Goal: Task Accomplishment & Management: Manage account settings

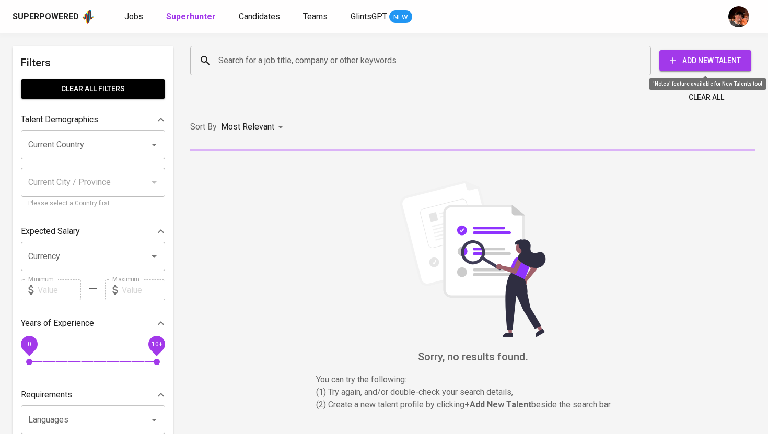
click at [725, 59] on span "Add New Talent" at bounding box center [705, 60] width 75 height 13
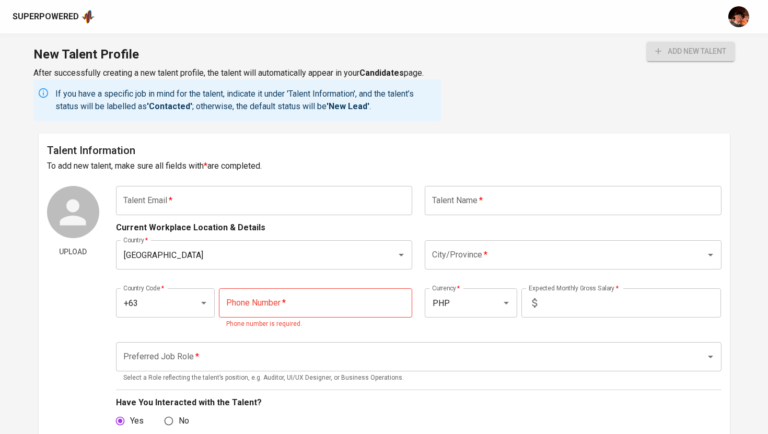
click at [239, 195] on input "text" at bounding box center [264, 200] width 297 height 29
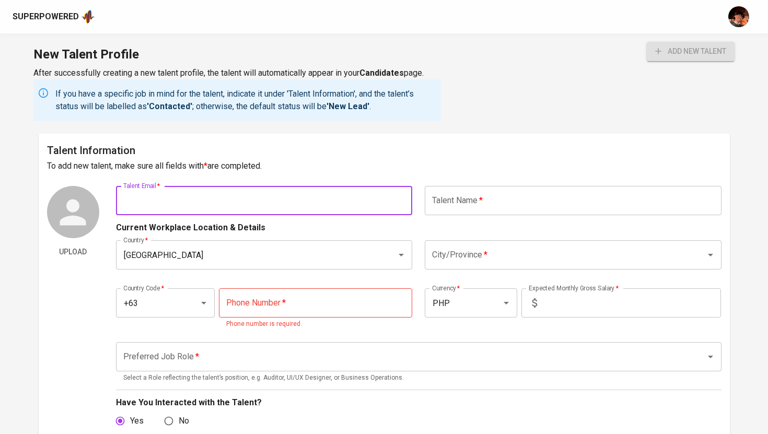
paste input "lendlraizab.bunagan@gmail.com"
type input "lendlraizab.bunagan@gmail.com"
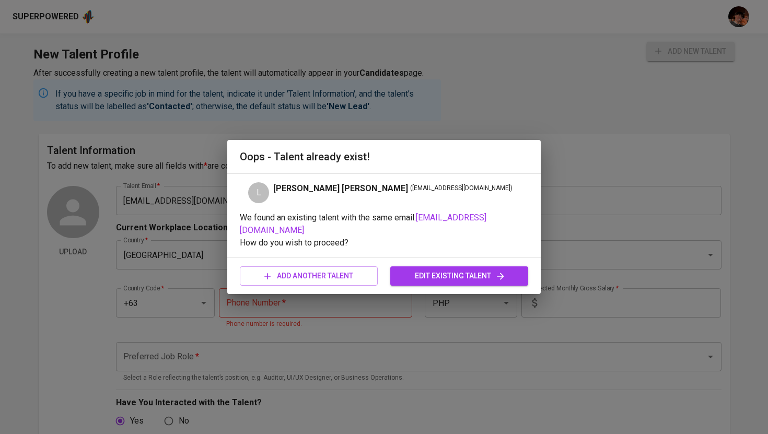
click at [474, 277] on span "edit existing talent" at bounding box center [459, 276] width 121 height 13
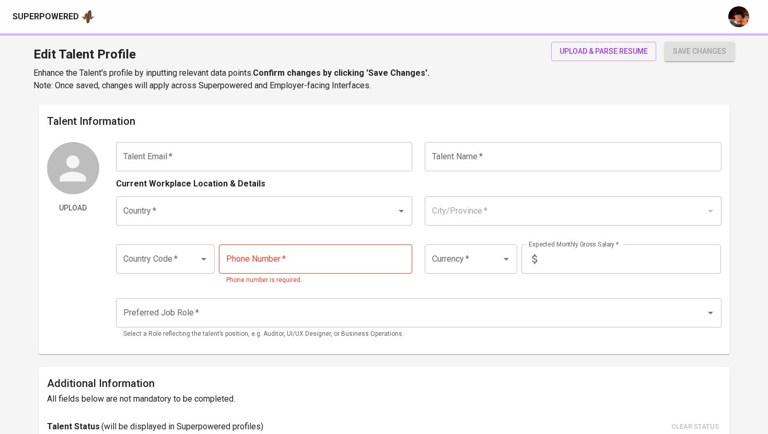
type input "lendlraizab.bunagan@gmail.com"
type input "Lendl Raiza B.Bunagan"
type input "[GEOGRAPHIC_DATA]"
type input "Manila"
type input "+63"
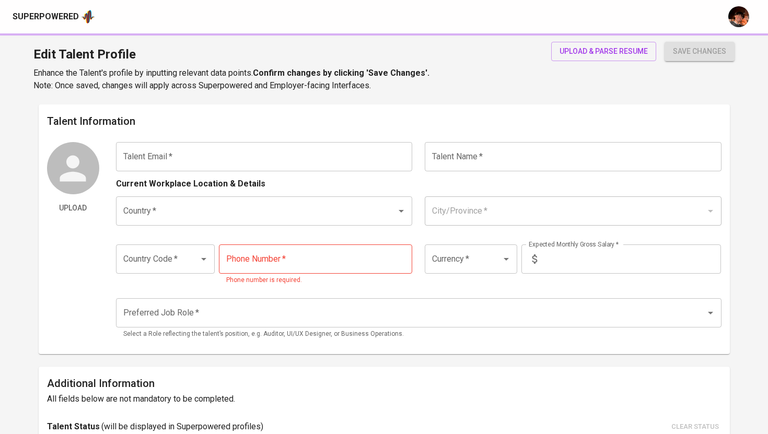
type input "917-631-7794"
type input "PHP"
type input "125,000"
type input "Public Relations Manager"
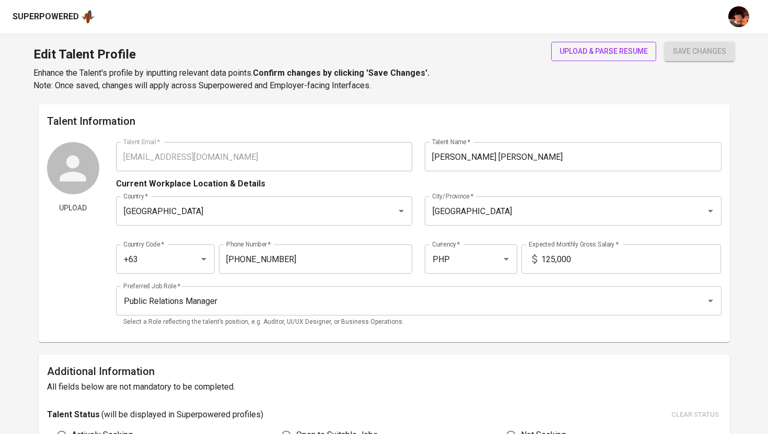
click at [594, 51] on span "upload & parse resume" at bounding box center [603, 51] width 88 height 13
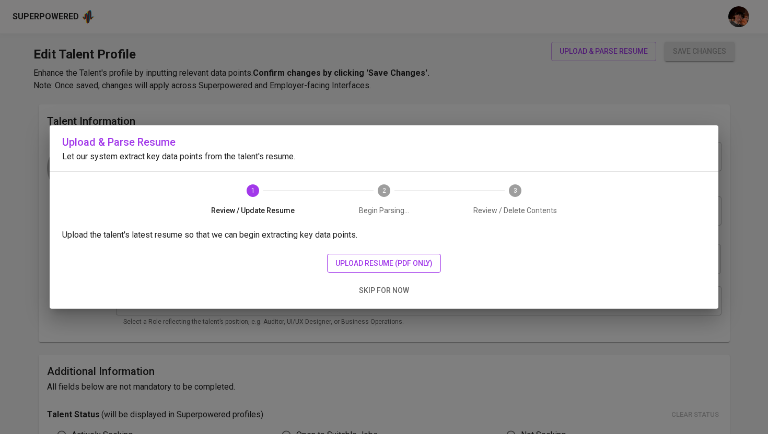
click at [389, 258] on span "upload resume (pdf only)" at bounding box center [383, 263] width 97 height 13
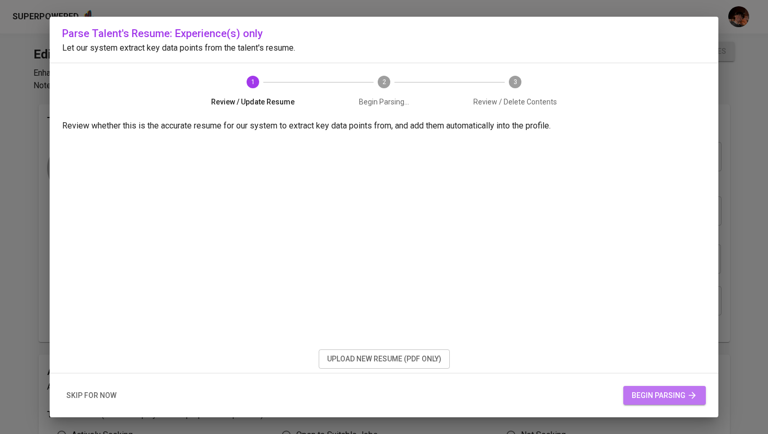
click at [675, 394] on span "begin parsing" at bounding box center [665, 395] width 66 height 13
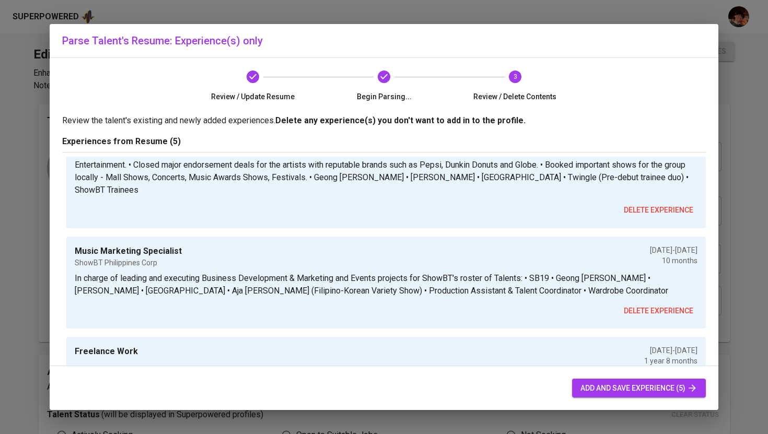
scroll to position [316, 0]
click at [622, 384] on span "add and save experience (5)" at bounding box center [638, 388] width 117 height 13
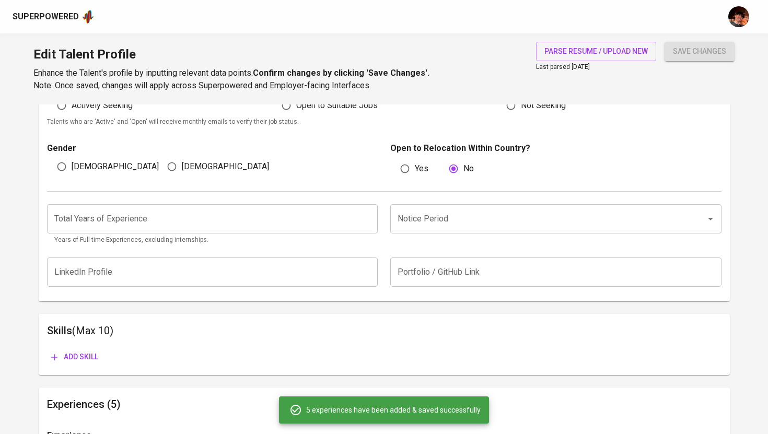
scroll to position [326, 0]
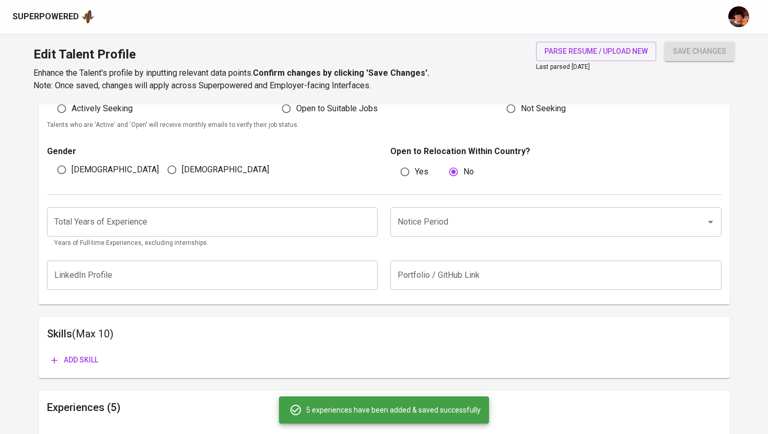
click at [286, 223] on input "number" at bounding box center [212, 221] width 331 height 29
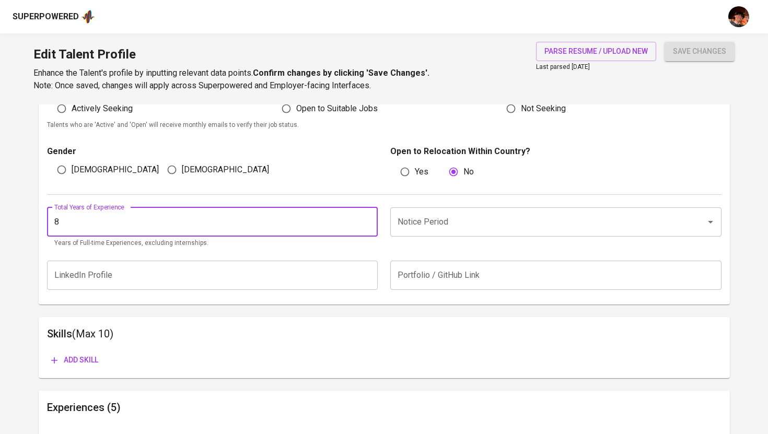
type input "8"
click at [424, 220] on input "Notice Period" at bounding box center [541, 222] width 293 height 20
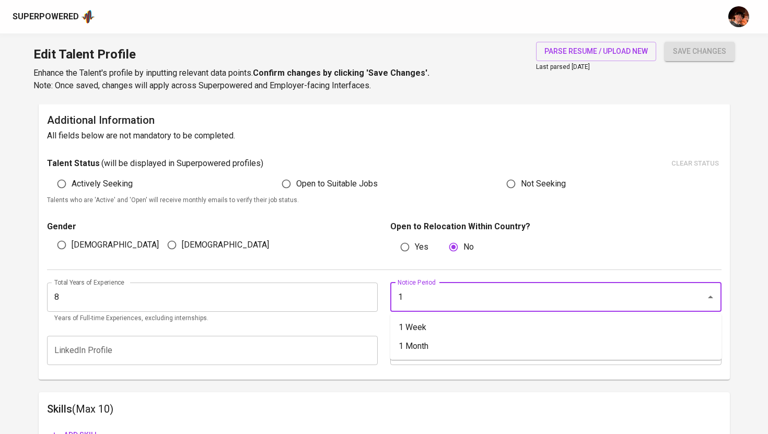
scroll to position [253, 0]
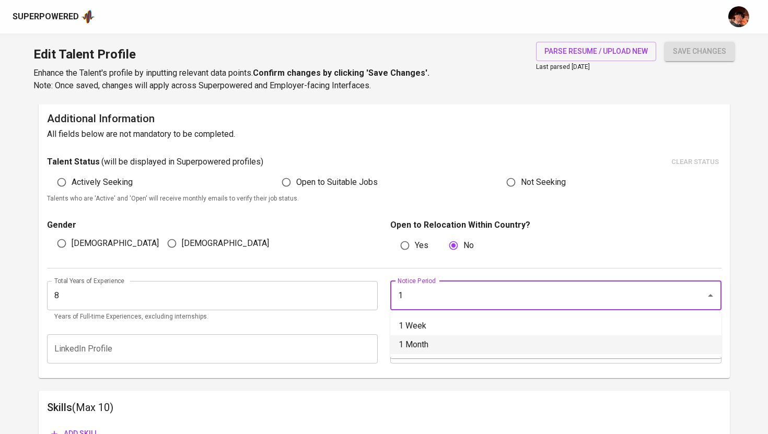
click at [413, 348] on li "1 Month" at bounding box center [555, 344] width 331 height 19
type input "1 Month"
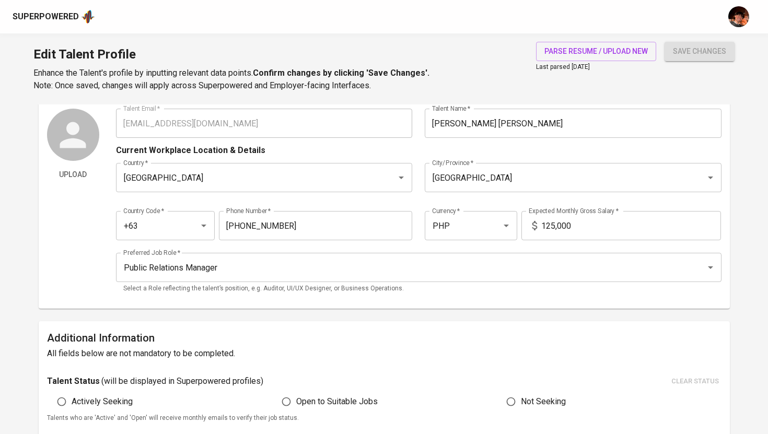
scroll to position [24, 0]
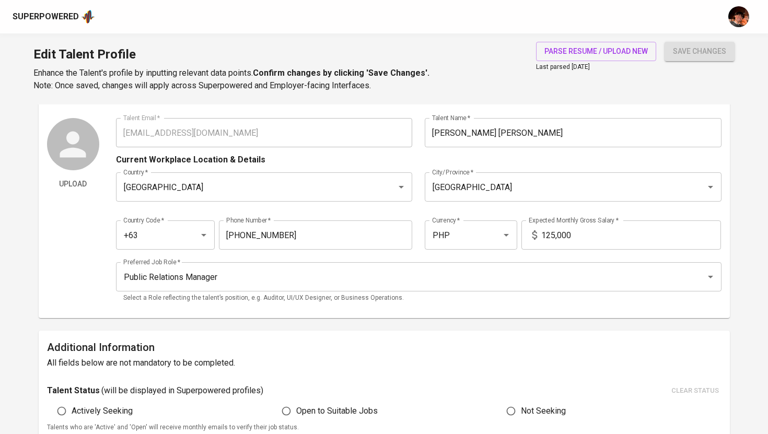
click at [580, 239] on input "125,000" at bounding box center [631, 234] width 180 height 29
drag, startPoint x: 580, startPoint y: 239, endPoint x: 536, endPoint y: 236, distance: 43.4
click at [536, 236] on div "125,000 Expected Monthly Gross Salary *" at bounding box center [621, 234] width 200 height 29
type input "100,000"
click at [510, 278] on input "Public Relations Manager" at bounding box center [404, 277] width 567 height 20
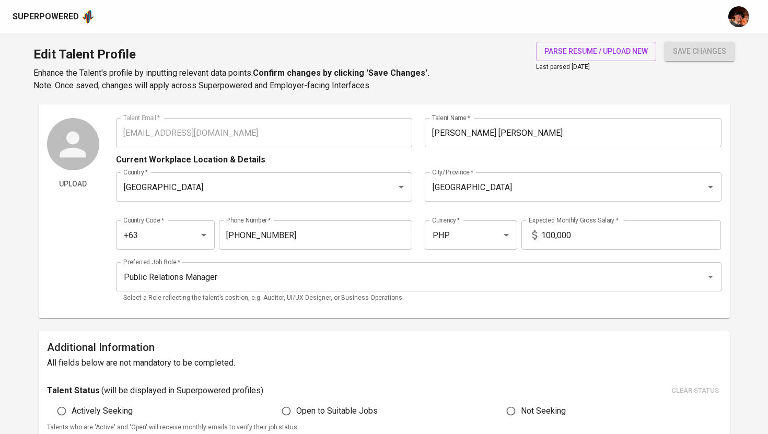
click at [385, 368] on h6 "All fields below are not mandatory to be completed." at bounding box center [384, 363] width 674 height 15
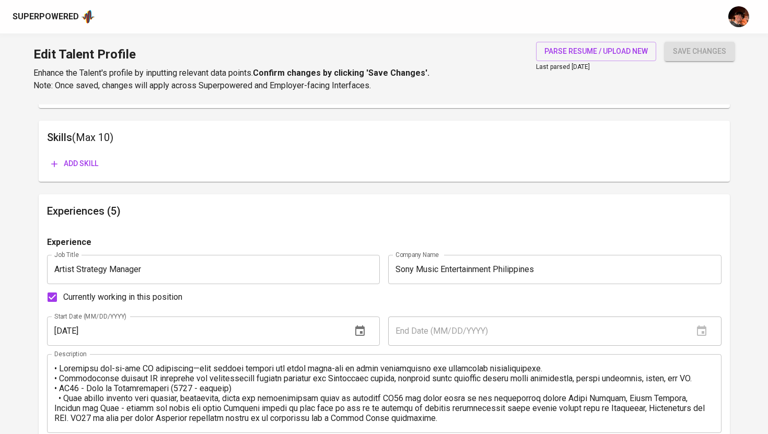
scroll to position [1, 0]
click at [80, 159] on span "Add skill" at bounding box center [74, 163] width 47 height 13
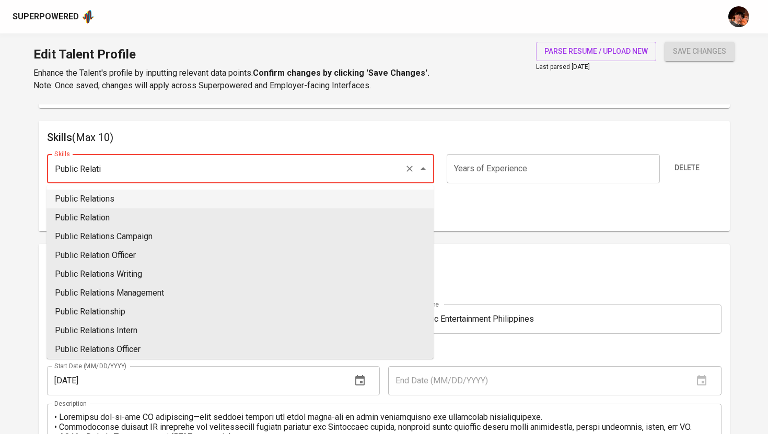
click at [331, 197] on li "Public Relations" at bounding box center [239, 199] width 387 height 19
type input "Public Relations"
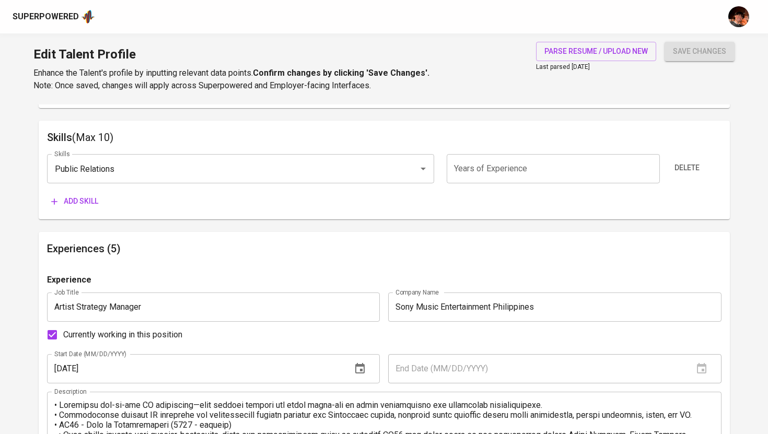
click at [100, 201] on button "Add skill" at bounding box center [74, 201] width 55 height 19
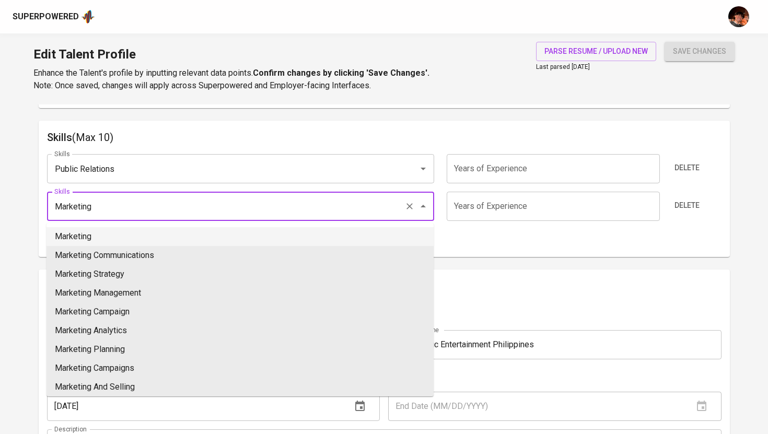
click at [86, 236] on li "Marketing" at bounding box center [239, 236] width 387 height 19
type input "Marketing"
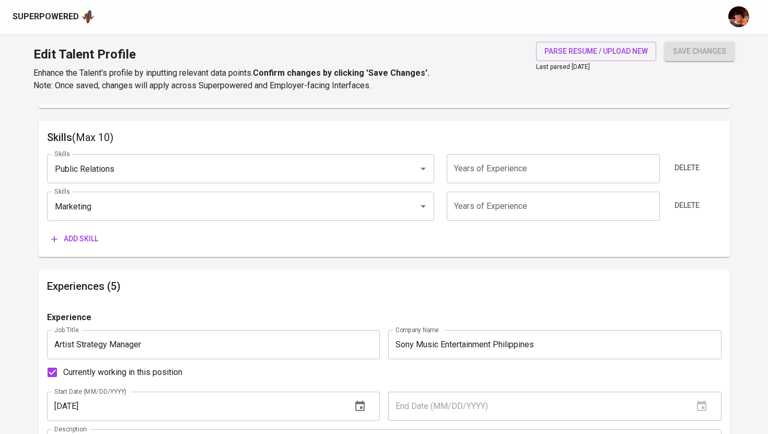
click at [79, 240] on span "Add skill" at bounding box center [74, 238] width 47 height 13
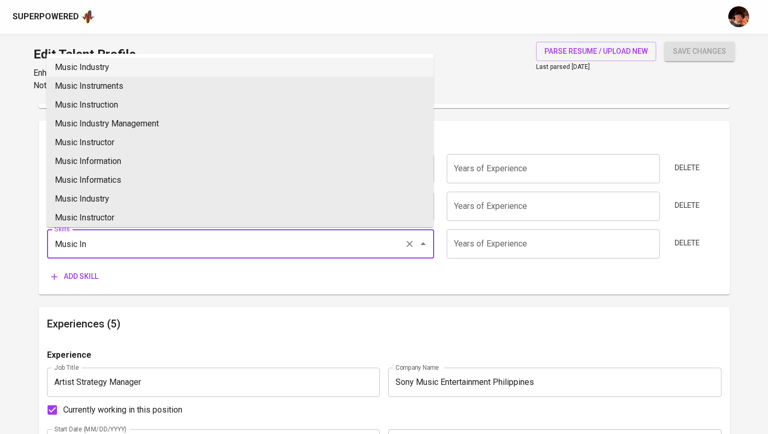
click at [114, 72] on li "Music Industry" at bounding box center [239, 67] width 387 height 19
type input "Music Industry"
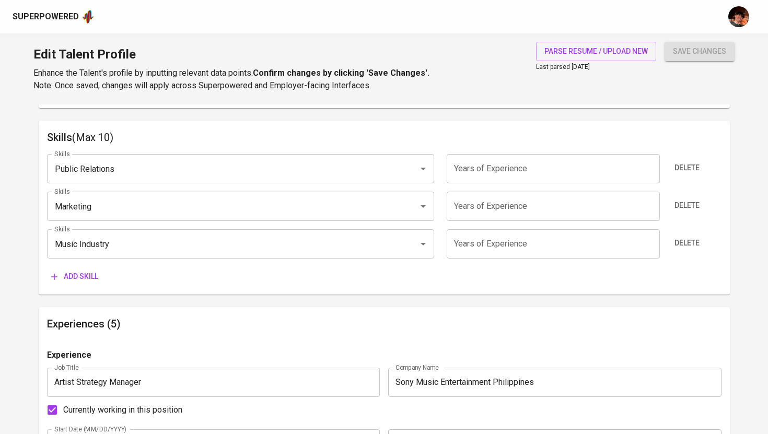
click at [480, 170] on input "number" at bounding box center [553, 168] width 213 height 29
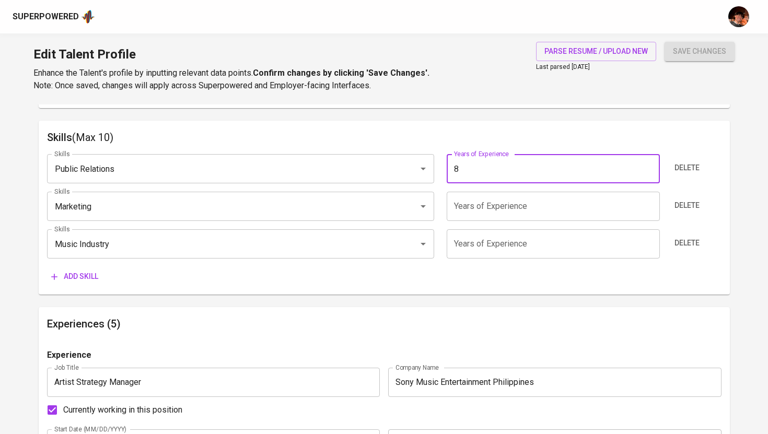
type input "8"
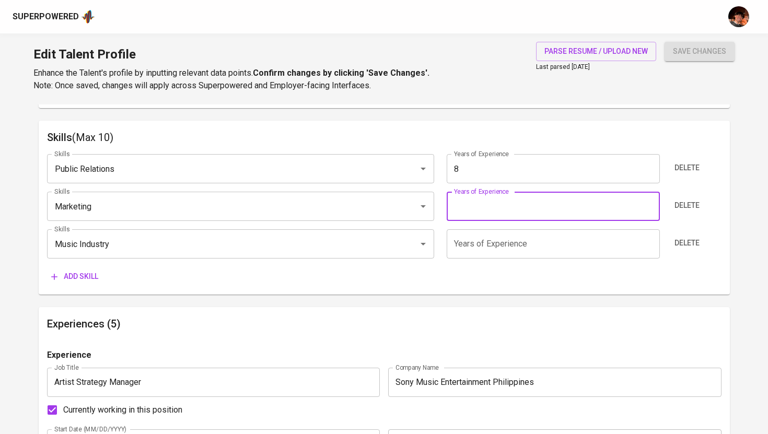
click at [486, 211] on input "number" at bounding box center [553, 206] width 213 height 29
type input "8"
click at [485, 248] on input "number" at bounding box center [553, 243] width 213 height 29
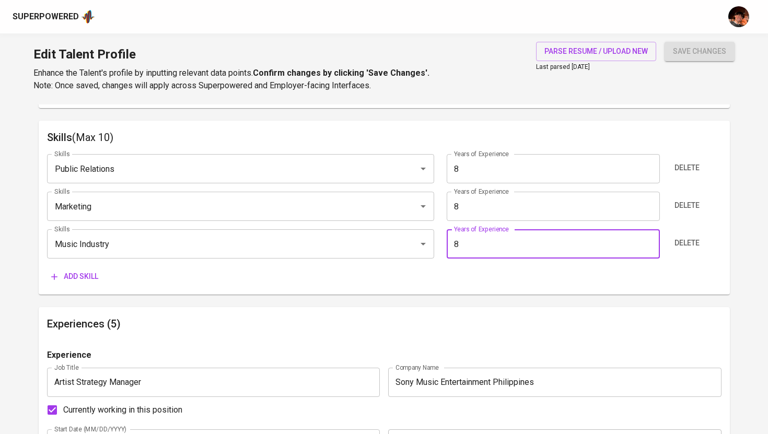
type input "8"
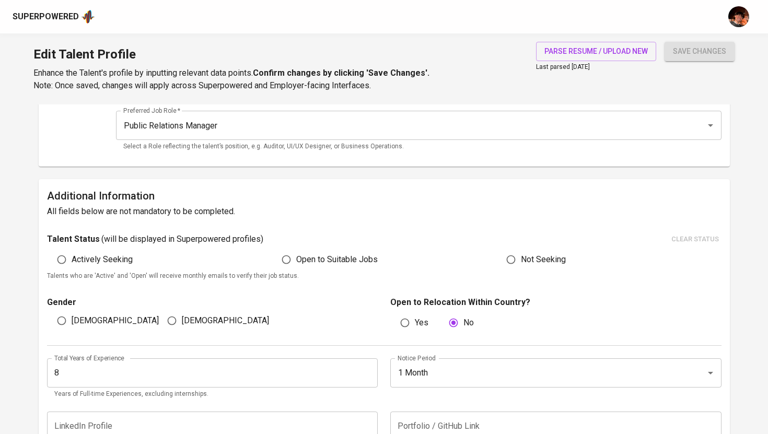
scroll to position [0, 0]
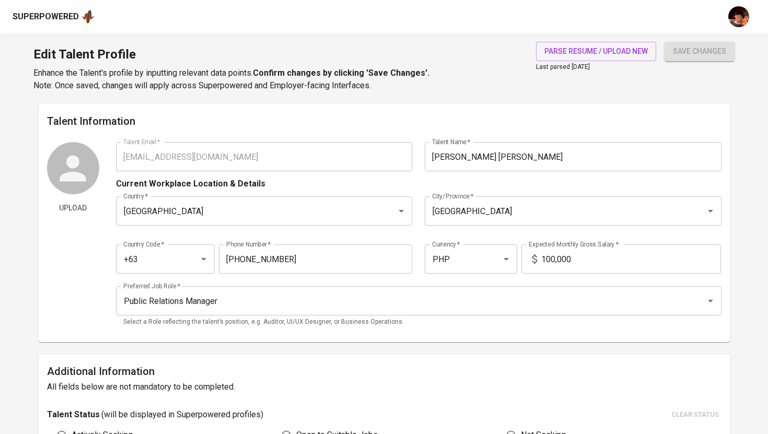
click at [696, 62] on div "save changes" at bounding box center [699, 67] width 70 height 50
click at [696, 58] on button "save changes" at bounding box center [699, 51] width 70 height 19
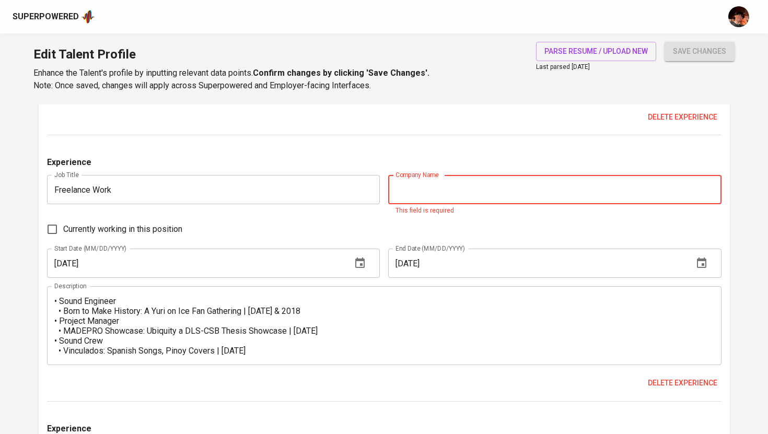
click at [457, 196] on input "text" at bounding box center [554, 189] width 333 height 29
paste input "· Events & Production"
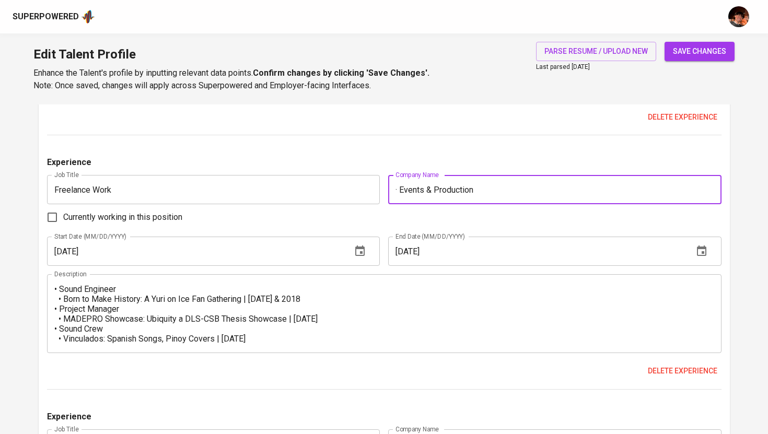
drag, startPoint x: 401, startPoint y: 190, endPoint x: 376, endPoint y: 190, distance: 25.6
click at [376, 190] on div "Experience Job Title Freelance Work Job Title Company Name · Events & Productio…" at bounding box center [384, 272] width 674 height 233
type input "Events & Production"
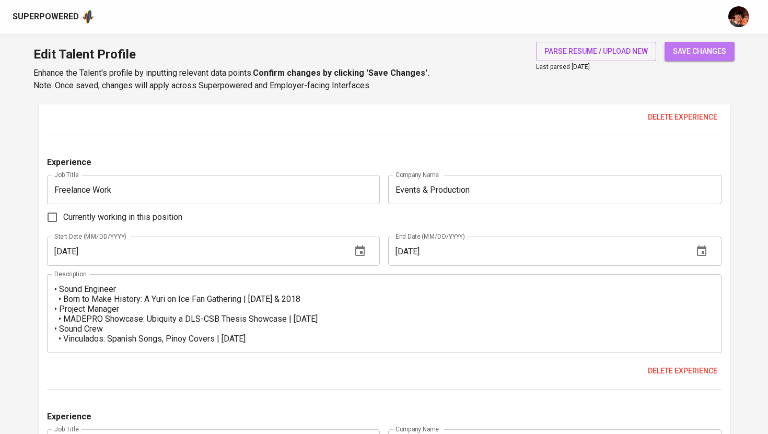
click at [692, 53] on span "save changes" at bounding box center [699, 51] width 53 height 13
type input "Music Industry"
type input "Public Relations"
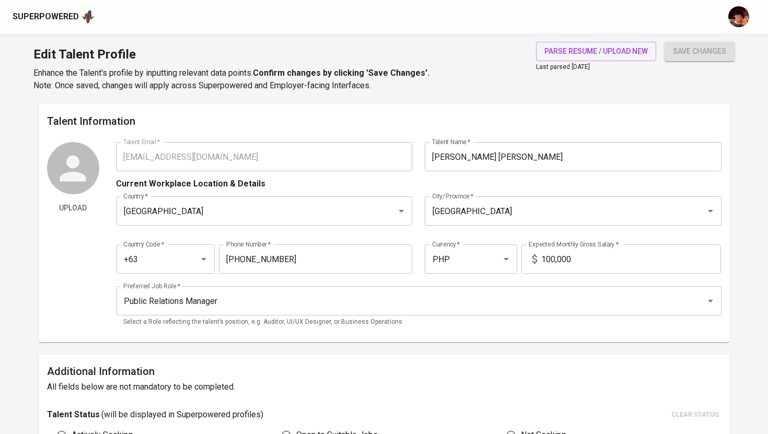
click at [59, 13] on div "Superpowered" at bounding box center [46, 17] width 66 height 12
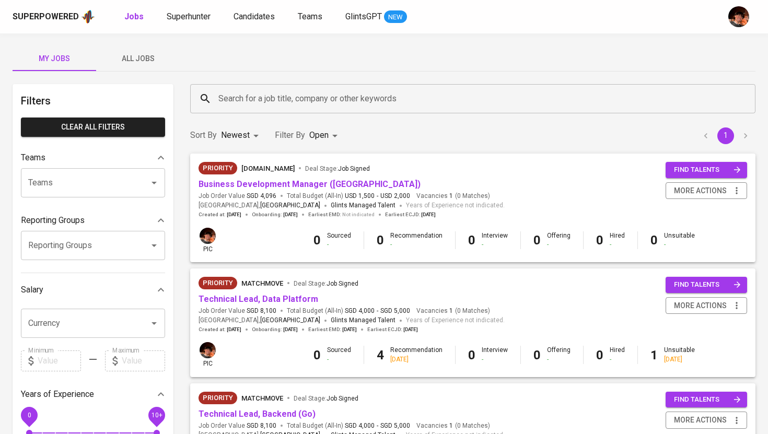
click at [270, 8] on div "Superpowered Jobs Superhunter Candidates Teams GlintsGPT NEW" at bounding box center [384, 16] width 768 height 33
click at [264, 18] on span "Candidates" at bounding box center [253, 16] width 41 height 10
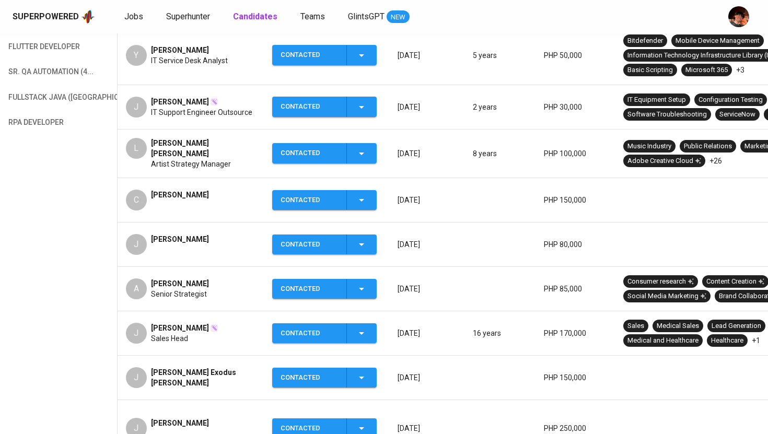
click at [370, 193] on span "Contacted" at bounding box center [324, 200] width 96 height 20
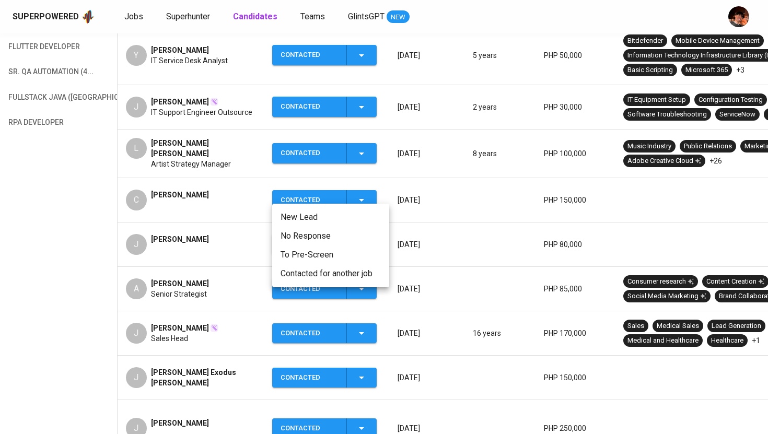
click at [227, 194] on div at bounding box center [384, 217] width 768 height 434
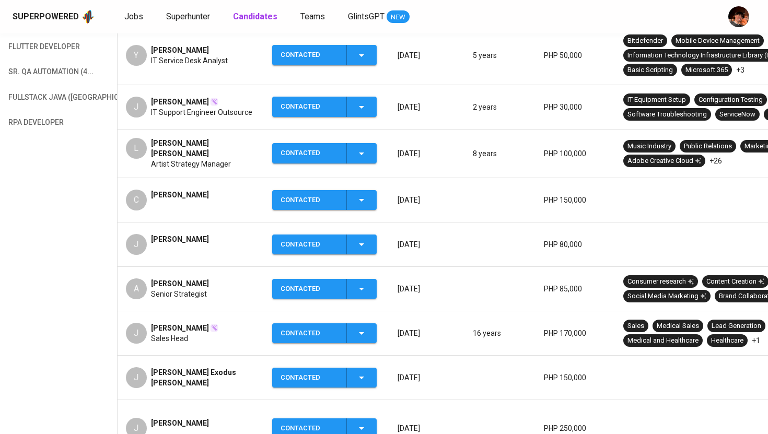
click at [196, 190] on span "Carmela Ramirez" at bounding box center [180, 195] width 58 height 10
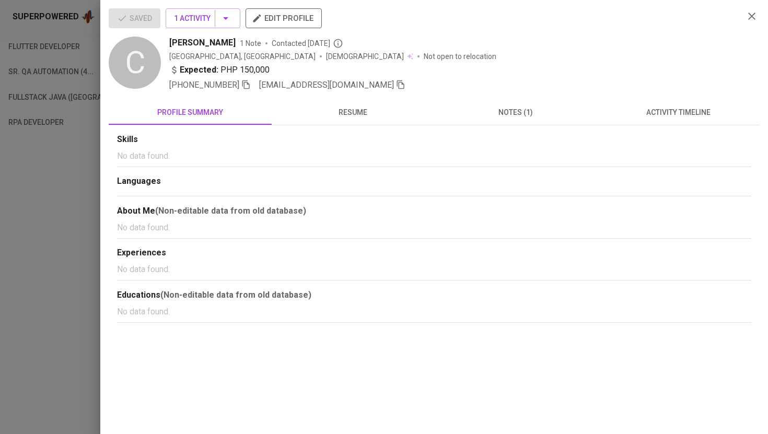
click at [289, 17] on span "edit profile" at bounding box center [284, 18] width 60 height 14
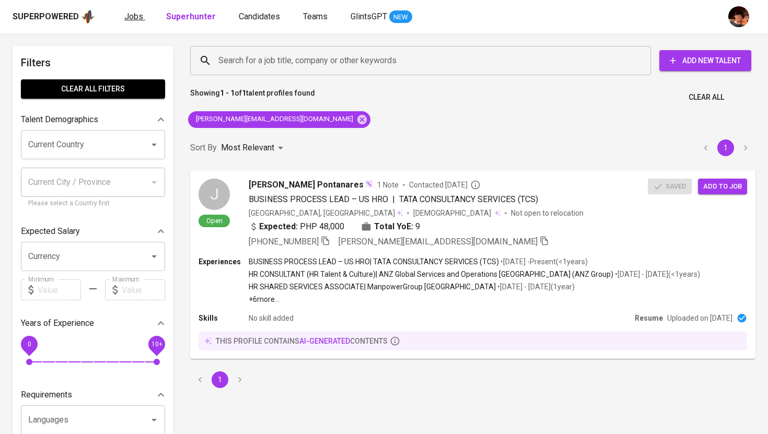
click at [135, 15] on span "Jobs" at bounding box center [133, 16] width 19 height 10
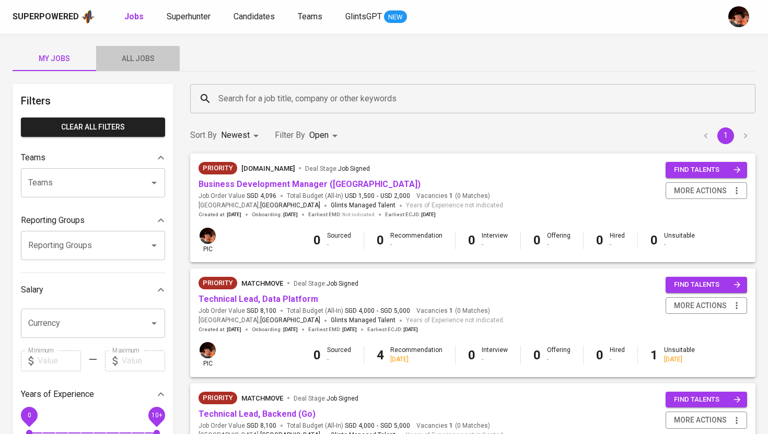
click at [135, 61] on span "All Jobs" at bounding box center [137, 58] width 71 height 13
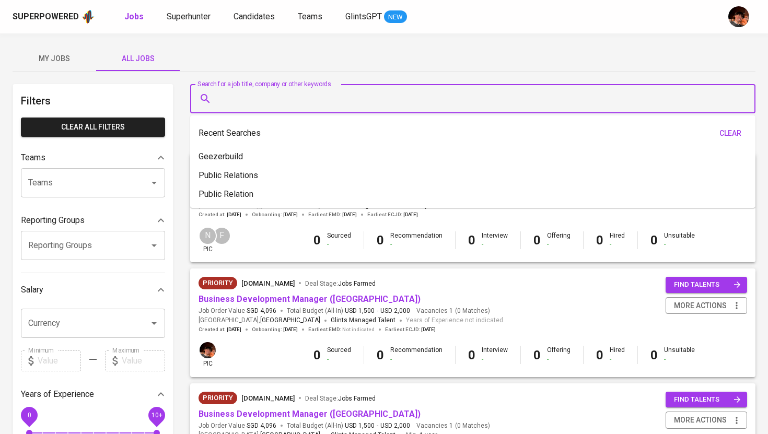
click at [275, 104] on input "Search for a job title, company or other keywords" at bounding box center [475, 99] width 519 height 20
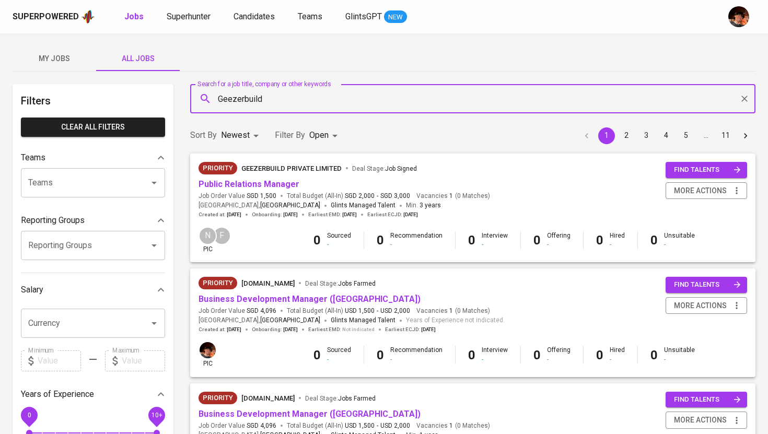
type input "Geezerbuild"
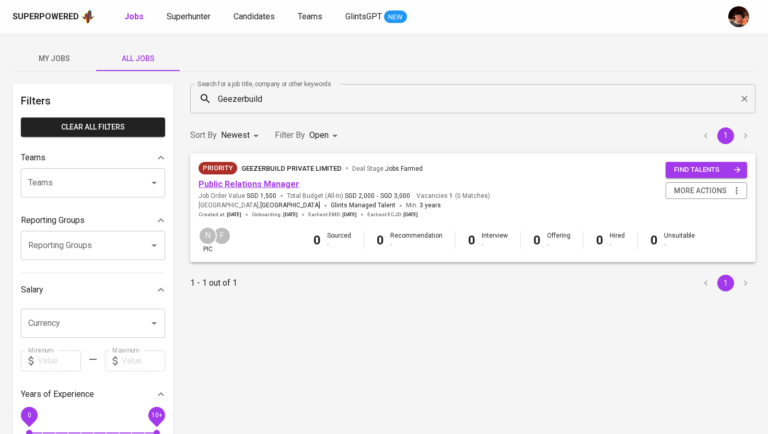
click at [262, 183] on link "Public Relations Manager" at bounding box center [248, 184] width 101 height 10
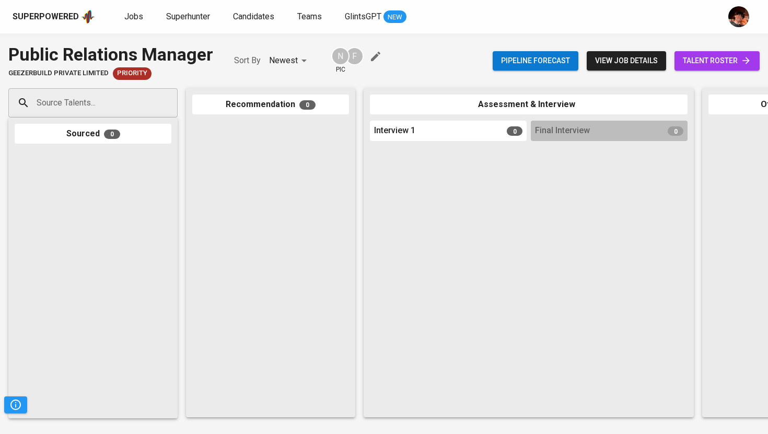
click at [716, 68] on link "talent roster" at bounding box center [716, 60] width 85 height 19
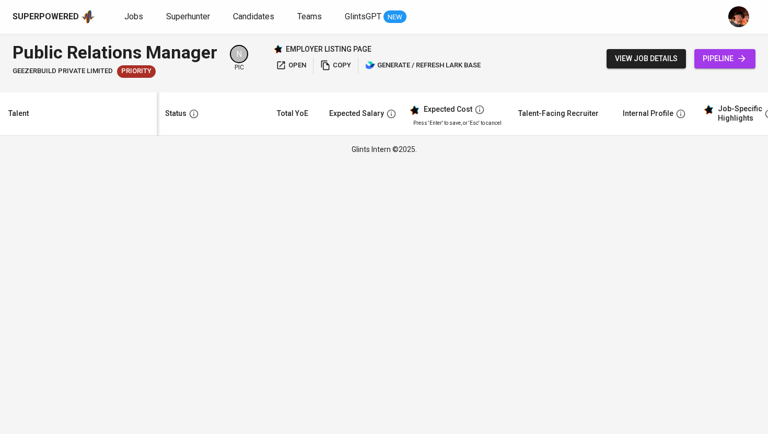
click at [633, 65] on span "view job details" at bounding box center [646, 58] width 63 height 13
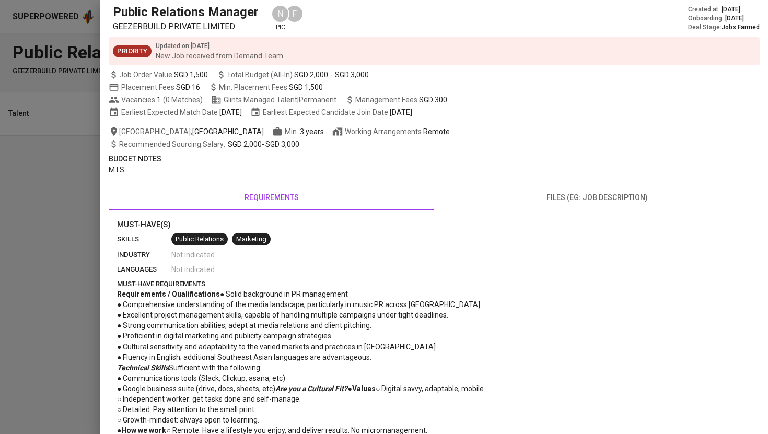
scroll to position [36, 0]
click at [59, 237] on div at bounding box center [384, 217] width 768 height 434
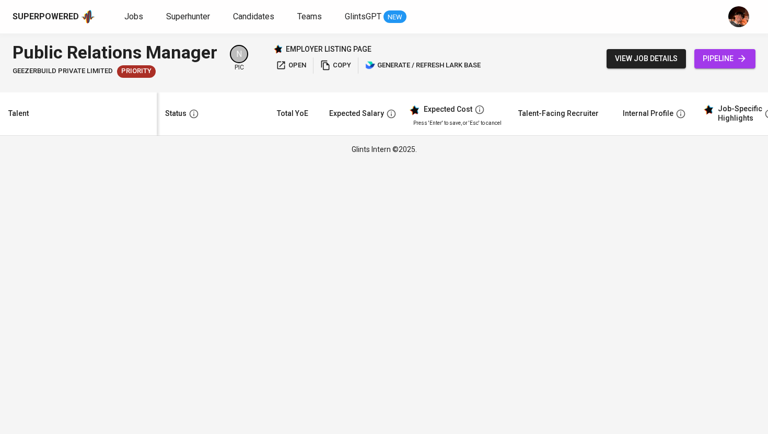
click at [648, 60] on span "view job details" at bounding box center [646, 58] width 63 height 13
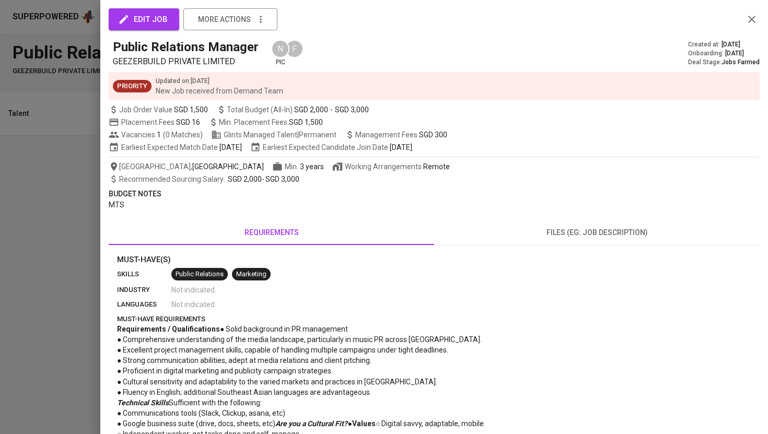
click at [67, 181] on div at bounding box center [384, 217] width 768 height 434
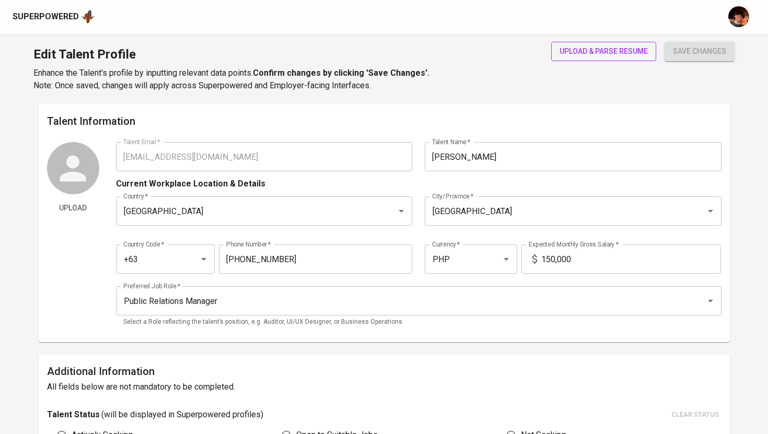
click at [580, 54] on span "upload & parse resume" at bounding box center [603, 51] width 88 height 13
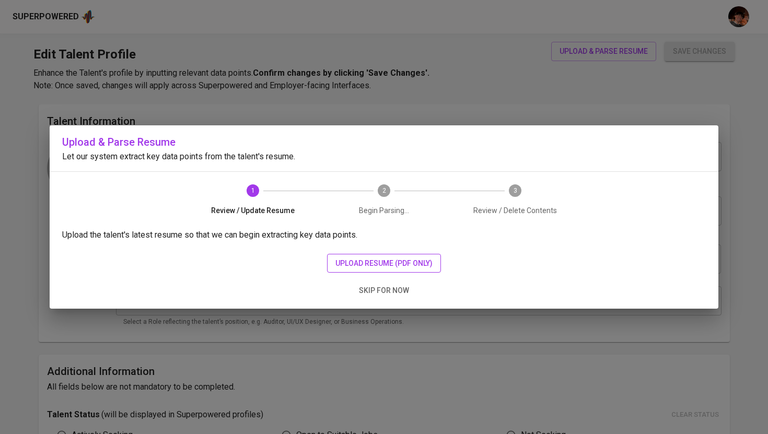
click at [407, 261] on span "upload resume (pdf only)" at bounding box center [383, 263] width 97 height 13
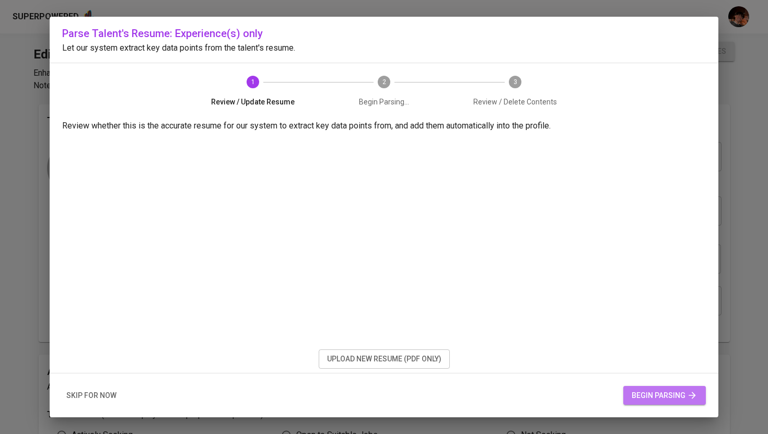
click at [673, 400] on span "begin parsing" at bounding box center [665, 395] width 66 height 13
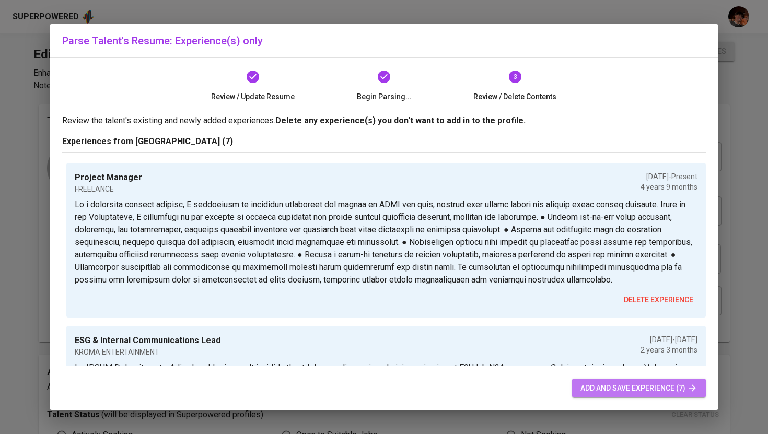
click at [627, 385] on span "add and save experience (7)" at bounding box center [638, 388] width 117 height 13
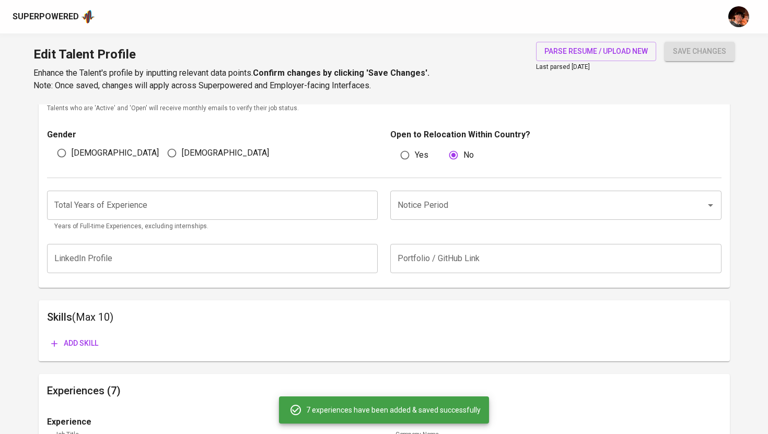
scroll to position [318, 0]
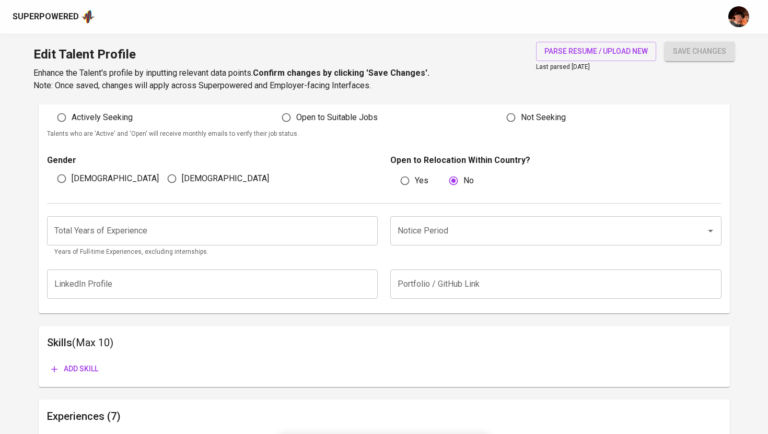
click at [243, 231] on input "number" at bounding box center [212, 230] width 331 height 29
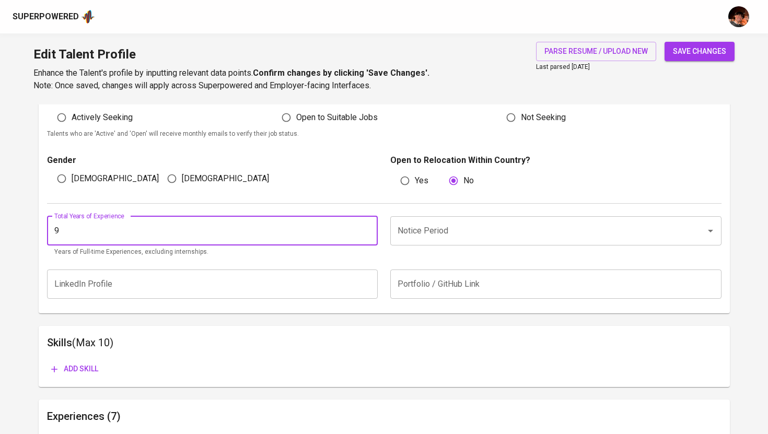
type input "9"
click at [436, 233] on input "Notice Period" at bounding box center [541, 231] width 293 height 20
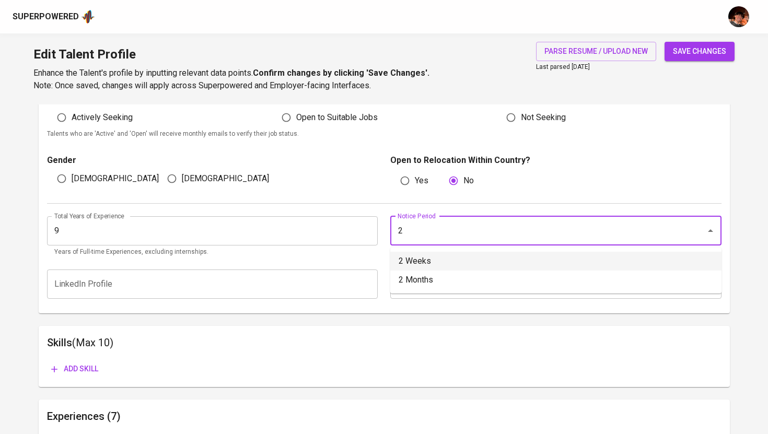
click at [442, 260] on li "2 Weeks" at bounding box center [555, 261] width 331 height 19
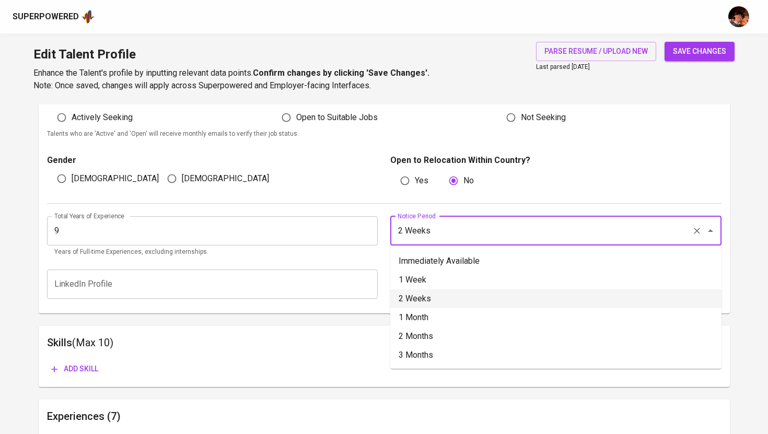
click at [475, 238] on input "2 Weeks" at bounding box center [541, 231] width 293 height 20
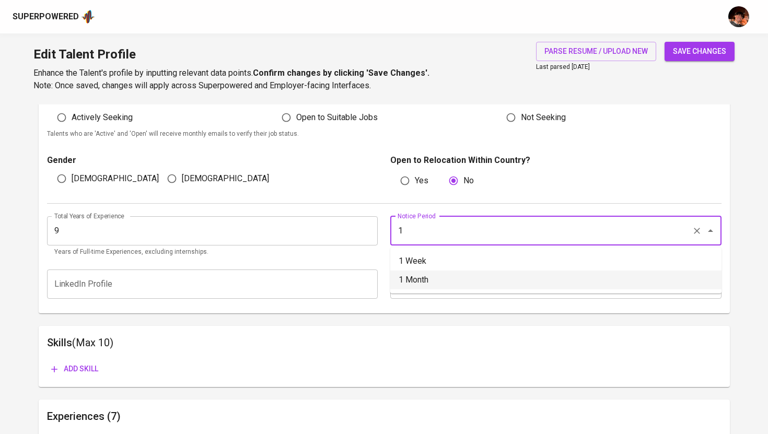
click at [411, 281] on li "1 Month" at bounding box center [555, 280] width 331 height 19
type input "1 Month"
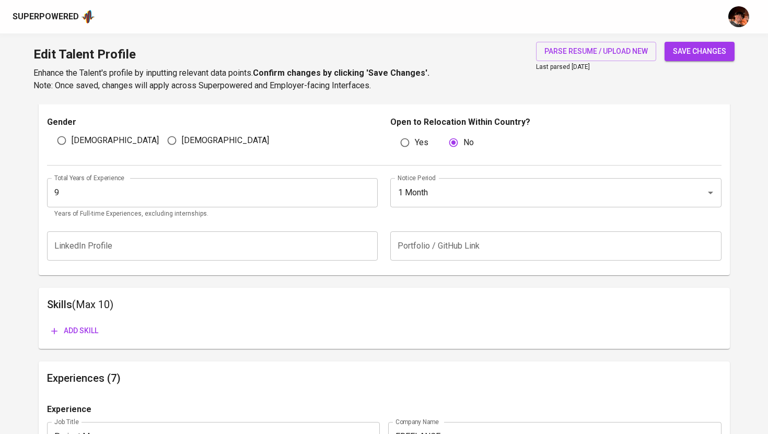
scroll to position [358, 0]
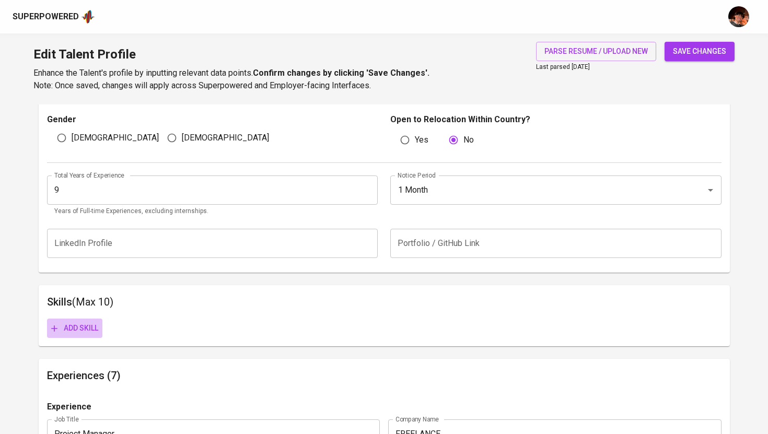
click at [82, 332] on span "Add skill" at bounding box center [74, 328] width 47 height 13
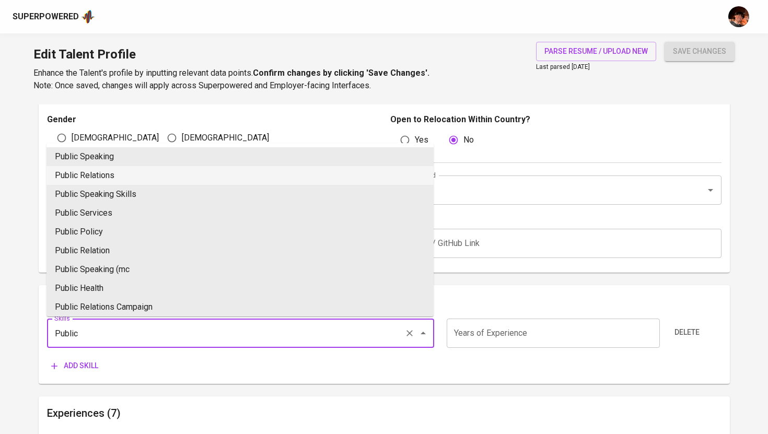
click at [122, 169] on li "Public Relations" at bounding box center [239, 175] width 387 height 19
type input "Public Relations"
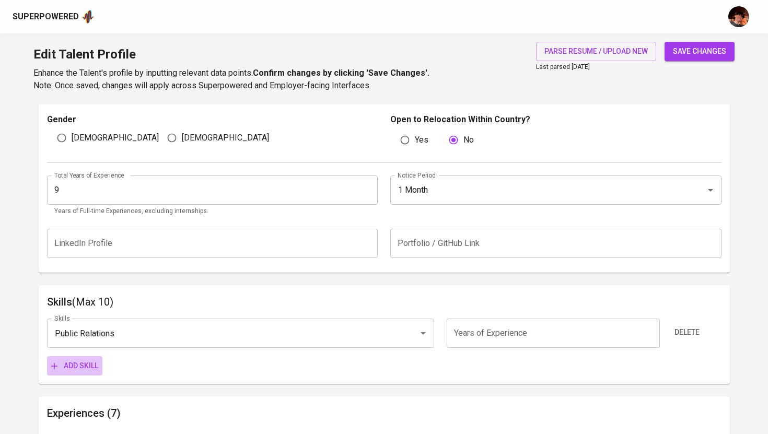
click at [77, 373] on button "Add skill" at bounding box center [74, 365] width 55 height 19
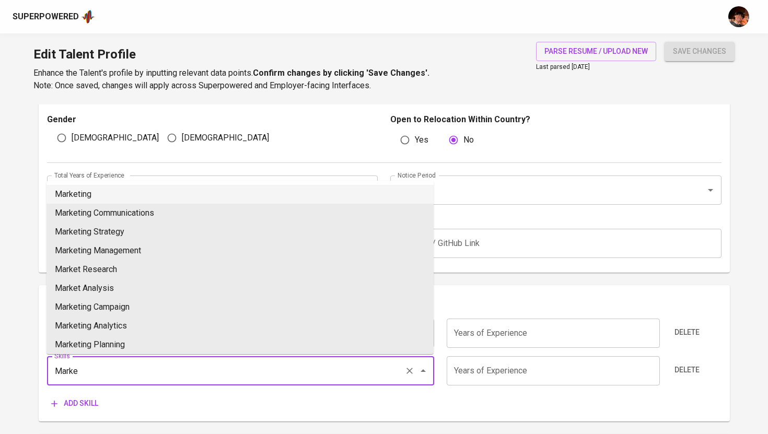
click at [127, 197] on li "Marketing" at bounding box center [239, 194] width 387 height 19
type input "Marketing"
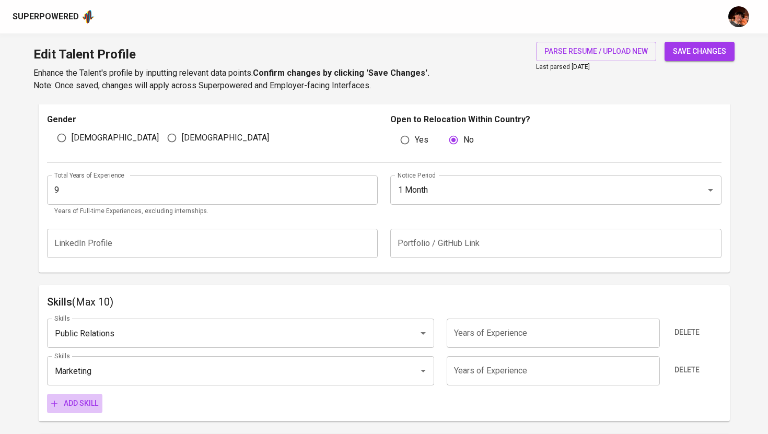
click at [79, 405] on span "Add skill" at bounding box center [74, 403] width 47 height 13
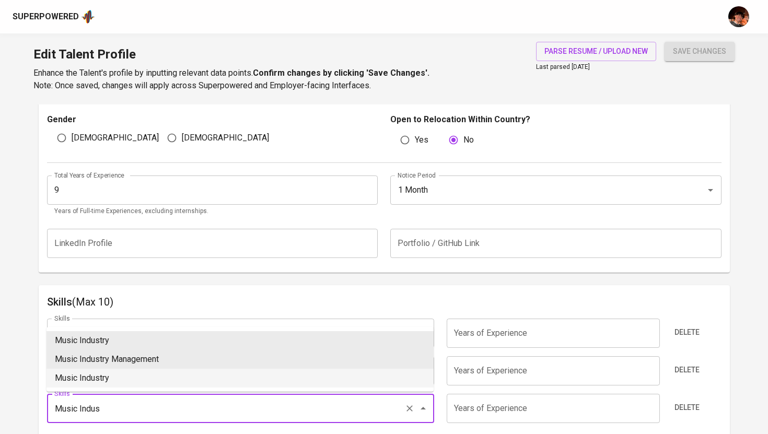
click at [97, 379] on li "Music Industry" at bounding box center [239, 378] width 387 height 19
type input "Music Industry"
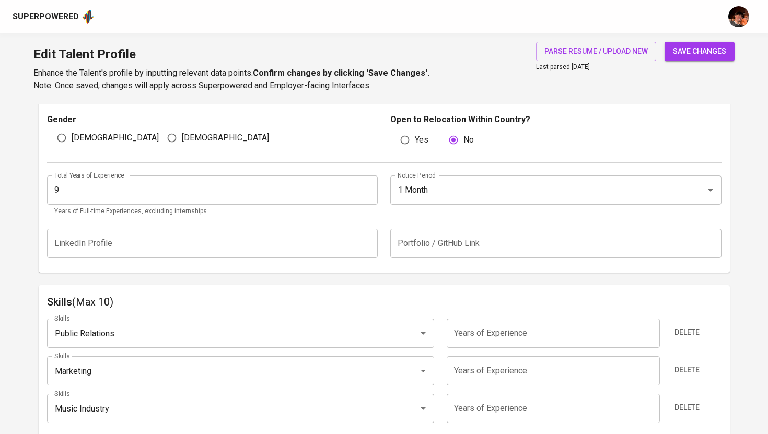
click at [511, 331] on input "number" at bounding box center [553, 333] width 213 height 29
type input "9"
click at [511, 372] on input "number" at bounding box center [553, 370] width 213 height 29
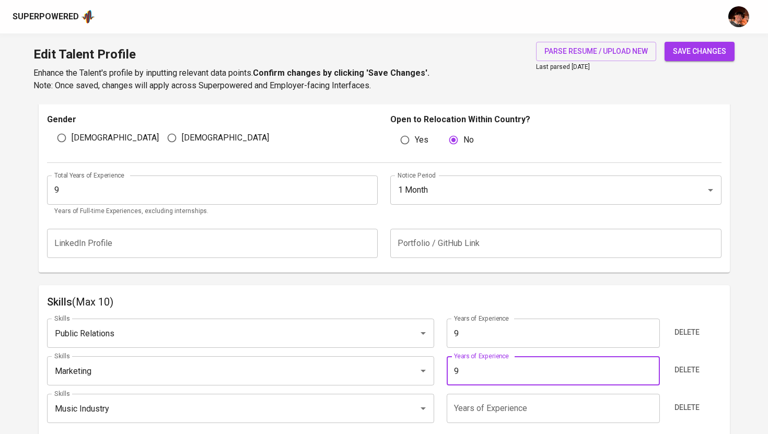
type input "9"
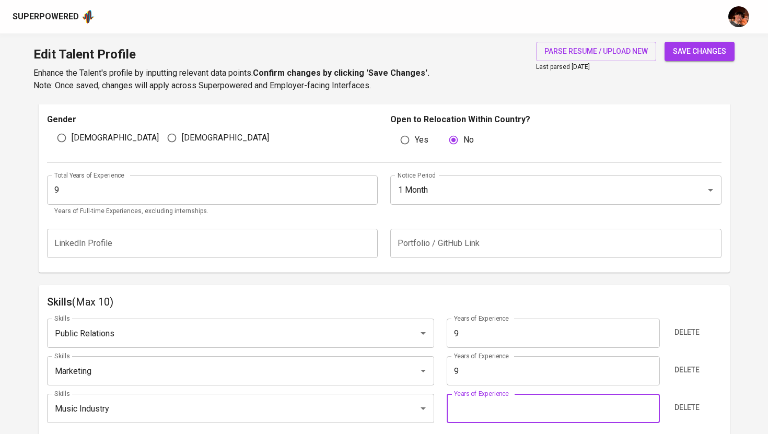
click at [502, 419] on input "number" at bounding box center [553, 408] width 213 height 29
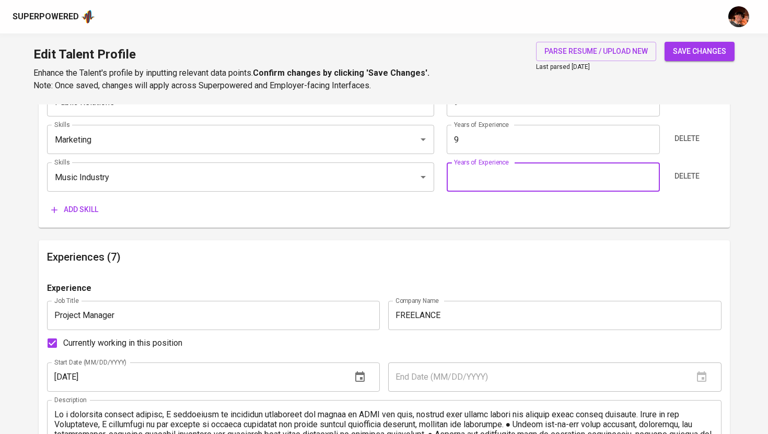
scroll to position [585, 0]
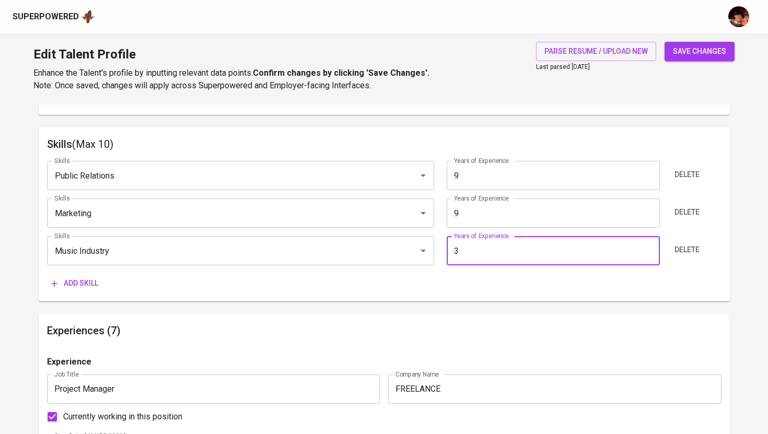
type input "2"
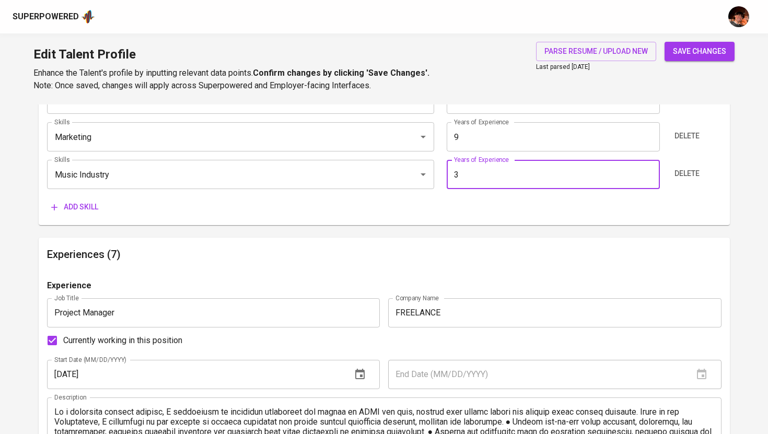
scroll to position [597, 0]
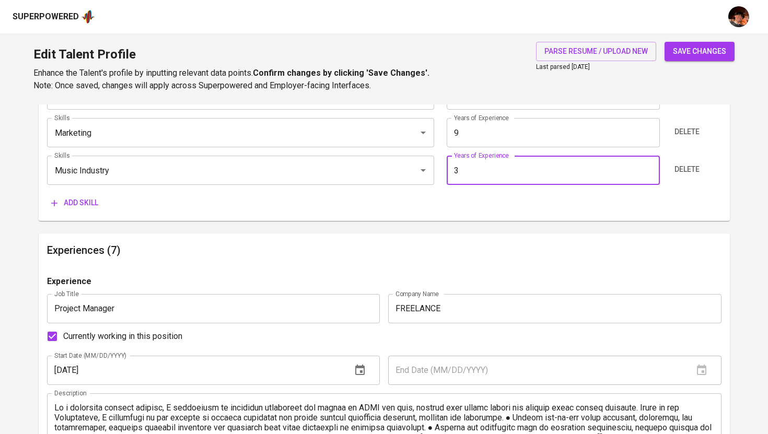
type input "3"
click at [691, 56] on span "save changes" at bounding box center [699, 51] width 53 height 13
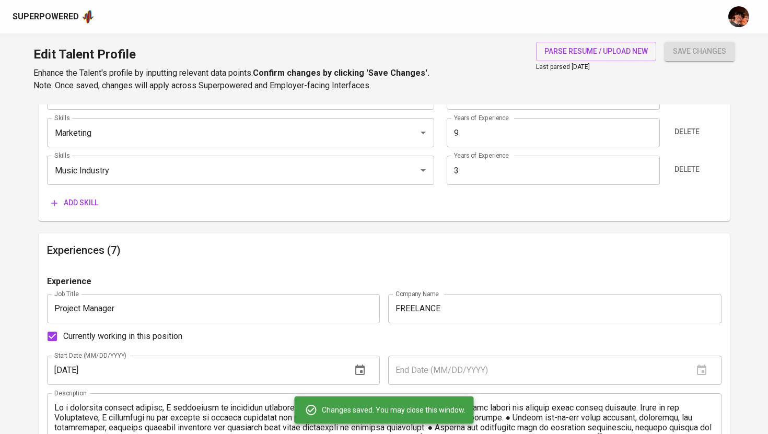
type input "Marketing"
type input "Public Relations"
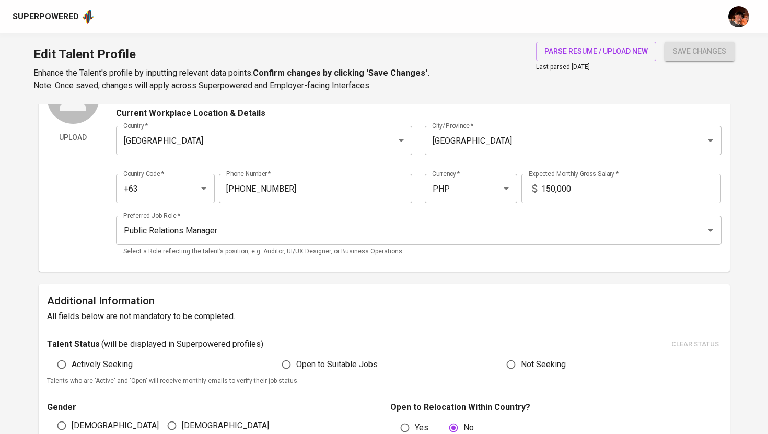
scroll to position [0, 0]
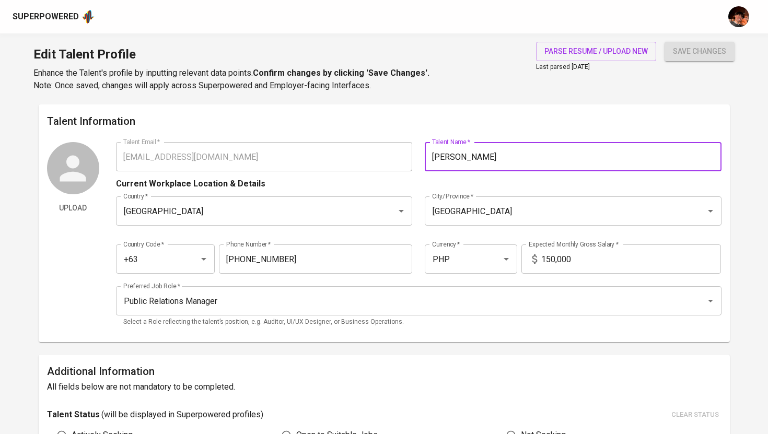
click at [404, 159] on div "Talent Email   * carmelaramirez94@gmail.com Talent Email * Talent Name   * Carm…" at bounding box center [418, 156] width 605 height 29
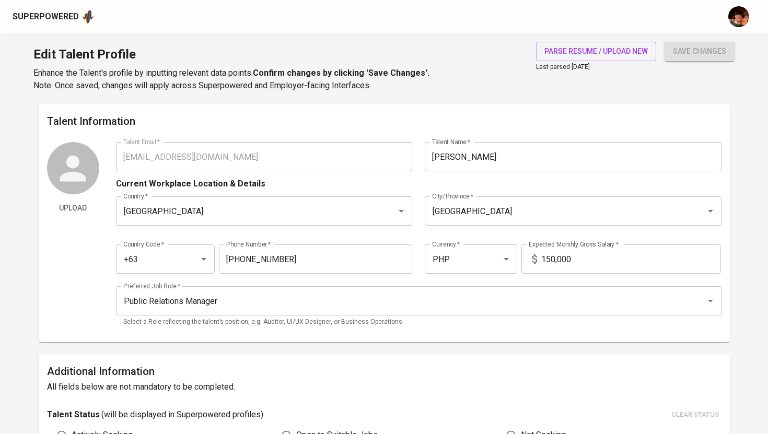
click at [57, 17] on div "Superpowered" at bounding box center [46, 17] width 66 height 12
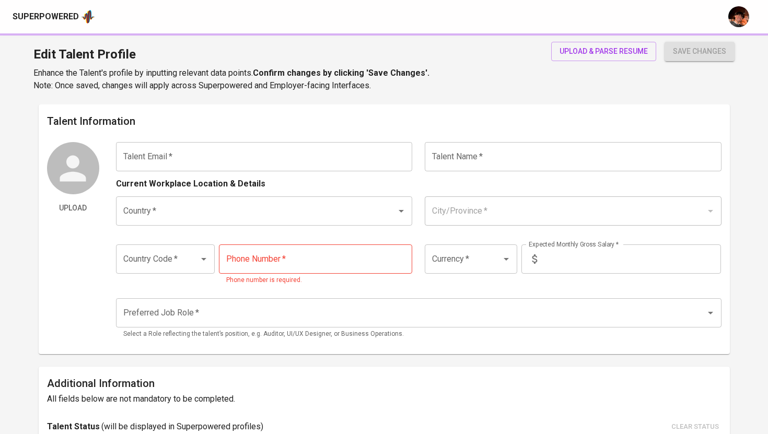
type input "[PERSON_NAME][EMAIL_ADDRESS][DOMAIN_NAME]"
type input "[PERSON_NAME] Pontanares"
type input "[GEOGRAPHIC_DATA]"
type input "Cabuyao"
type input "+63"
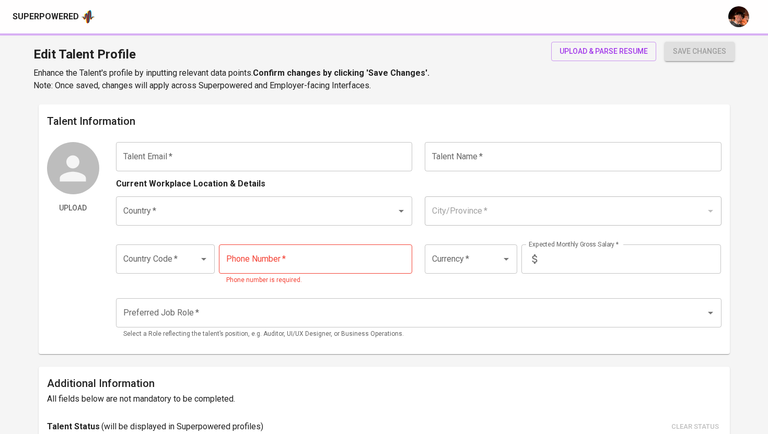
type input "[PHONE_NUMBER]"
type input "PHP"
type input "48,000"
type input "Other HR Positions"
radio input "true"
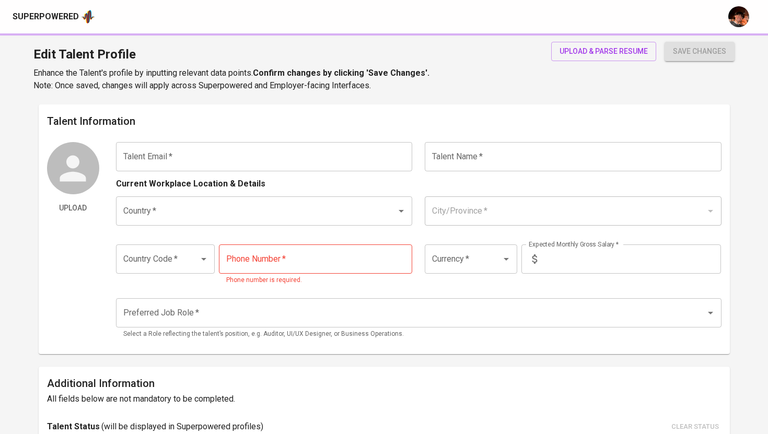
type input "9"
type input "1 Month"
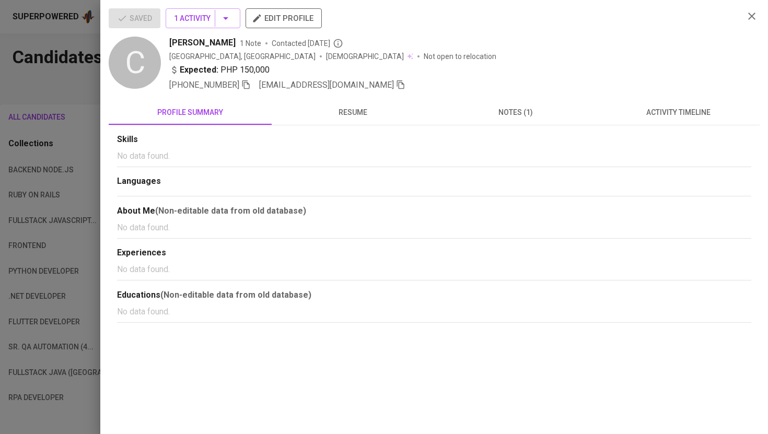
scroll to position [275, 0]
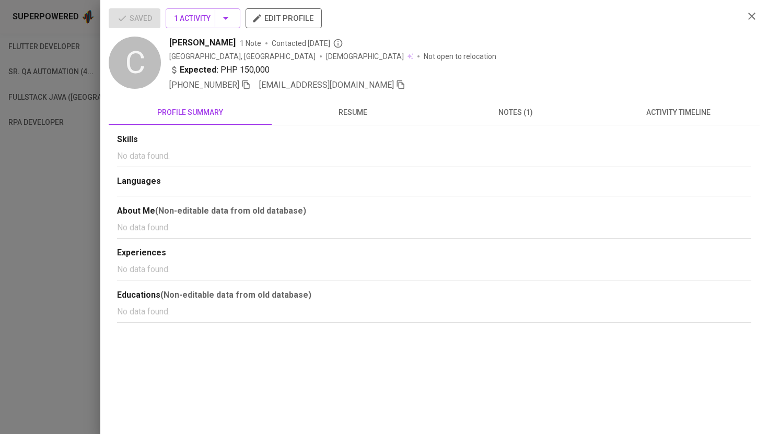
click at [96, 149] on div at bounding box center [384, 217] width 768 height 434
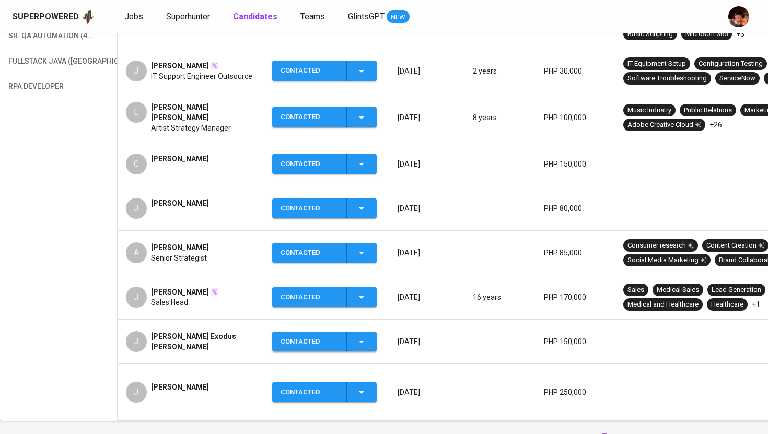
scroll to position [329, 0]
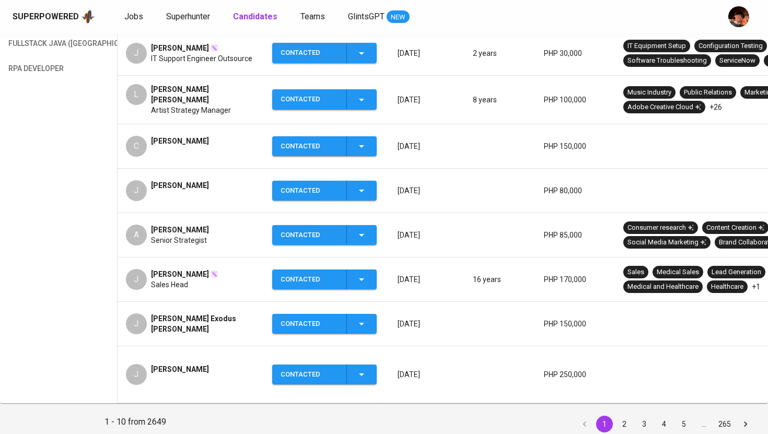
click at [192, 235] on span "Senior Strategist" at bounding box center [179, 240] width 56 height 10
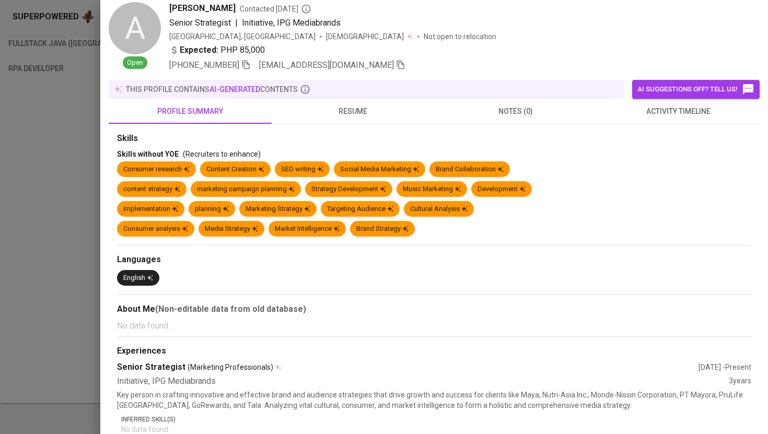
scroll to position [35, 0]
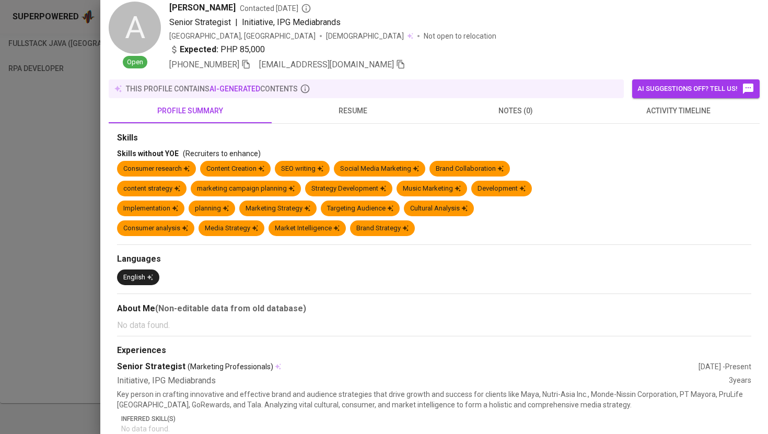
click at [678, 109] on span "activity timeline" at bounding box center [678, 110] width 150 height 13
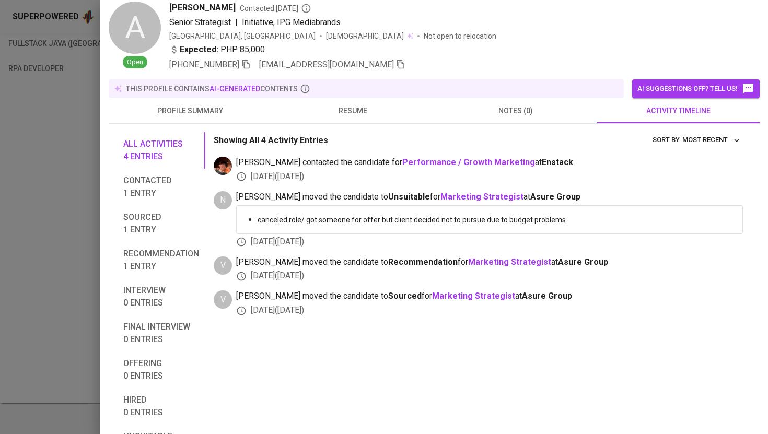
scroll to position [56, 0]
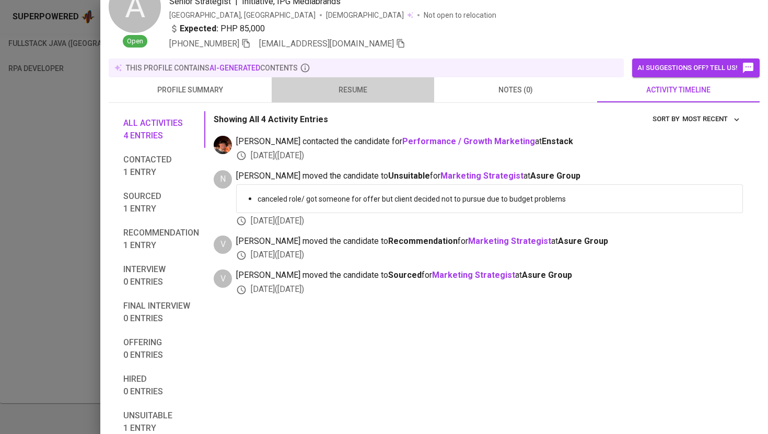
click at [335, 80] on button "resume" at bounding box center [353, 89] width 163 height 25
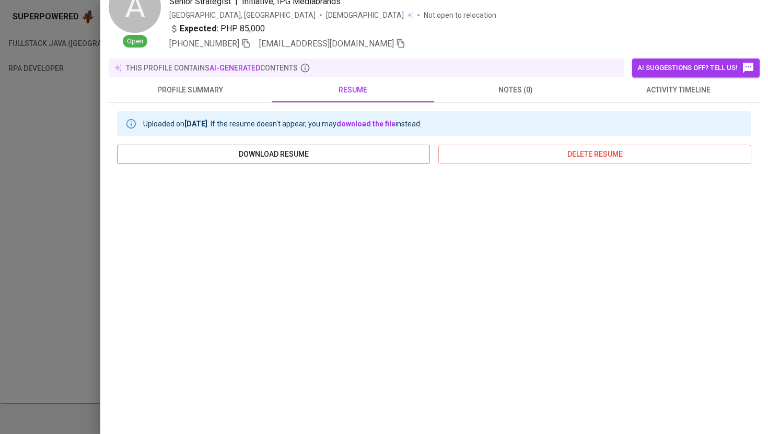
click at [196, 80] on button "profile summary" at bounding box center [190, 89] width 163 height 25
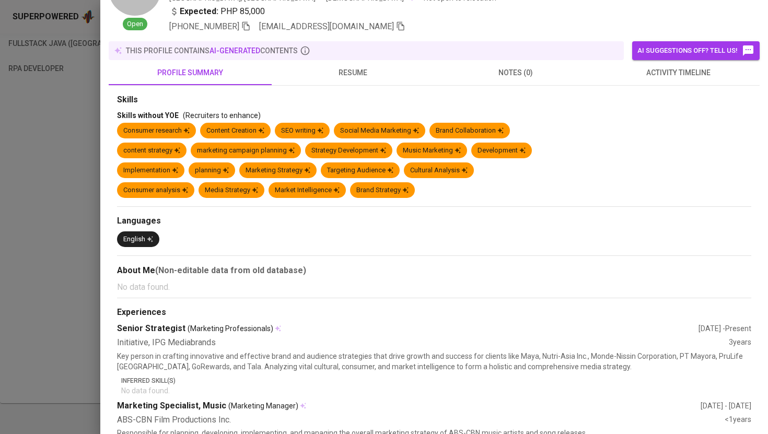
scroll to position [32, 0]
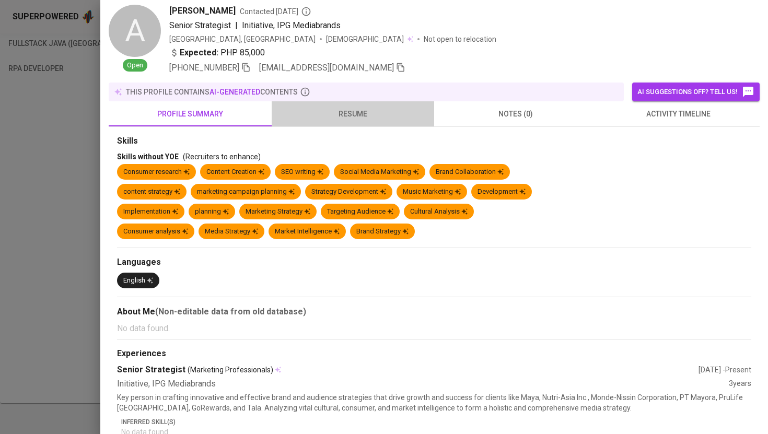
click at [342, 115] on span "resume" at bounding box center [353, 114] width 150 height 13
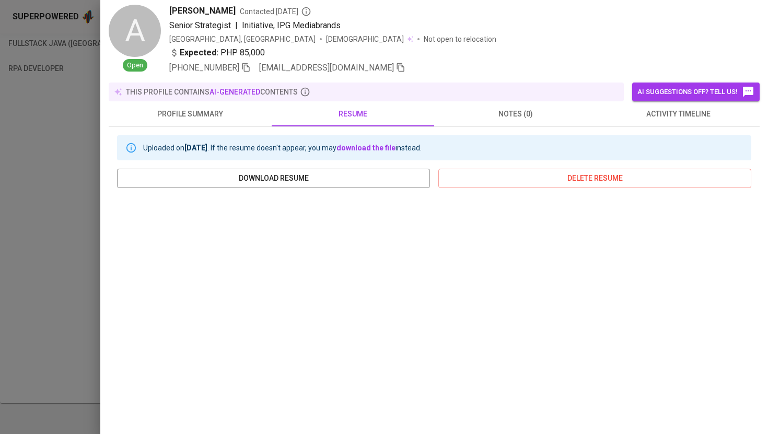
scroll to position [0, 0]
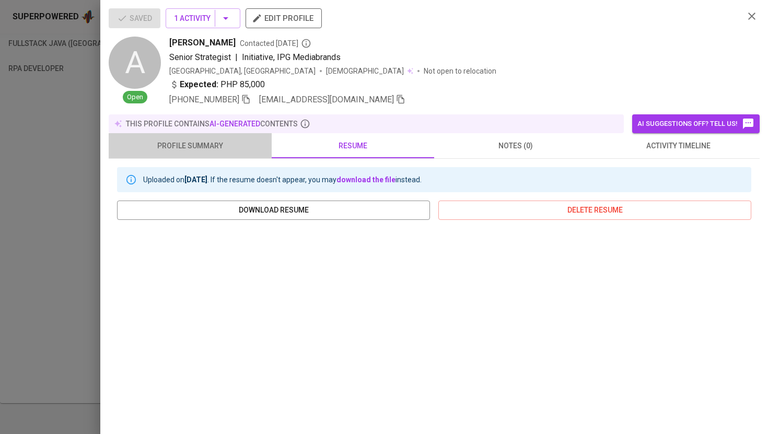
click at [183, 146] on span "profile summary" at bounding box center [190, 145] width 150 height 13
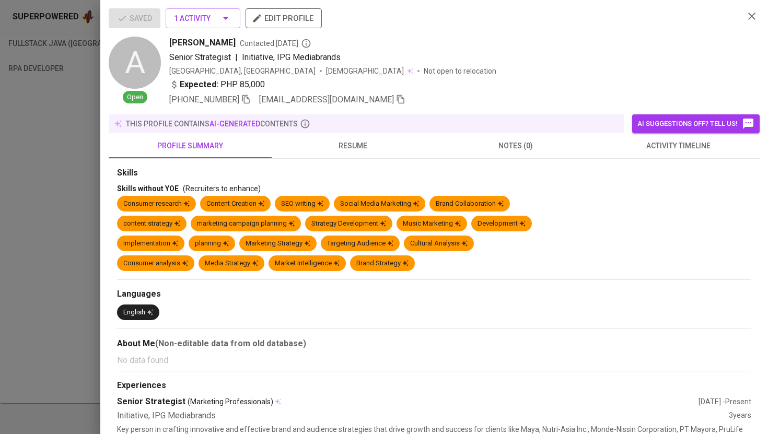
click at [293, 10] on button "edit profile" at bounding box center [284, 18] width 76 height 20
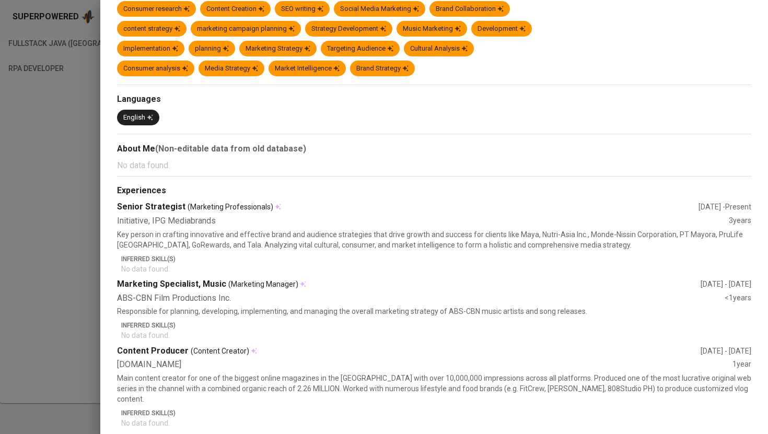
scroll to position [234, 0]
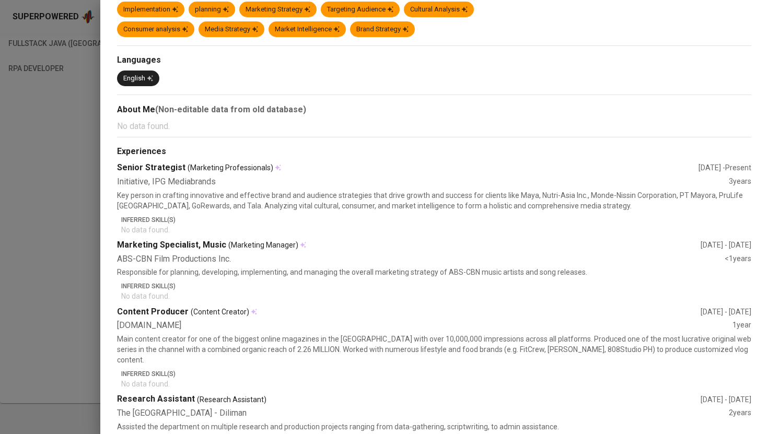
click at [92, 258] on div at bounding box center [384, 217] width 768 height 434
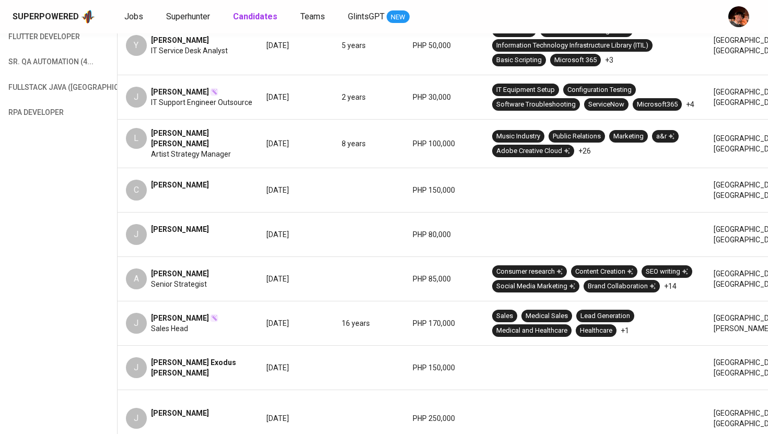
scroll to position [0, 0]
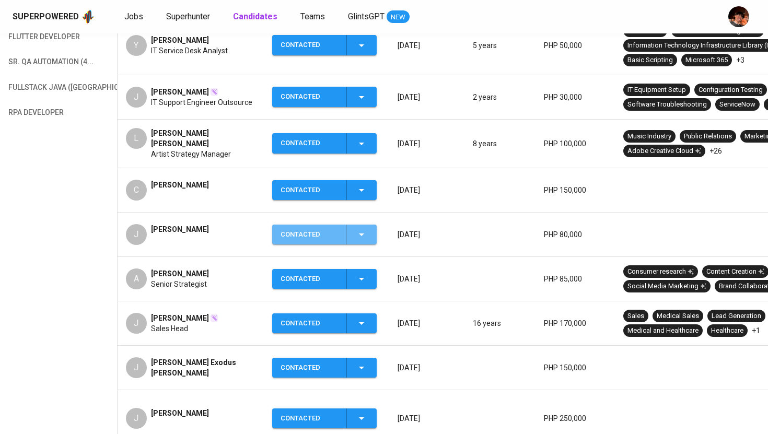
click at [365, 228] on icon "button" at bounding box center [361, 234] width 13 height 13
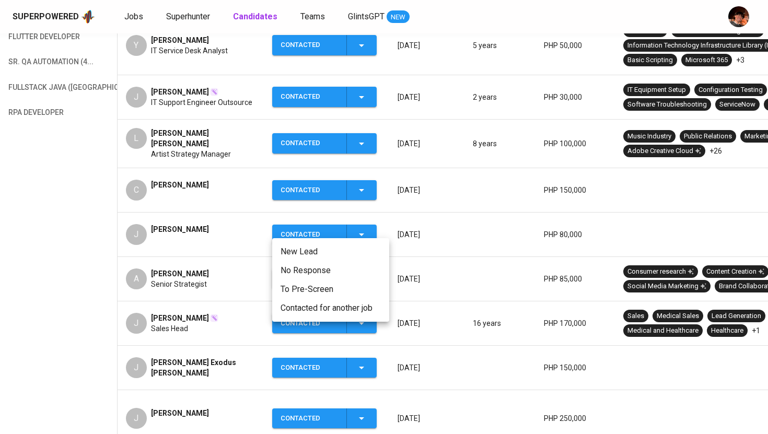
click at [206, 214] on div at bounding box center [384, 217] width 768 height 434
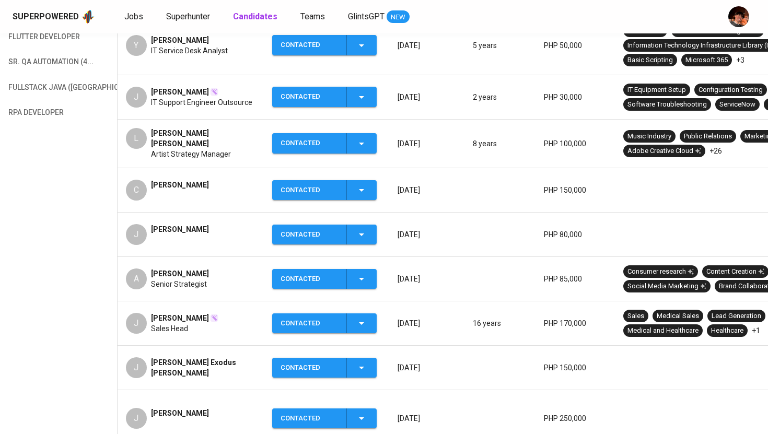
click at [207, 224] on span "James Patrick Anarcon" at bounding box center [180, 229] width 58 height 10
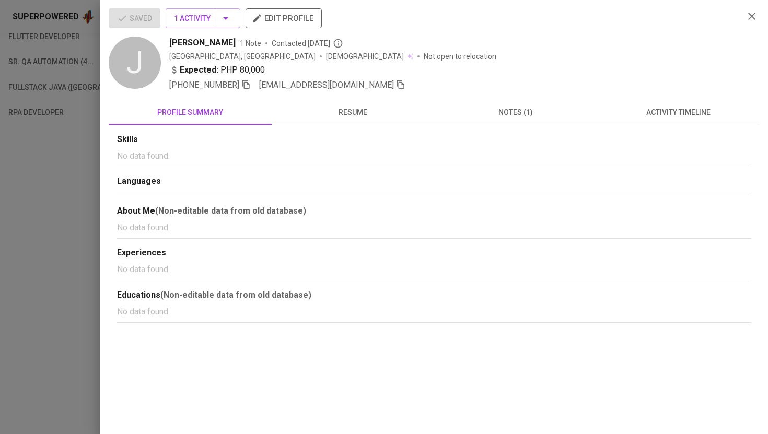
click at [293, 27] on button "edit profile" at bounding box center [284, 18] width 76 height 20
click at [84, 156] on div at bounding box center [384, 217] width 768 height 434
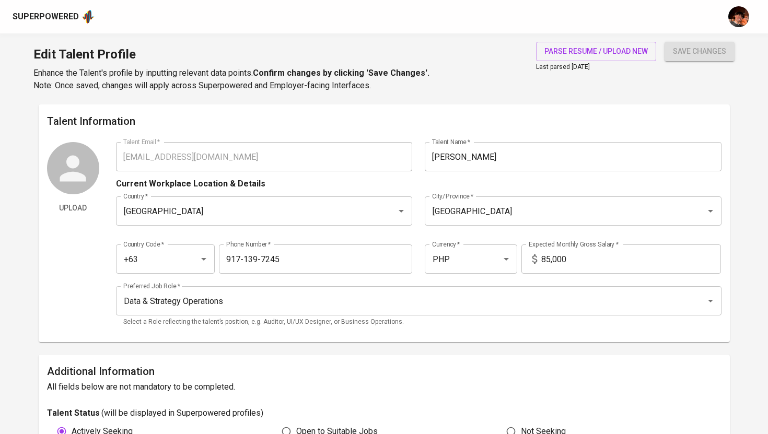
click at [615, 65] on div "parse resume / upload new Last parsed [DATE]" at bounding box center [596, 67] width 120 height 50
click at [609, 59] on button "parse resume / upload new" at bounding box center [596, 51] width 120 height 19
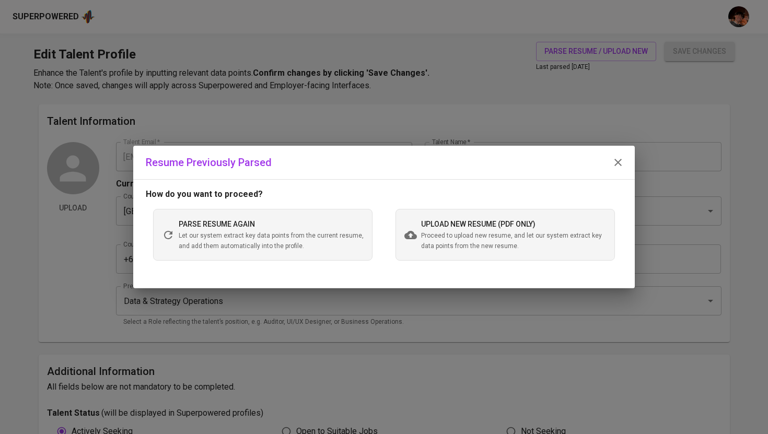
click at [508, 223] on span "upload new resume (pdf only)" at bounding box center [478, 224] width 114 height 8
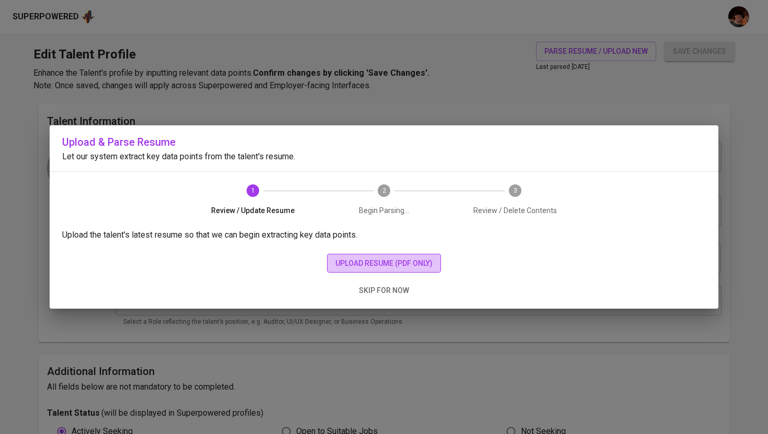
click at [405, 260] on span "upload resume (pdf only)" at bounding box center [383, 263] width 97 height 13
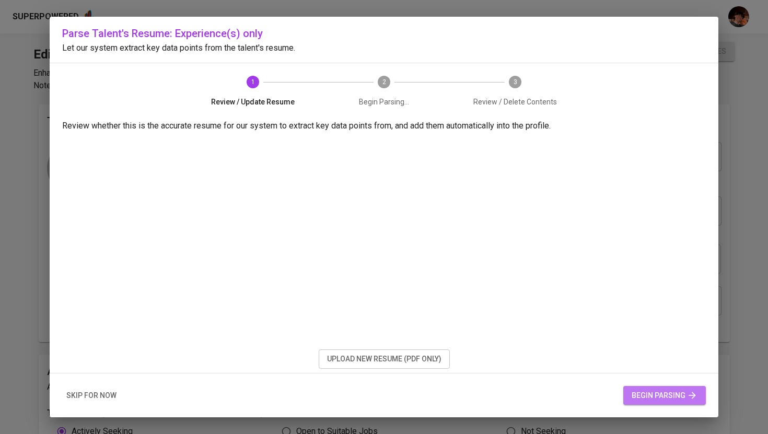
click at [671, 400] on span "begin parsing" at bounding box center [665, 395] width 66 height 13
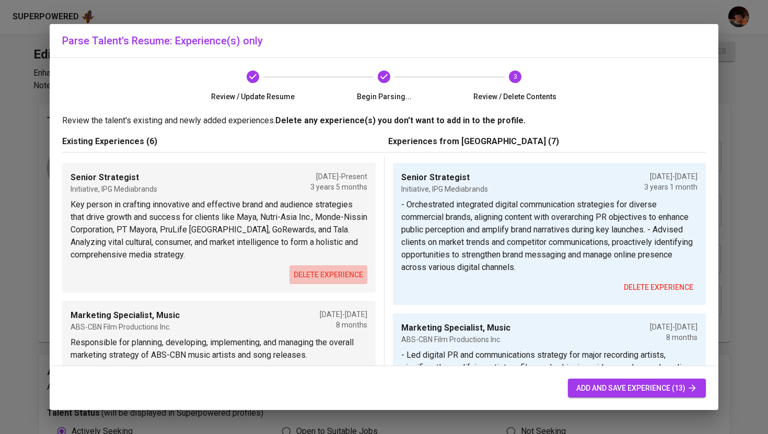
click at [344, 274] on span "delete experience" at bounding box center [328, 274] width 69 height 13
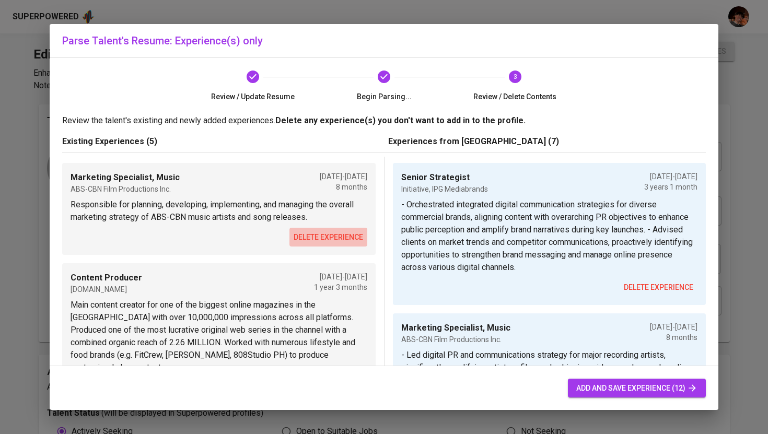
click at [340, 231] on span "delete experience" at bounding box center [328, 237] width 69 height 13
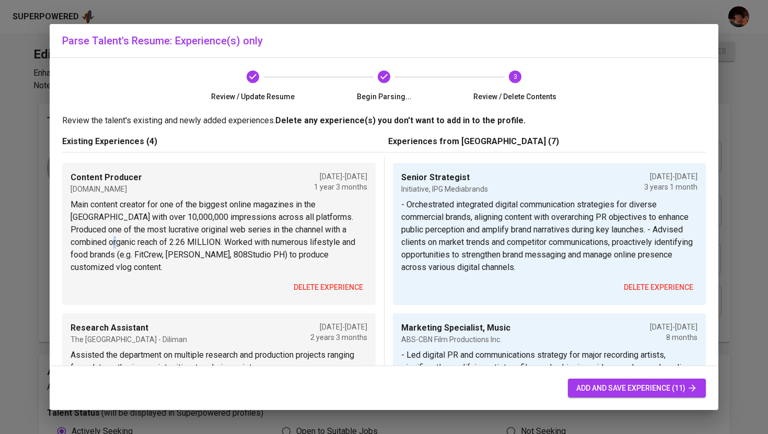
click at [340, 231] on p "Main content creator for one of the biggest online magazines in the [GEOGRAPHIC…" at bounding box center [219, 235] width 297 height 75
click at [341, 281] on span "delete experience" at bounding box center [328, 287] width 69 height 13
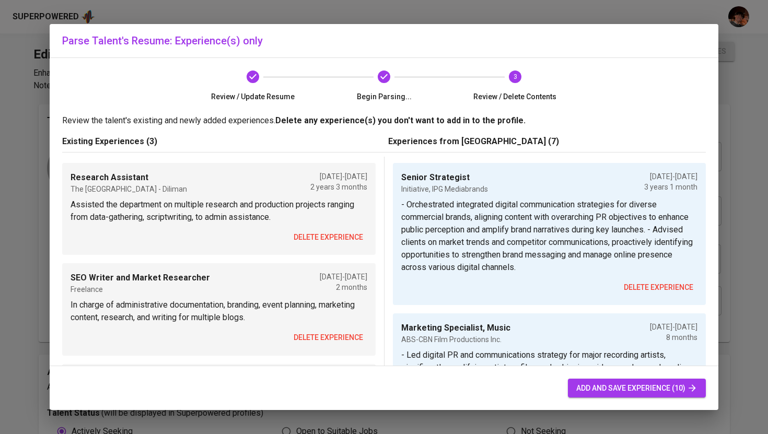
click at [342, 228] on button "delete experience" at bounding box center [328, 237] width 78 height 19
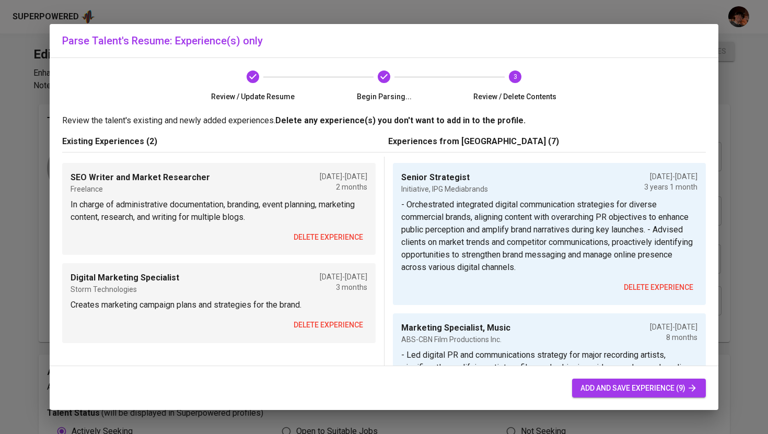
click at [343, 230] on button "delete experience" at bounding box center [328, 237] width 78 height 19
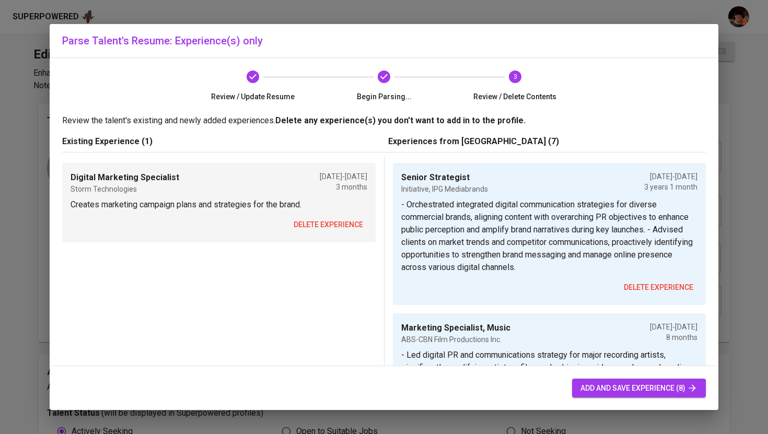
click at [343, 230] on span "delete experience" at bounding box center [328, 224] width 69 height 13
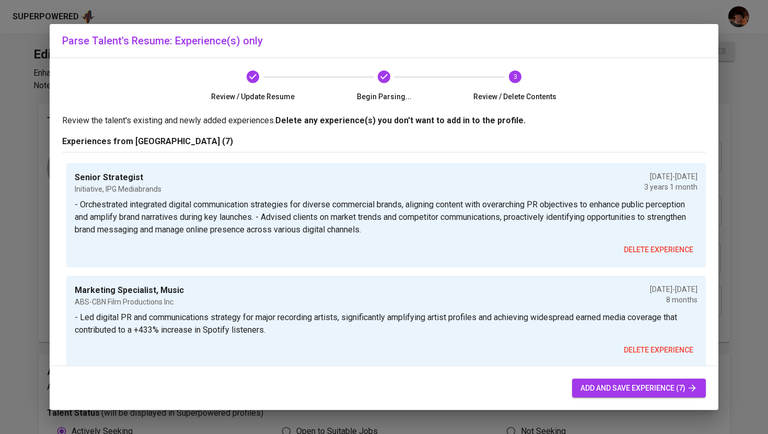
click at [656, 385] on span "add and save experience (7)" at bounding box center [638, 388] width 117 height 13
checkbox input "false"
type input "06/01/2025"
type input "SEO Writer and Market Researcher"
type input "YourOffshoreTeam"
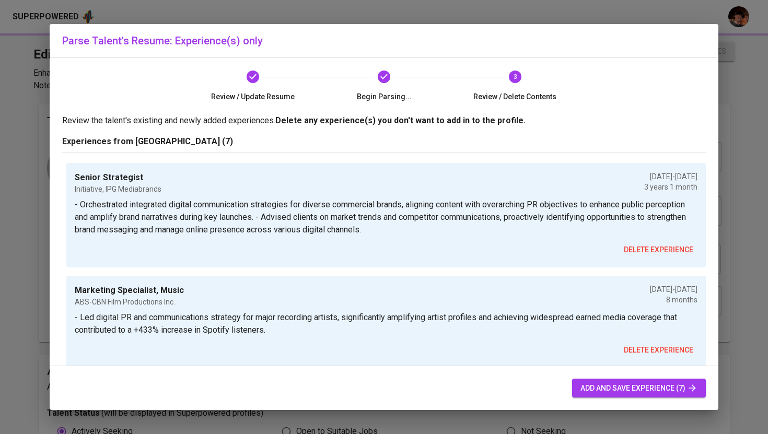
type input "11/01/2020"
type input "02/01/2021"
type input "Content Producer"
type input "WhenInManila.Com"
type input "08/01/2019"
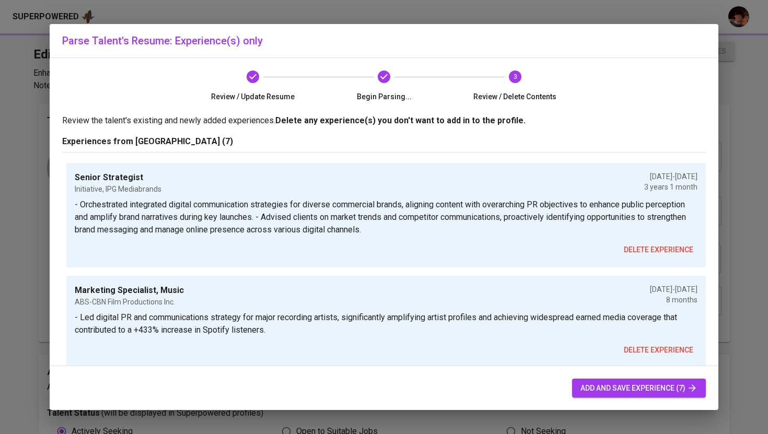
type input "11/01/2020"
type input "Research Assistant"
type input "The [GEOGRAPHIC_DATA] - Diliman"
type input "[DATE]"
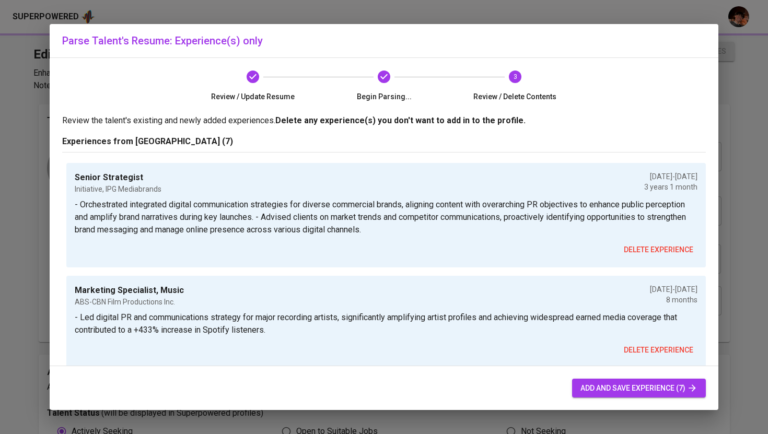
type input "SEO Writer and Market Researcher"
type input "Pinetree Capital Ventures"
type input "[DATE]"
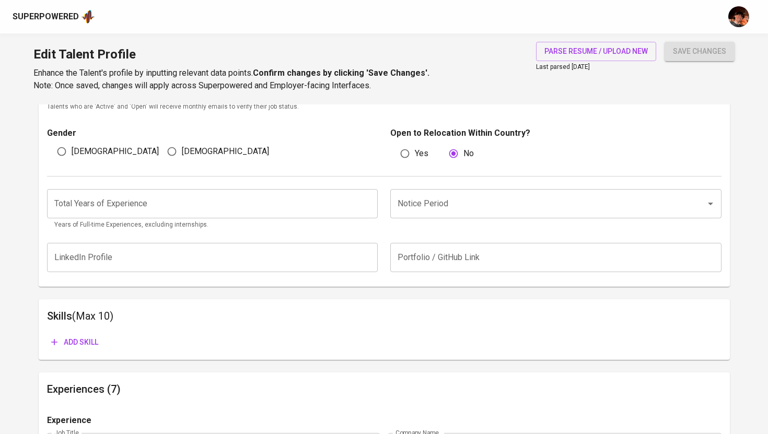
scroll to position [301, 0]
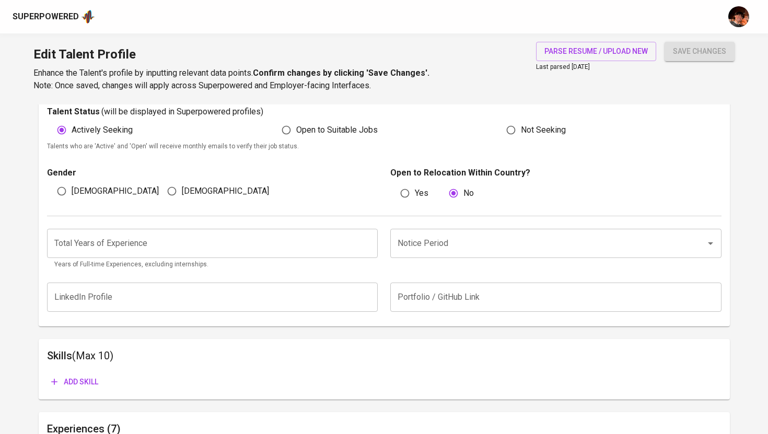
click at [226, 252] on input "number" at bounding box center [212, 243] width 331 height 29
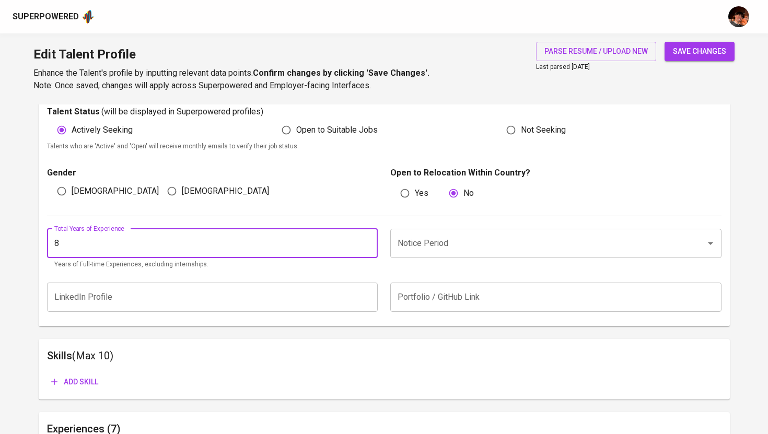
type input "8"
click at [444, 251] on input "Notice Period" at bounding box center [541, 243] width 293 height 20
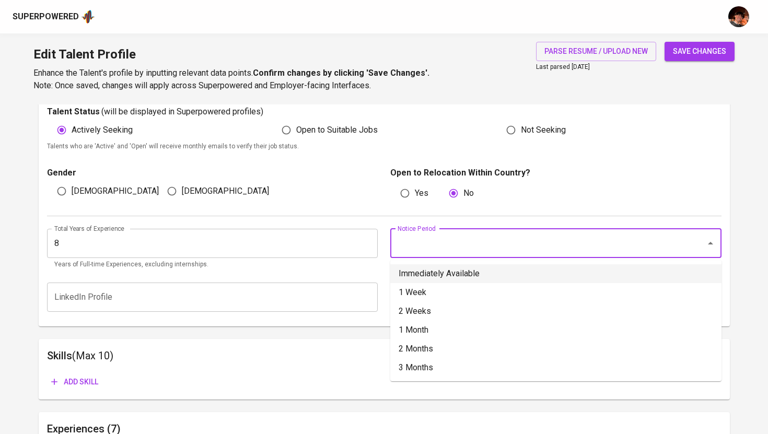
click at [450, 277] on li "Immediately Available" at bounding box center [555, 273] width 331 height 19
type input "Immediately Available"
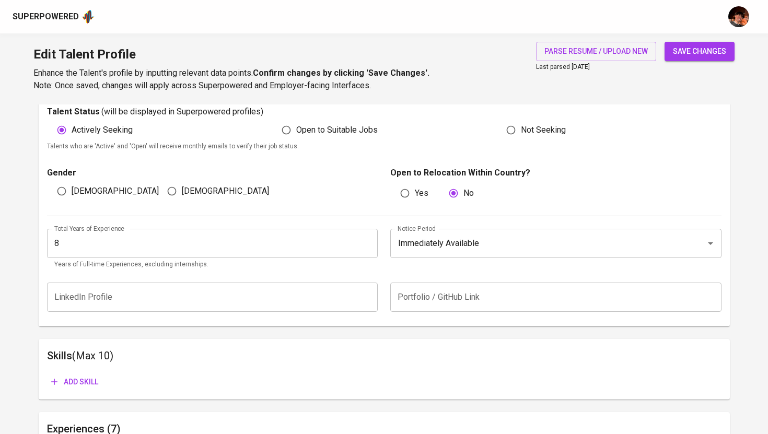
click at [96, 381] on span "Add skill" at bounding box center [74, 382] width 47 height 13
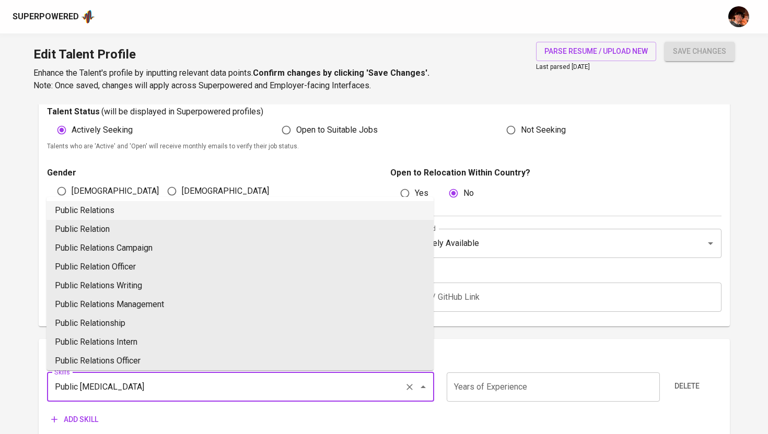
click at [87, 208] on li "Public Relations" at bounding box center [239, 210] width 387 height 19
type input "Public Relations"
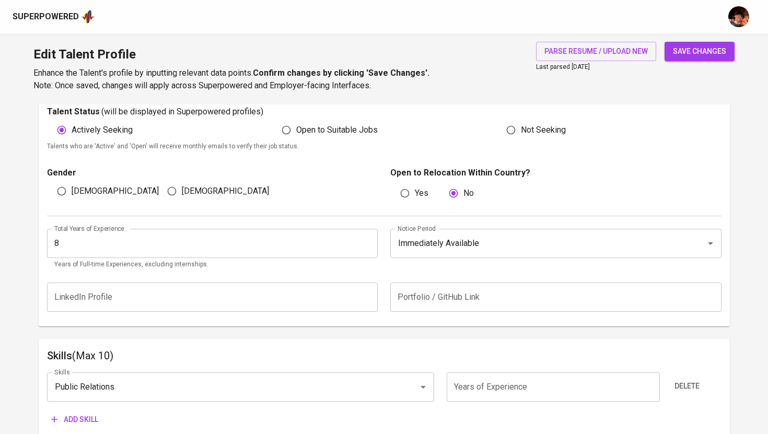
scroll to position [331, 0]
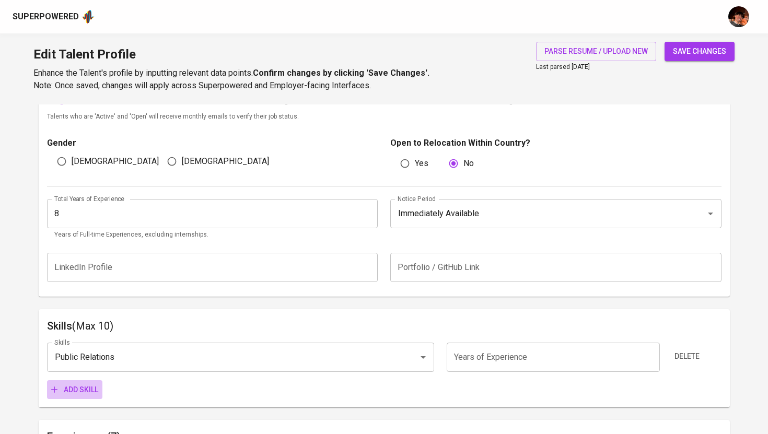
click at [91, 385] on span "Add skill" at bounding box center [74, 389] width 47 height 13
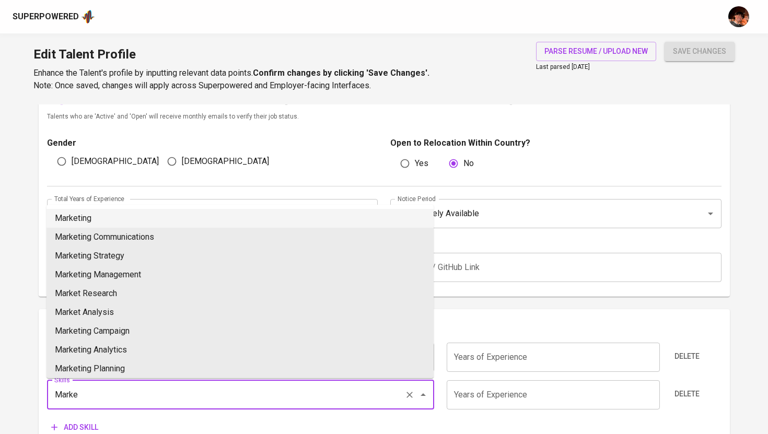
click at [90, 222] on li "Marketing" at bounding box center [239, 218] width 387 height 19
type input "Marketing"
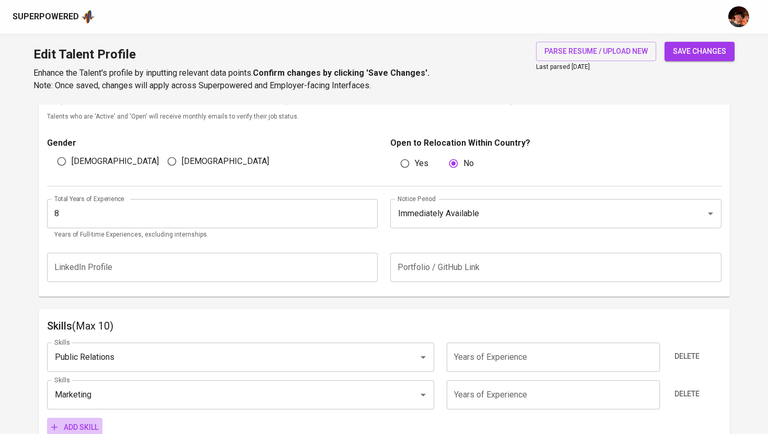
click at [76, 427] on span "Add skill" at bounding box center [74, 427] width 47 height 13
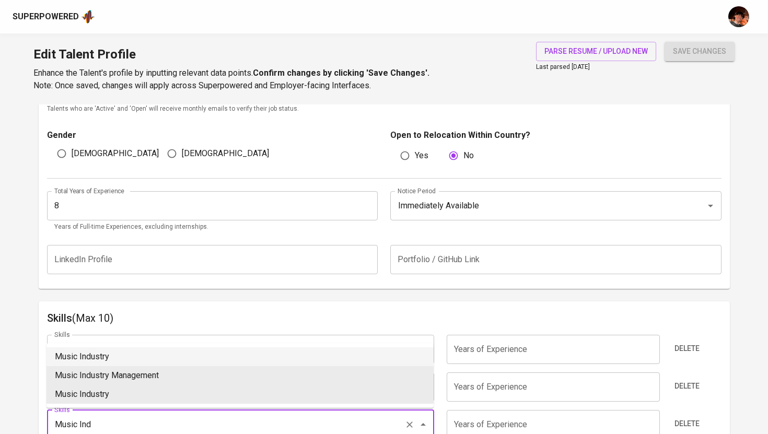
click at [103, 358] on li "Music Industry" at bounding box center [239, 356] width 387 height 19
type input "Music Industry"
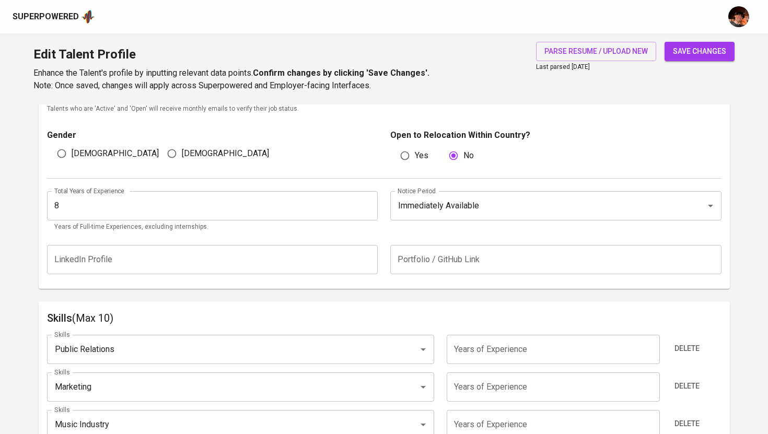
click at [496, 353] on input "number" at bounding box center [553, 349] width 213 height 29
type input "8"
click at [477, 389] on input "number" at bounding box center [553, 386] width 213 height 29
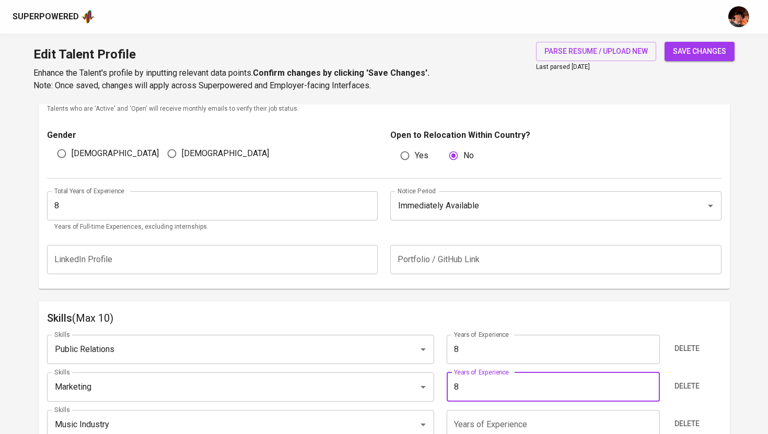
type input "8"
click at [485, 413] on input "number" at bounding box center [553, 424] width 213 height 29
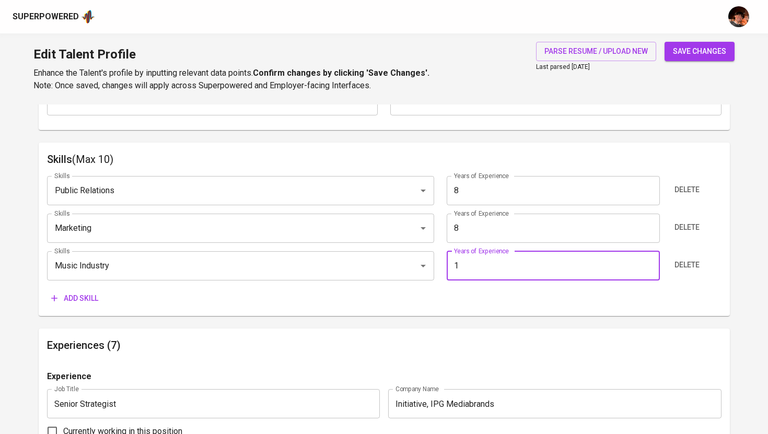
type input "0"
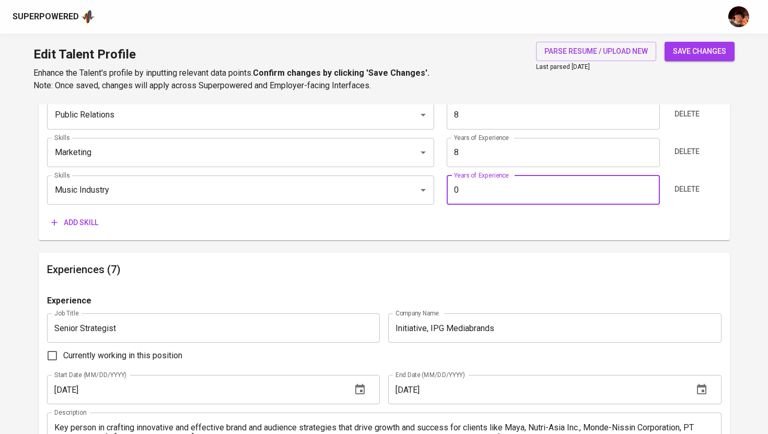
scroll to position [587, 0]
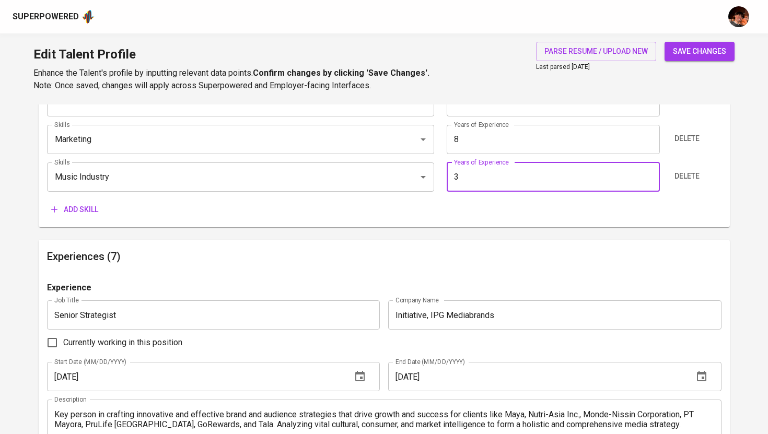
type input "3"
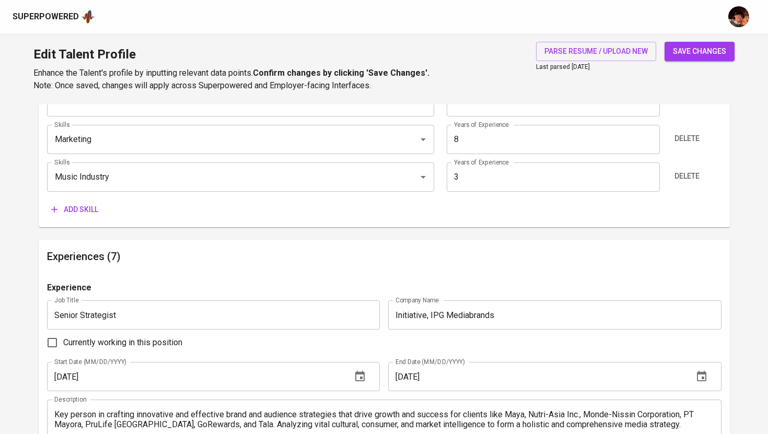
click at [696, 53] on span "save changes" at bounding box center [699, 51] width 53 height 13
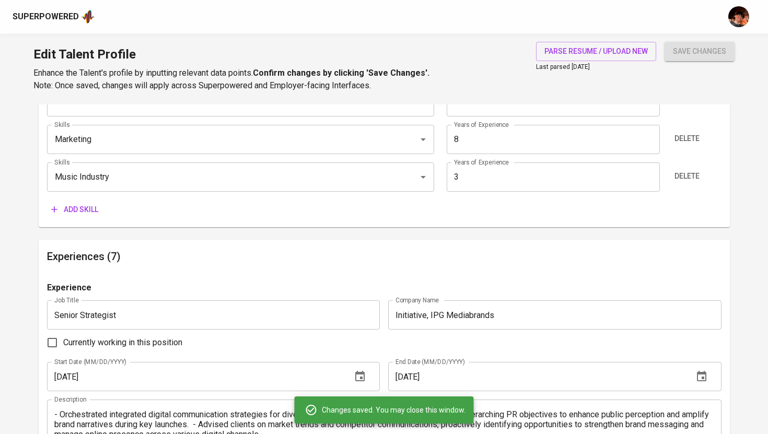
type input "Marketing"
type input "Public Relations"
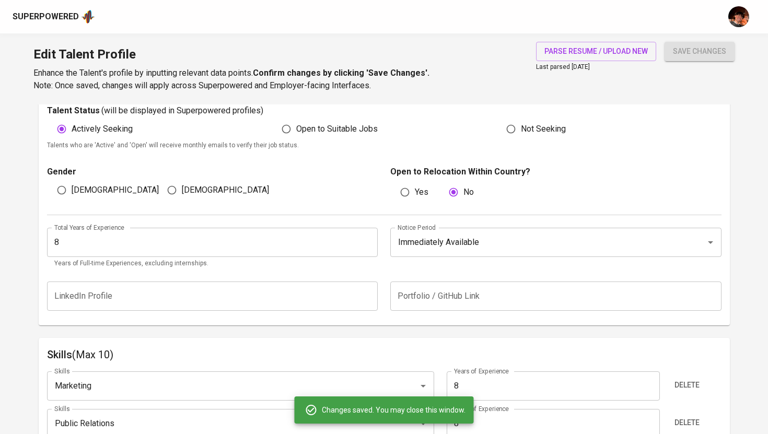
scroll to position [0, 0]
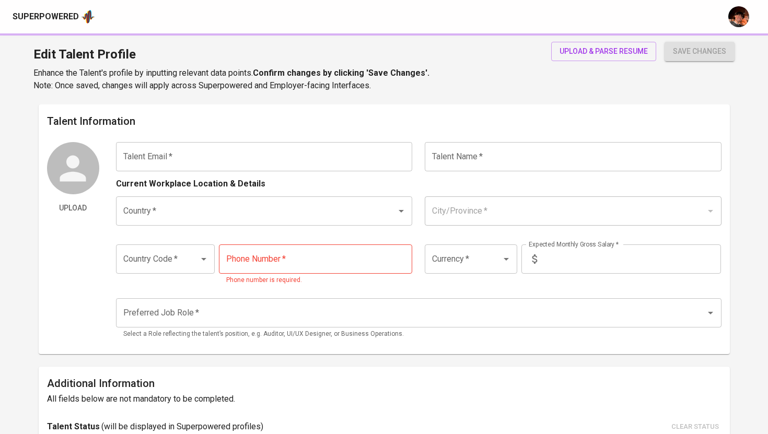
type input "[EMAIL_ADDRESS][DOMAIN_NAME]"
type input "[PERSON_NAME]"
type input "[GEOGRAPHIC_DATA]"
type input "+63"
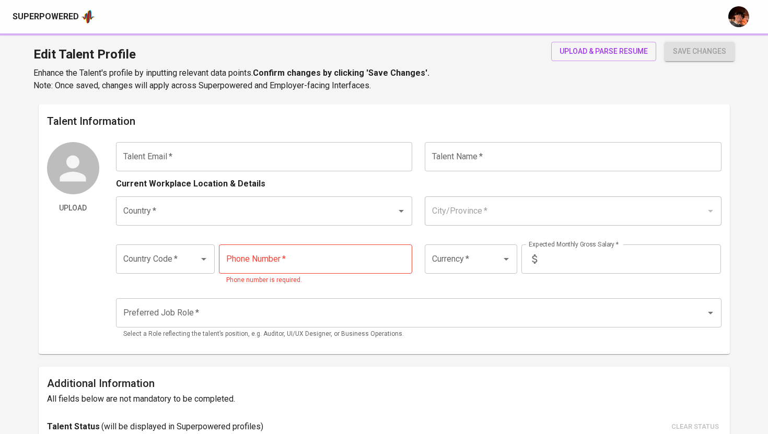
type input "977-821-1556"
type input "PHP"
type input "80,000"
type input "Public Relations Manager"
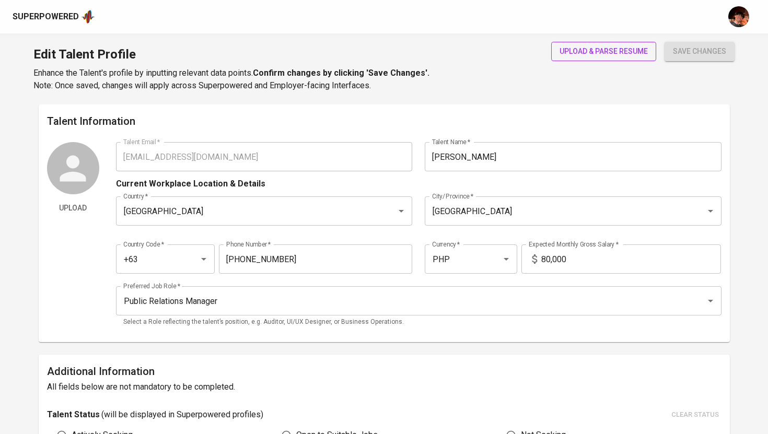
click at [638, 54] on span "upload & parse resume" at bounding box center [603, 51] width 88 height 13
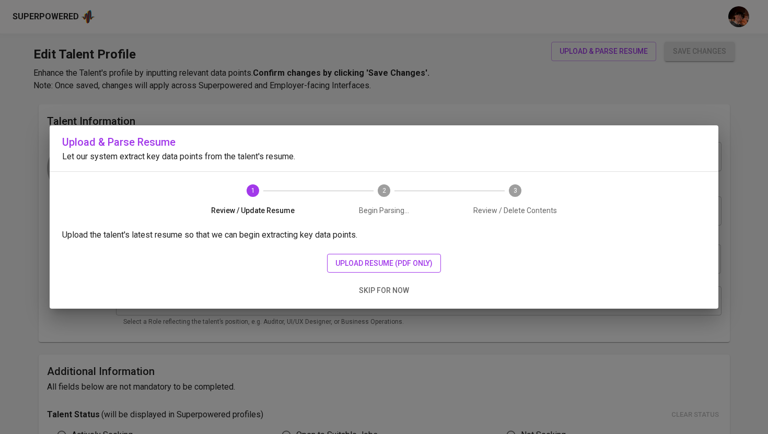
click at [405, 261] on span "upload resume (pdf only)" at bounding box center [383, 263] width 97 height 13
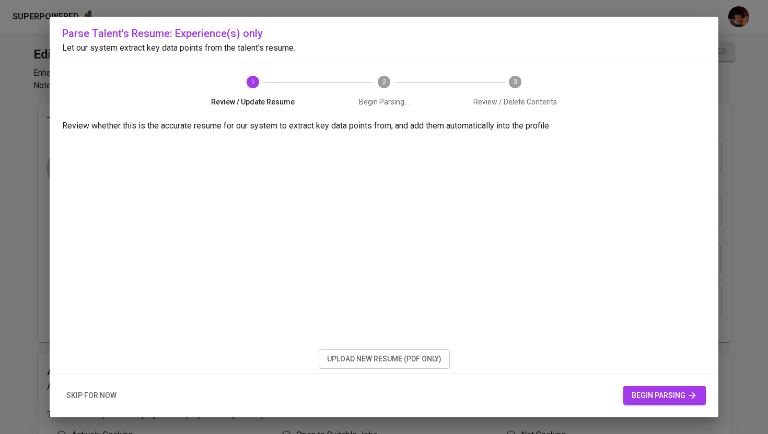
click at [642, 398] on span "begin parsing" at bounding box center [665, 395] width 66 height 13
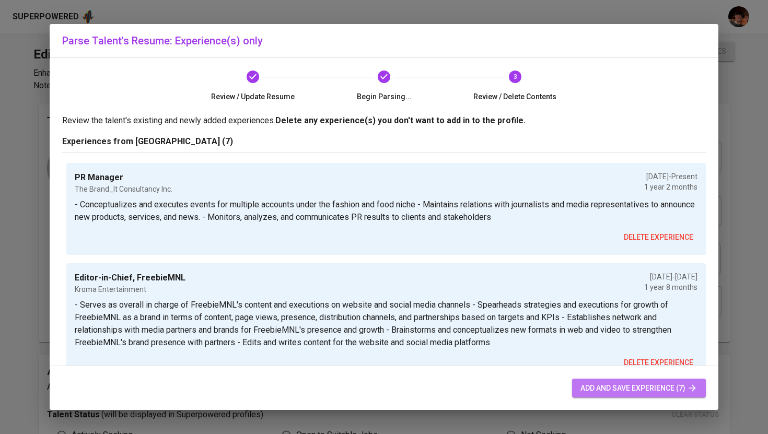
click at [670, 385] on span "add and save experience (7)" at bounding box center [638, 388] width 117 height 13
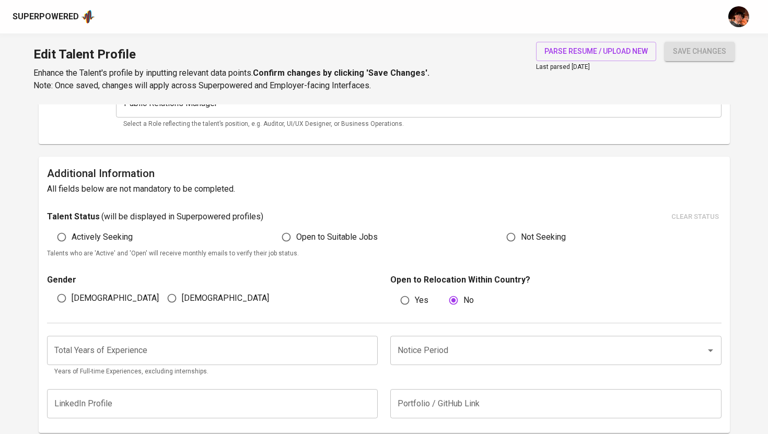
scroll to position [242, 0]
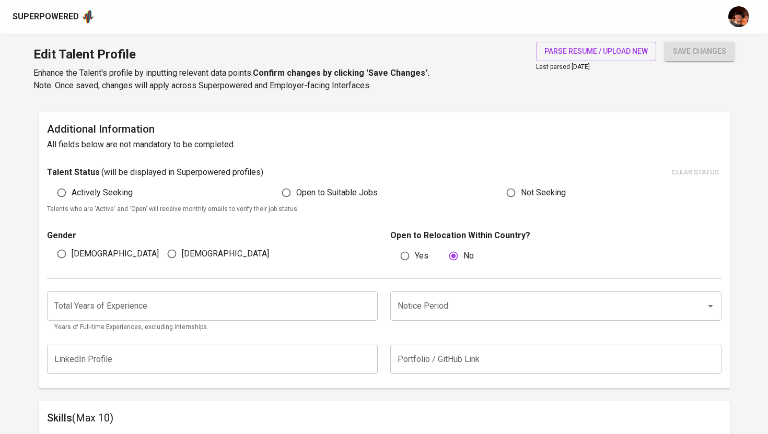
click at [225, 307] on input "number" at bounding box center [212, 305] width 331 height 29
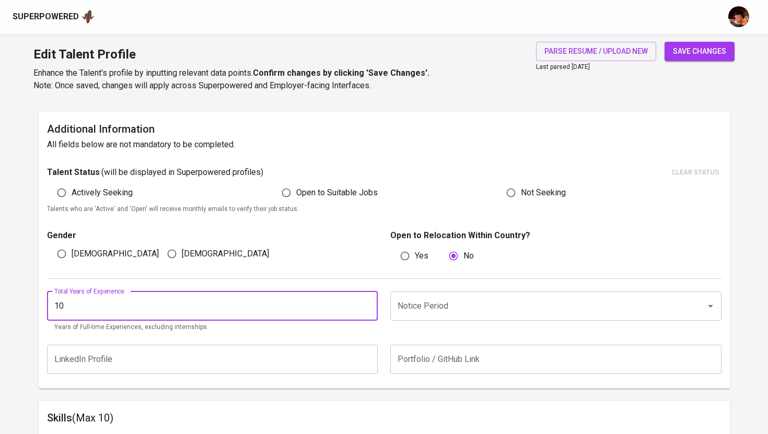
type input "10"
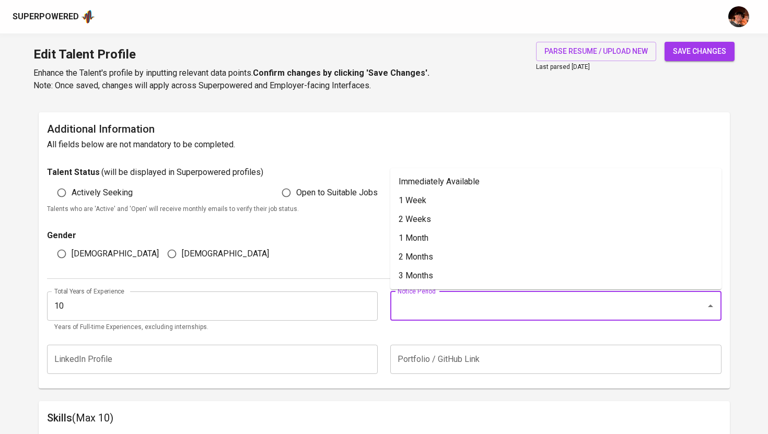
click at [442, 308] on input "Notice Period" at bounding box center [541, 306] width 293 height 20
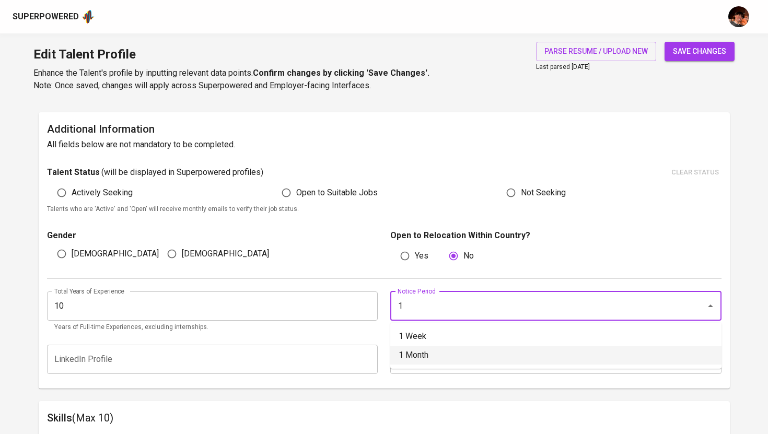
click at [422, 357] on li "1 Month" at bounding box center [555, 355] width 331 height 19
type input "1 Month"
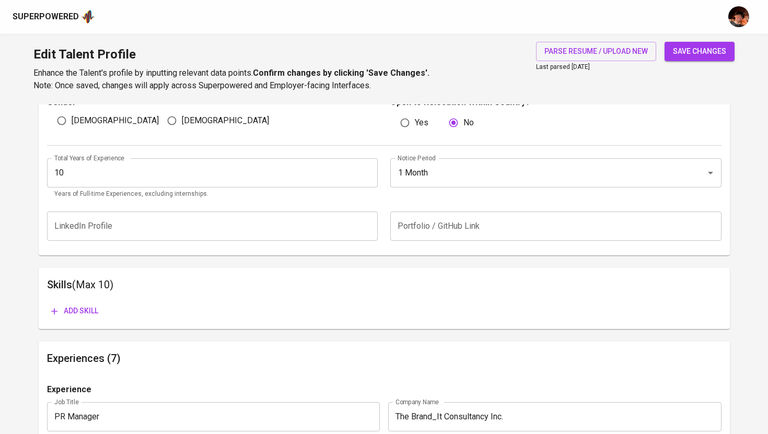
scroll to position [354, 0]
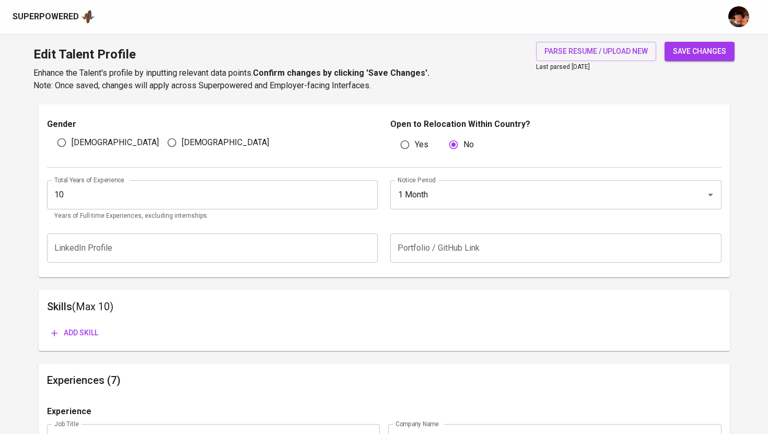
click at [96, 330] on span "Add skill" at bounding box center [74, 332] width 47 height 13
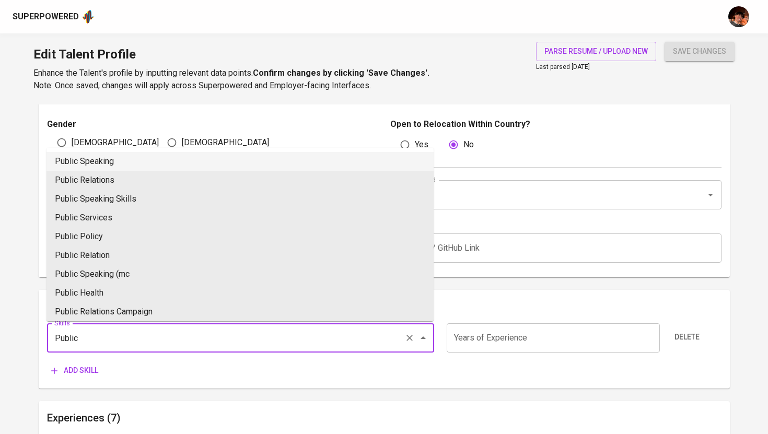
click at [114, 182] on li "Public Relations" at bounding box center [239, 180] width 387 height 19
type input "Public Relations"
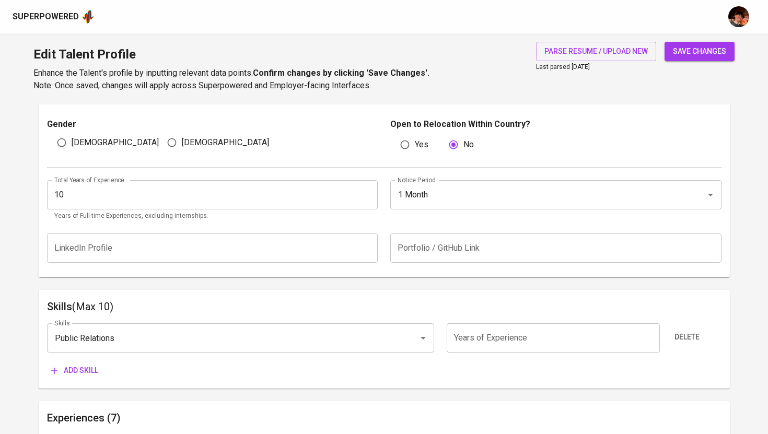
click at [82, 370] on span "Add skill" at bounding box center [74, 370] width 47 height 13
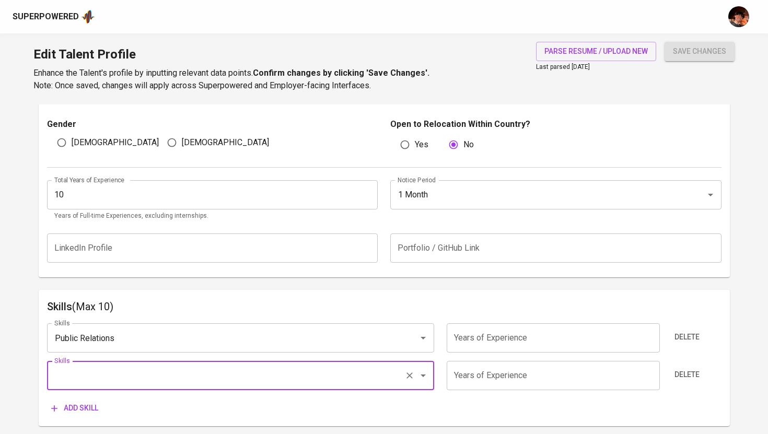
type input "<"
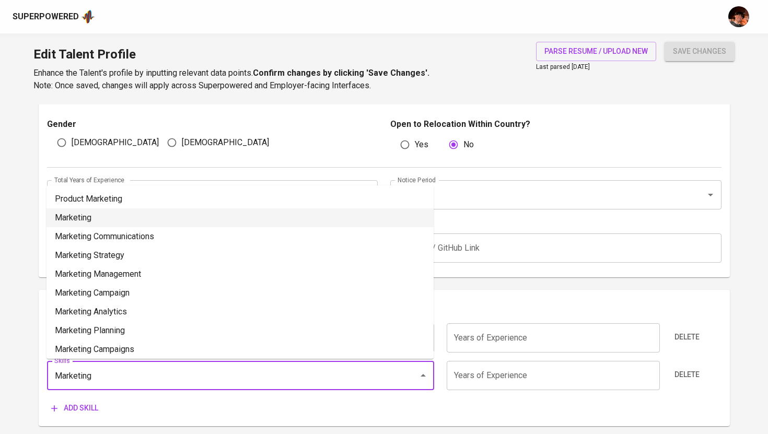
click at [118, 216] on li "Marketing" at bounding box center [239, 217] width 387 height 19
type input "Marketing"
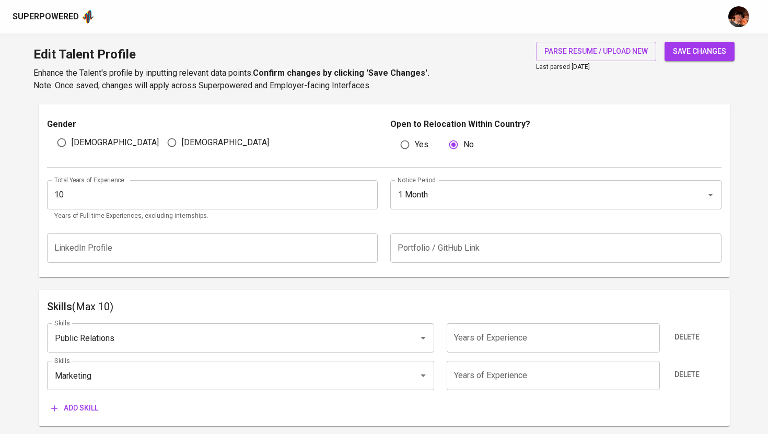
click at [83, 405] on span "Add skill" at bounding box center [74, 408] width 47 height 13
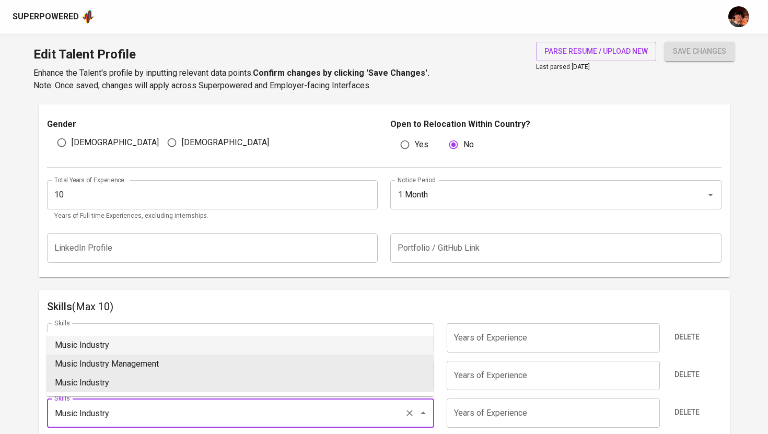
click at [100, 345] on li "Music Industry" at bounding box center [239, 345] width 387 height 19
type input "Music Industry"
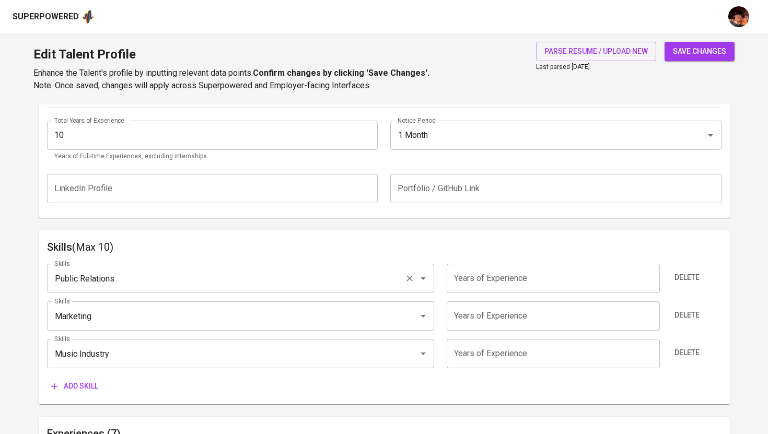
scroll to position [418, 0]
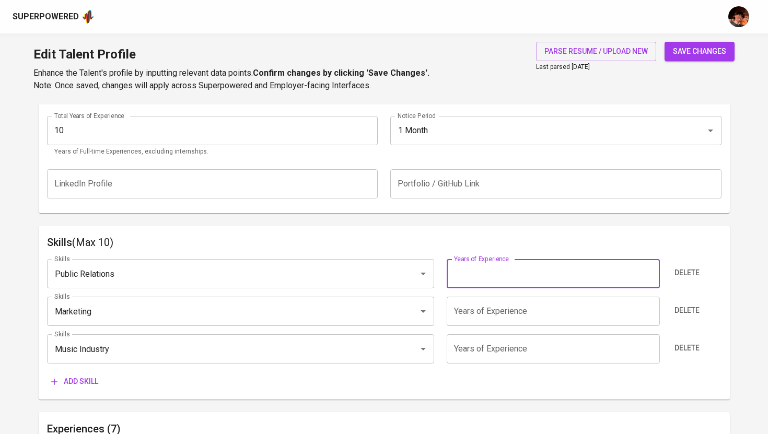
click at [521, 274] on input "number" at bounding box center [553, 273] width 213 height 29
type input "3"
click at [498, 303] on input "number" at bounding box center [553, 311] width 213 height 29
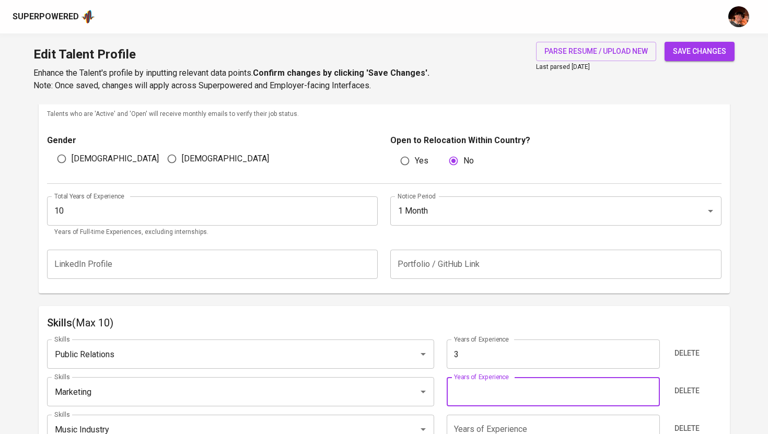
scroll to position [424, 0]
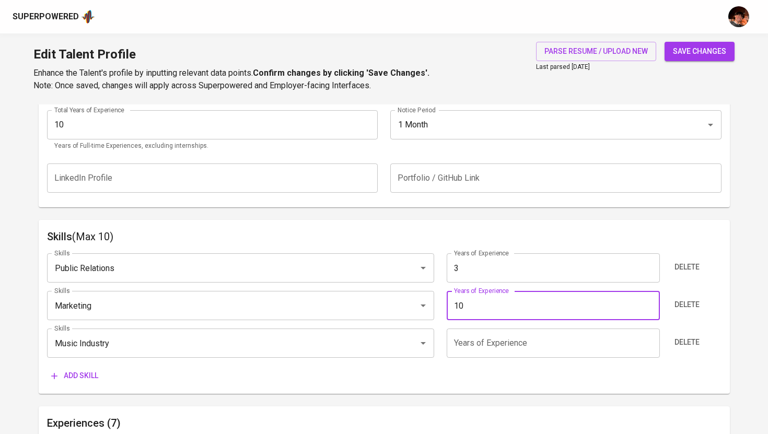
type input "10"
click at [501, 348] on input "number" at bounding box center [553, 343] width 213 height 29
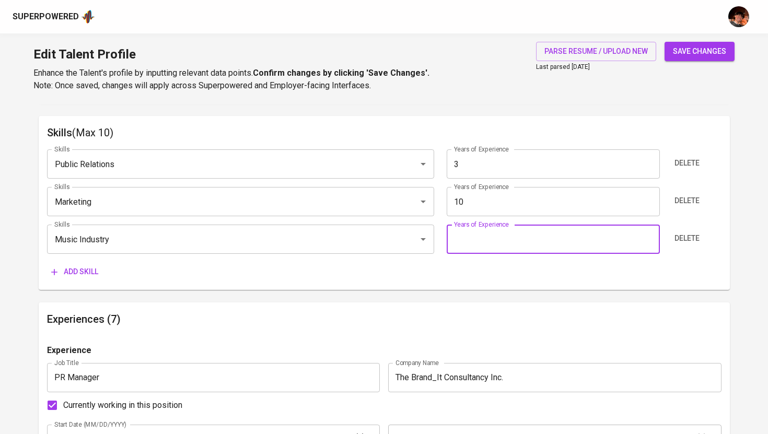
scroll to position [530, 0]
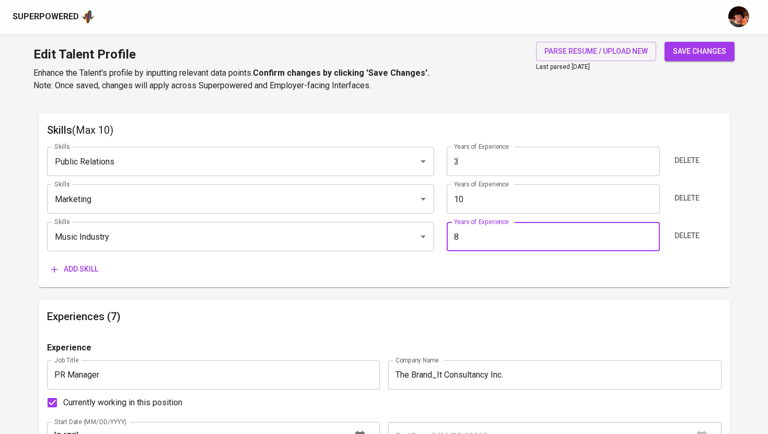
type input "8"
click at [694, 52] on span "save changes" at bounding box center [699, 51] width 53 height 13
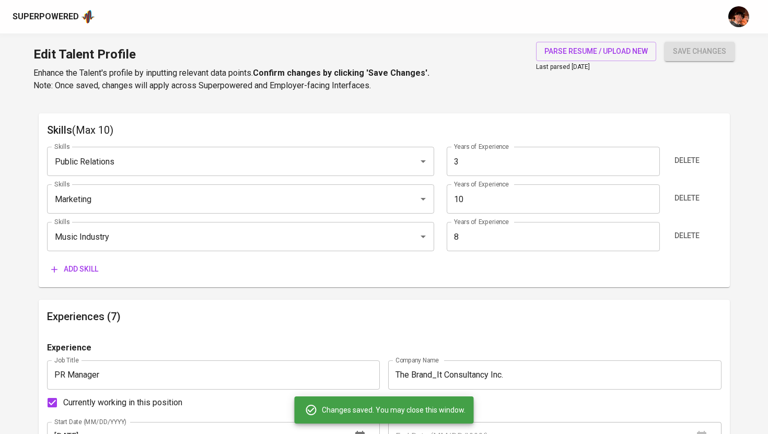
type input "Marketing"
type input "10"
type input "Music Industry"
type input "8"
type input "Public Relations"
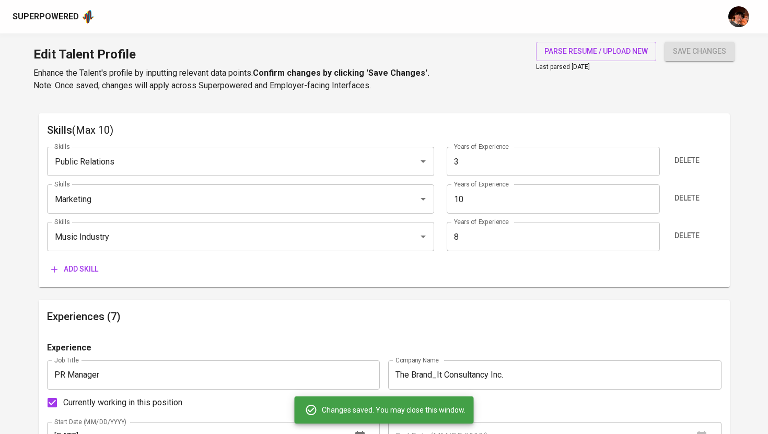
type input "3"
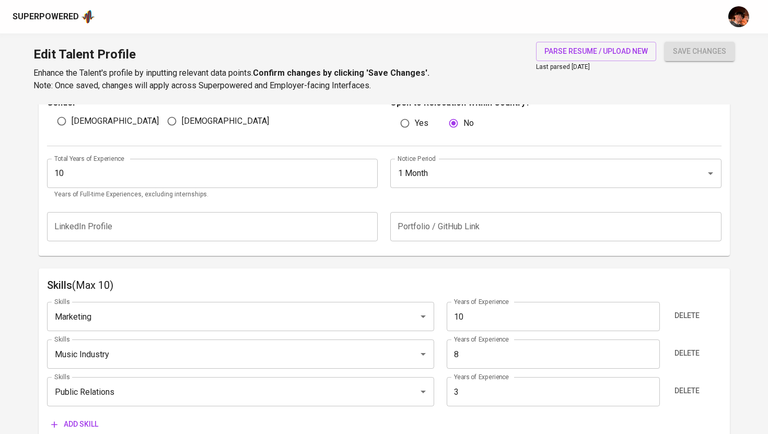
scroll to position [0, 0]
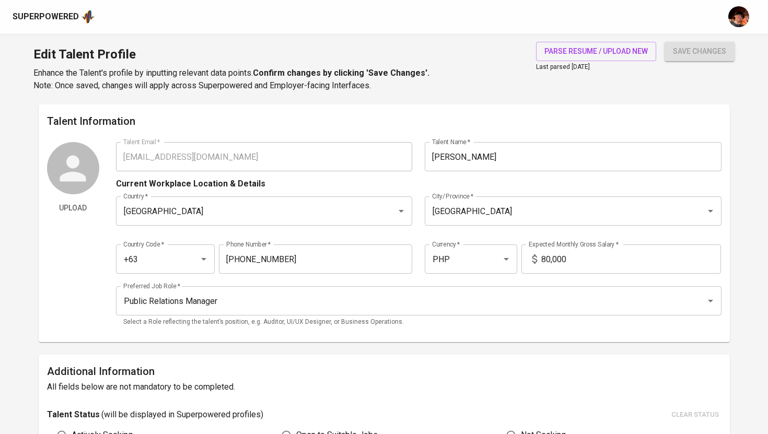
click at [66, 15] on div "Superpowered" at bounding box center [46, 17] width 66 height 12
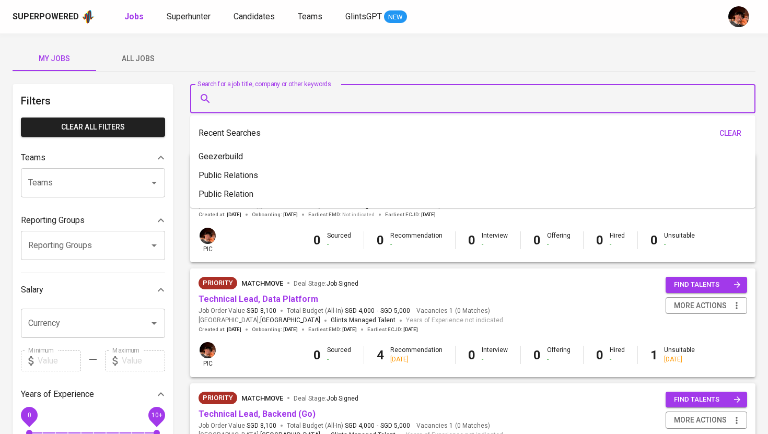
click at [334, 93] on input "Search for a job title, company or other keywords" at bounding box center [475, 99] width 519 height 20
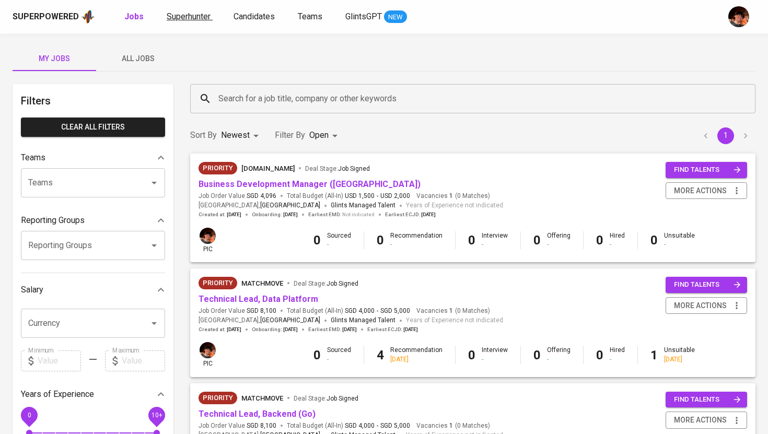
click at [176, 19] on span "Superhunter" at bounding box center [189, 16] width 44 height 10
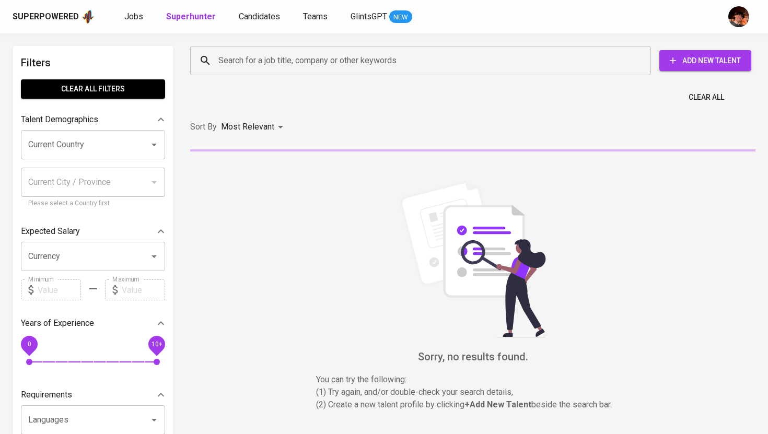
click at [282, 81] on div "Clear All" at bounding box center [473, 94] width 578 height 26
click at [282, 73] on div "Search for a job title, company or other keywords" at bounding box center [420, 60] width 461 height 29
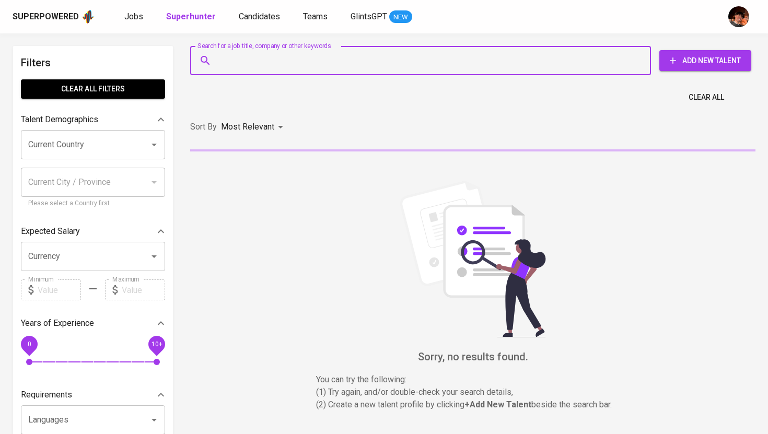
paste input "lendlraizab.bunagan@gmail.com"
type input "lendlraizab.bunagan@gmail.com"
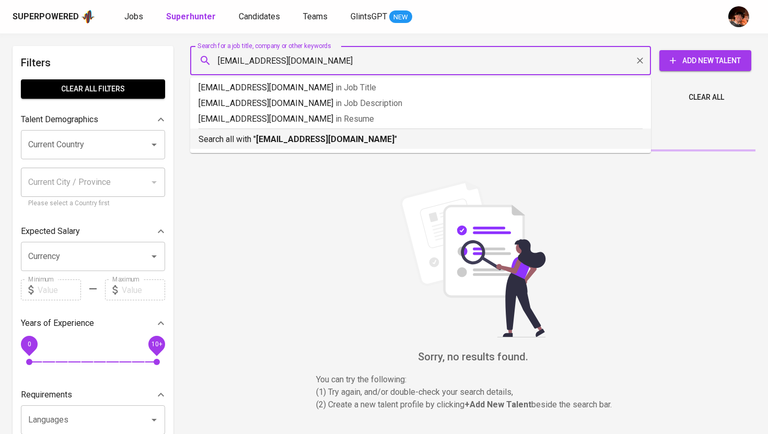
click at [283, 144] on b "lendlraizab.bunagan@gmail.com" at bounding box center [325, 139] width 138 height 10
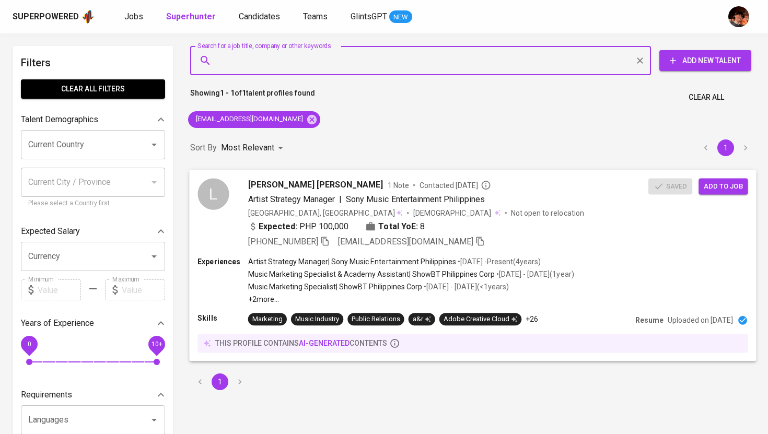
click at [719, 188] on span "Add to job" at bounding box center [723, 186] width 39 height 12
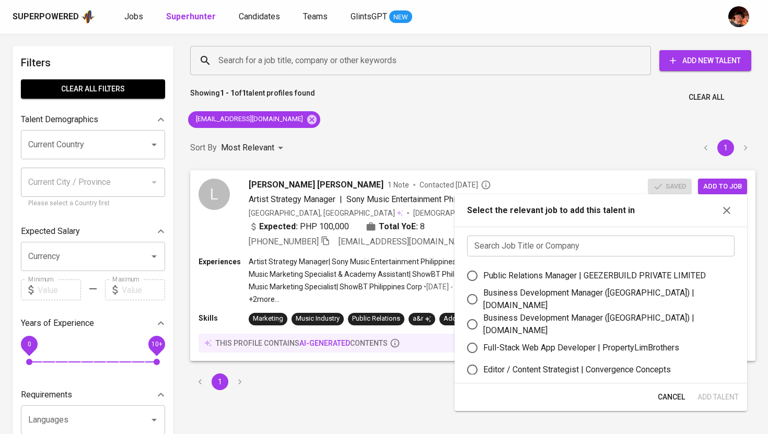
click at [585, 241] on input "text" at bounding box center [600, 246] width 267 height 21
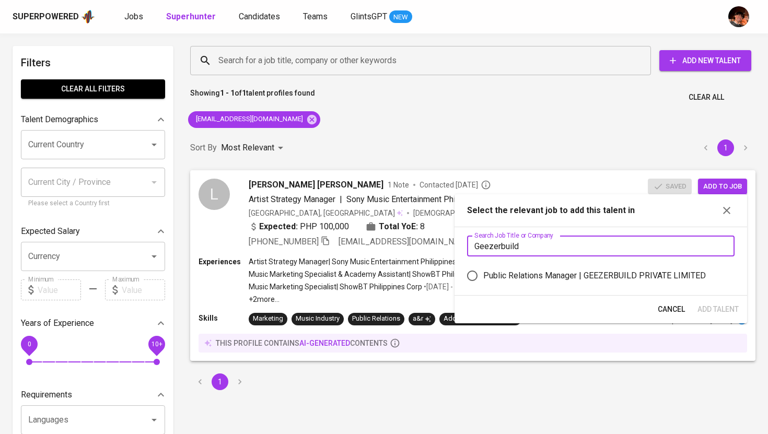
type input "Geezerbuild"
click at [564, 275] on div "Public Relations Manager | GEEZERBUILD PRIVATE LIMITED" at bounding box center [594, 276] width 223 height 13
click at [483, 275] on input "Public Relations Manager | GEEZERBUILD PRIVATE LIMITED" at bounding box center [472, 276] width 22 height 22
radio input "true"
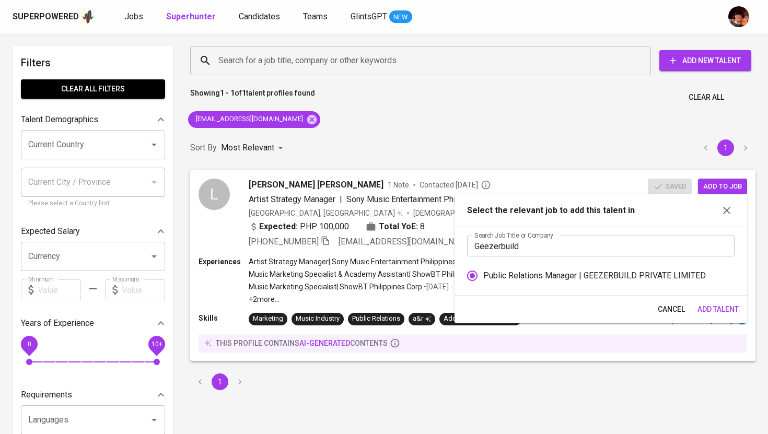
click at [721, 311] on span "Add Talent" at bounding box center [717, 309] width 41 height 13
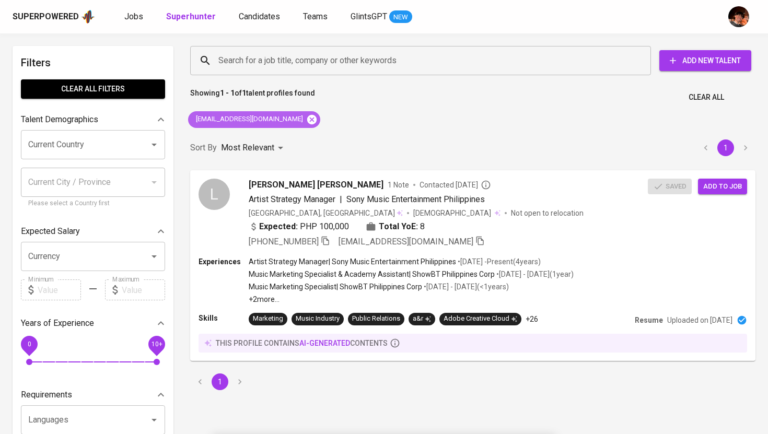
click at [306, 120] on icon at bounding box center [311, 119] width 11 height 11
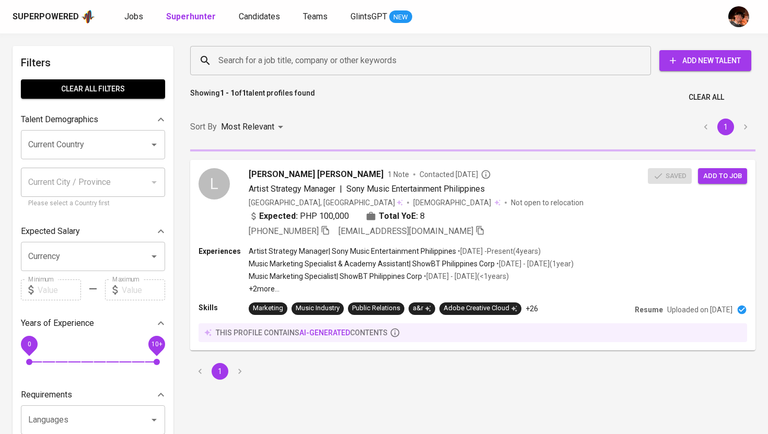
click at [334, 57] on input "Search for a job title, company or other keywords" at bounding box center [423, 61] width 415 height 20
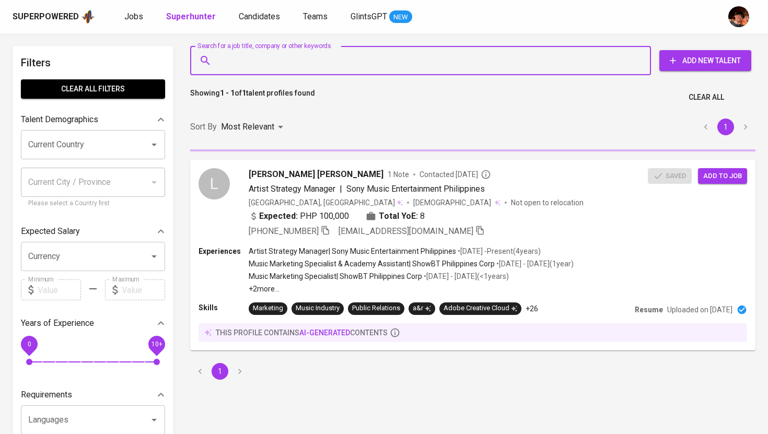
paste input "carmelaramirez94@gmail.com"
type input "carmelaramirez94@gmail.com"
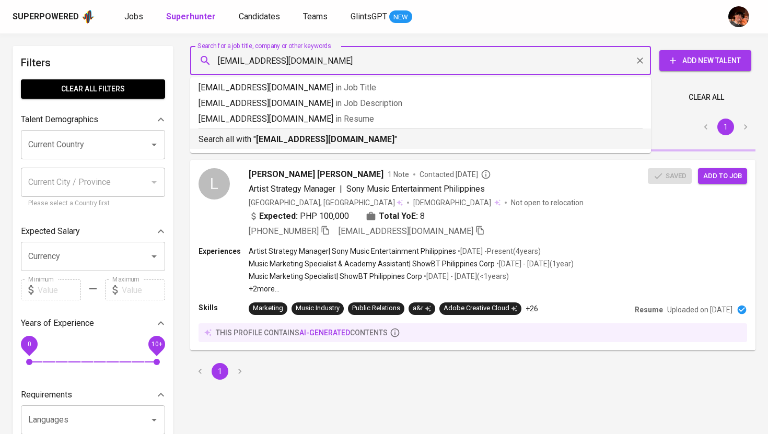
click at [321, 145] on p "Search all with " carmelaramirez94@gmail.com "" at bounding box center [420, 139] width 444 height 13
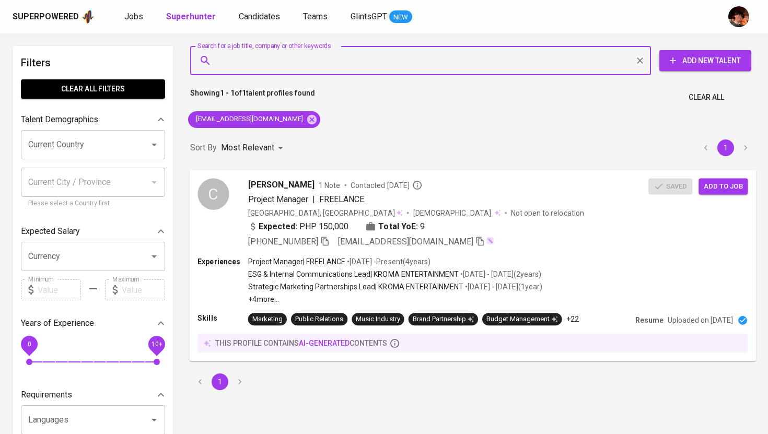
click at [722, 188] on span "Add to job" at bounding box center [723, 186] width 39 height 12
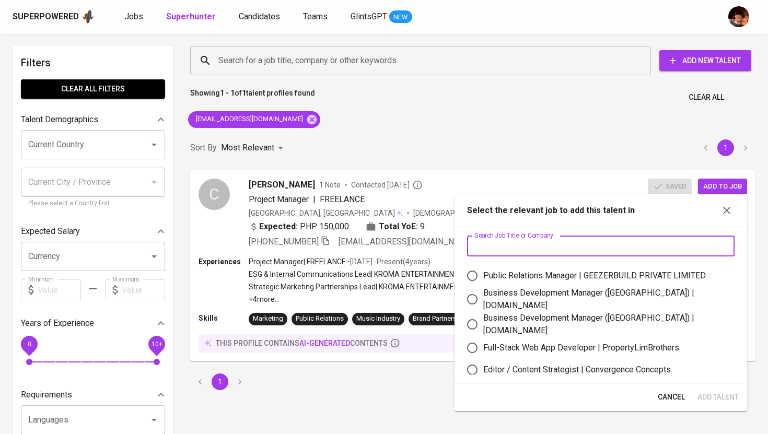
click at [567, 253] on input "text" at bounding box center [600, 246] width 267 height 21
click at [560, 273] on div "Public Relations Manager | GEEZERBUILD PRIVATE LIMITED" at bounding box center [594, 276] width 223 height 13
click at [483, 273] on input "Public Relations Manager | GEEZERBUILD PRIVATE LIMITED" at bounding box center [472, 276] width 22 height 22
radio input "true"
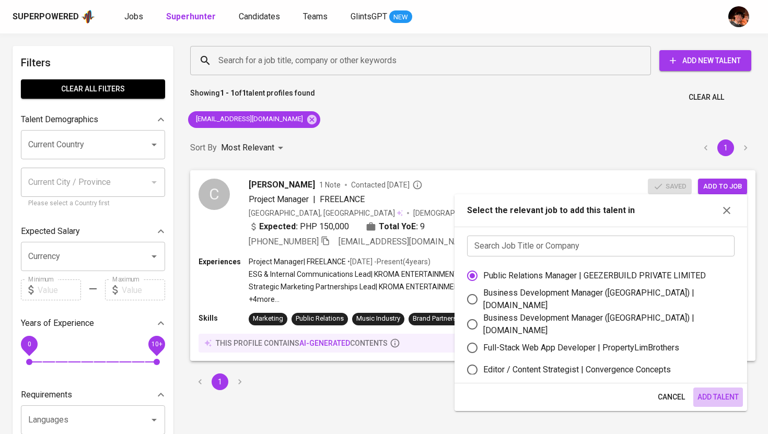
click at [737, 395] on span "Add Talent" at bounding box center [717, 397] width 41 height 13
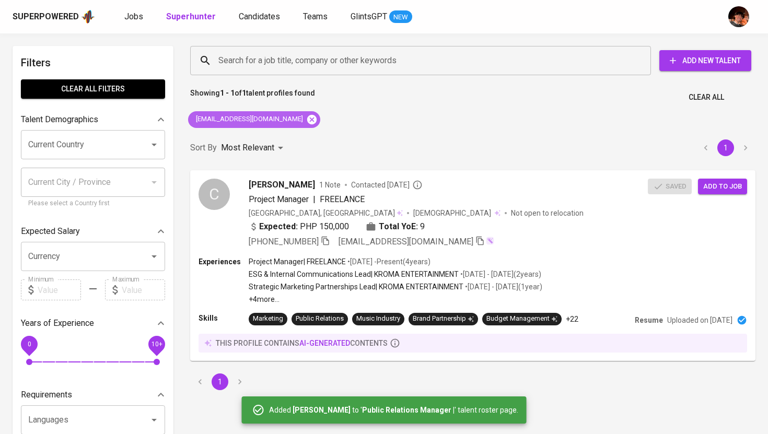
click at [307, 122] on icon at bounding box center [311, 118] width 9 height 9
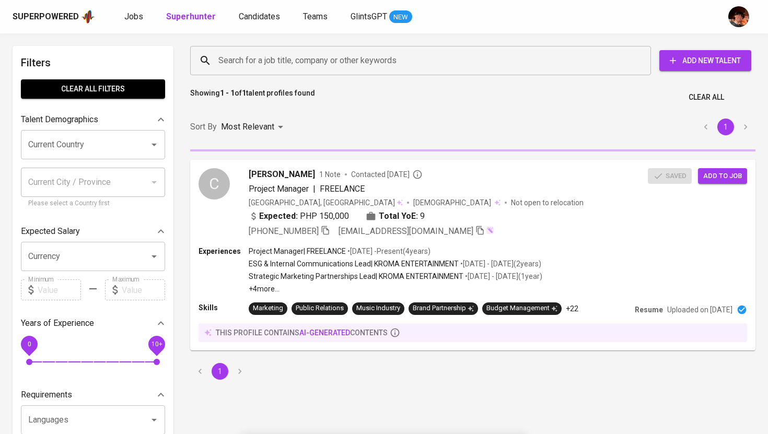
click at [299, 64] on input "Search for a job title, company or other keywords" at bounding box center [423, 61] width 415 height 20
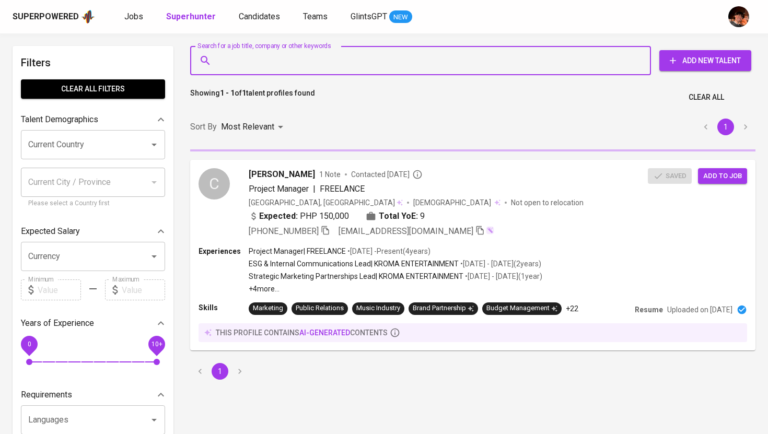
paste input "jimpylosophies@gmail.com"
type input "jimpylosophies@gmail.com"
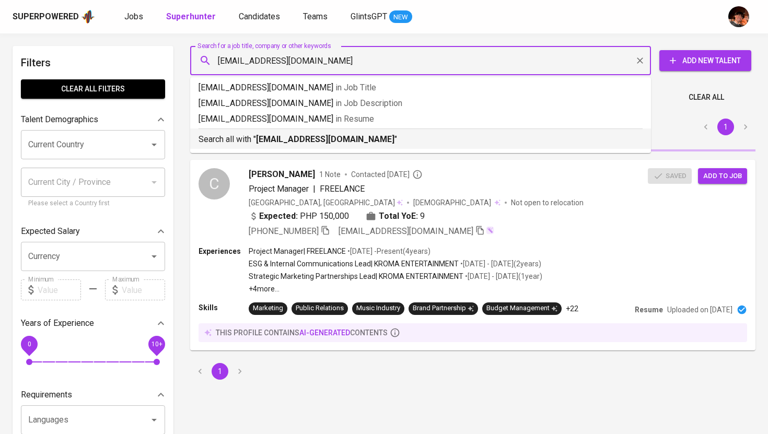
click at [307, 139] on b "jimpylosophies@gmail.com" at bounding box center [325, 139] width 138 height 10
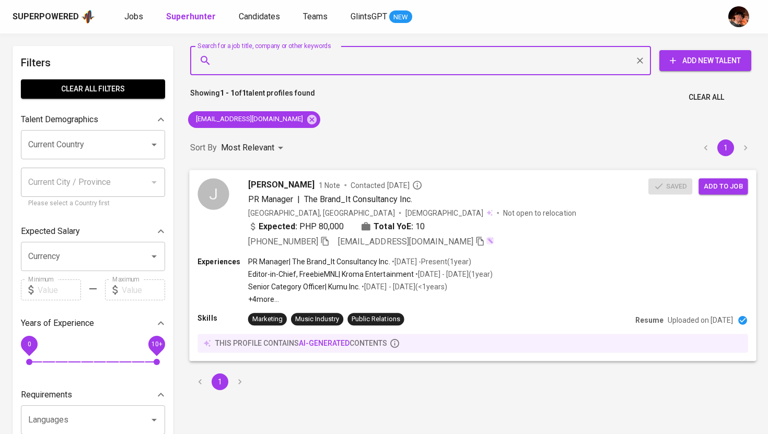
click at [727, 185] on span "Add to job" at bounding box center [723, 186] width 39 height 12
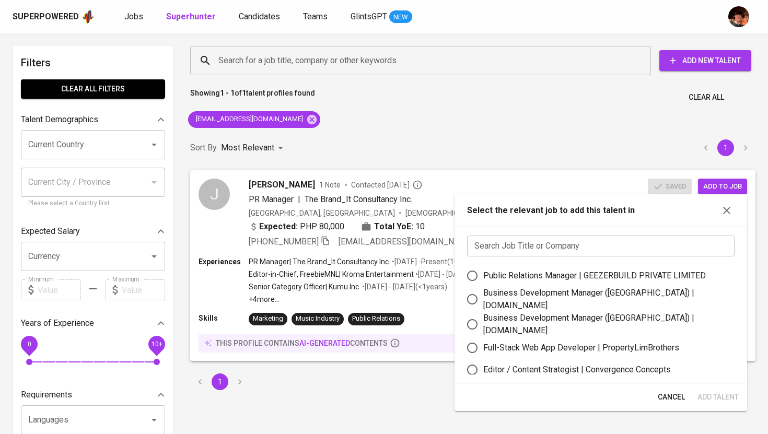
click at [635, 256] on div "Search Job Title or Company Search Job Title or Company Public Relations Manage…" at bounding box center [600, 305] width 293 height 157
click at [607, 277] on div "Public Relations Manager | GEEZERBUILD PRIVATE LIMITED" at bounding box center [594, 276] width 223 height 13
click at [483, 277] on input "Public Relations Manager | GEEZERBUILD PRIVATE LIMITED" at bounding box center [472, 276] width 22 height 22
radio input "true"
click at [715, 396] on span "Add Talent" at bounding box center [717, 397] width 41 height 13
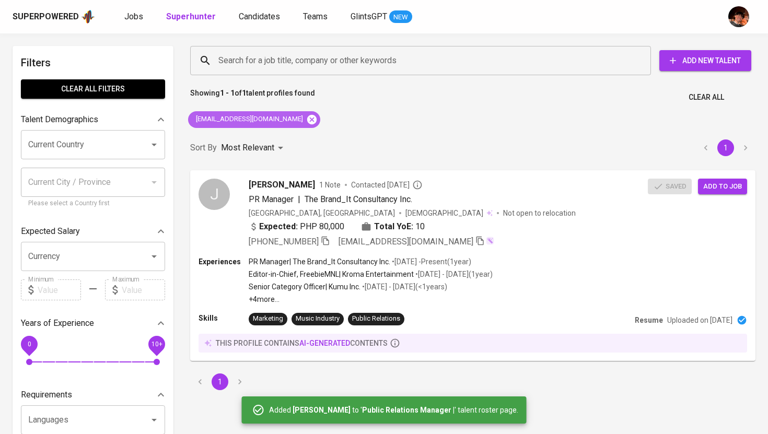
click at [307, 121] on icon at bounding box center [311, 118] width 9 height 9
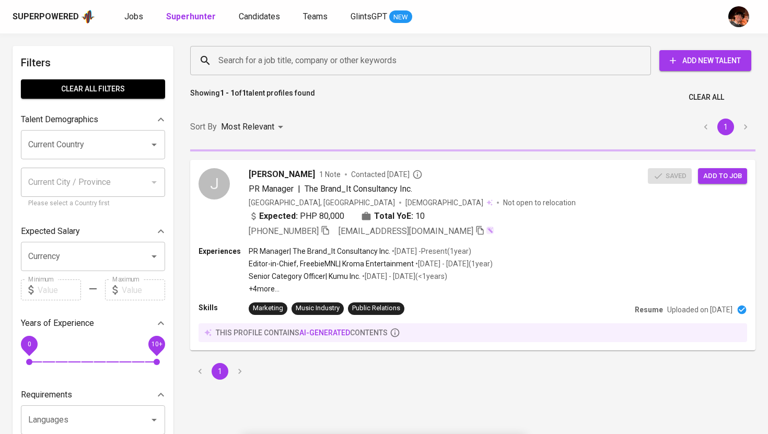
click at [276, 58] on input "Search for a job title, company or other keywords" at bounding box center [423, 61] width 415 height 20
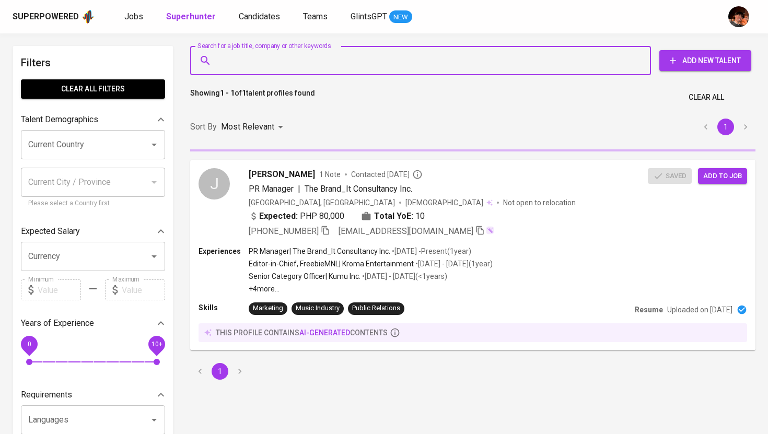
paste input "mercedangelita@gmail.com"
type input "mercedangelita@gmail.com"
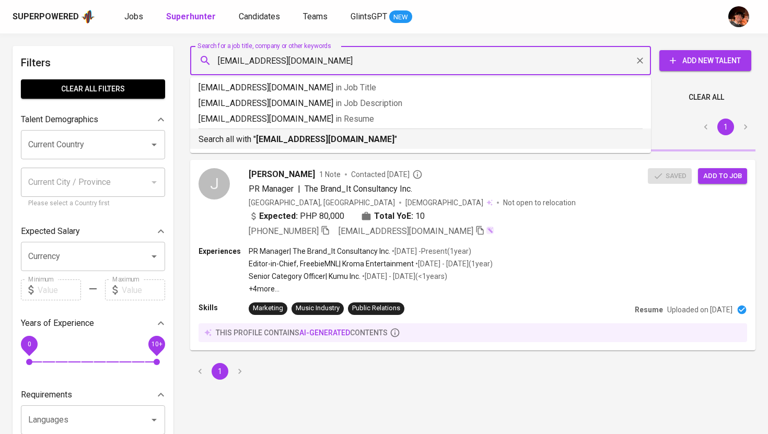
click at [286, 137] on b "mercedangelita@gmail.com" at bounding box center [325, 139] width 138 height 10
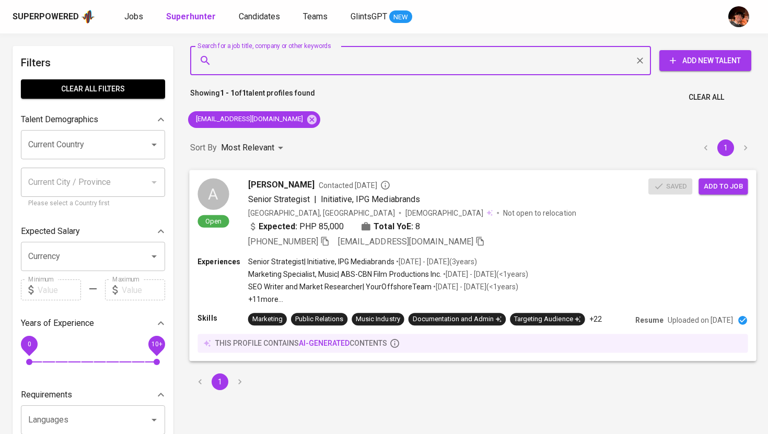
click at [726, 190] on span "Add to job" at bounding box center [723, 186] width 39 height 12
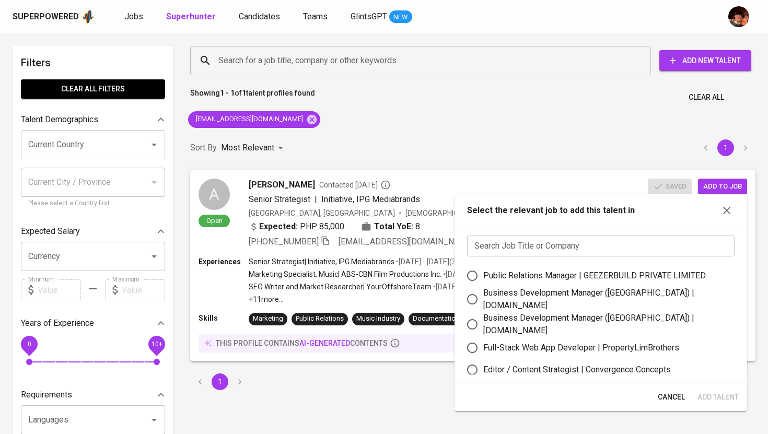
click at [565, 275] on div "Public Relations Manager | GEEZERBUILD PRIVATE LIMITED" at bounding box center [594, 276] width 223 height 13
click at [483, 275] on input "Public Relations Manager | GEEZERBUILD PRIVATE LIMITED" at bounding box center [472, 276] width 22 height 22
radio input "true"
click at [726, 398] on span "Add Talent" at bounding box center [717, 397] width 41 height 13
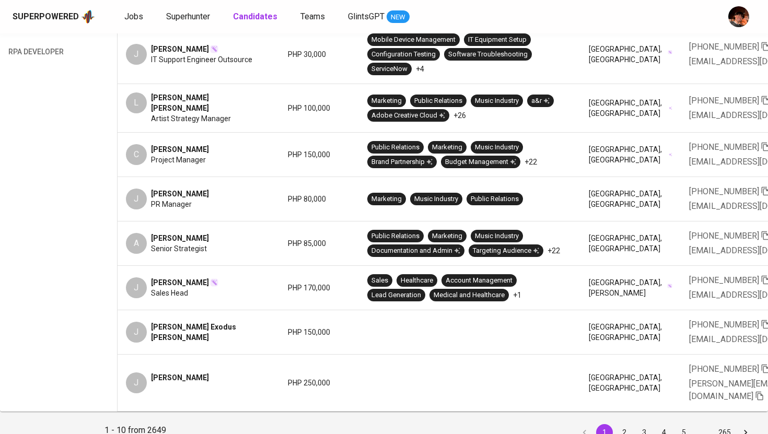
scroll to position [0, 344]
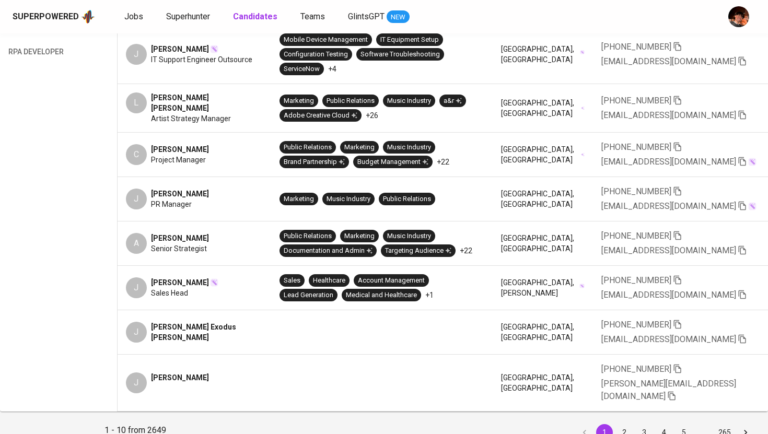
click at [738, 113] on icon "button" at bounding box center [742, 114] width 9 height 9
click at [738, 158] on icon "button" at bounding box center [742, 161] width 9 height 9
click at [738, 204] on icon "button" at bounding box center [741, 206] width 7 height 9
click at [738, 250] on icon "button" at bounding box center [741, 250] width 7 height 9
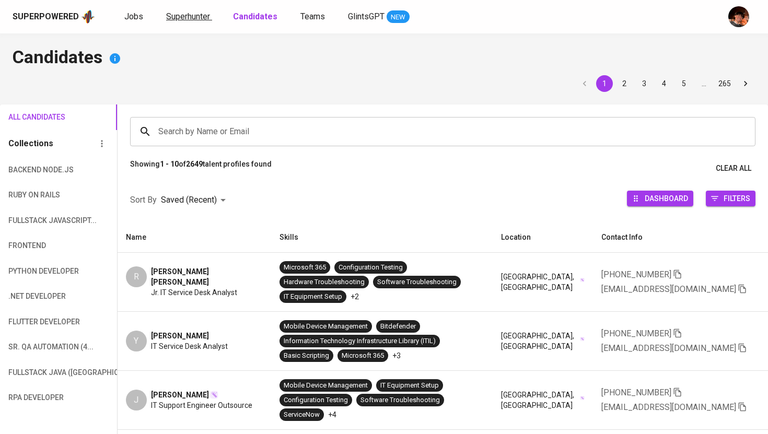
click at [194, 21] on span "Superhunter" at bounding box center [188, 16] width 44 height 10
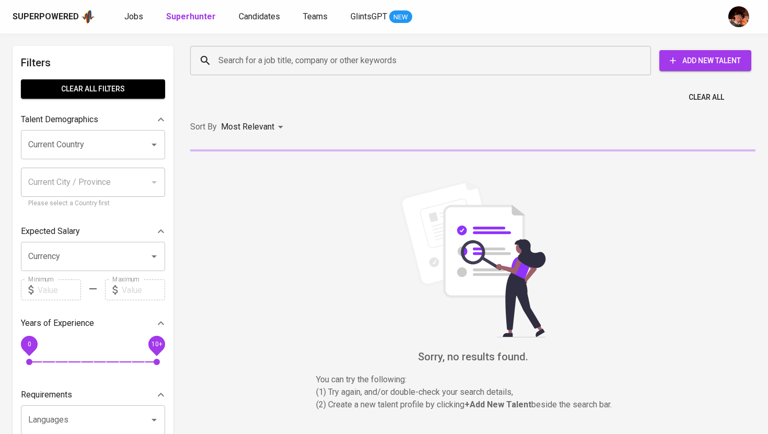
click at [242, 67] on input "Search for a job title, company or other keywords" at bounding box center [423, 61] width 415 height 20
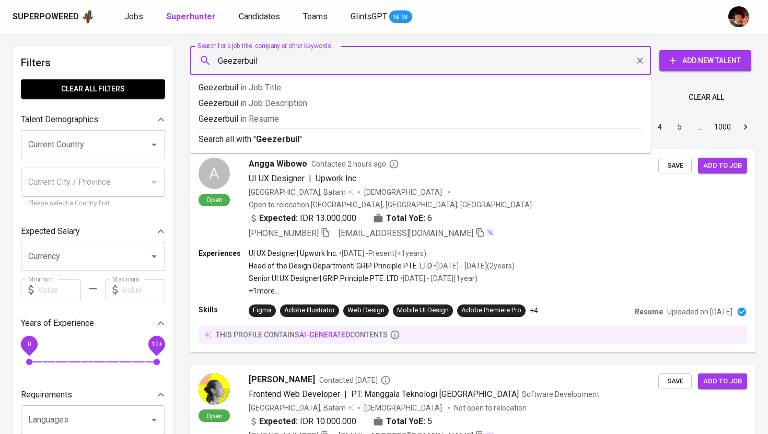
type input "Geezerbuild"
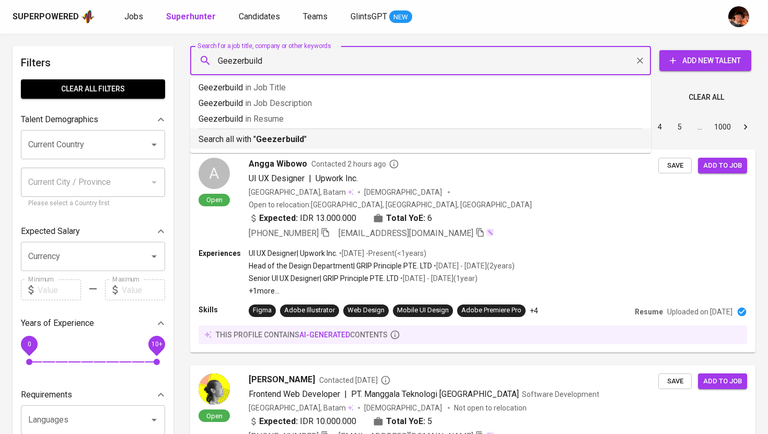
click at [271, 136] on b "Geezerbuild" at bounding box center [280, 139] width 48 height 10
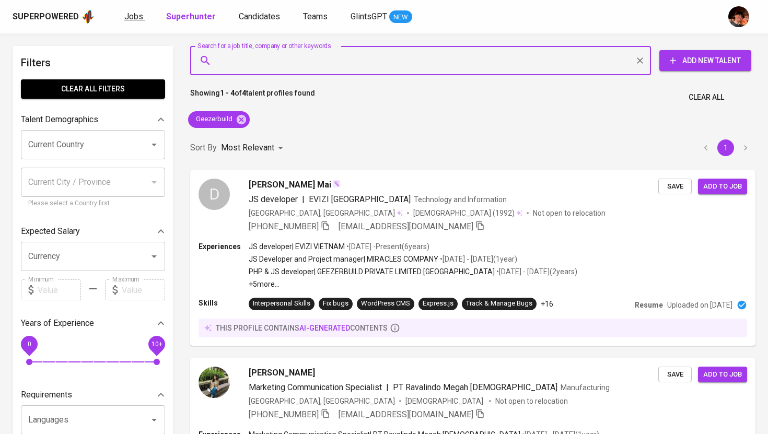
click at [136, 16] on span "Jobs" at bounding box center [133, 16] width 19 height 10
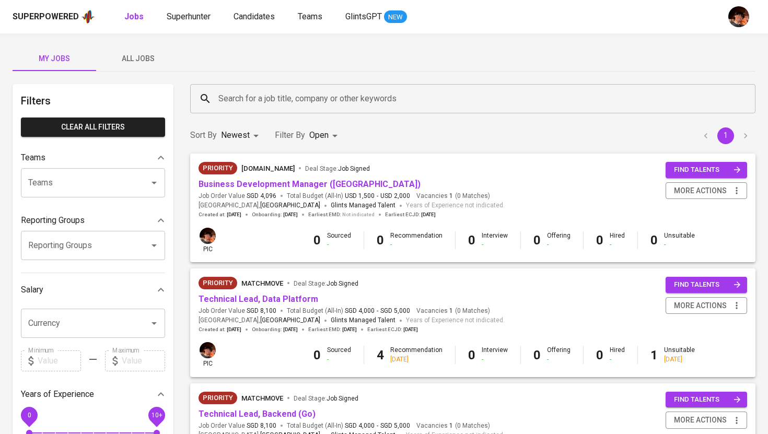
click at [145, 61] on span "All Jobs" at bounding box center [137, 58] width 71 height 13
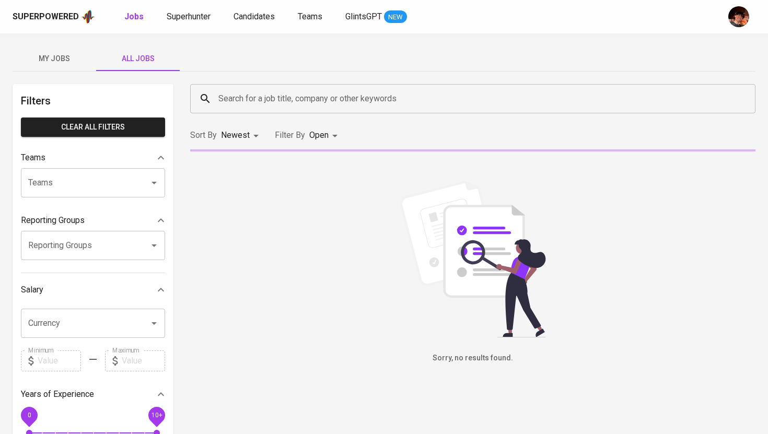
click at [297, 99] on input "Search for a job title, company or other keywords" at bounding box center [475, 99] width 519 height 20
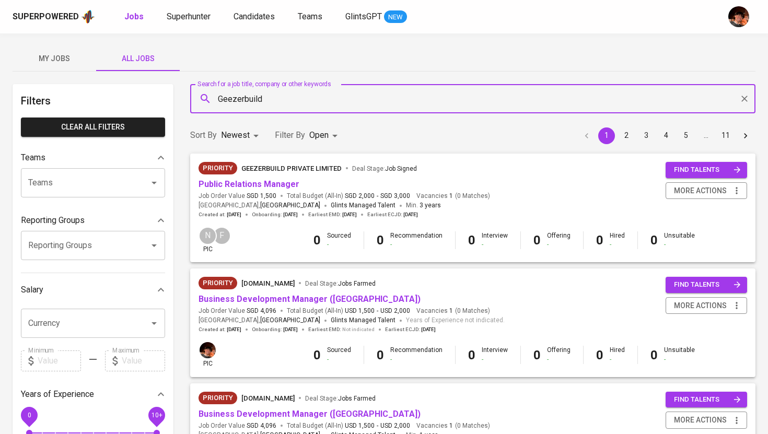
type input "Geezerbuild"
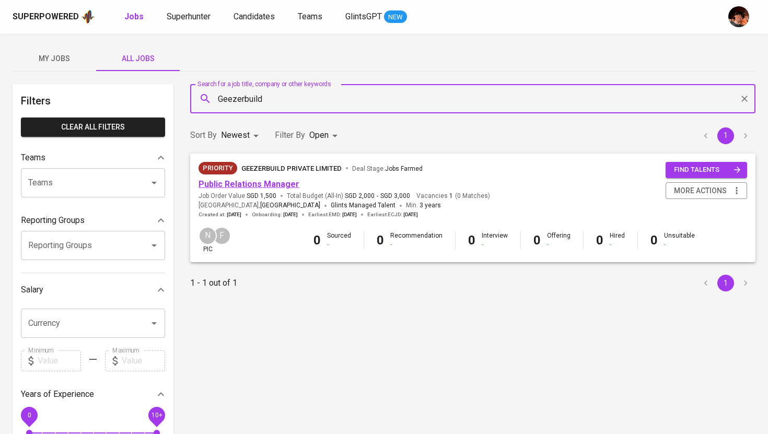
click at [268, 184] on link "Public Relations Manager" at bounding box center [248, 184] width 101 height 10
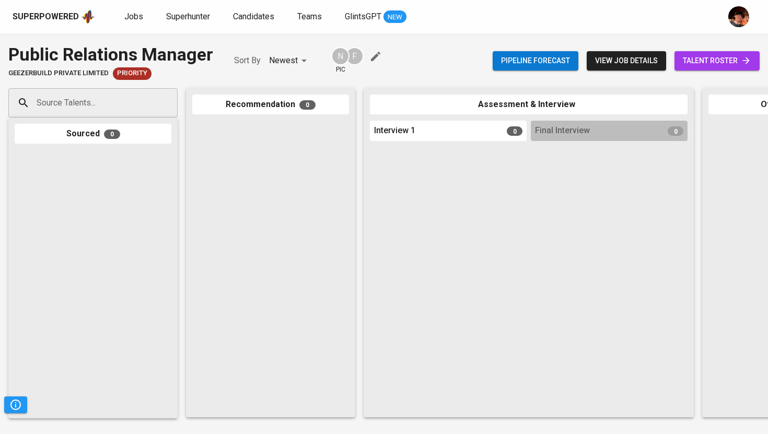
click at [712, 58] on span "talent roster" at bounding box center [717, 60] width 68 height 13
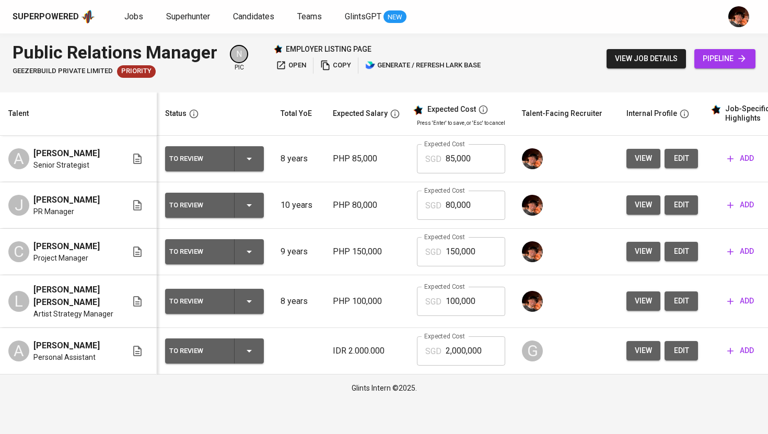
click at [691, 159] on button "edit" at bounding box center [680, 158] width 33 height 19
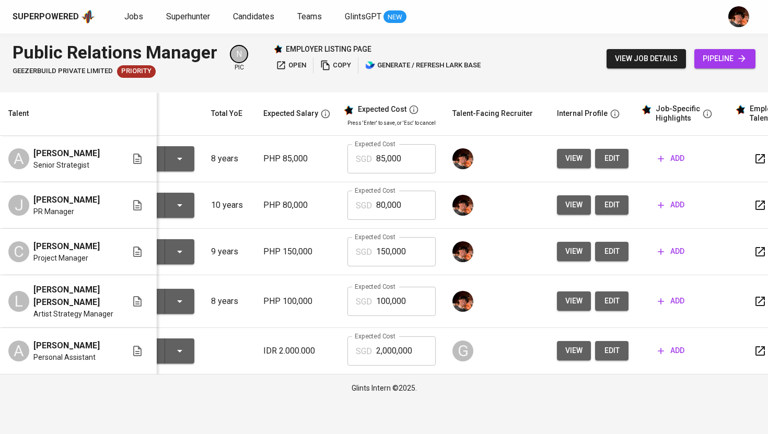
scroll to position [0, 91]
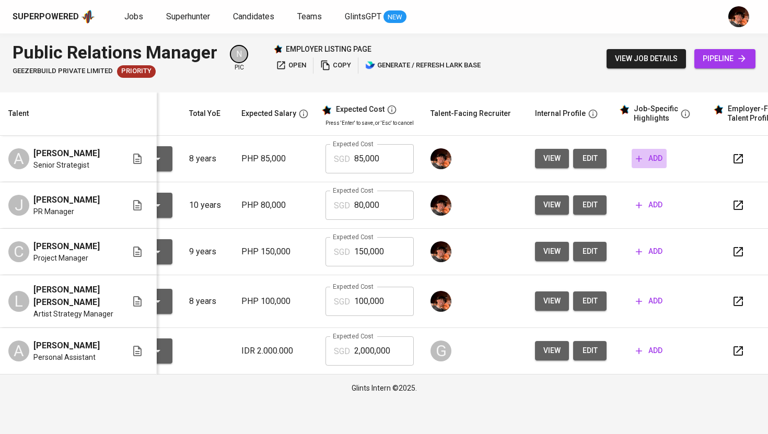
click at [654, 162] on span "add" at bounding box center [649, 158] width 27 height 13
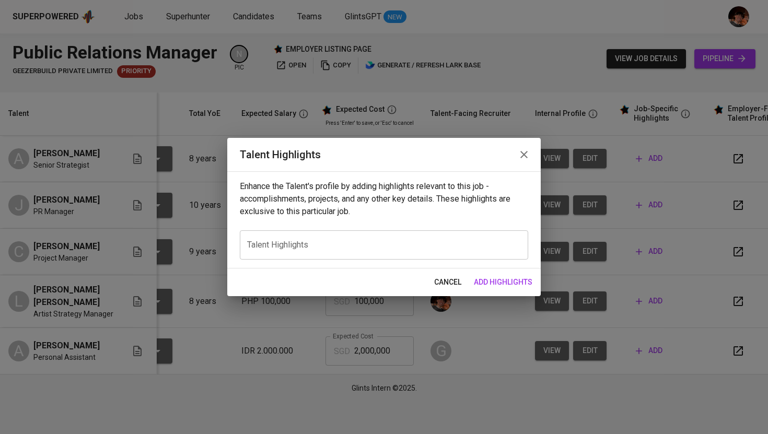
click at [461, 256] on div "x Talent Highlights" at bounding box center [384, 244] width 288 height 29
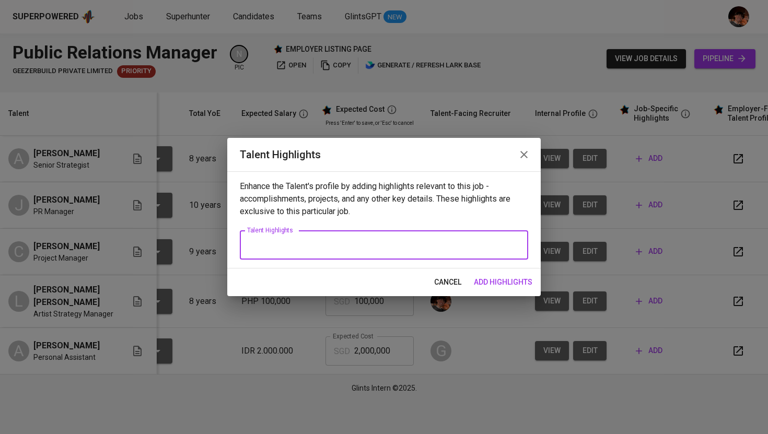
click at [426, 254] on div "x Talent Highlights" at bounding box center [384, 244] width 288 height 29
paste textarea "Diemas Tatiwakeng Alright, so the recording has started now. Angel, maybe we ca…"
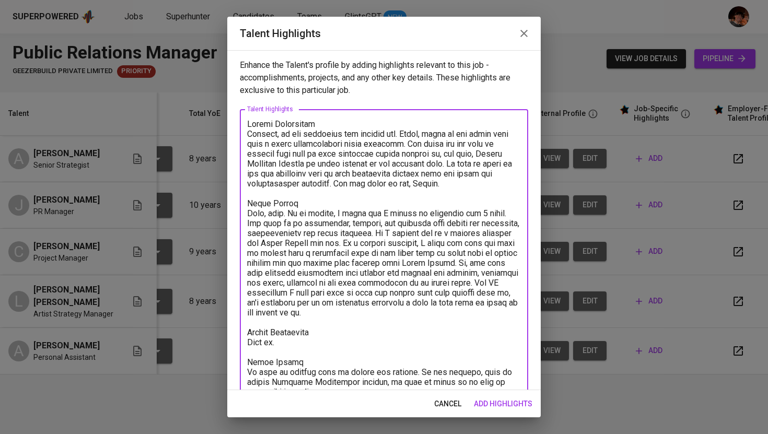
type textarea "Diemas Tatiwakeng Alright, so the recording has started now. Angel, maybe we ca…"
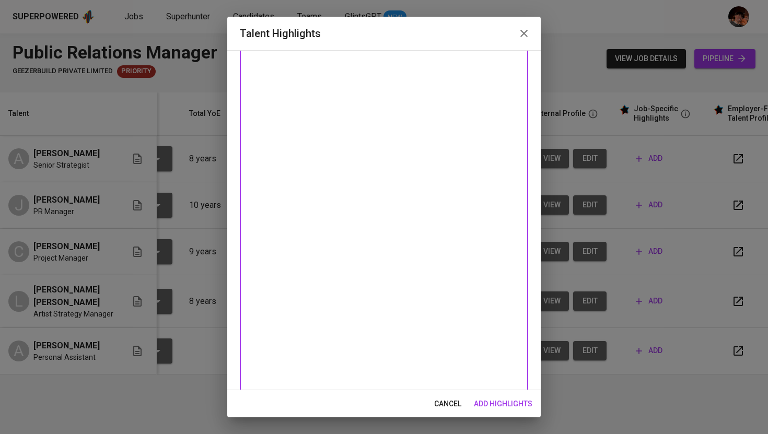
scroll to position [0, 0]
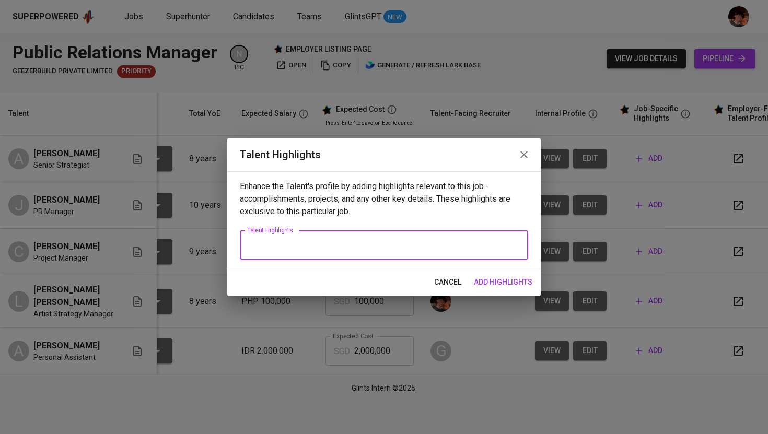
paste textarea "Angelita Merced is a seasoned marketing and public relations professional with …"
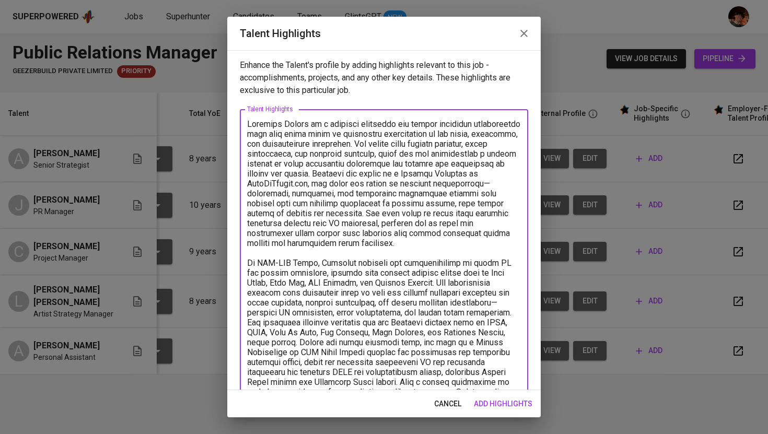
click at [248, 124] on textarea at bounding box center [384, 268] width 274 height 298
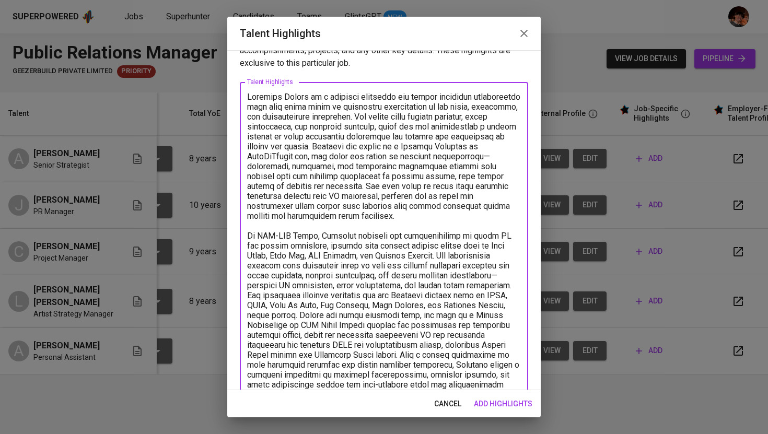
click at [249, 95] on textarea at bounding box center [384, 241] width 274 height 298
paste textarea "Angelita Merced – Public Relations, Music & Entertainment Specialist"
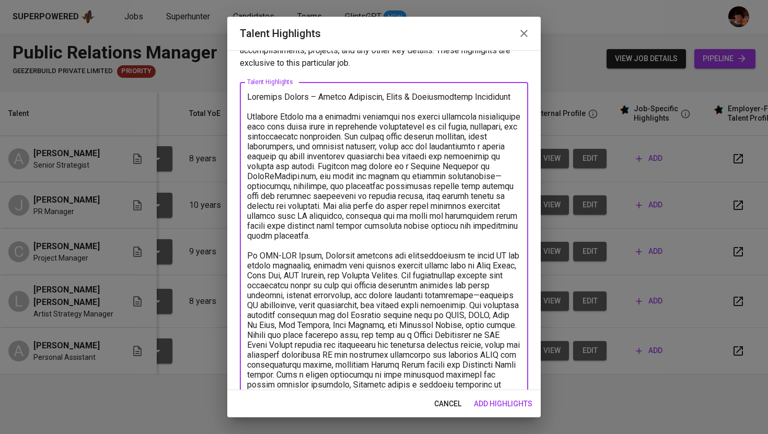
click at [249, 98] on textarea at bounding box center [384, 251] width 274 height 318
click at [507, 99] on textarea at bounding box center [384, 251] width 274 height 318
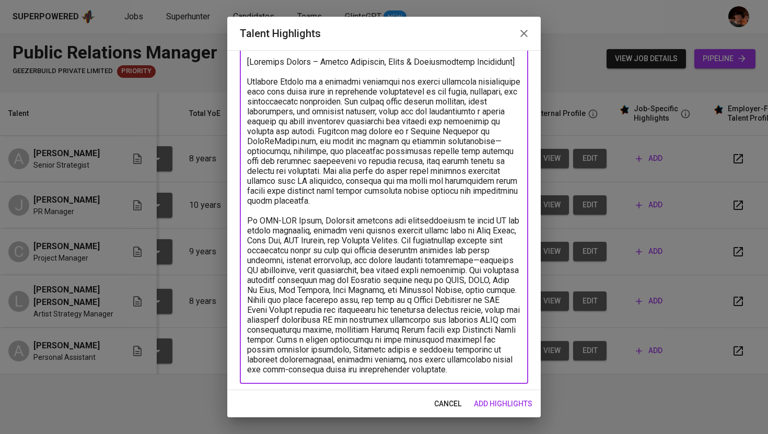
scroll to position [65, 0]
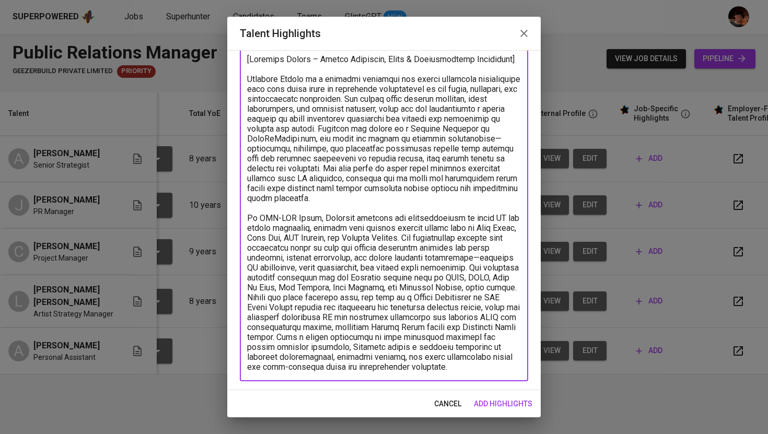
click at [517, 363] on textarea at bounding box center [384, 213] width 274 height 318
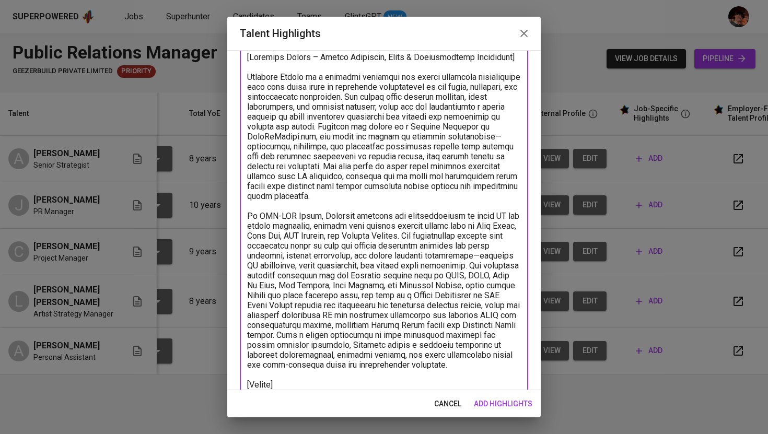
scroll to position [77, 0]
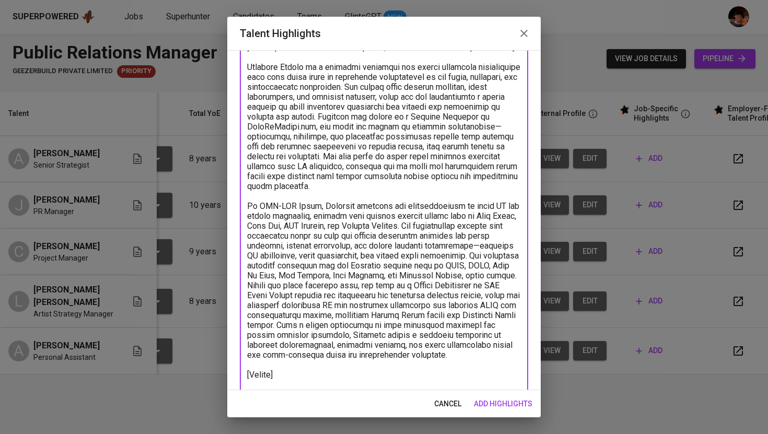
paste textarea "https://glints.sg.larksuite.com/file/GItUbwdY5oXXzAx12TClCBtqgNb?from=navigation"
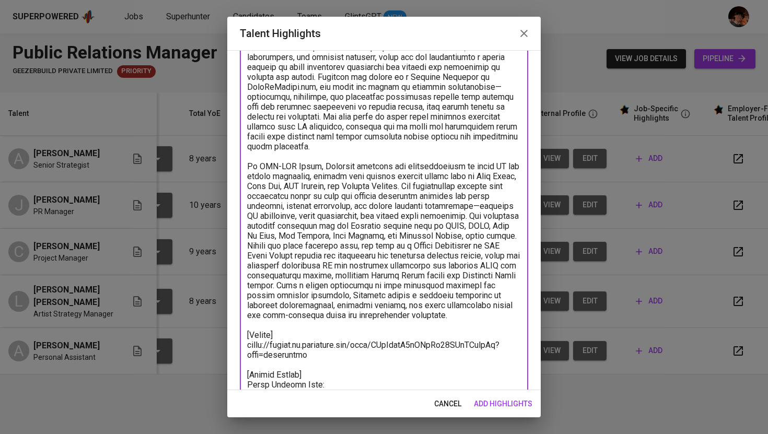
scroll to position [214, 0]
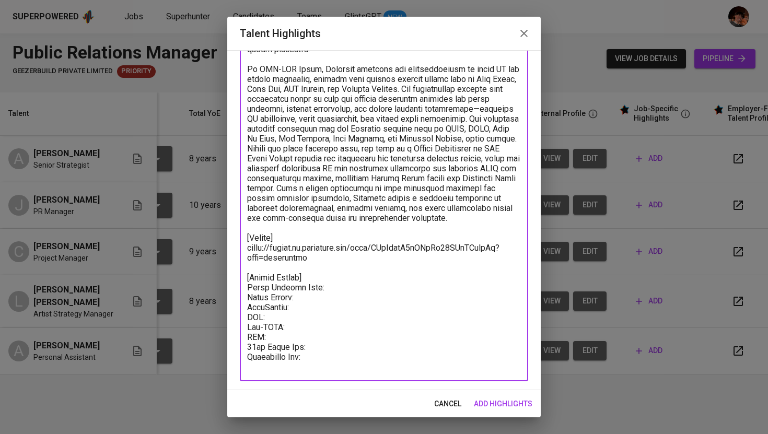
click at [336, 284] on textarea at bounding box center [384, 138] width 274 height 466
click at [320, 298] on textarea at bounding box center [384, 138] width 274 height 466
paste textarea "2,838.79"
click at [320, 308] on textarea at bounding box center [384, 138] width 274 height 466
paste textarea "59.14"
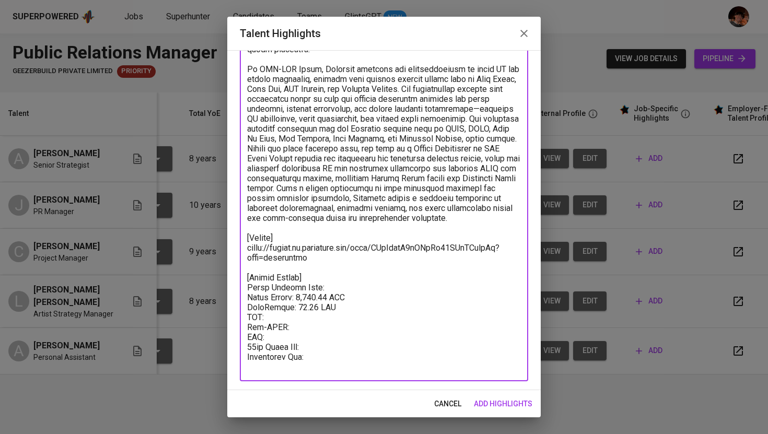
click at [329, 315] on textarea at bounding box center [384, 138] width 274 height 466
paste textarea "83.51"
click at [310, 330] on textarea at bounding box center [384, 138] width 274 height 466
paste textarea "4.73"
click at [309, 333] on textarea at bounding box center [384, 138] width 274 height 466
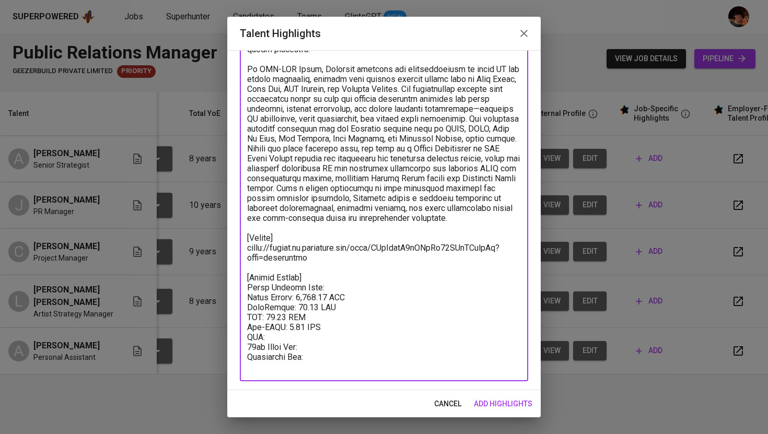
paste textarea "70.97"
click at [332, 344] on textarea at bounding box center [384, 138] width 274 height 466
paste textarea "236.57"
click at [357, 359] on textarea at bounding box center [384, 138] width 274 height 466
paste textarea "300.00"
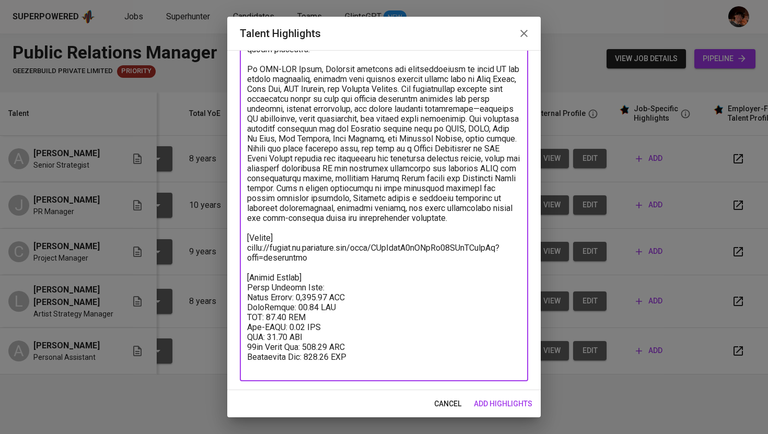
click at [332, 284] on textarea at bounding box center [384, 138] width 274 height 466
paste textarea "3,593.71"
type textarea "[Angelita Merced – Public Relations, Music & Entertainment Specialist] Angelita…"
click at [514, 401] on span "add highlights" at bounding box center [503, 404] width 59 height 13
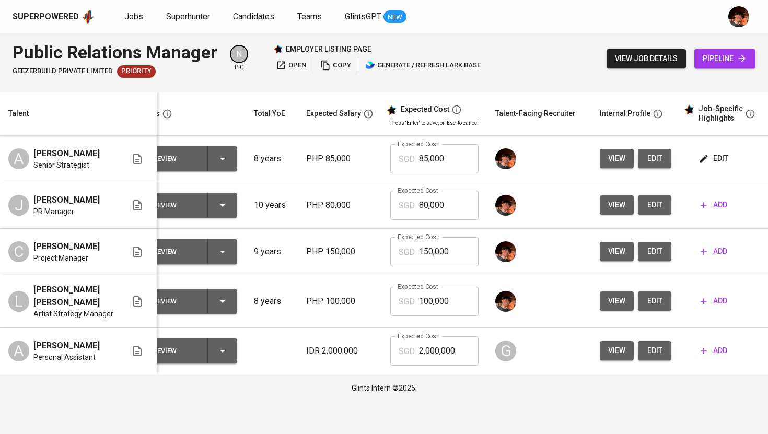
scroll to position [0, 35]
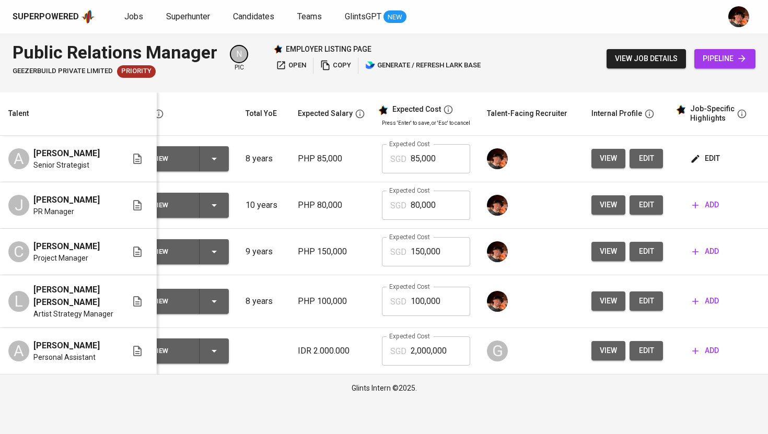
click at [700, 159] on span "edit" at bounding box center [706, 158] width 28 height 13
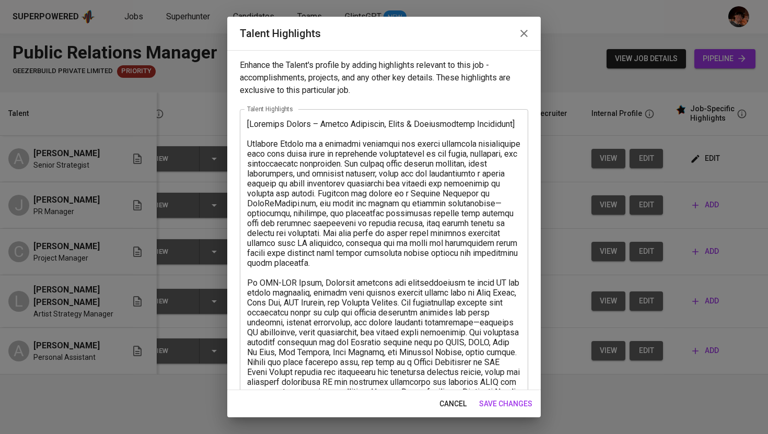
scroll to position [214, 0]
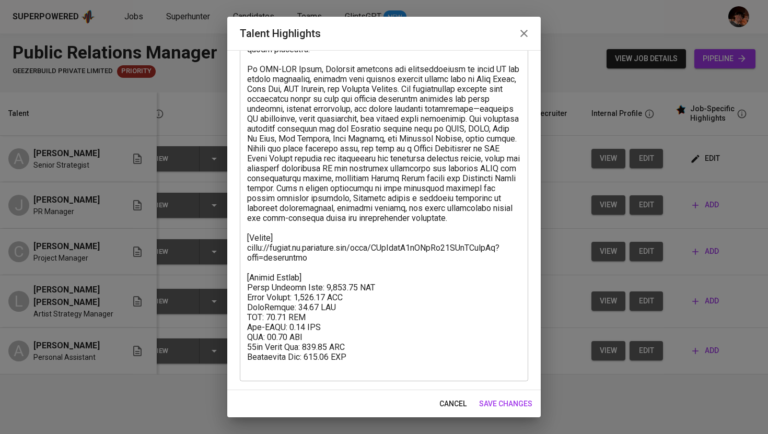
click at [521, 37] on icon "button" at bounding box center [524, 33] width 13 height 13
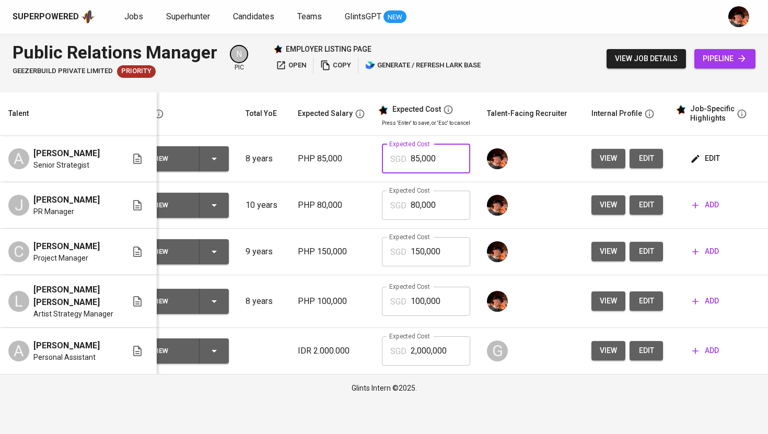
click at [423, 162] on input "85,000" at bounding box center [441, 158] width 60 height 29
type input "3,594"
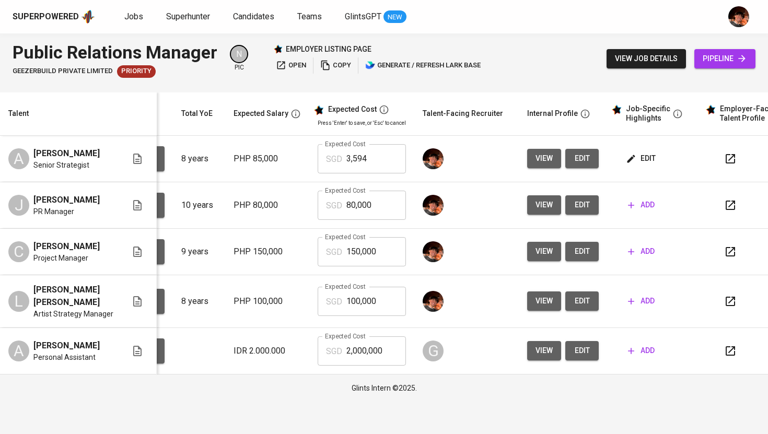
scroll to position [0, 101]
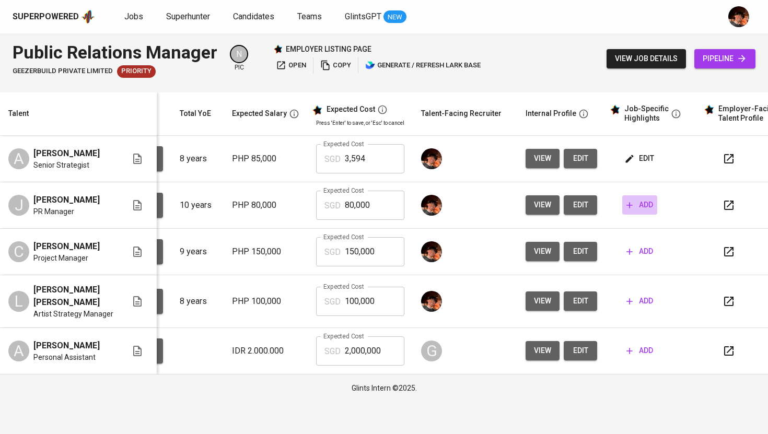
click at [630, 211] on icon "button" at bounding box center [629, 205] width 10 height 10
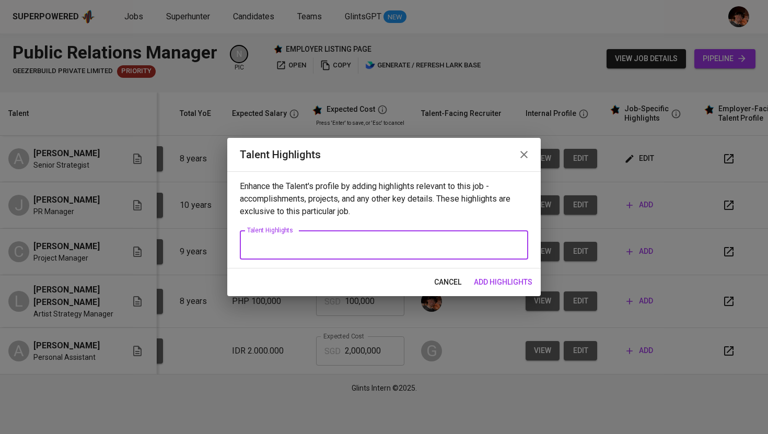
click at [342, 247] on textarea at bounding box center [384, 245] width 274 height 10
paste textarea "James Patrick Anarcon – Public Relations Professional | Music & Entertainment S…"
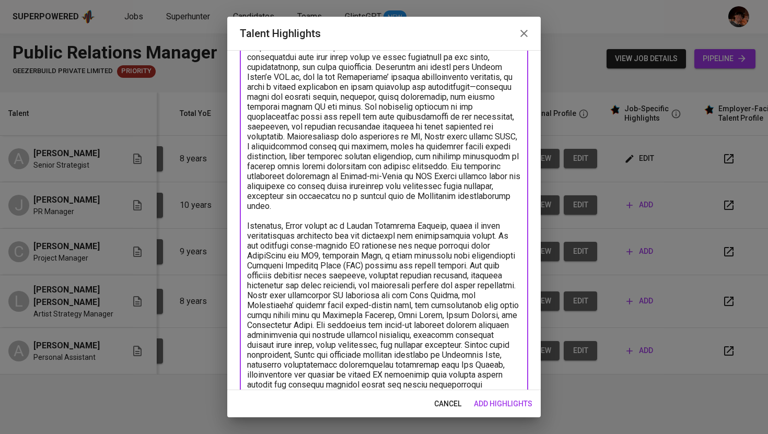
scroll to position [0, 0]
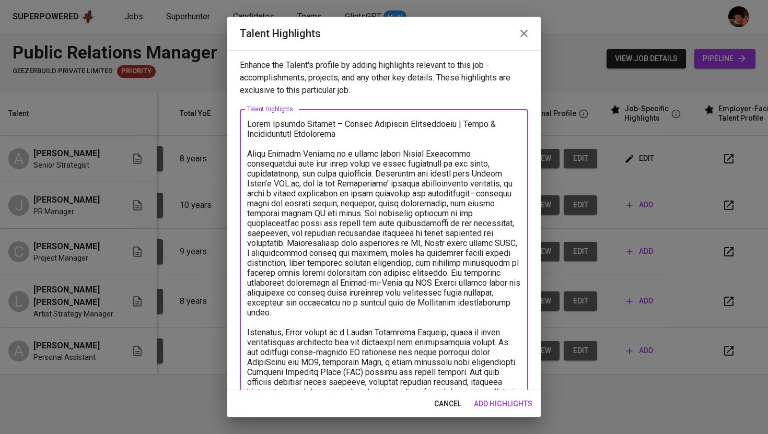
click at [248, 124] on textarea at bounding box center [384, 307] width 274 height 377
click at [350, 135] on textarea at bounding box center [384, 307] width 274 height 377
drag, startPoint x: 335, startPoint y: 155, endPoint x: 276, endPoint y: 156, distance: 58.5
click at [276, 156] on textarea at bounding box center [384, 307] width 274 height 377
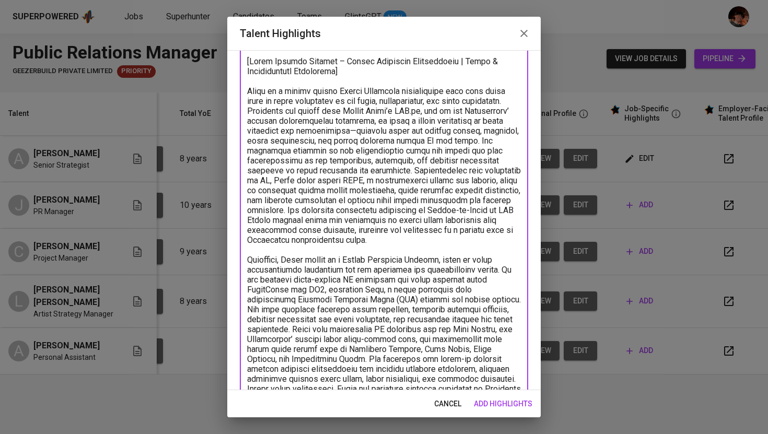
scroll to position [69, 0]
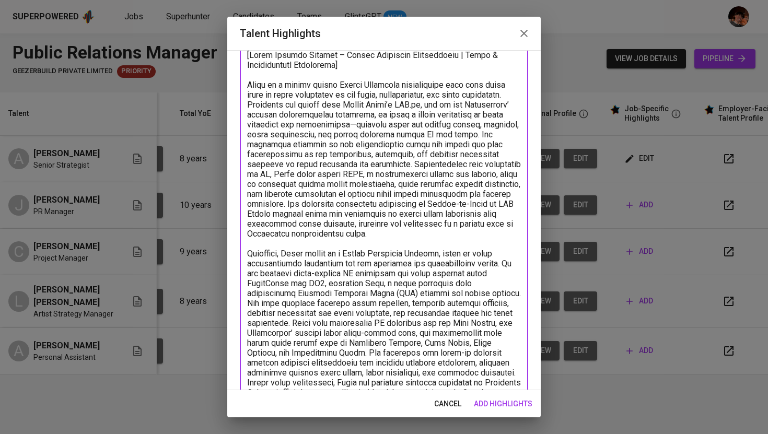
drag, startPoint x: 400, startPoint y: 163, endPoint x: 324, endPoint y: 181, distance: 77.3
click at [324, 181] on textarea at bounding box center [384, 238] width 274 height 377
click at [404, 212] on textarea at bounding box center [384, 238] width 274 height 377
drag, startPoint x: 385, startPoint y: 239, endPoint x: 285, endPoint y: 206, distance: 105.6
click at [285, 206] on textarea at bounding box center [384, 238] width 274 height 377
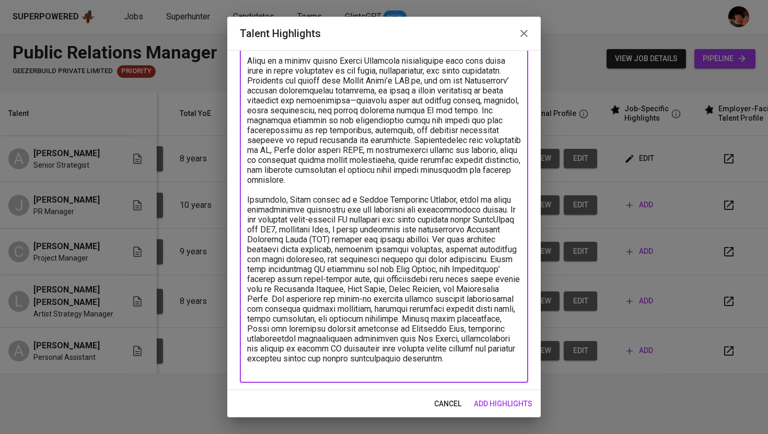
scroll to position [95, 0]
click at [330, 371] on textarea at bounding box center [384, 198] width 274 height 347
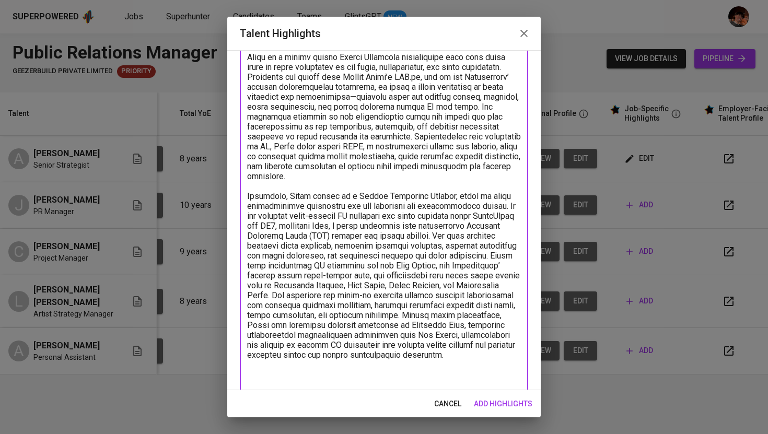
scroll to position [114, 0]
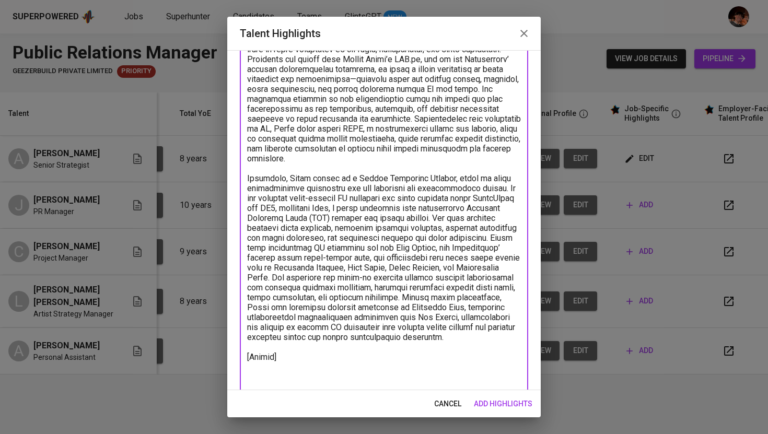
paste textarea "https://glints.sg.larksuite.com/file/HSd1bLiBUonH6OxgHRdlwZL8g6d?from=navigation"
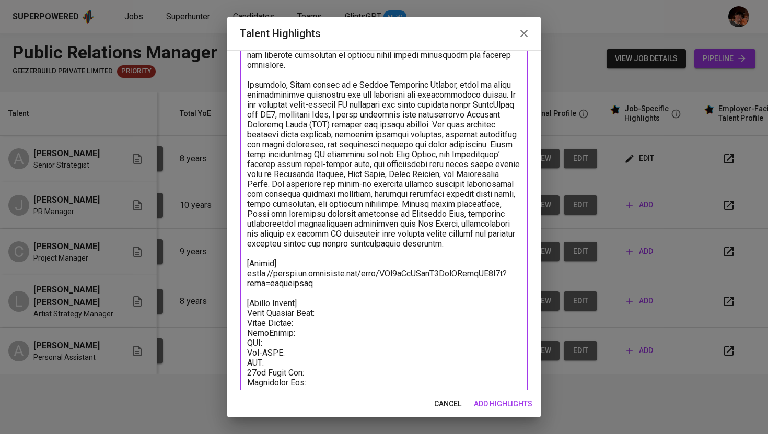
scroll to position [243, 0]
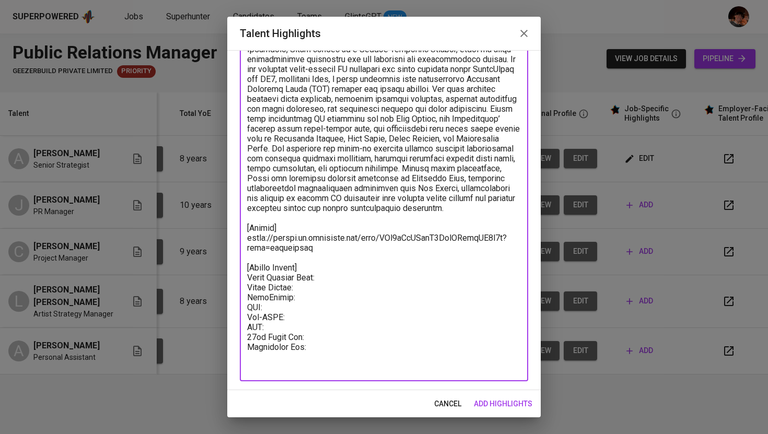
click at [316, 296] on textarea at bounding box center [384, 124] width 274 height 496
paste textarea "2,365.66"
click at [334, 308] on textarea at bounding box center [384, 124] width 274 height 496
paste textarea "59.14"
click at [288, 310] on textarea at bounding box center [384, 124] width 274 height 496
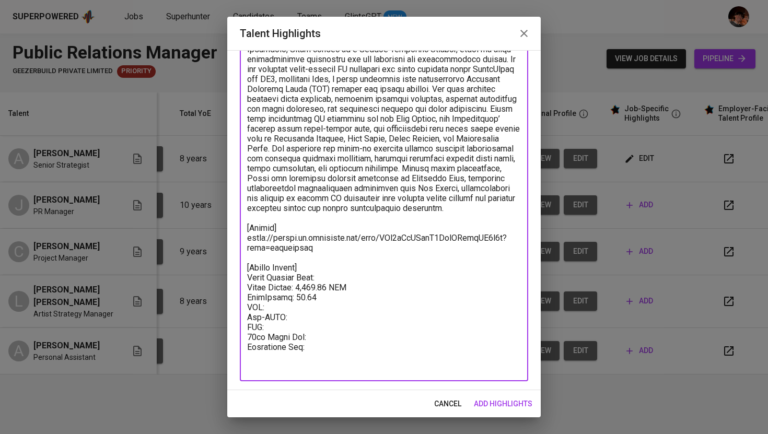
click at [321, 307] on textarea at bounding box center [384, 124] width 274 height 496
click at [320, 314] on textarea at bounding box center [384, 124] width 274 height 496
paste textarea "83.51"
click at [315, 329] on textarea at bounding box center [384, 124] width 274 height 496
paste textarea "4.73"
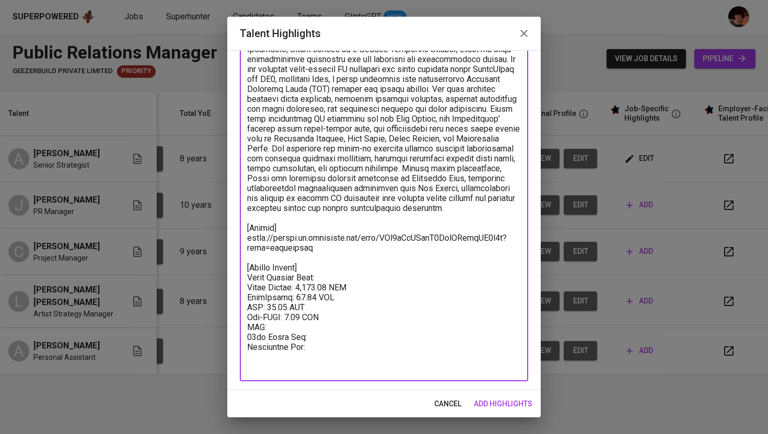
click at [295, 337] on textarea at bounding box center [384, 124] width 274 height 496
paste textarea "70.97"
click at [317, 349] on textarea at bounding box center [384, 124] width 274 height 496
paste textarea "197.14"
click at [360, 360] on textarea at bounding box center [384, 124] width 274 height 496
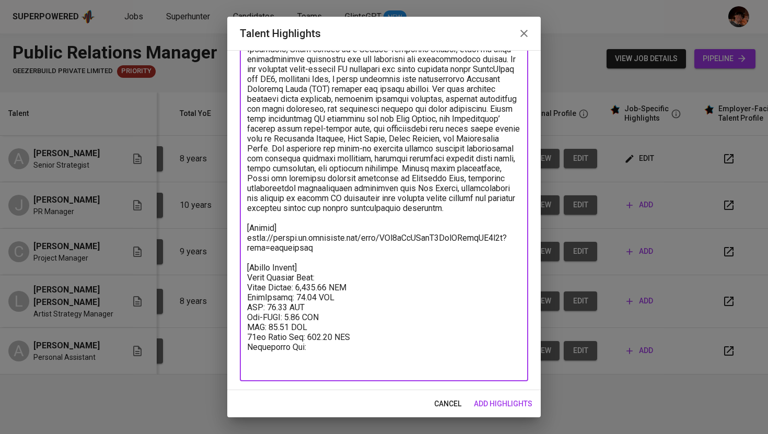
paste textarea "300.00"
click at [345, 289] on textarea at bounding box center [384, 124] width 274 height 496
paste textarea "3,081.15"
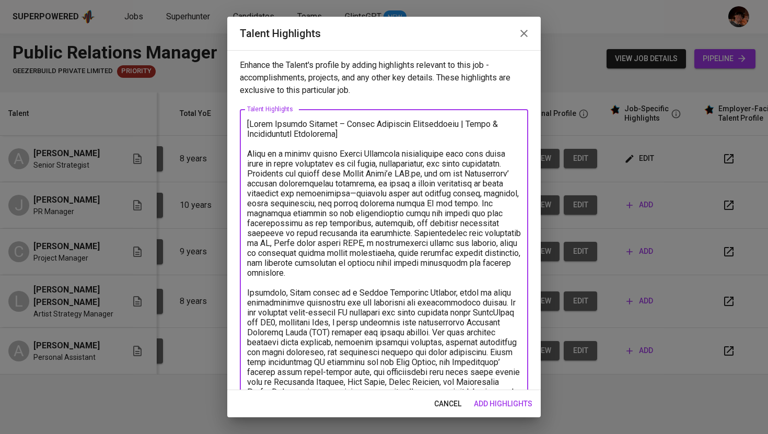
type textarea "[James Patrick Anarcon – Public Relations Professional | Music & Entertainment …"
click at [499, 399] on span "add highlights" at bounding box center [503, 404] width 59 height 13
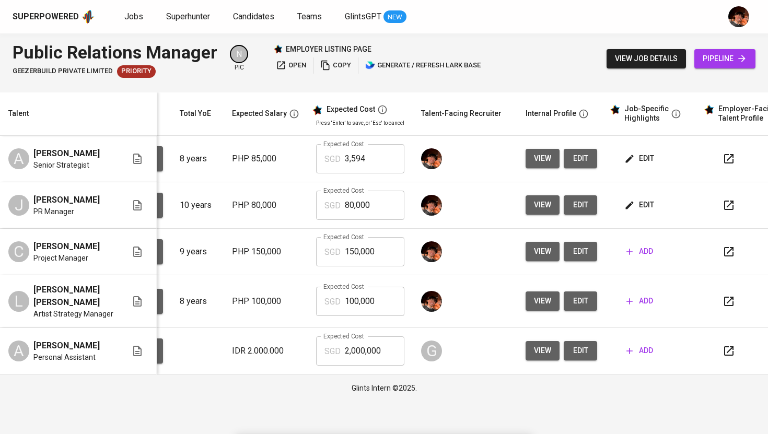
click at [637, 258] on span "add" at bounding box center [639, 251] width 27 height 13
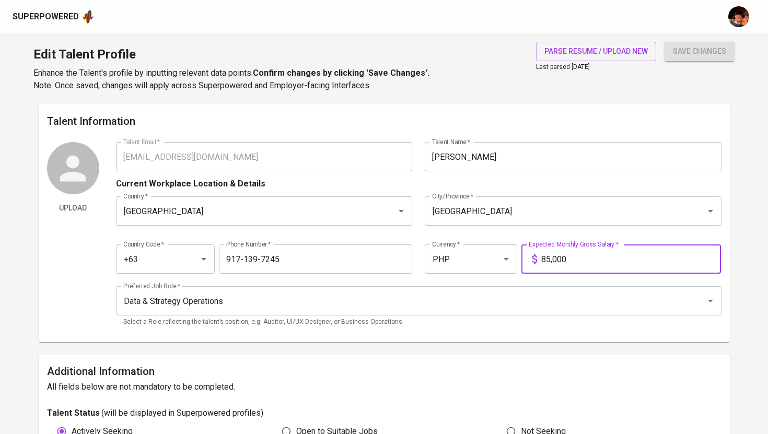
drag, startPoint x: 585, startPoint y: 267, endPoint x: 521, endPoint y: 253, distance: 65.2
click at [521, 257] on div "85,000 Expected Monthly Gross Salary *" at bounding box center [621, 258] width 200 height 29
type input "120,000"
click at [664, 42] on button "save changes" at bounding box center [699, 51] width 70 height 19
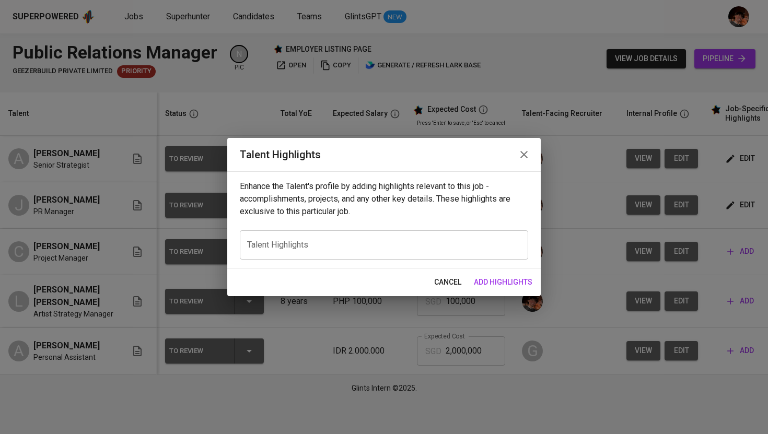
scroll to position [0, 101]
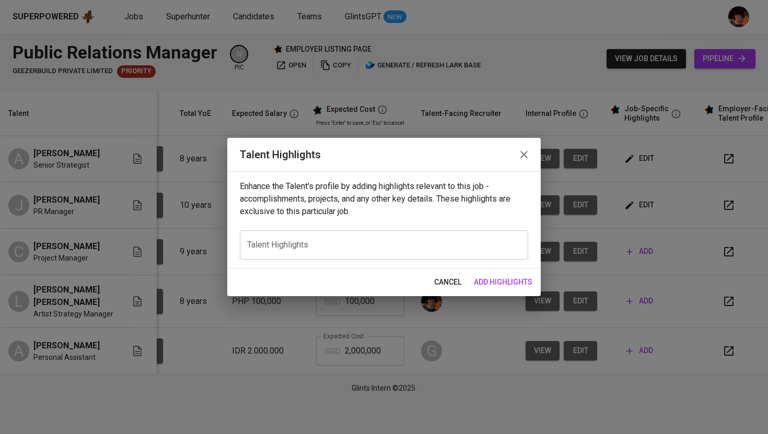
click at [373, 255] on div "x Talent Highlights" at bounding box center [384, 244] width 288 height 29
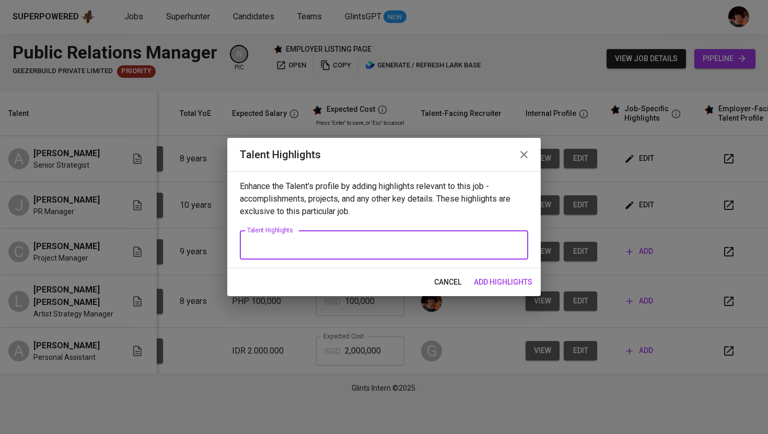
click at [344, 253] on div "x Talent Highlights" at bounding box center [384, 244] width 288 height 29
paste textarea "Loremip – Dolors Ametconse & Adipiscin Elitseddoe | Tempo, Incididuntutl & Etdo…"
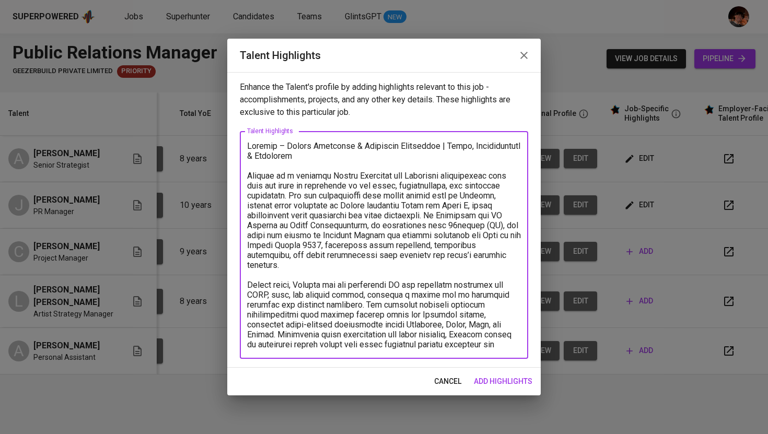
click at [298, 157] on textarea at bounding box center [384, 245] width 274 height 208
click at [248, 146] on textarea at bounding box center [384, 245] width 274 height 208
click at [289, 155] on textarea at bounding box center [384, 245] width 274 height 208
click at [349, 348] on textarea at bounding box center [384, 245] width 274 height 208
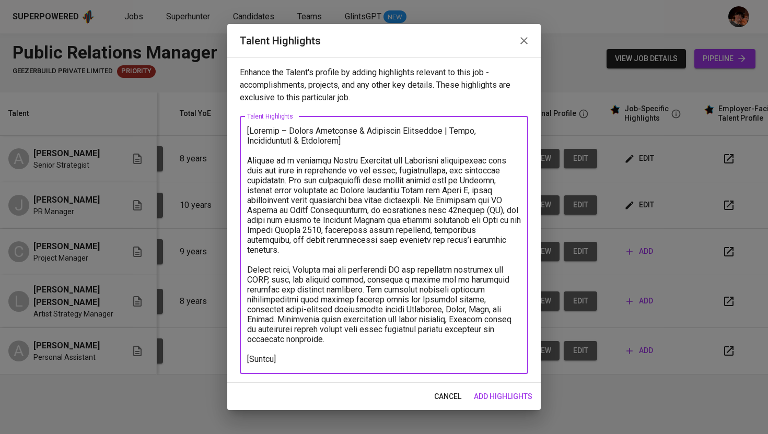
paste textarea "[URL][DOMAIN_NAME]"
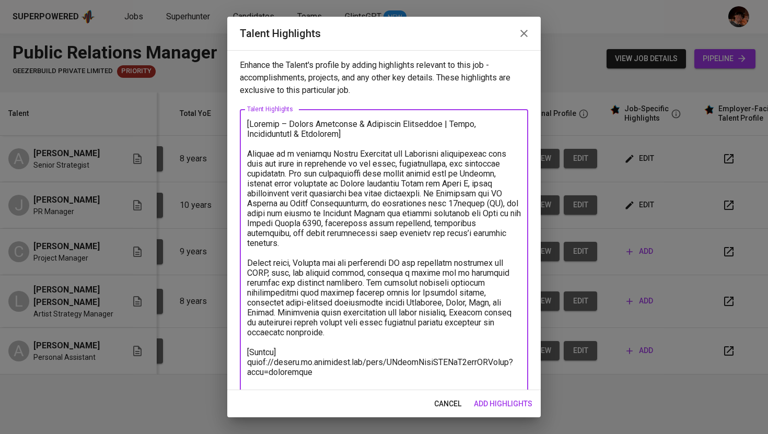
type textarea "[Loremip – Dolors Ametconse & Adipiscin Elitseddoe | Tempo, Incididuntutl & Etd…"
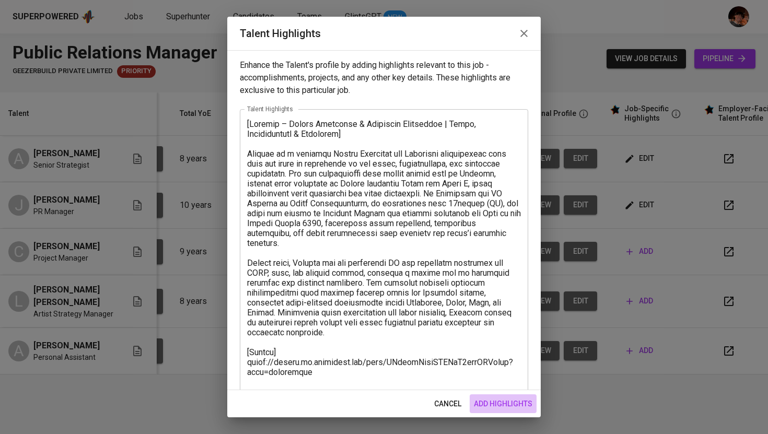
click at [496, 401] on span "add highlights" at bounding box center [503, 404] width 59 height 13
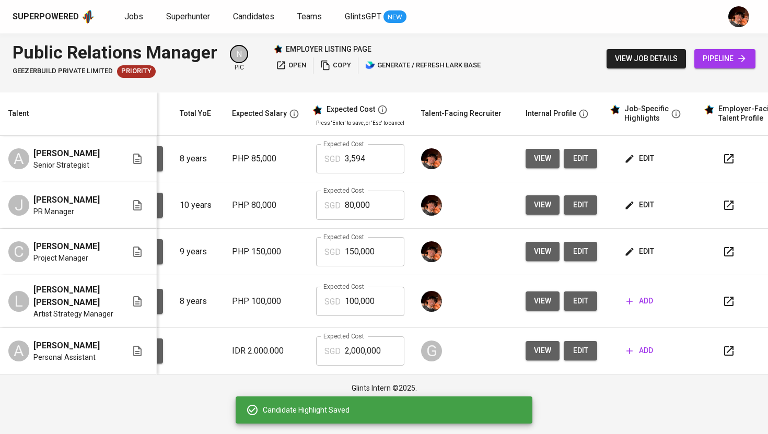
click at [641, 158] on span "edit" at bounding box center [640, 158] width 28 height 13
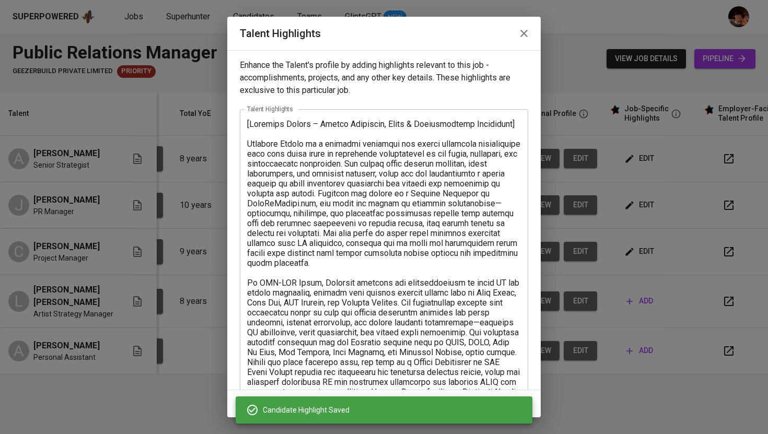
scroll to position [214, 0]
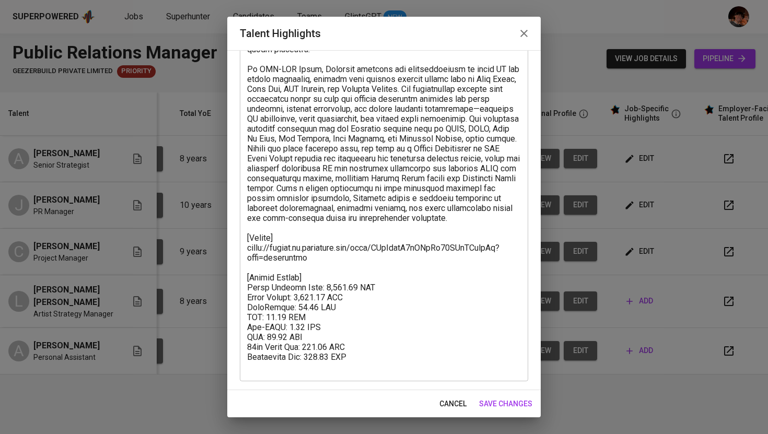
drag, startPoint x: 246, startPoint y: 276, endPoint x: 378, endPoint y: 372, distance: 163.4
click at [378, 372] on div "x Talent Highlights" at bounding box center [384, 139] width 288 height 486
drag, startPoint x: 247, startPoint y: 277, endPoint x: 372, endPoint y: 355, distance: 147.8
click at [372, 355] on div "x Talent Highlights" at bounding box center [384, 139] width 288 height 486
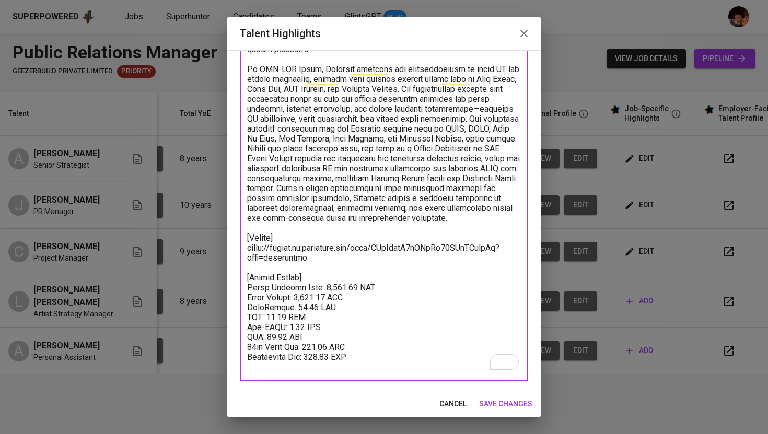
drag, startPoint x: 372, startPoint y: 359, endPoint x: 244, endPoint y: 280, distance: 150.2
click at [244, 280] on div "x Talent Highlights" at bounding box center [384, 139] width 288 height 486
click at [525, 30] on icon "button" at bounding box center [524, 33] width 13 height 13
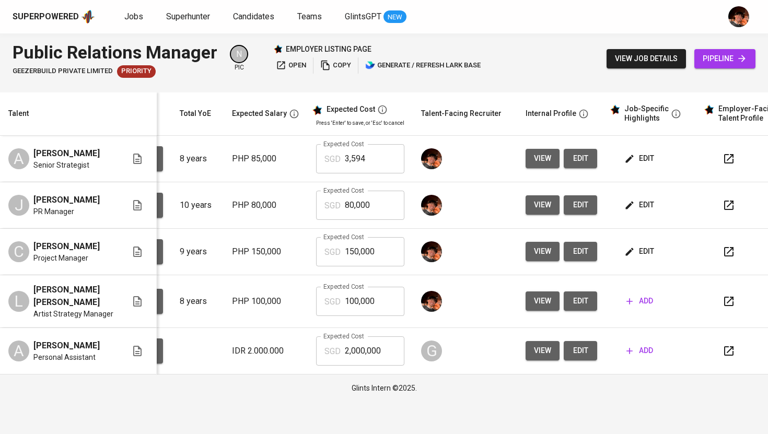
click at [641, 254] on span "edit" at bounding box center [640, 251] width 28 height 13
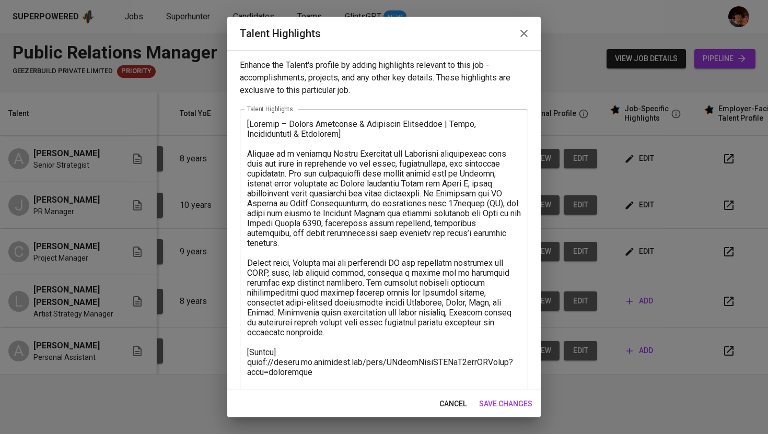
scroll to position [15, 0]
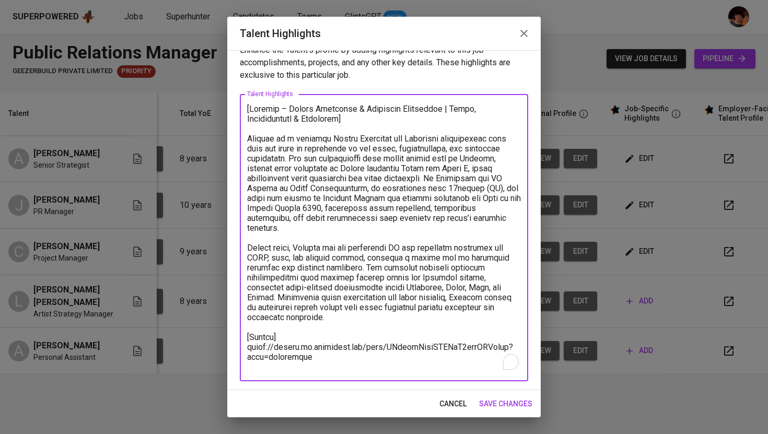
drag, startPoint x: 284, startPoint y: 367, endPoint x: 236, endPoint y: 367, distance: 48.1
click at [236, 367] on div "Enhance the Talent's profile by adding highlights relevant to this job - accomp…" at bounding box center [383, 220] width 313 height 340
paste textarea "Total Monthly Cost: 3,593.71 SGD Basic Salary: 2,838.79 SGD PhilHealth: 59.14 S…"
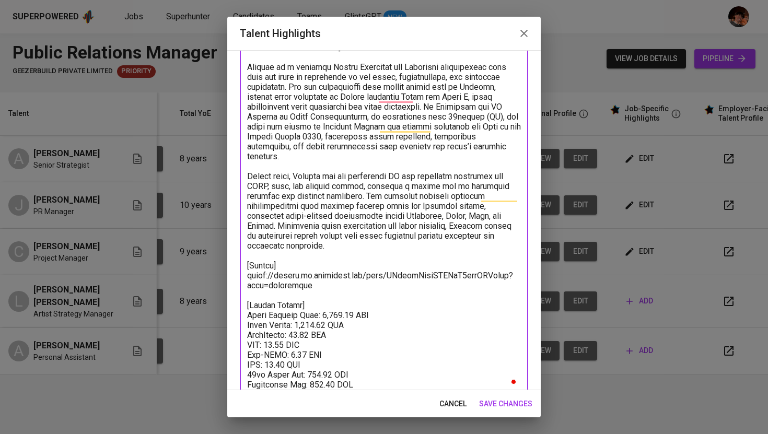
scroll to position [87, 0]
type textarea "[Carmela – Public Relations & Marketing Strategist | Music, Entertainment & Lif…"
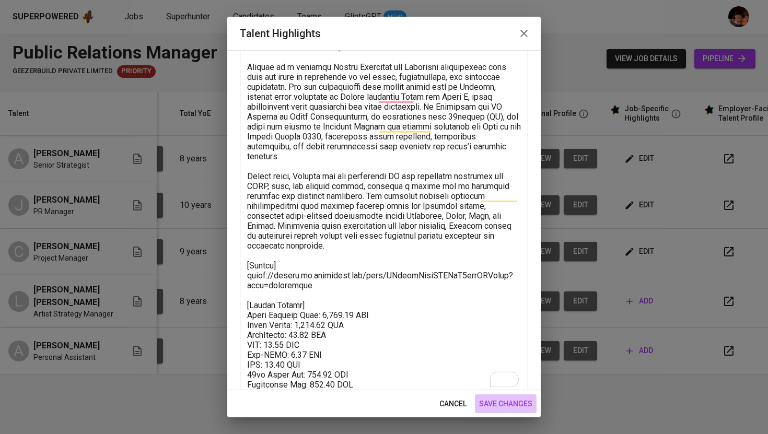
click at [511, 407] on span "save changes" at bounding box center [505, 404] width 53 height 13
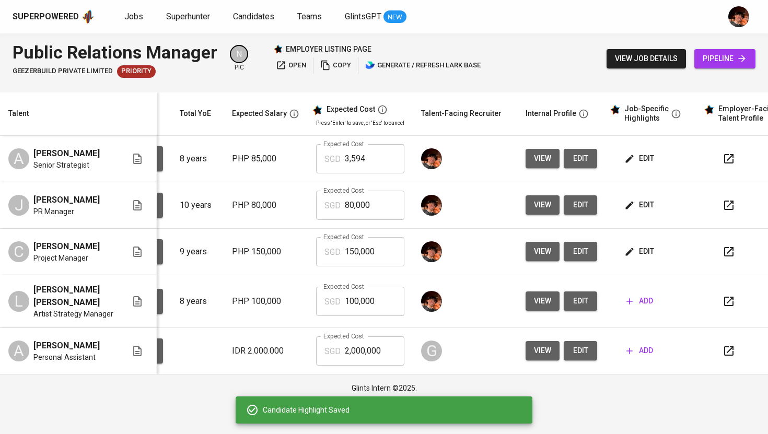
click at [358, 254] on input "150,000" at bounding box center [375, 251] width 60 height 29
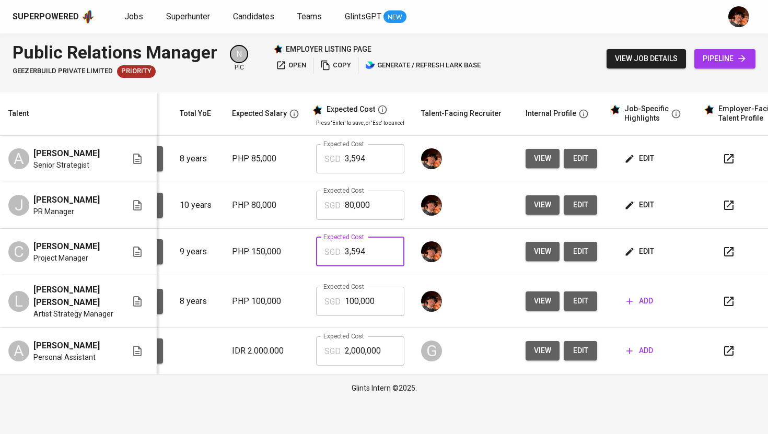
type input "3,594"
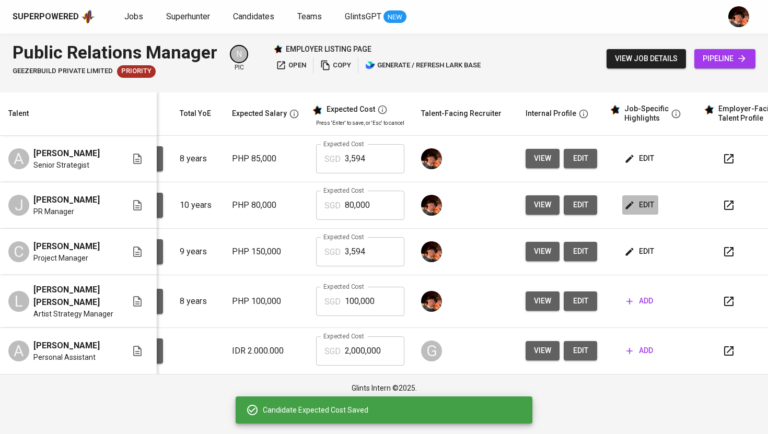
click at [639, 208] on span "edit" at bounding box center [640, 204] width 28 height 13
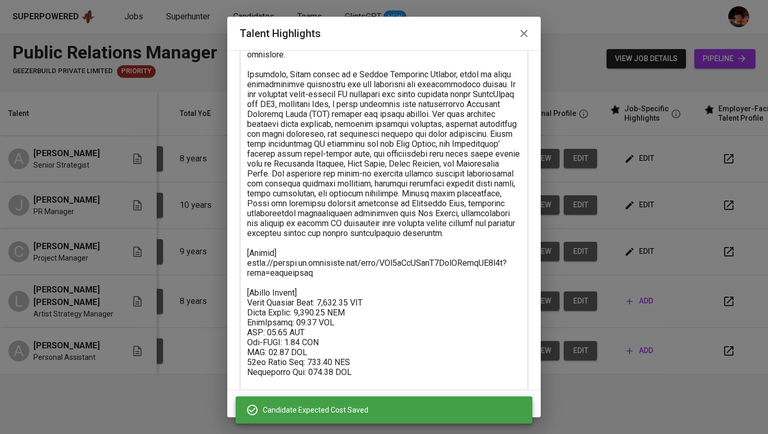
scroll to position [243, 0]
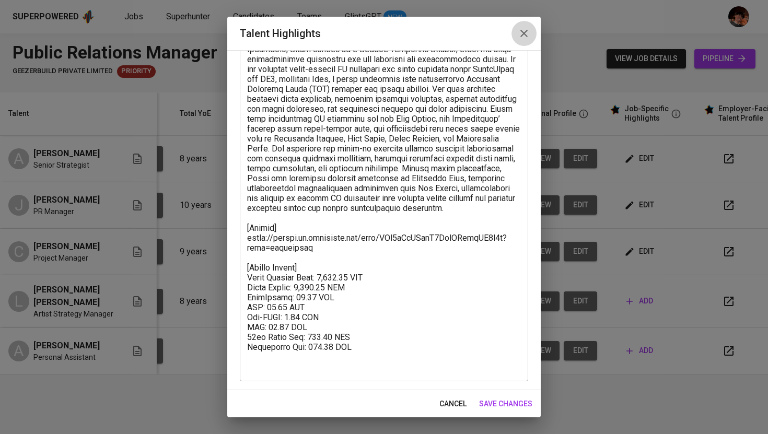
click at [522, 29] on icon "button" at bounding box center [524, 33] width 13 height 13
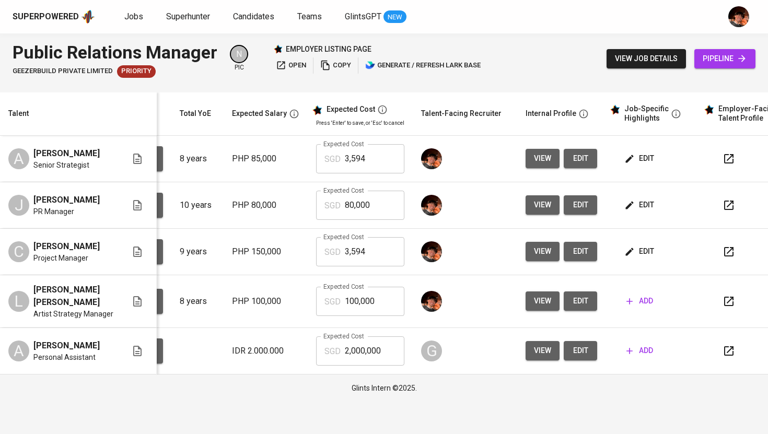
click at [359, 212] on input "80,000" at bounding box center [375, 205] width 60 height 29
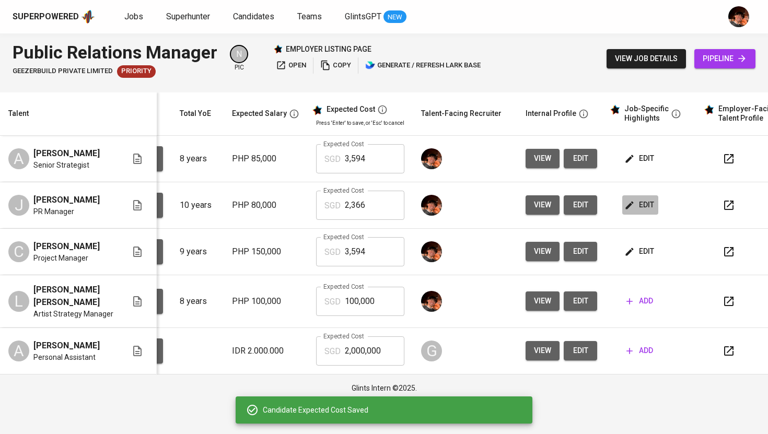
click at [648, 206] on span "edit" at bounding box center [640, 204] width 28 height 13
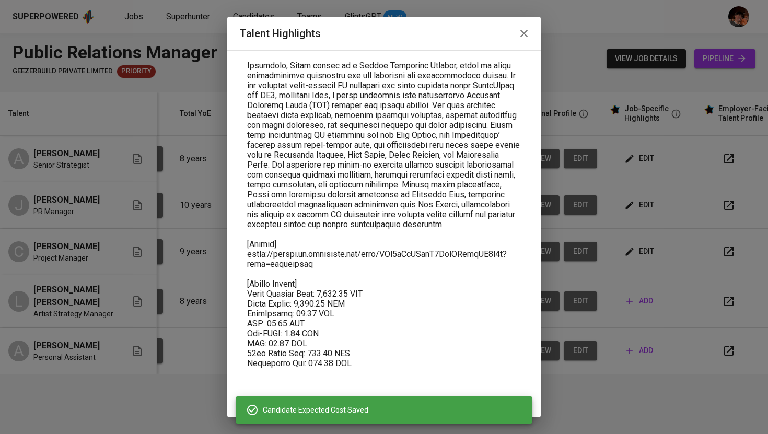
scroll to position [239, 0]
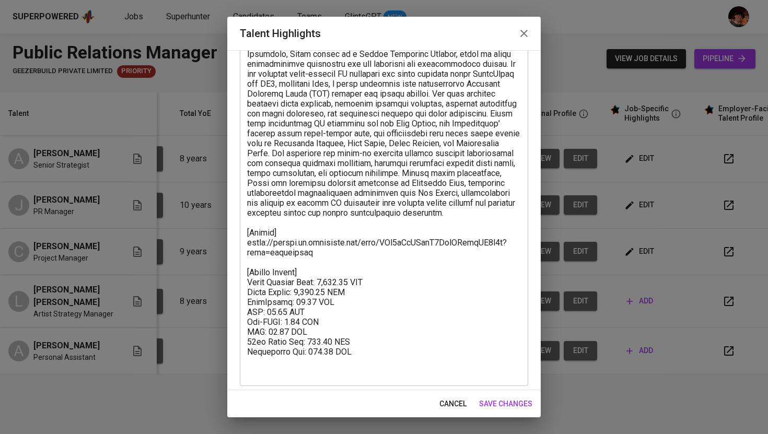
click at [523, 27] on icon "button" at bounding box center [524, 33] width 13 height 13
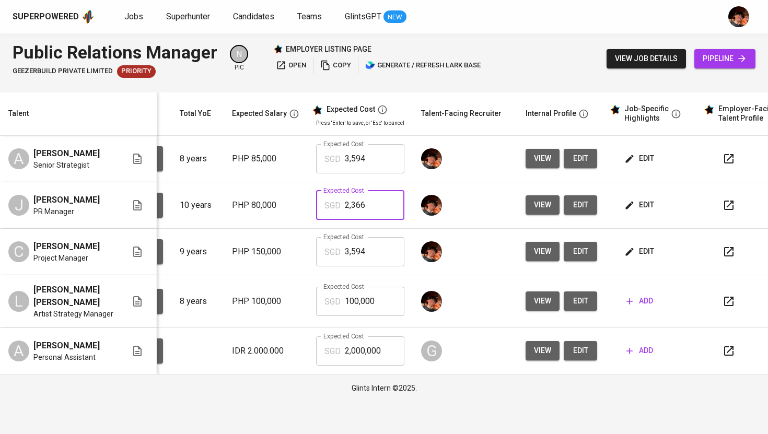
click at [351, 211] on input "2,366" at bounding box center [375, 205] width 60 height 29
type input "3,081"
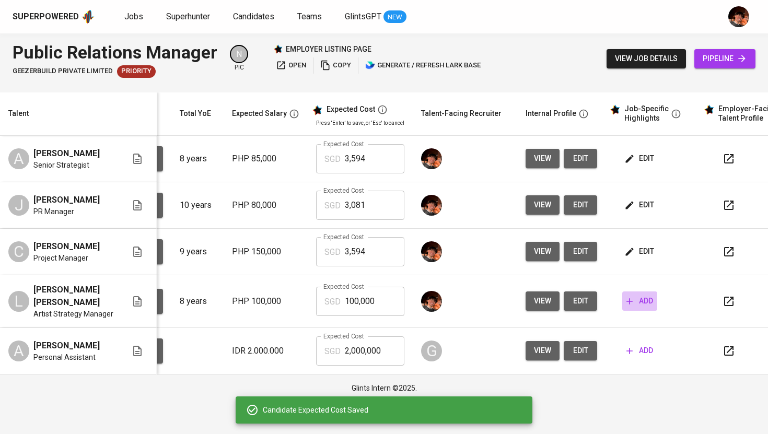
click at [638, 308] on span "add" at bounding box center [639, 301] width 27 height 13
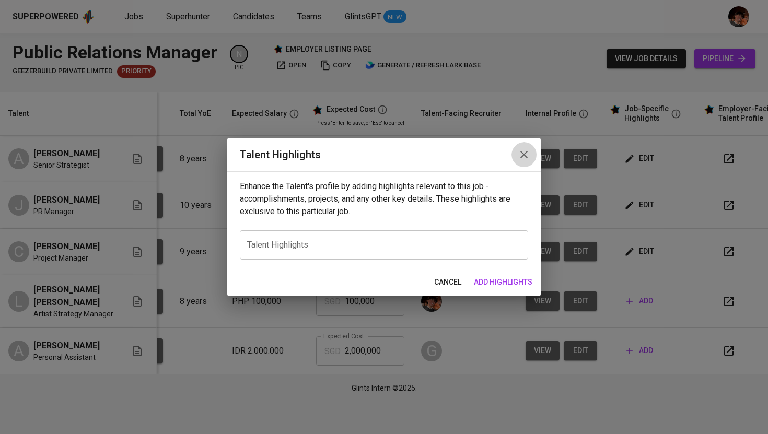
click at [523, 154] on icon "button" at bounding box center [523, 154] width 7 height 7
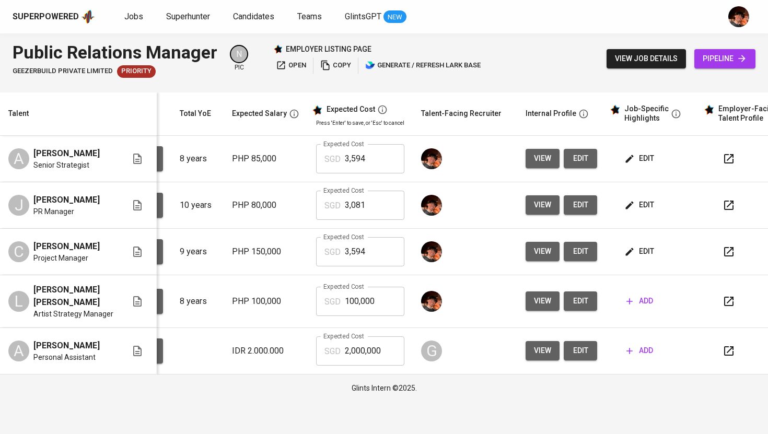
click at [637, 207] on span "edit" at bounding box center [640, 204] width 28 height 13
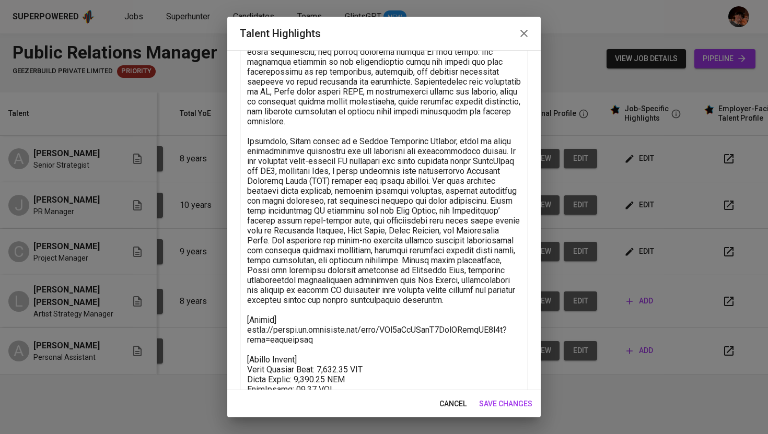
scroll to position [152, 0]
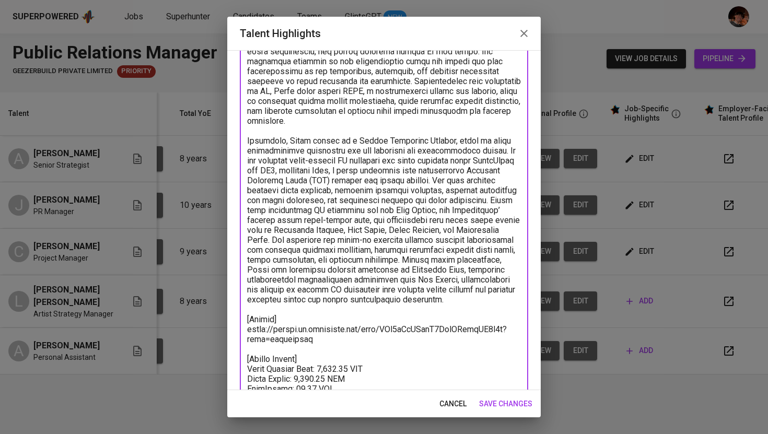
drag, startPoint x: 342, startPoint y: 239, endPoint x: 400, endPoint y: 266, distance: 64.0
click at [400, 266] on textarea "To enrich screen reader interactions, please activate Accessibility in Grammarl…" at bounding box center [384, 215] width 274 height 496
drag, startPoint x: 338, startPoint y: 240, endPoint x: 488, endPoint y: 262, distance: 152.0
click at [488, 262] on textarea "To enrich screen reader interactions, please activate Accessibility in Grammarl…" at bounding box center [384, 215] width 274 height 496
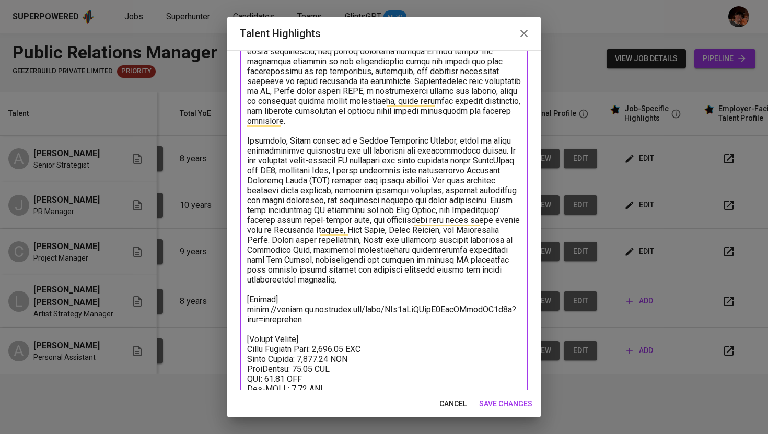
click at [417, 350] on textarea "To enrich screen reader interactions, please activate Accessibility in Grammarl…" at bounding box center [384, 200] width 274 height 466
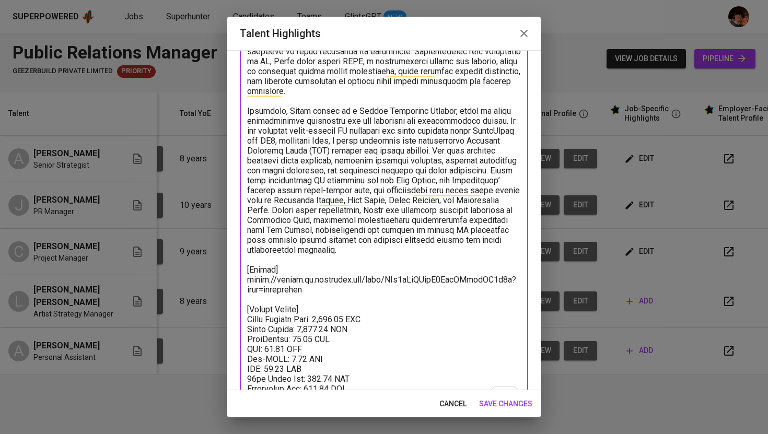
scroll to position [214, 0]
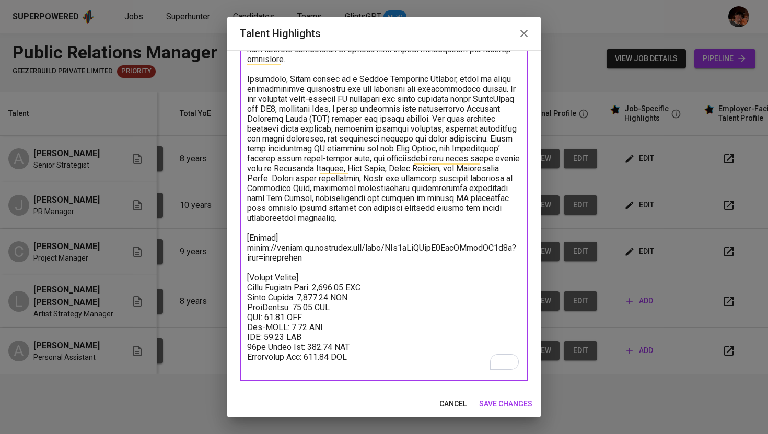
type textarea "[Lorem Ipsumdo Sitamet – Consec Adipiscin Elitseddoeiu | Tempo & Incididuntutl …"
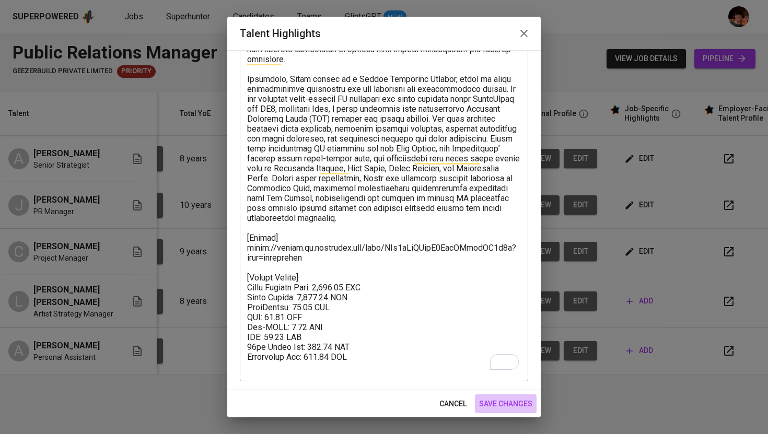
click at [507, 408] on span "save changes" at bounding box center [505, 404] width 53 height 13
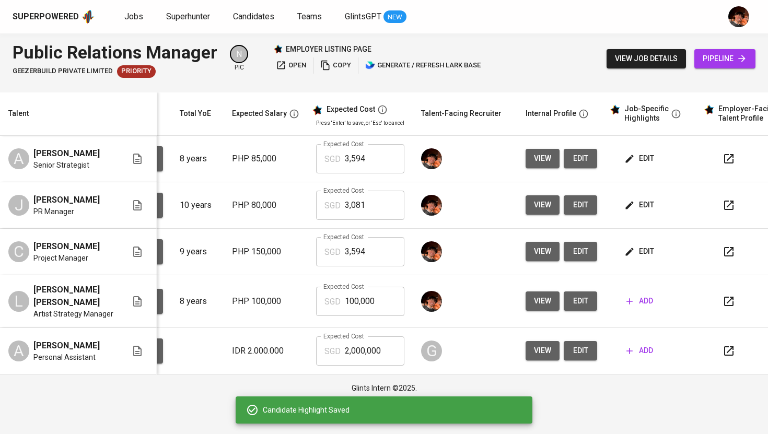
click at [645, 256] on span "edit" at bounding box center [640, 251] width 28 height 13
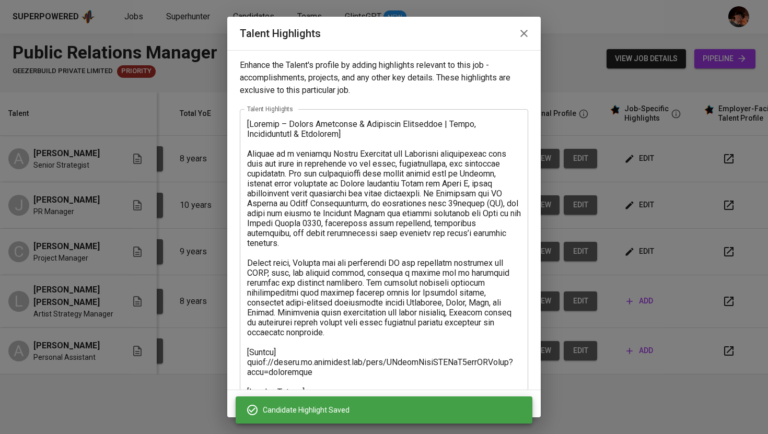
scroll to position [104, 0]
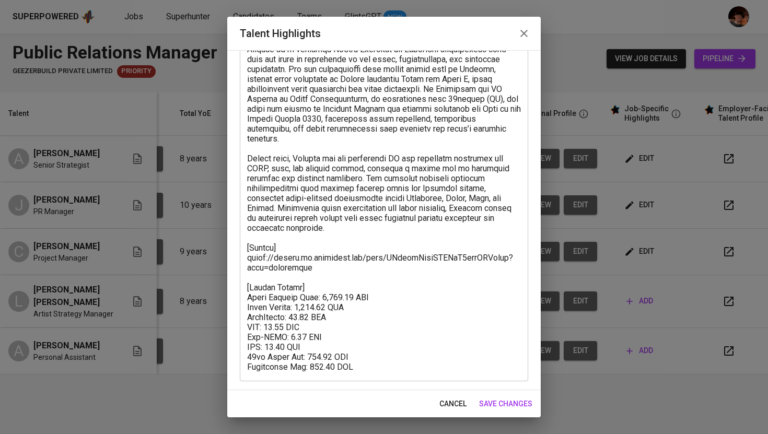
click at [527, 30] on icon "button" at bounding box center [523, 33] width 7 height 7
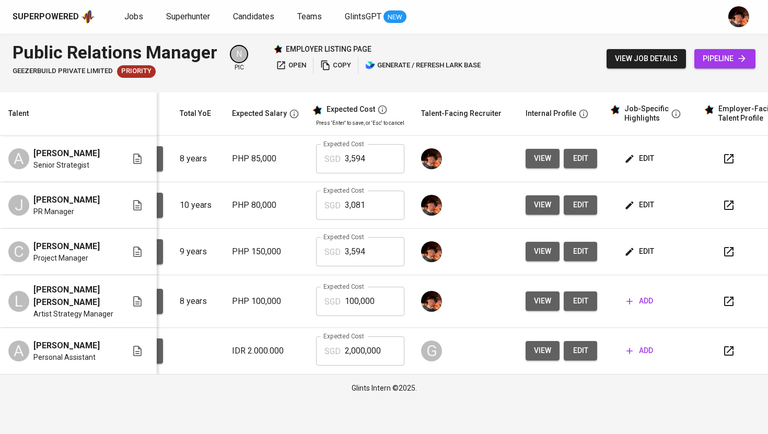
click at [640, 304] on span "add" at bounding box center [639, 301] width 27 height 13
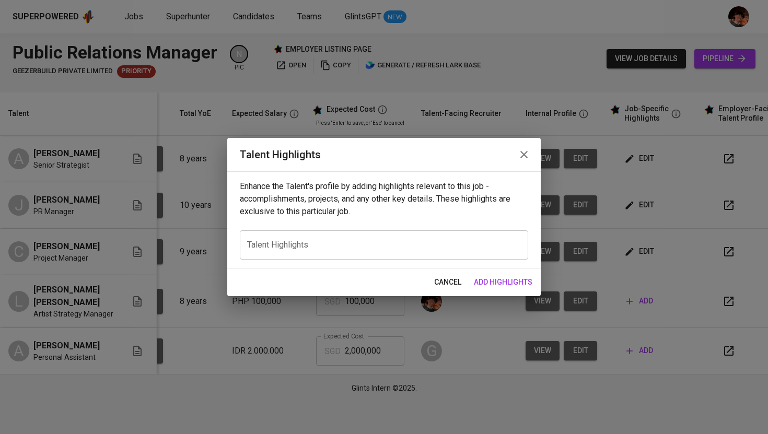
click at [330, 255] on div "x Talent Highlights" at bounding box center [384, 244] width 288 height 29
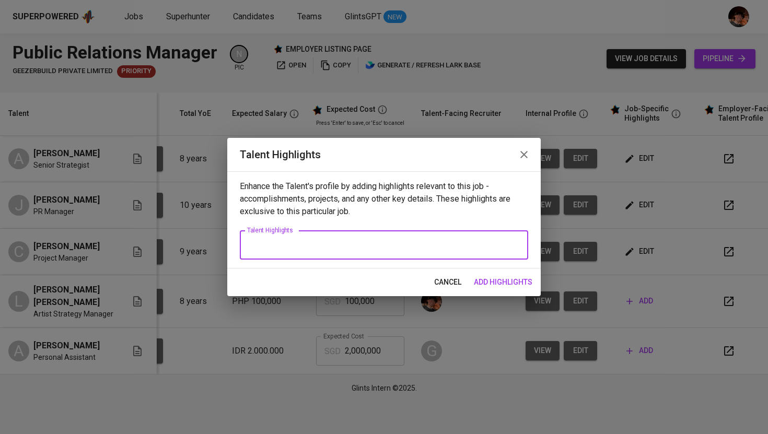
paste textarea "Raiza Bunagan is a highly accomplished Public Relations and Artist Strategy pro…"
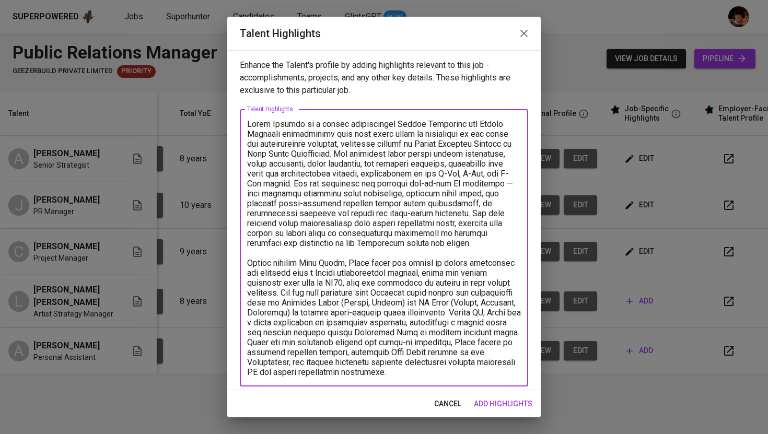
click at [249, 125] on textarea at bounding box center [384, 248] width 274 height 258
paste textarea "Raiza – Public Relations & Artist Strategy Professional | Music & Entertainment…"
click at [249, 125] on textarea at bounding box center [384, 248] width 274 height 258
paste textarea "Raiza – Public Relations & Artist Strategy Professional | Music & Entertainment…"
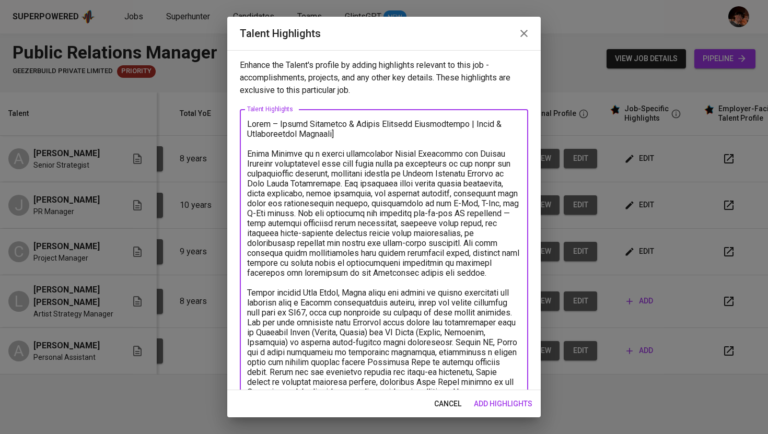
click at [249, 125] on textarea at bounding box center [384, 263] width 274 height 288
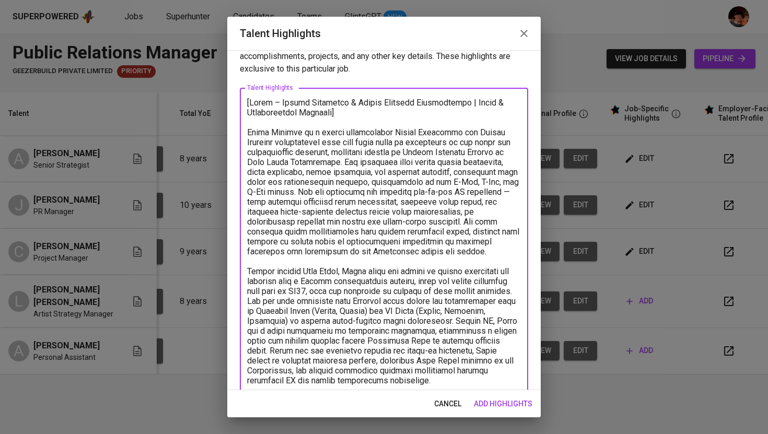
scroll to position [35, 0]
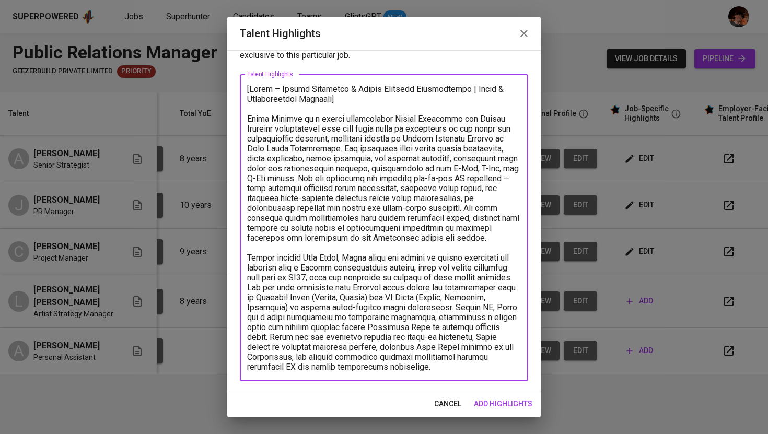
click at [468, 373] on div "x Talent Highlights" at bounding box center [384, 227] width 288 height 307
click at [470, 367] on textarea "To enrich screen reader interactions, please activate Accessibility in Grammarl…" at bounding box center [384, 228] width 274 height 288
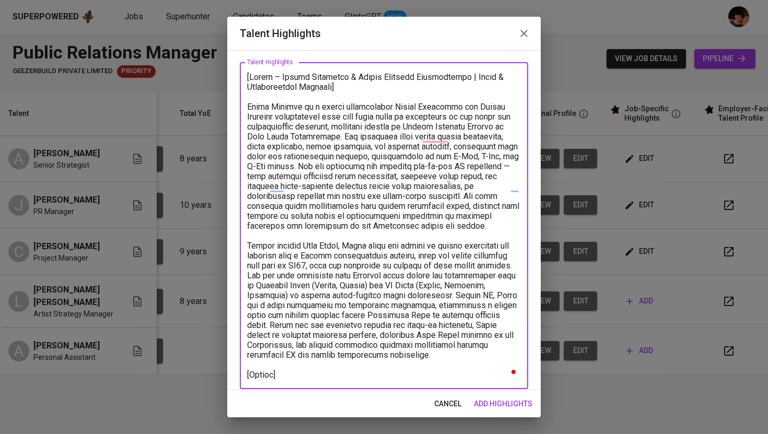
scroll to position [47, 0]
paste textarea "https://glints.sg.larksuite.com/file/ENhvb1lJJoHU5VxvdJHlYclugHh"
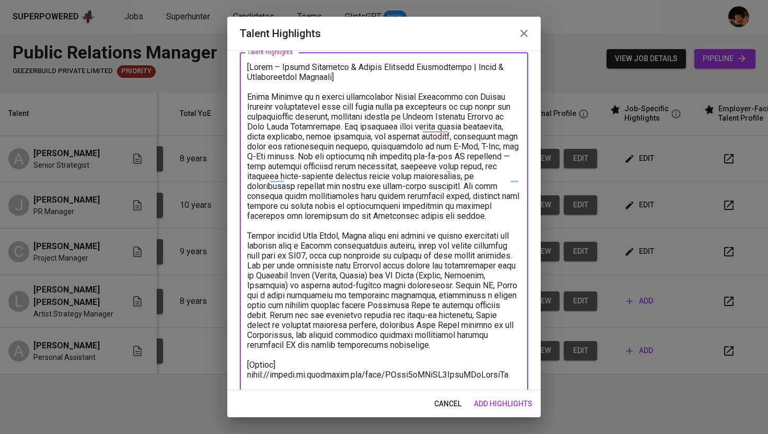
scroll to position [67, 0]
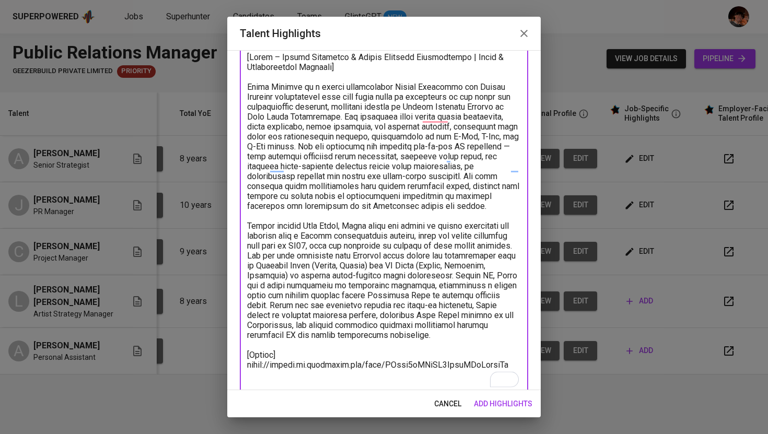
type textarea "[Raiza – Public Relations & Artist Strategy Professional | Music & Entertainmen…"
click at [483, 407] on span "add highlights" at bounding box center [503, 404] width 59 height 13
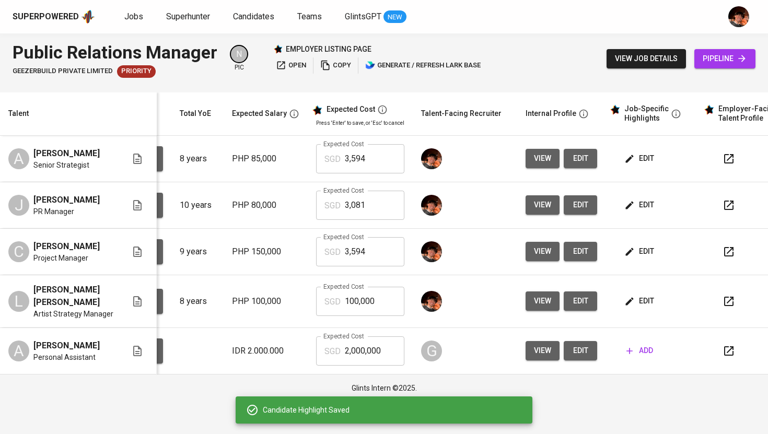
click at [645, 204] on span "edit" at bounding box center [640, 204] width 28 height 13
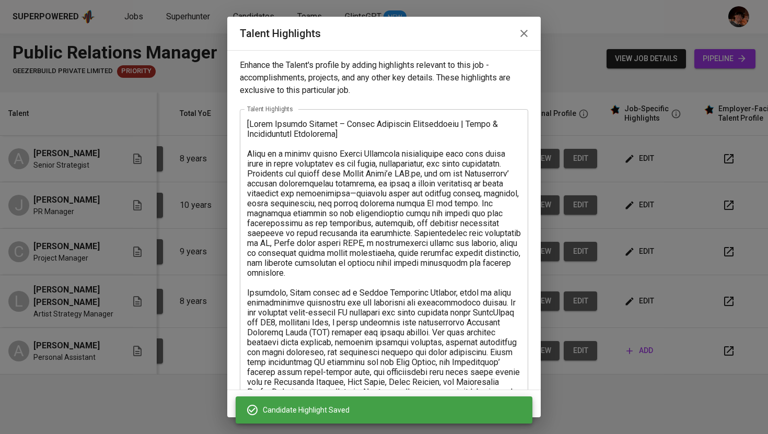
scroll to position [214, 0]
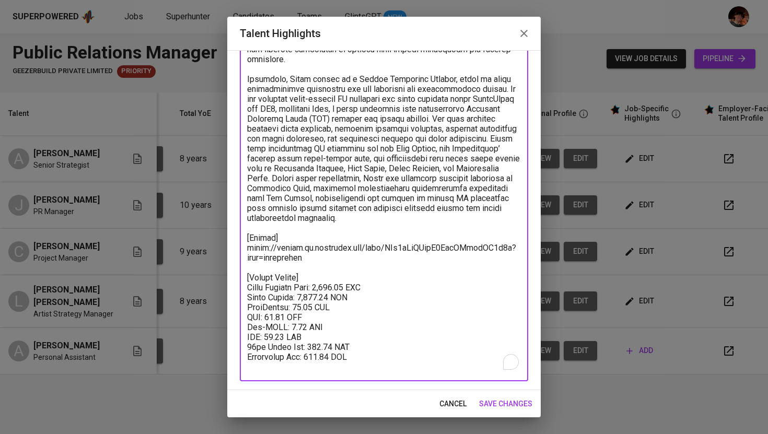
drag, startPoint x: 365, startPoint y: 358, endPoint x: 249, endPoint y: 282, distance: 139.5
click at [249, 282] on textarea "To enrich screen reader interactions, please activate Accessibility in Grammarl…" at bounding box center [384, 138] width 274 height 466
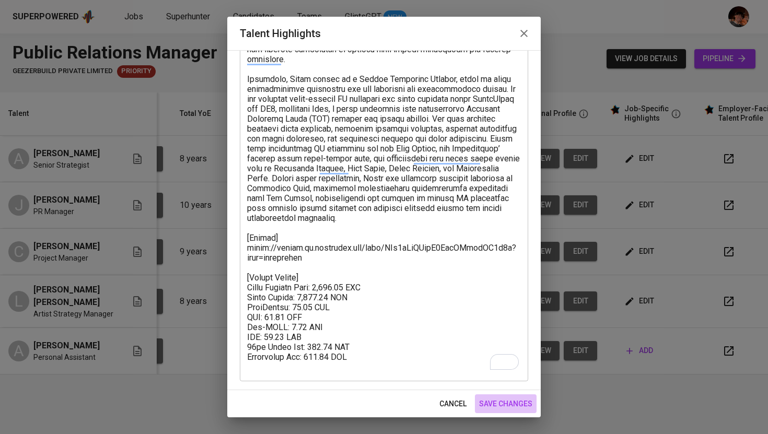
click at [494, 413] on button "save changes" at bounding box center [506, 403] width 62 height 19
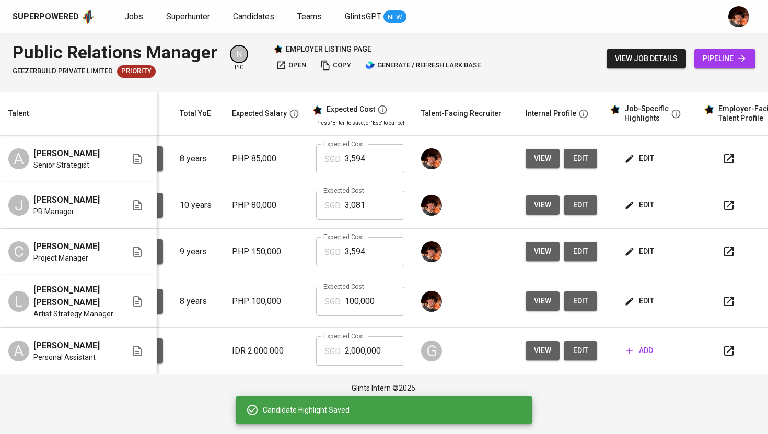
click at [638, 307] on span "edit" at bounding box center [640, 301] width 28 height 13
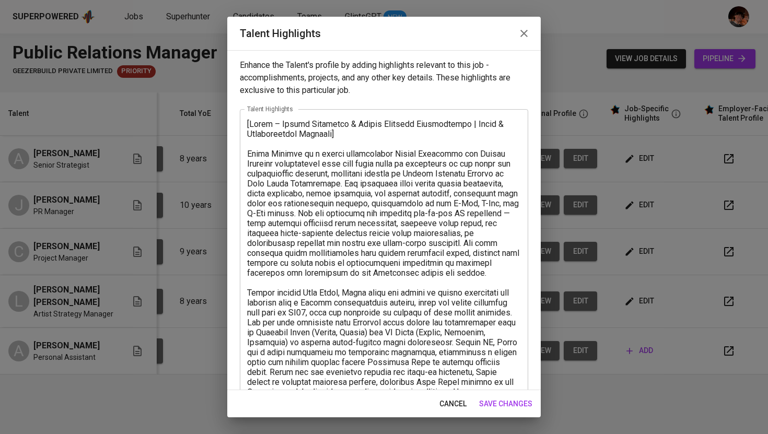
scroll to position [85, 0]
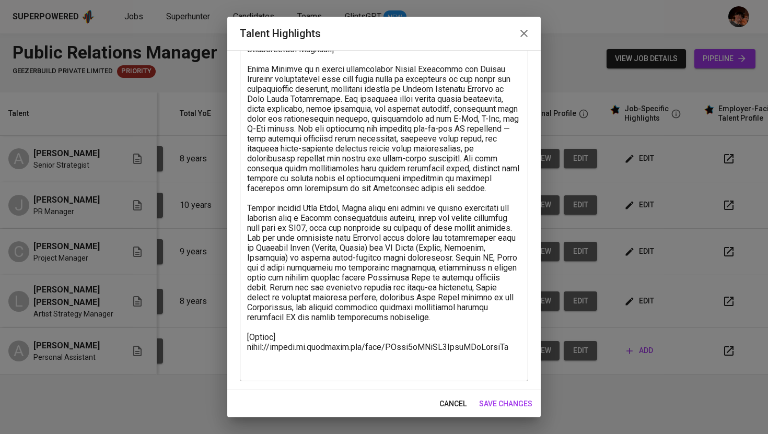
click at [414, 374] on div "x Talent Highlights" at bounding box center [384, 203] width 288 height 357
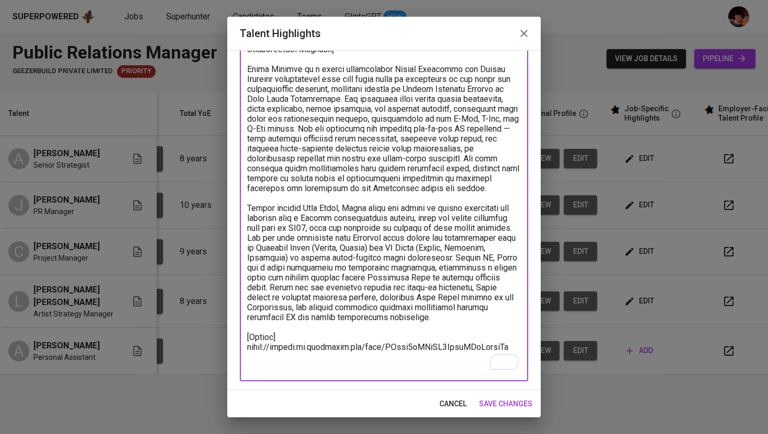
click at [291, 362] on textarea "To enrich screen reader interactions, please activate Accessibility in Grammarl…" at bounding box center [384, 202] width 274 height 337
paste textarea "[Talent Salary] Total Monthly Cost: 3,081.15 SGD Basic Salary: 2,365.66 SGD Phi…"
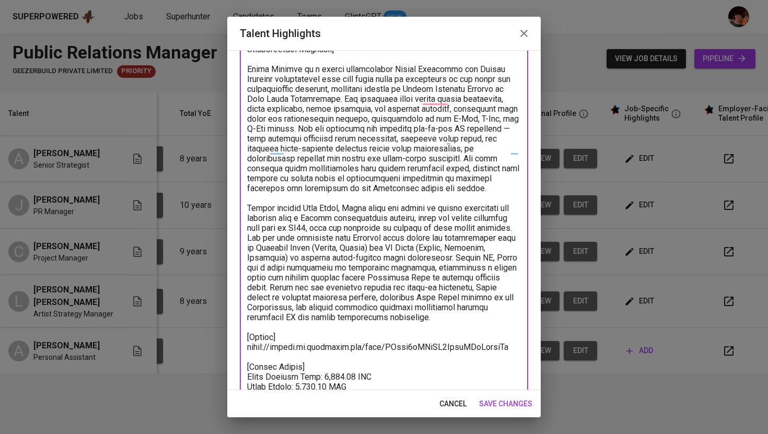
scroll to position [146, 0]
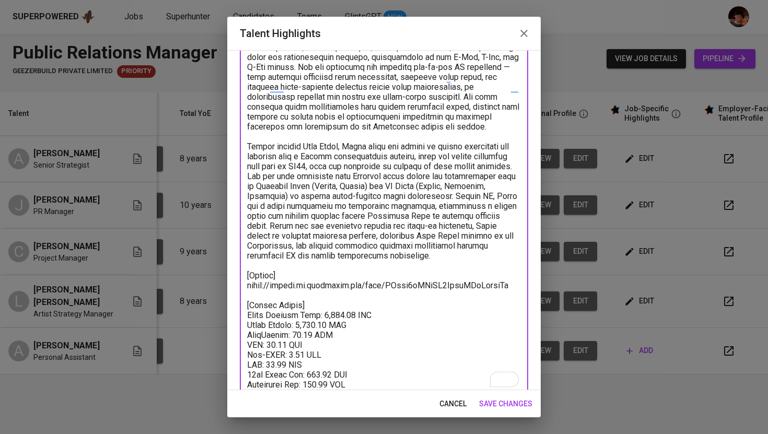
type textarea "[Raiza – Public Relations & Artist Strategy Professional | Music & Entertainmen…"
click at [512, 405] on span "save changes" at bounding box center [505, 404] width 53 height 13
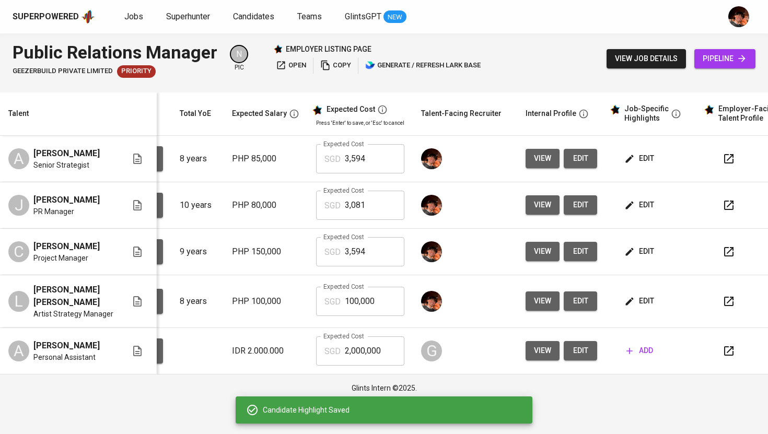
click at [357, 305] on input "100,000" at bounding box center [375, 301] width 60 height 29
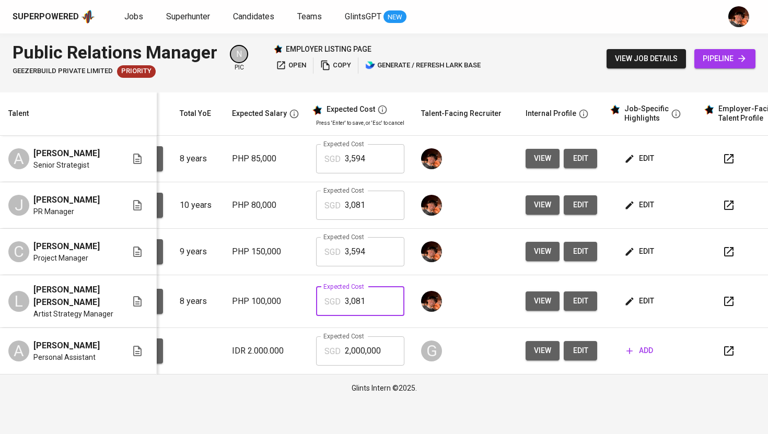
type input "3,081"
click at [578, 258] on span "edit" at bounding box center [580, 251] width 17 height 13
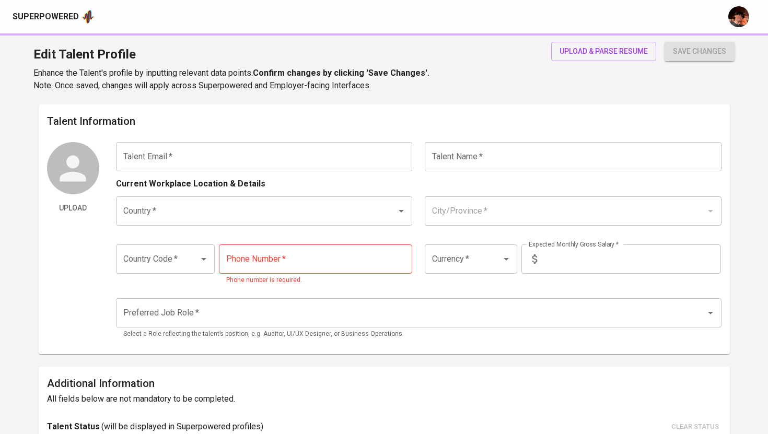
type input "[EMAIL_ADDRESS][DOMAIN_NAME]"
type input "[PERSON_NAME]"
type input "[GEOGRAPHIC_DATA]"
type input "+63"
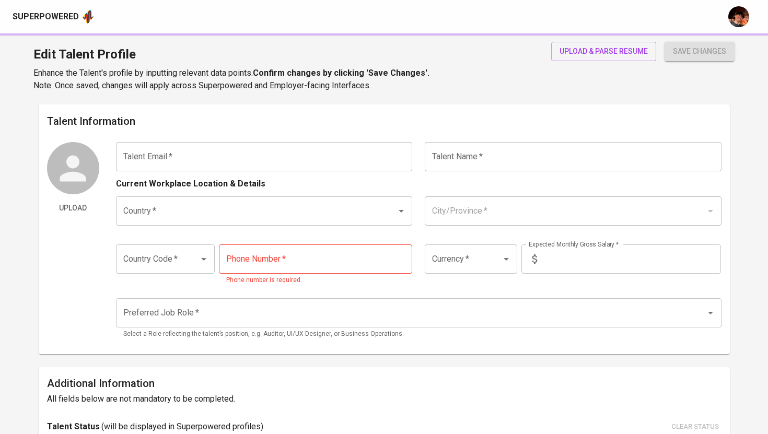
type input "[PHONE_NUMBER]"
type input "PHP"
type input "150,000"
type input "Public Relations Manager"
type input "9"
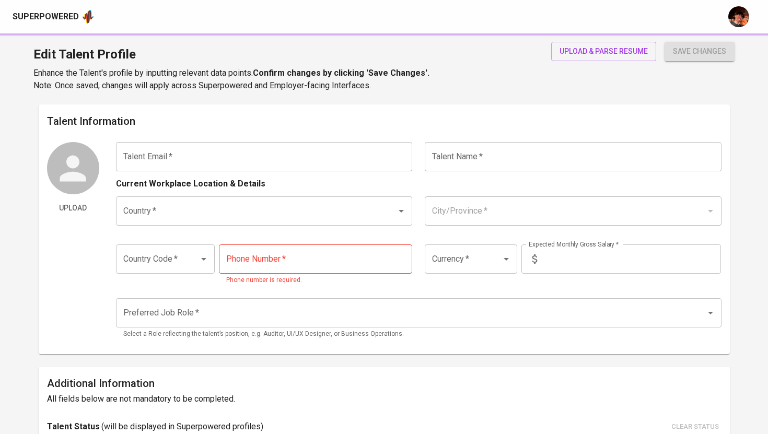
type input "1 Month"
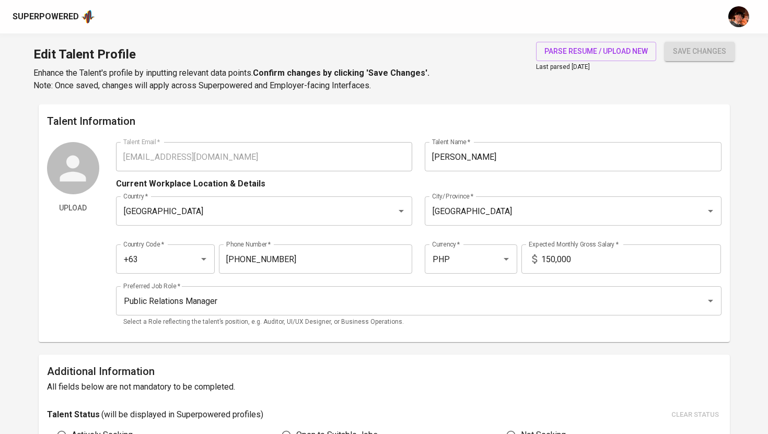
click at [552, 258] on input "150,000" at bounding box center [631, 258] width 180 height 29
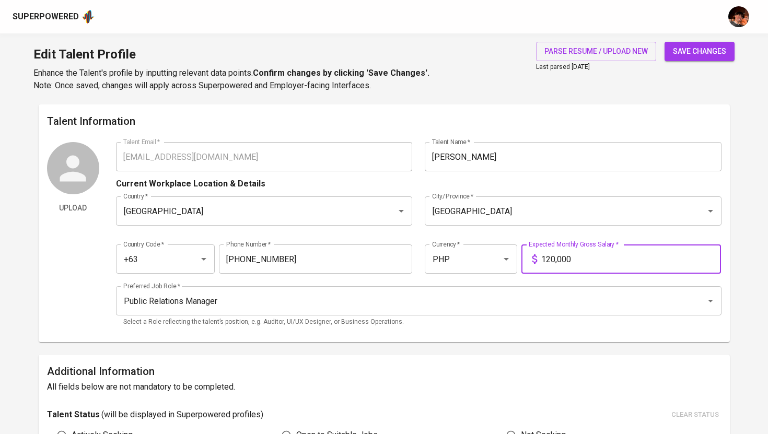
type input "120,000"
click at [664, 42] on button "save changes" at bounding box center [699, 51] width 70 height 19
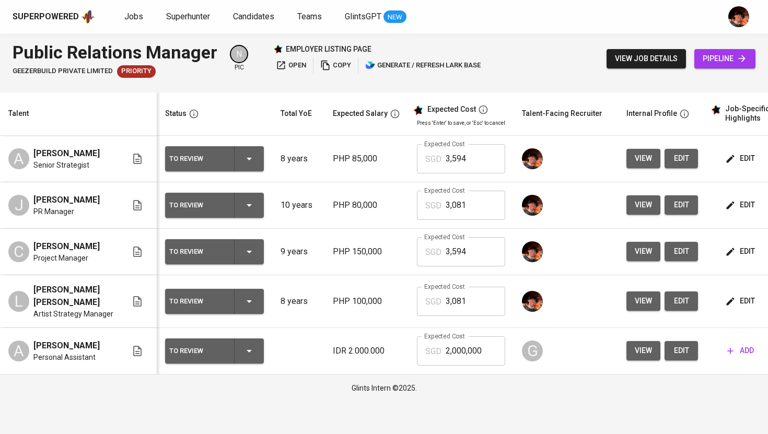
scroll to position [0, 101]
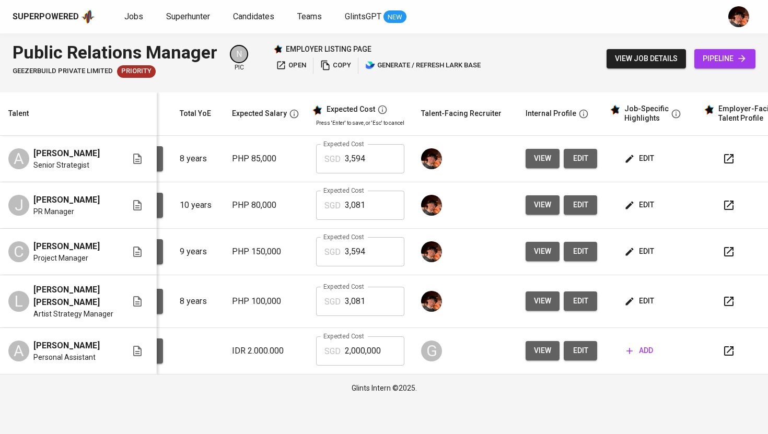
click at [579, 205] on span "edit" at bounding box center [580, 204] width 17 height 13
click at [579, 161] on span "edit" at bounding box center [580, 158] width 17 height 13
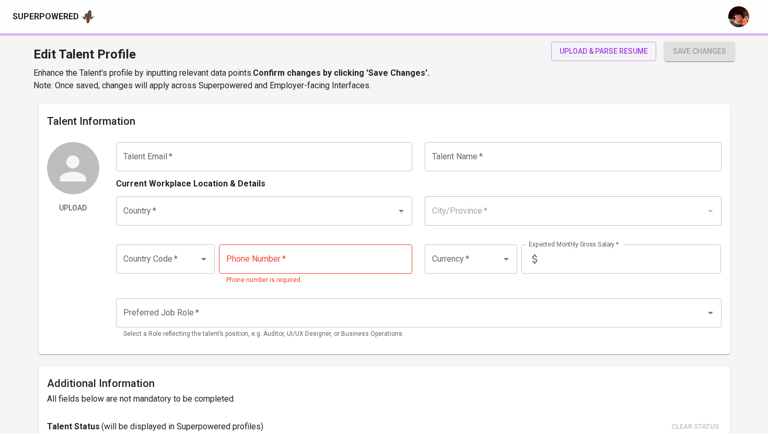
type input "[EMAIL_ADDRESS][DOMAIN_NAME]"
type input "[PERSON_NAME]"
type input "[GEOGRAPHIC_DATA]"
type input "+63"
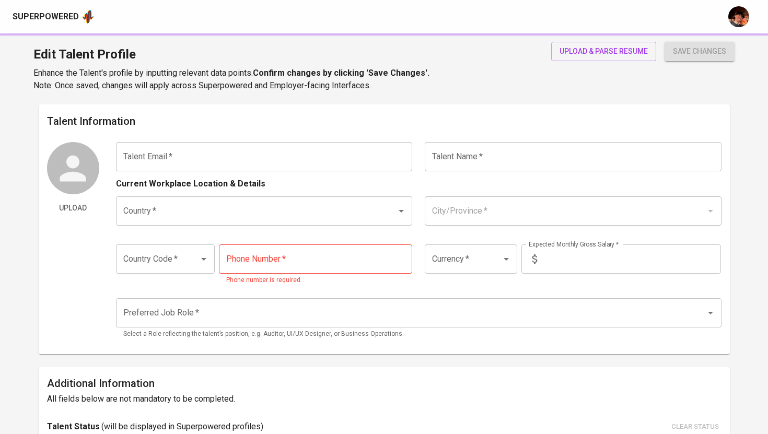
type input "[PHONE_NUMBER]"
type input "PHP"
type input "80,000"
type input "Public Relations Manager"
type input "10"
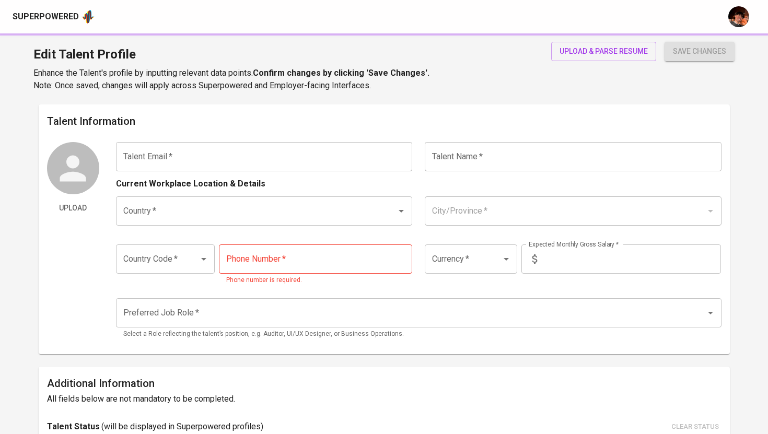
type input "1 Month"
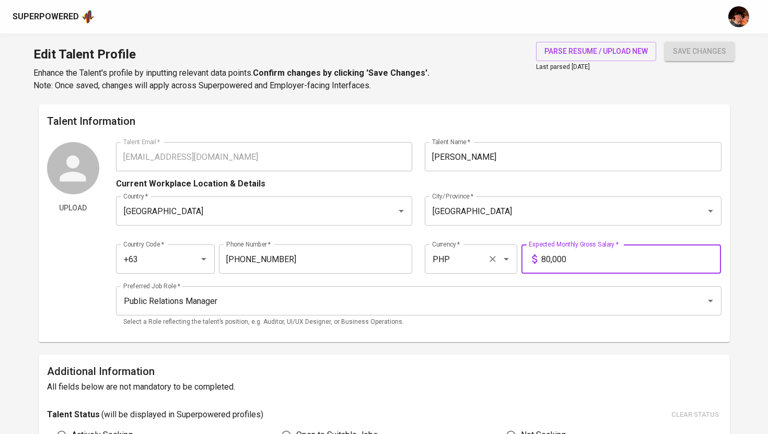
drag, startPoint x: 549, startPoint y: 260, endPoint x: 483, endPoint y: 260, distance: 65.8
click at [483, 260] on div "Country Code   * +63 Country Code * Phone Number   * [PHONE_NUMBER] Phone Numbe…" at bounding box center [418, 256] width 605 height 48
type input "100,000"
click at [664, 42] on button "save changes" at bounding box center [699, 51] width 70 height 19
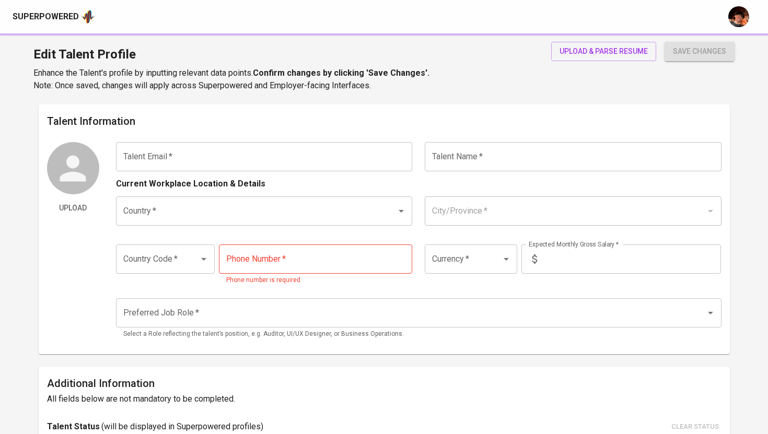
type input "[EMAIL_ADDRESS][DOMAIN_NAME]"
type input "[PERSON_NAME]"
type input "[GEOGRAPHIC_DATA]"
type input "+63"
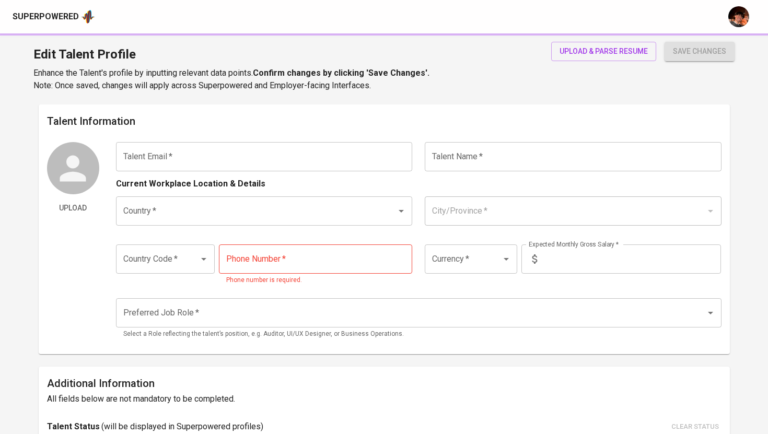
type input "917-139-7245"
type input "PHP"
type input "120,000"
type input "Data & Strategy Operations"
radio input "true"
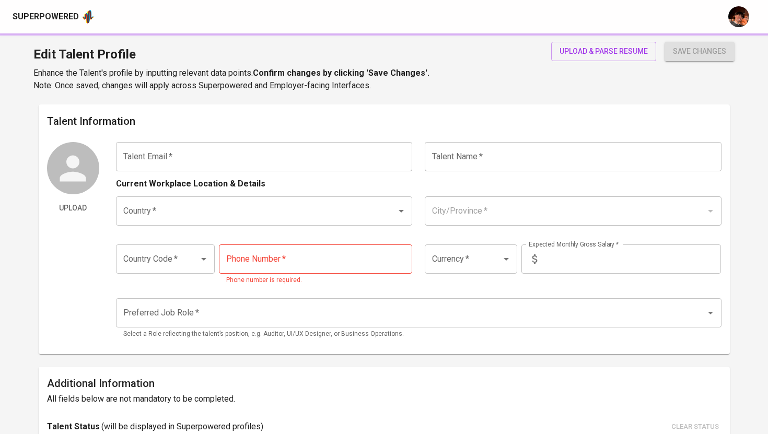
type input "8"
type input "Immediately Available"
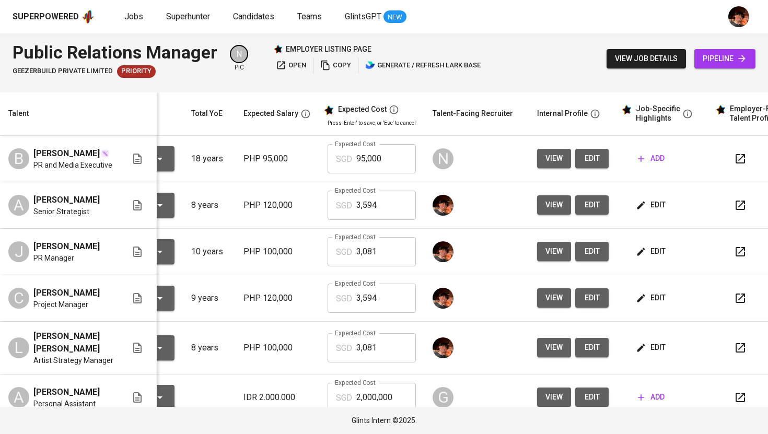
scroll to position [0, 94]
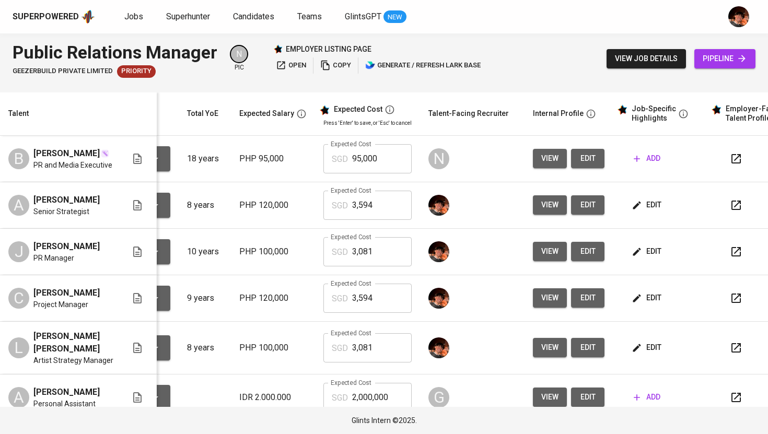
click at [545, 159] on span "view" at bounding box center [549, 158] width 17 height 13
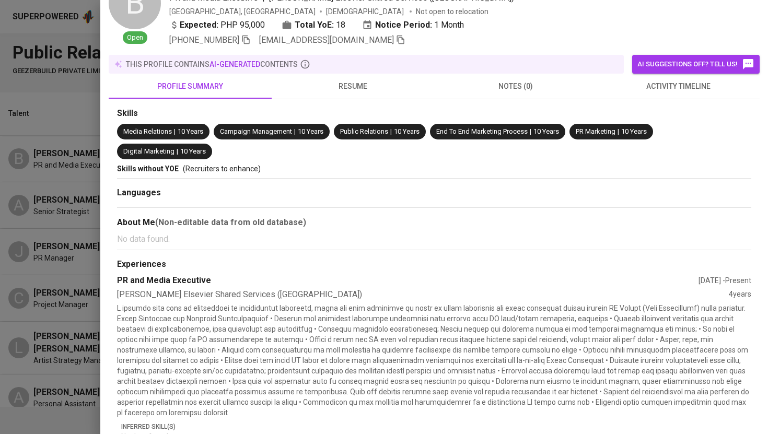
scroll to position [61, 0]
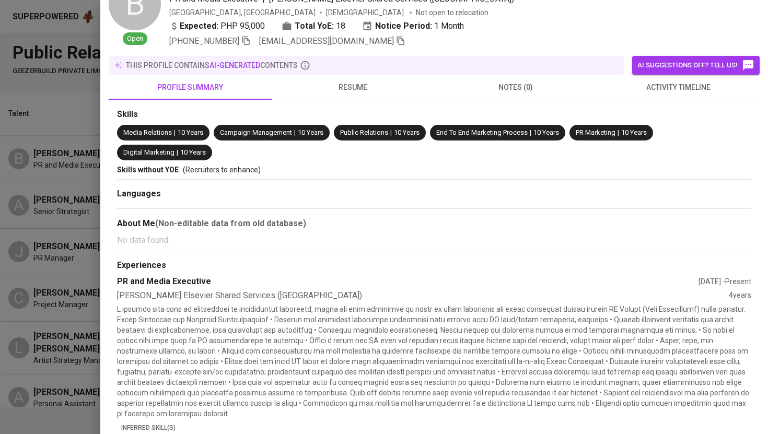
click at [65, 178] on div at bounding box center [384, 217] width 768 height 434
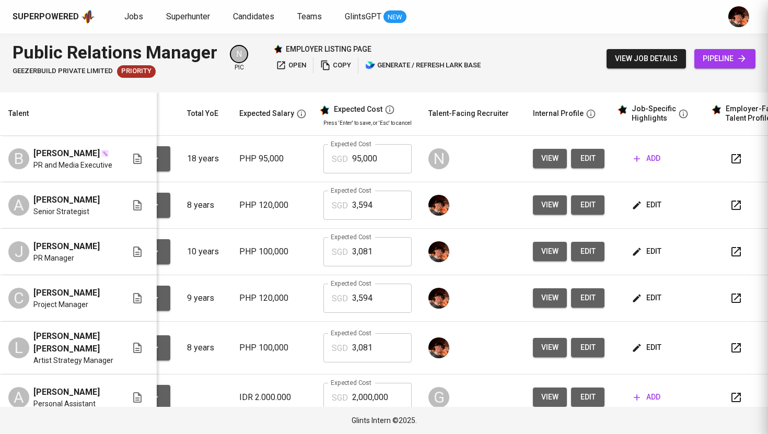
scroll to position [0, 0]
click at [652, 211] on span "edit" at bounding box center [648, 204] width 28 height 13
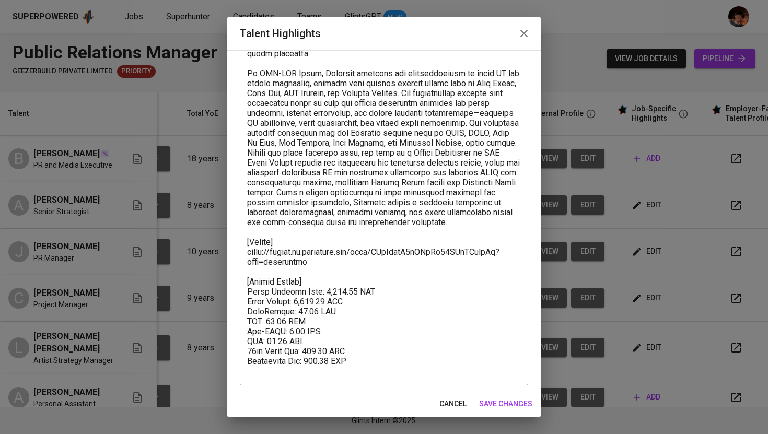
scroll to position [214, 0]
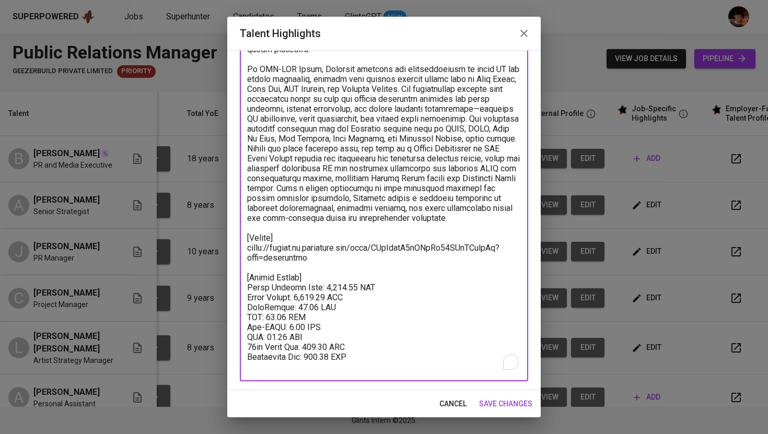
drag, startPoint x: 297, startPoint y: 299, endPoint x: 328, endPoint y: 301, distance: 30.9
click at [328, 301] on textarea "To enrich screen reader interactions, please activate Accessibility in Grammarl…" at bounding box center [384, 138] width 274 height 466
paste textarea "$2,640.00"
drag, startPoint x: 291, startPoint y: 307, endPoint x: 309, endPoint y: 308, distance: 17.8
click at [309, 308] on textarea "To enrich screen reader interactions, please activate Accessibility in Grammarl…" at bounding box center [384, 138] width 274 height 466
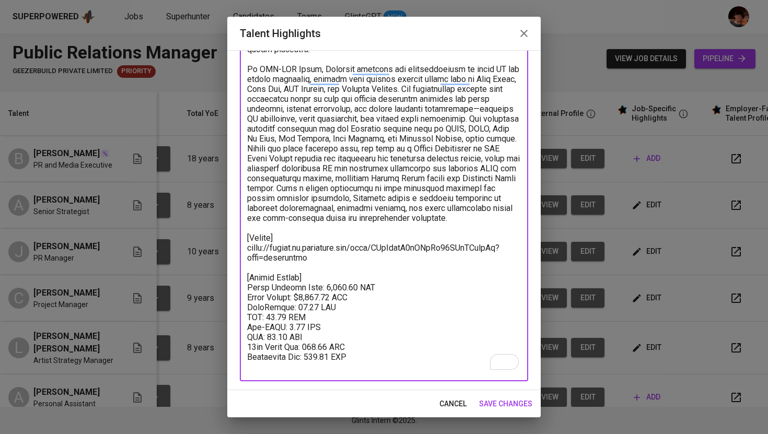
paste textarea "$55.00"
drag, startPoint x: 267, startPoint y: 317, endPoint x: 286, endPoint y: 318, distance: 18.8
click at [286, 318] on textarea "To enrich screen reader interactions, please activate Accessibility in Grammarl…" at bounding box center [384, 138] width 274 height 466
paste textarea "$77.66"
drag, startPoint x: 284, startPoint y: 326, endPoint x: 299, endPoint y: 326, distance: 15.1
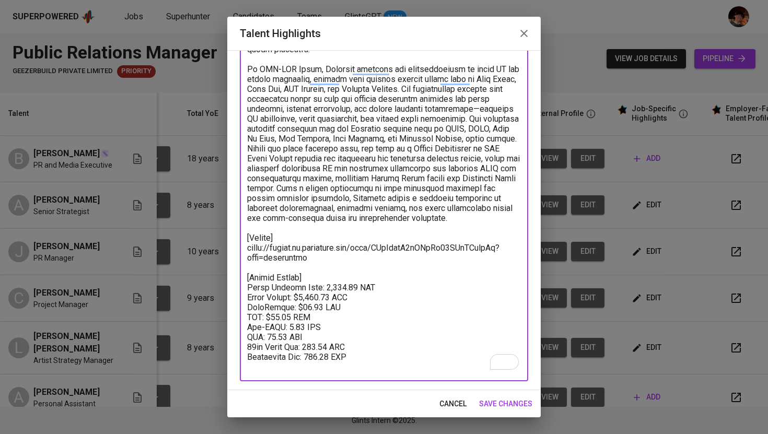
click at [299, 326] on textarea "To enrich screen reader interactions, please activate Accessibility in Grammarl…" at bounding box center [384, 138] width 274 height 466
paste textarea "$4.40"
drag, startPoint x: 271, startPoint y: 336, endPoint x: 290, endPoint y: 338, distance: 19.4
click at [290, 338] on textarea "To enrich screen reader interactions, please activate Accessibility in Grammarl…" at bounding box center [384, 138] width 274 height 466
paste textarea "$66.00"
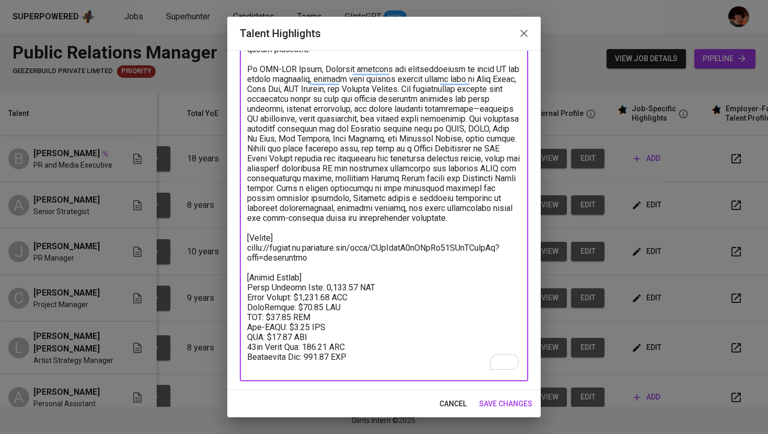
drag, startPoint x: 311, startPoint y: 347, endPoint x: 334, endPoint y: 347, distance: 23.5
click at [334, 347] on textarea "To enrich screen reader interactions, please activate Accessibility in Grammarl…" at bounding box center [384, 138] width 274 height 466
paste textarea "$220.00"
drag, startPoint x: 318, startPoint y: 357, endPoint x: 341, endPoint y: 360, distance: 23.3
click at [341, 360] on textarea "To enrich screen reader interactions, please activate Accessibility in Grammarl…" at bounding box center [384, 138] width 274 height 466
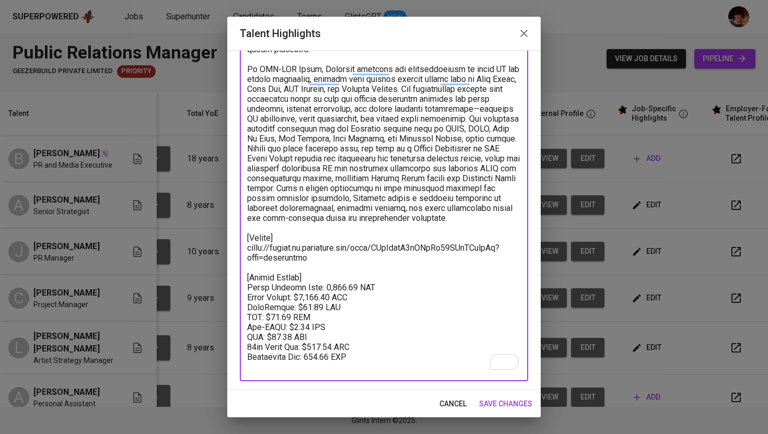
paste textarea "$35"
drag, startPoint x: 322, startPoint y: 287, endPoint x: 351, endPoint y: 287, distance: 28.7
click at [351, 287] on textarea "To enrich screen reader interactions, please activate Accessibility in Grammarl…" at bounding box center [384, 138] width 274 height 466
paste textarea "$3,413.06"
type textarea "[Angelita Merced – Public Relations, Music & Entertainment Specialist] Angelita…"
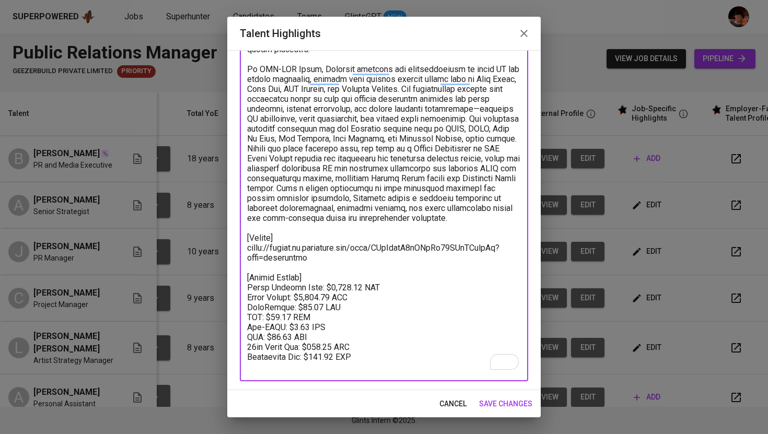
drag, startPoint x: 366, startPoint y: 359, endPoint x: 243, endPoint y: 274, distance: 148.7
click at [243, 274] on div "x Talent Highlights" at bounding box center [384, 139] width 288 height 486
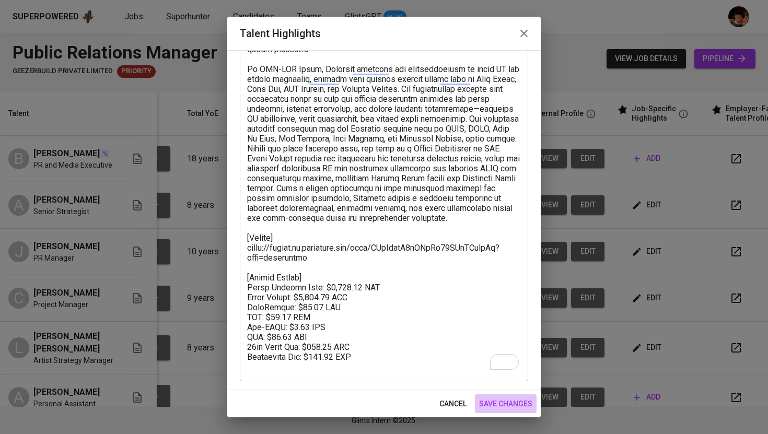
click at [517, 404] on span "save changes" at bounding box center [505, 404] width 53 height 13
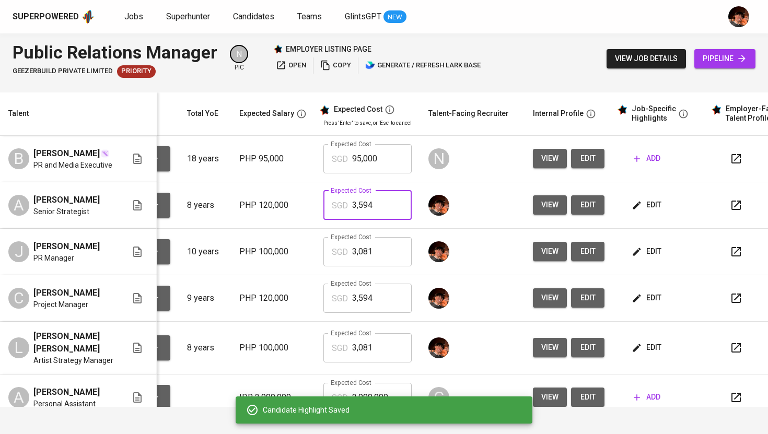
click at [357, 209] on input "3,594" at bounding box center [382, 205] width 60 height 29
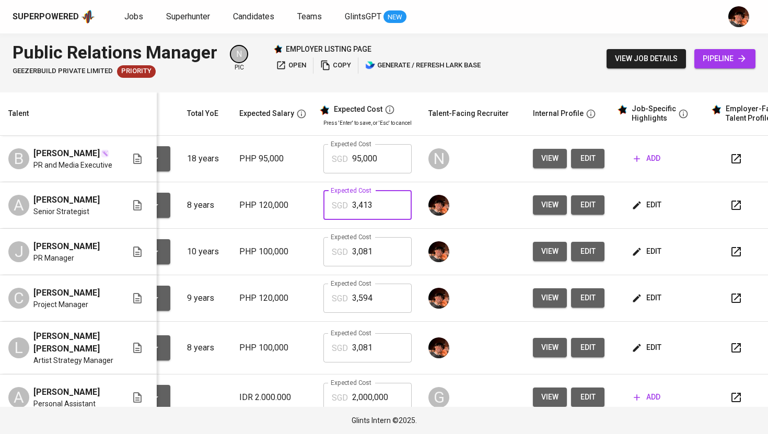
type input "3,413"
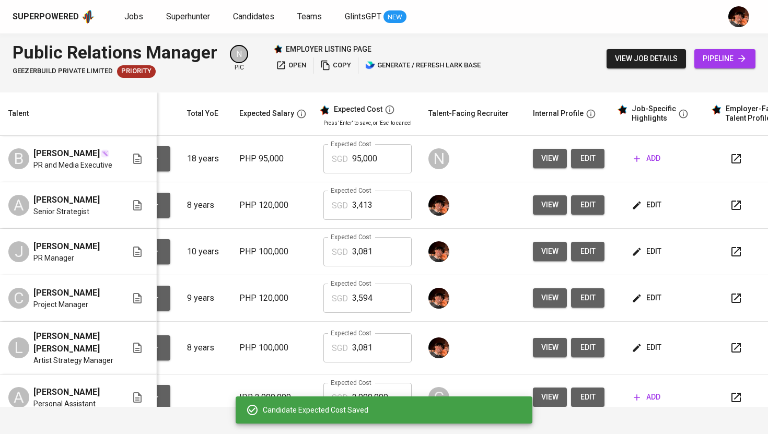
scroll to position [27, 94]
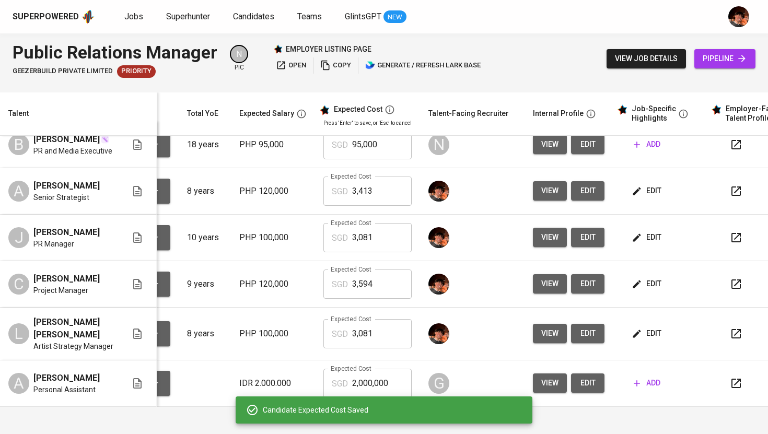
click at [363, 280] on input "3,594" at bounding box center [382, 284] width 60 height 29
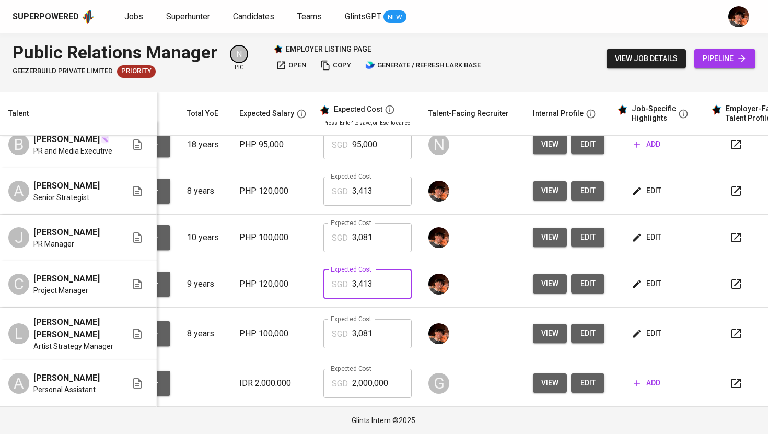
type input "3,413"
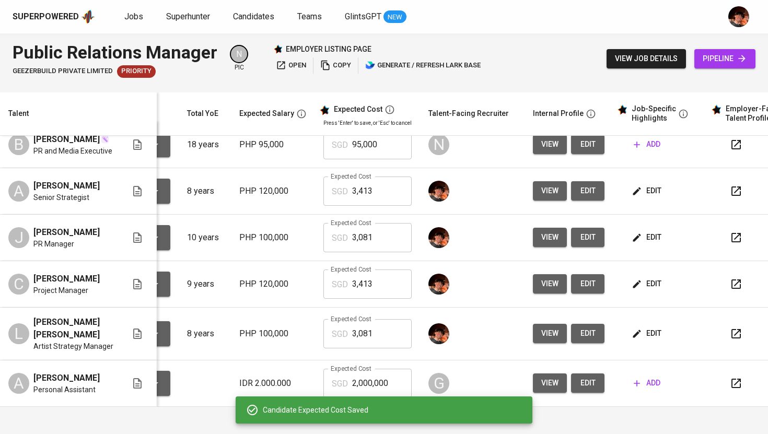
click at [650, 285] on span "edit" at bounding box center [648, 283] width 28 height 13
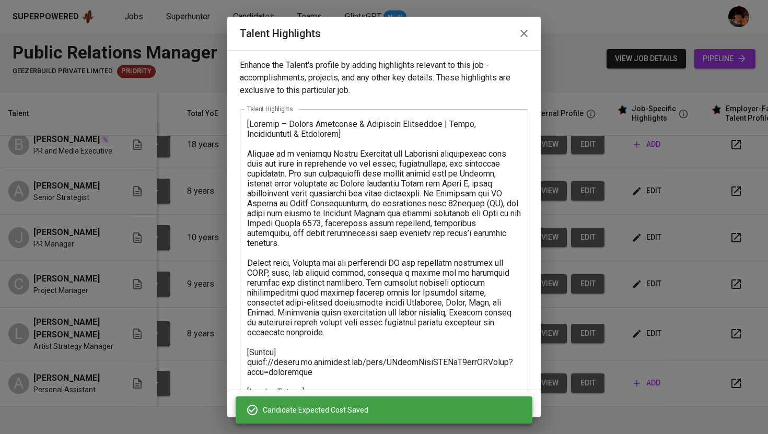
scroll to position [104, 0]
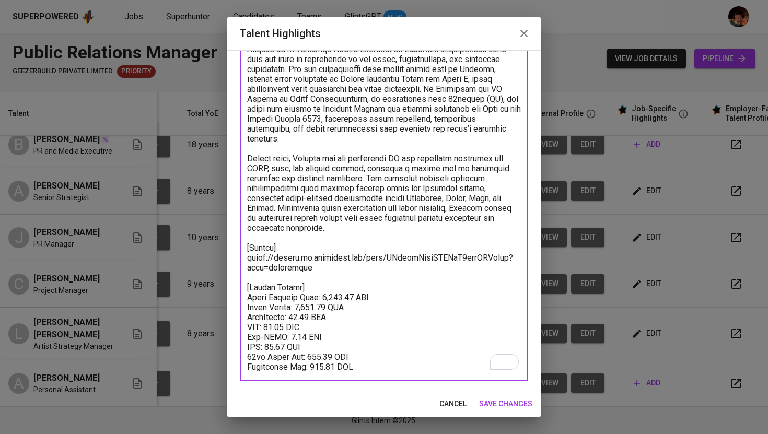
drag, startPoint x: 371, startPoint y: 363, endPoint x: 246, endPoint y: 276, distance: 152.0
click at [246, 276] on div "x Talent Highlights" at bounding box center [384, 193] width 288 height 377
paste textarea "$3,413.06 SGD Basic Salary: $2,640.00 SGD PhilHealth: $55.00 SGD SSS: $77.66 SG…"
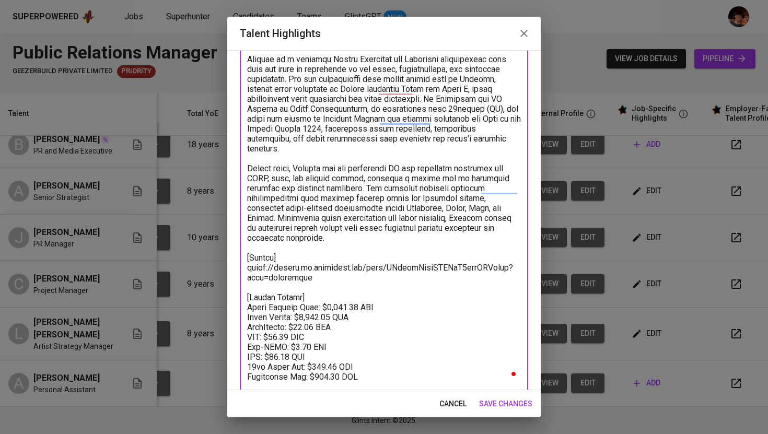
scroll to position [95, 0]
type textarea "[Carmela – Public Relations & Marketing Strategist | Music, Entertainment & Lif…"
click at [490, 402] on span "save changes" at bounding box center [505, 404] width 53 height 13
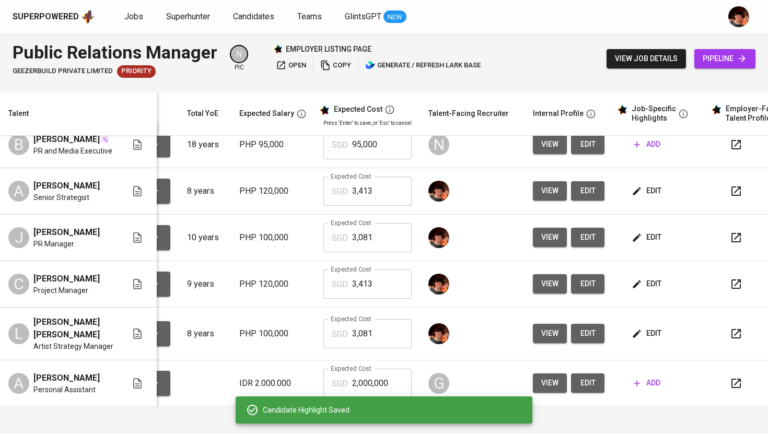
scroll to position [19, 94]
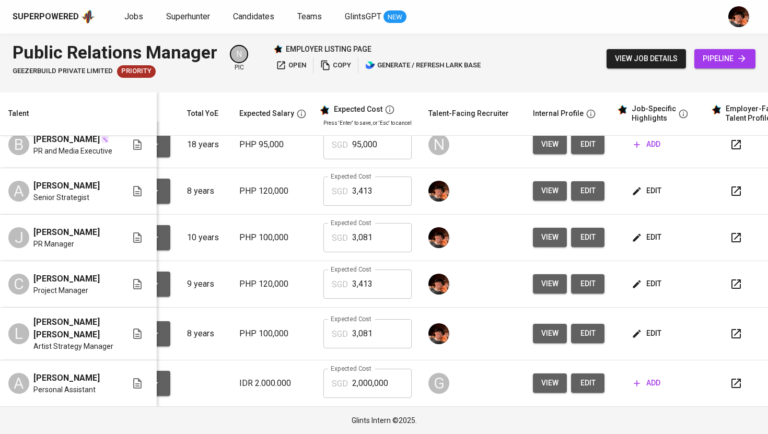
click at [650, 240] on span "edit" at bounding box center [648, 237] width 28 height 13
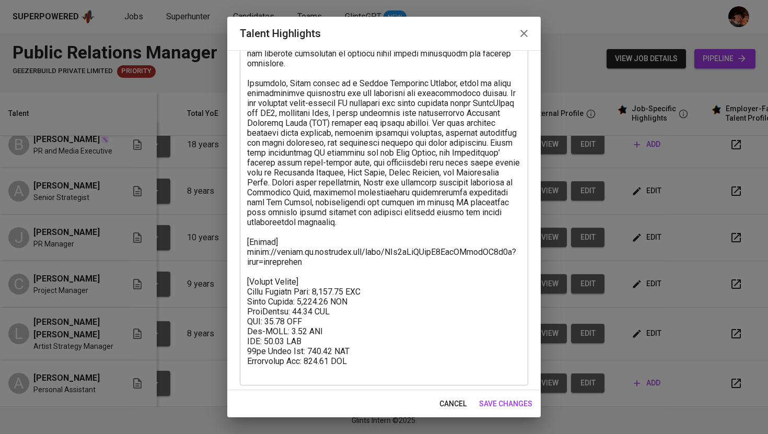
scroll to position [214, 0]
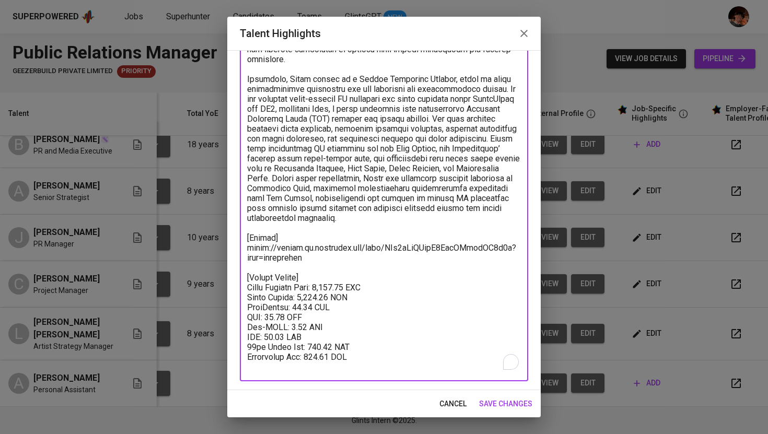
click at [320, 298] on textarea "To enrich screen reader interactions, please activate Accessibility in Grammarl…" at bounding box center [384, 138] width 274 height 466
paste textarea "$2,200.00"
click at [298, 306] on textarea "To enrich screen reader interactions, please activate Accessibility in Grammarl…" at bounding box center [384, 138] width 274 height 466
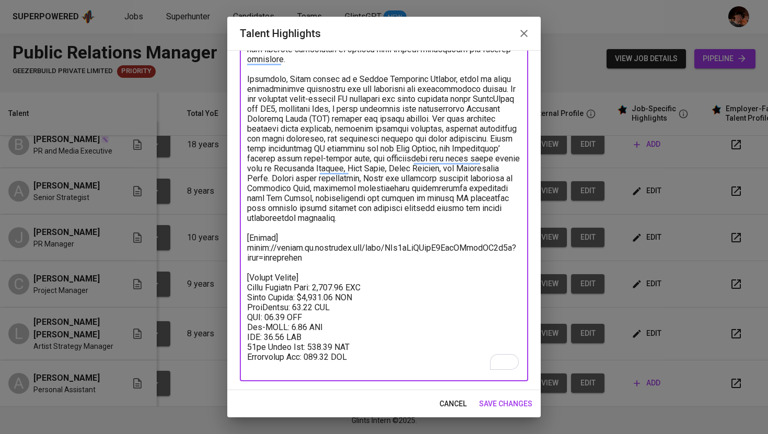
paste textarea "$55.00"
click at [275, 313] on textarea "To enrich screen reader interactions, please activate Accessibility in Grammarl…" at bounding box center [384, 138] width 274 height 466
paste textarea "$77.66"
click at [280, 315] on textarea "To enrich screen reader interactions, please activate Accessibility in Grammarl…" at bounding box center [384, 138] width 274 height 466
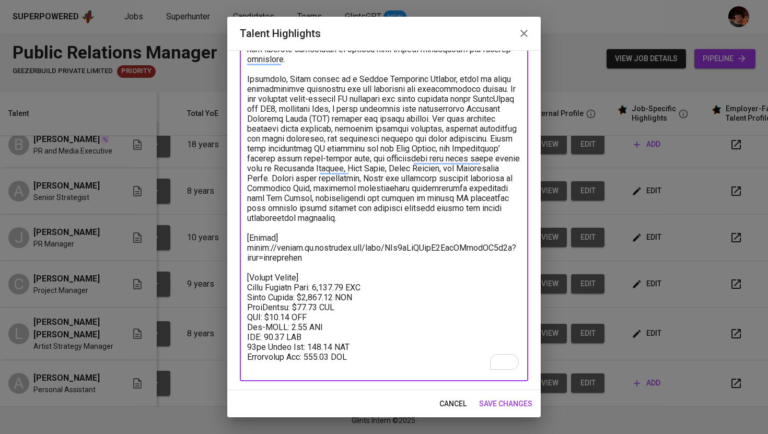
click at [280, 315] on textarea "To enrich screen reader interactions, please activate Accessibility in Grammarl…" at bounding box center [384, 138] width 274 height 466
click at [294, 328] on textarea "To enrich screen reader interactions, please activate Accessibility in Grammarl…" at bounding box center [384, 138] width 274 height 466
paste textarea "$4.40"
click at [274, 335] on textarea "To enrich screen reader interactions, please activate Accessibility in Grammarl…" at bounding box center [384, 138] width 274 height 466
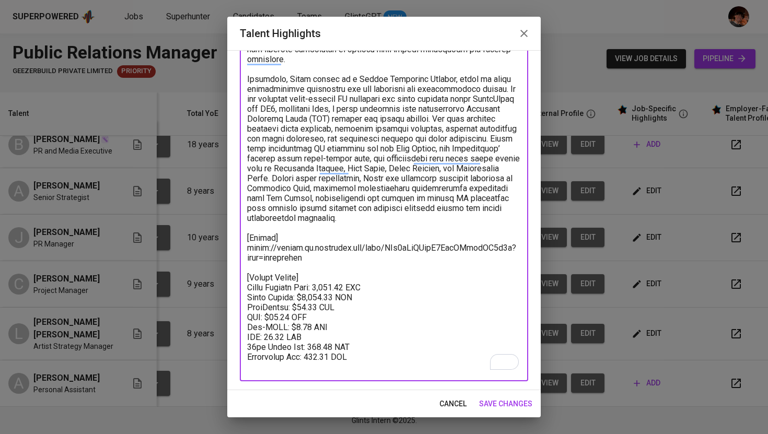
click at [274, 335] on textarea "To enrich screen reader interactions, please activate Accessibility in Grammarl…" at bounding box center [384, 138] width 274 height 466
paste textarea "$66.00"
click at [324, 345] on textarea "To enrich screen reader interactions, please activate Accessibility in Grammarl…" at bounding box center [384, 138] width 274 height 466
paste textarea "$183.33"
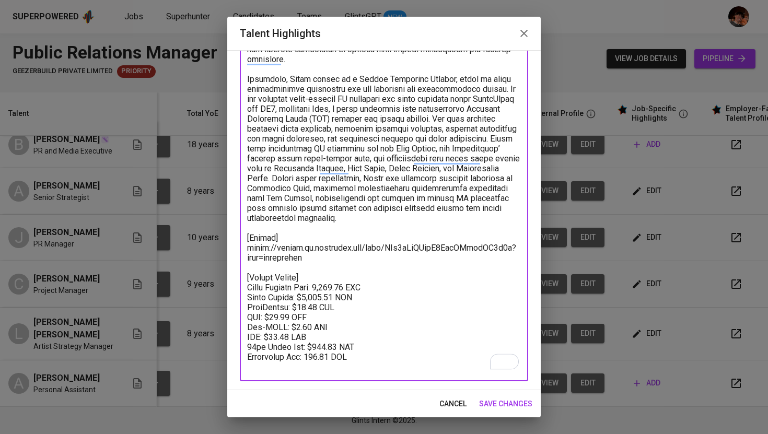
click at [325, 358] on textarea "To enrich screen reader interactions, please activate Accessibility in Grammarl…" at bounding box center [384, 138] width 274 height 466
click at [317, 356] on textarea "To enrich screen reader interactions, please activate Accessibility in Grammarl…" at bounding box center [384, 138] width 274 height 466
click at [330, 284] on textarea "To enrich screen reader interactions, please activate Accessibility in Grammarl…" at bounding box center [384, 138] width 274 height 466
paste textarea "$2,936.39"
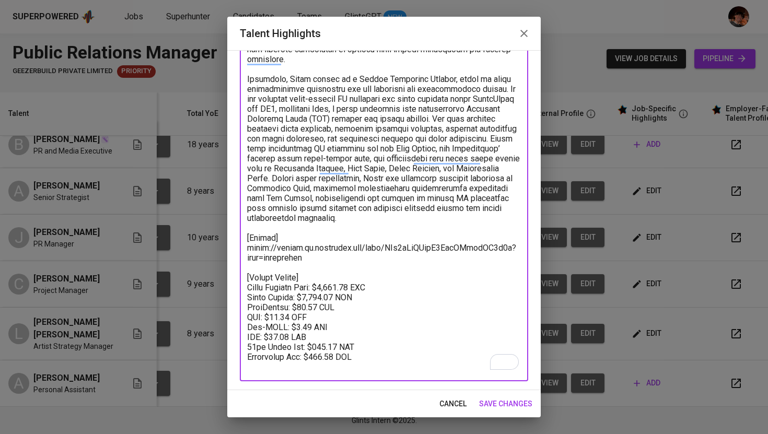
drag, startPoint x: 367, startPoint y: 357, endPoint x: 244, endPoint y: 278, distance: 145.2
click at [244, 278] on div "x Talent Highlights" at bounding box center [384, 139] width 288 height 486
type textarea "[James Patrick Anarcon – Public Relations Professional | Music & Entertainment …"
click at [503, 409] on span "save changes" at bounding box center [505, 404] width 53 height 13
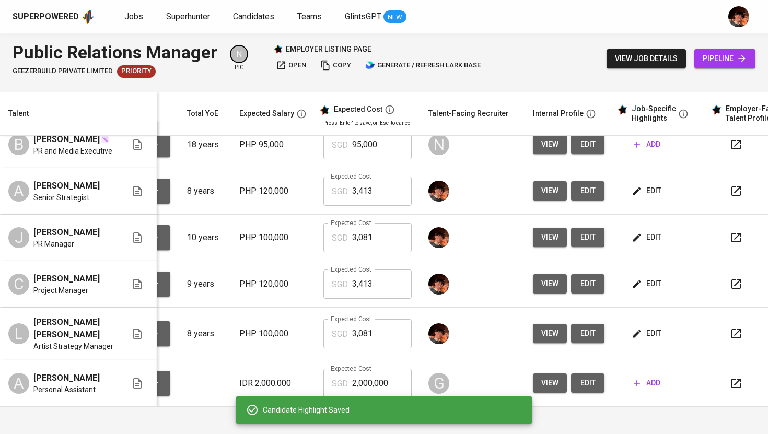
scroll to position [20, 94]
click at [356, 235] on input "3,081" at bounding box center [382, 237] width 60 height 29
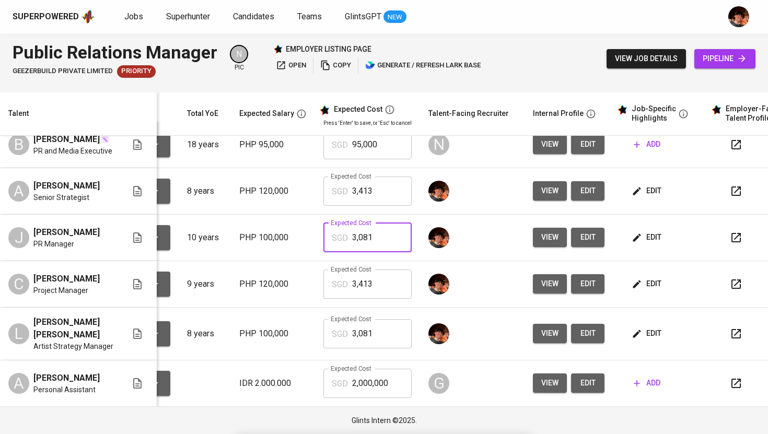
click at [356, 235] on input "3,081" at bounding box center [382, 237] width 60 height 29
type input "2,936"
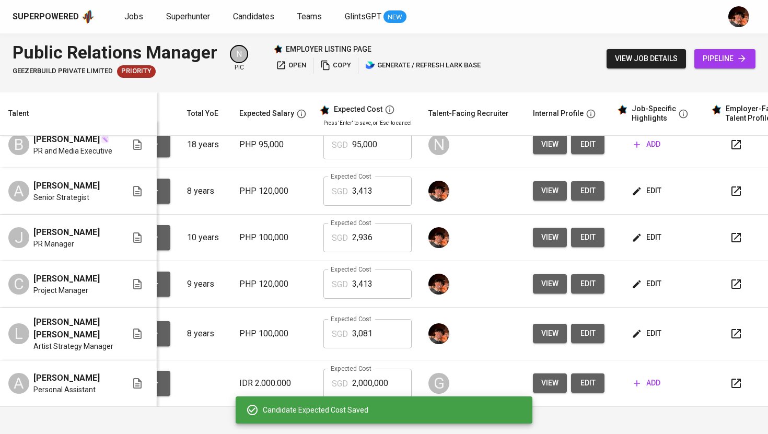
click at [361, 344] on input "3,081" at bounding box center [382, 333] width 60 height 29
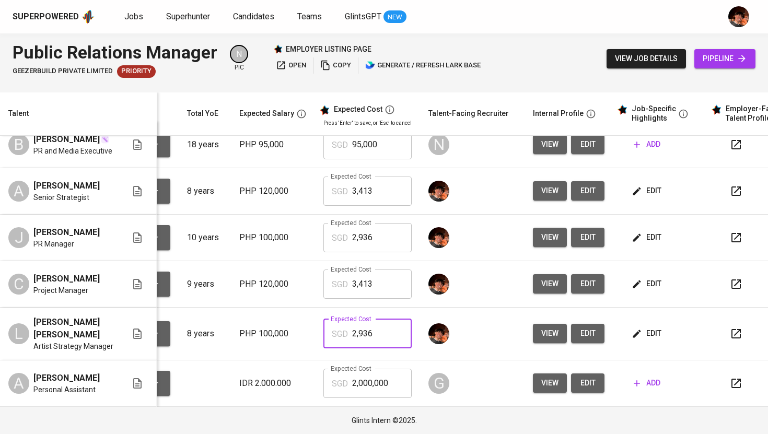
type input "2,936"
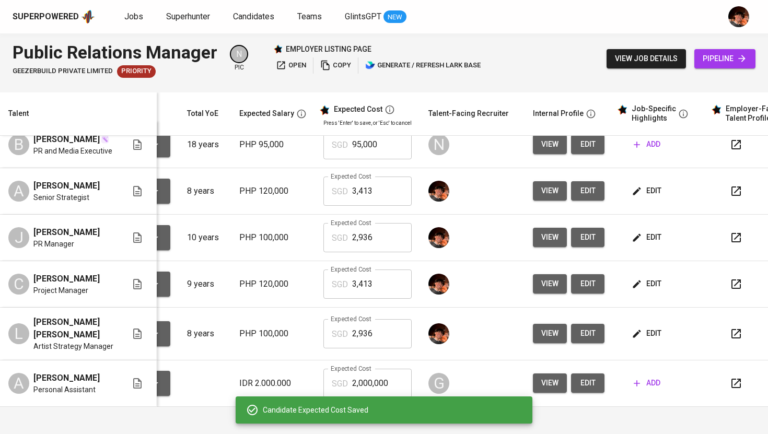
click at [660, 343] on button "edit" at bounding box center [647, 333] width 36 height 19
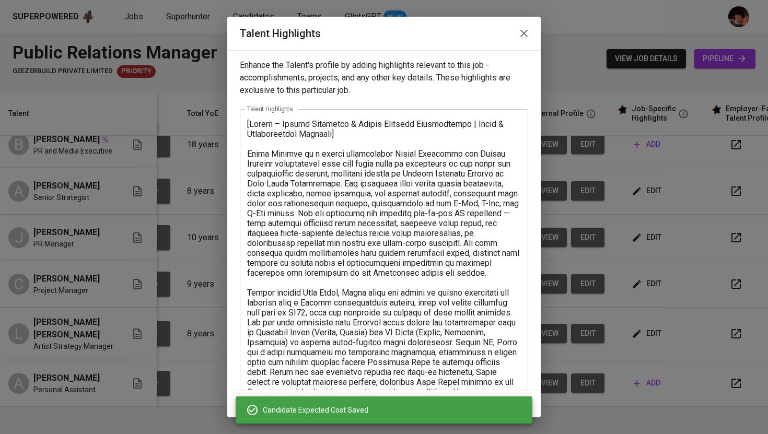
scroll to position [164, 0]
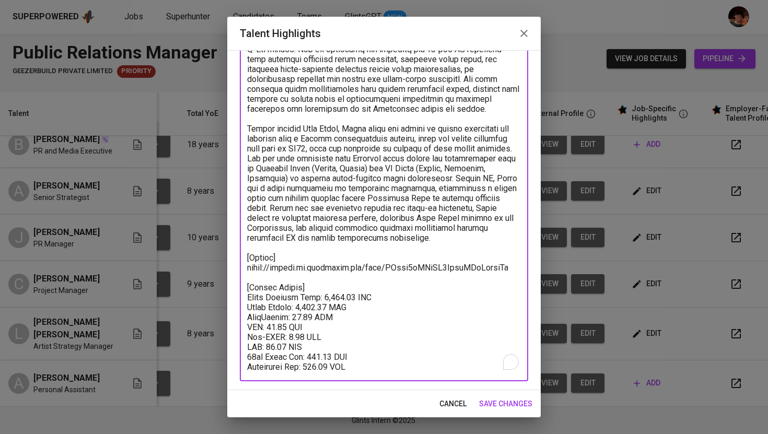
drag, startPoint x: 367, startPoint y: 368, endPoint x: 246, endPoint y: 299, distance: 139.4
click at [246, 299] on div "x Talent Highlights" at bounding box center [384, 163] width 288 height 436
paste textarea "[Talent Salary] Total Monthly Cost: $2,936.39 SGD Basic Salary: $2,200.00 SGD P…"
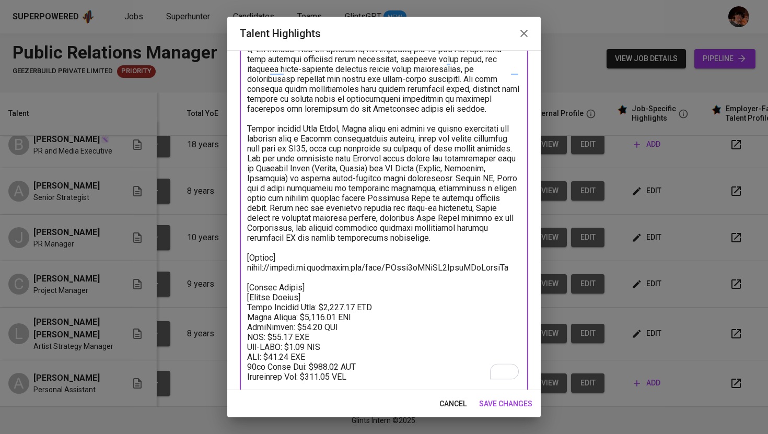
drag, startPoint x: 305, startPoint y: 285, endPoint x: 229, endPoint y: 285, distance: 75.2
click at [229, 285] on div "Enhance the Talent's profile by adding highlights relevant to this job - accomp…" at bounding box center [383, 220] width 313 height 340
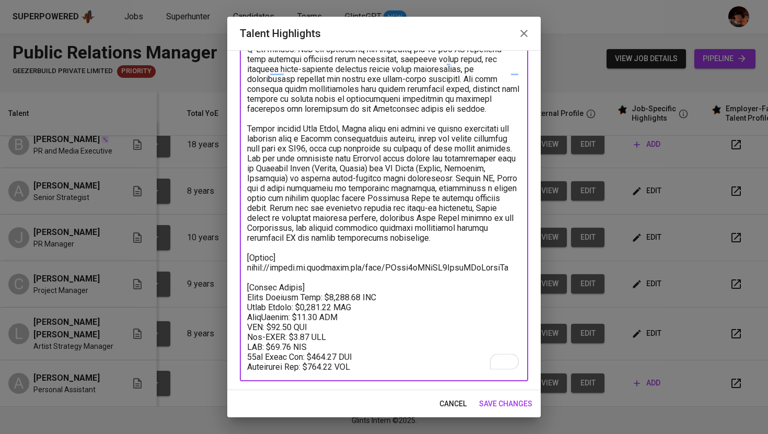
type textarea "[Raiza – Public Relations & Artist Strategy Professional | Music & Entertainmen…"
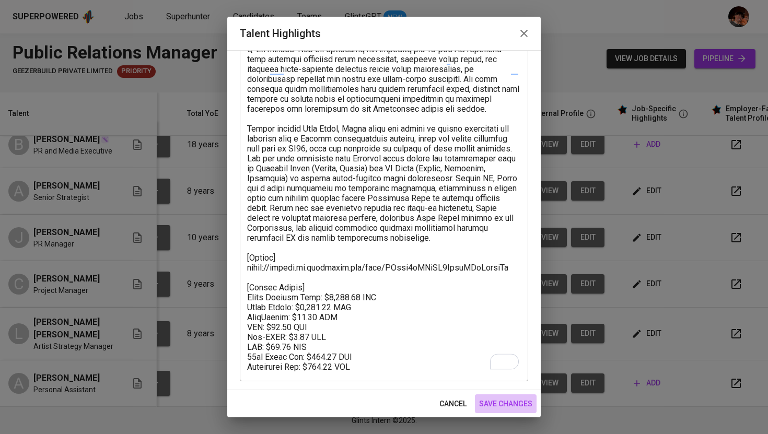
click at [516, 403] on span "save changes" at bounding box center [505, 404] width 53 height 13
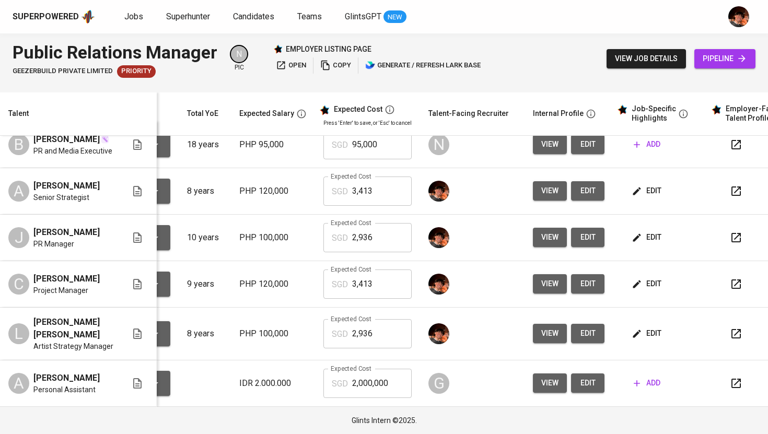
scroll to position [27, 94]
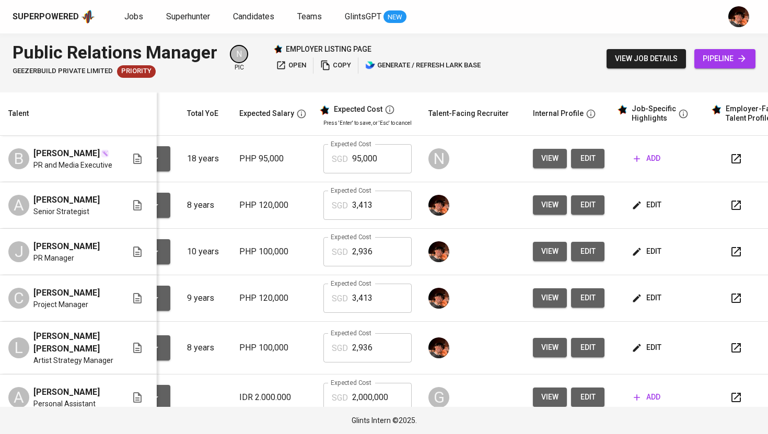
scroll to position [27, 94]
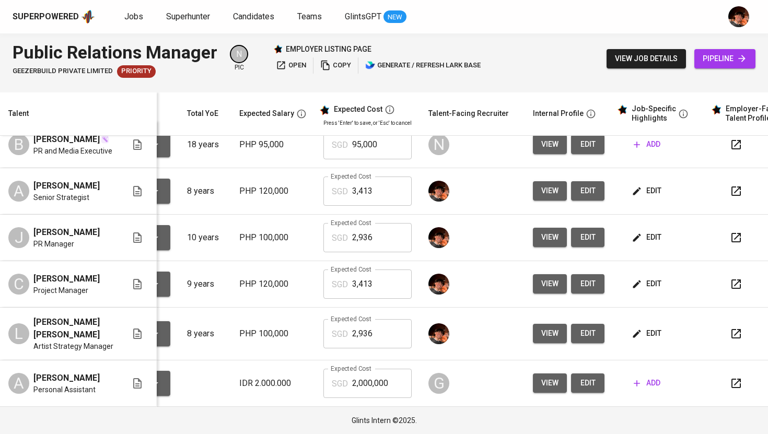
click at [736, 185] on icon "button" at bounding box center [736, 191] width 13 height 13
click at [738, 233] on icon "button" at bounding box center [736, 237] width 13 height 13
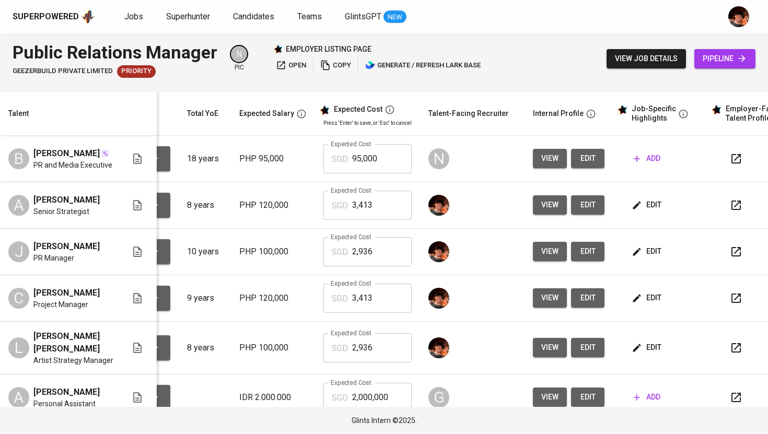
click at [545, 212] on span "view" at bounding box center [549, 204] width 17 height 13
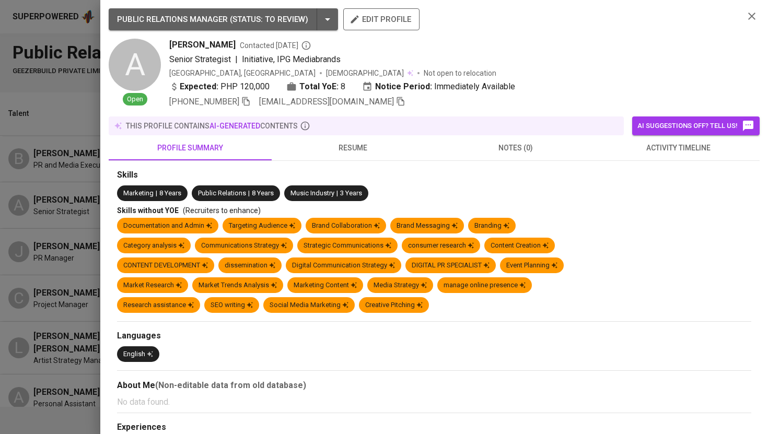
click at [396, 103] on icon "button" at bounding box center [400, 101] width 9 height 9
click at [69, 126] on div at bounding box center [384, 217] width 768 height 434
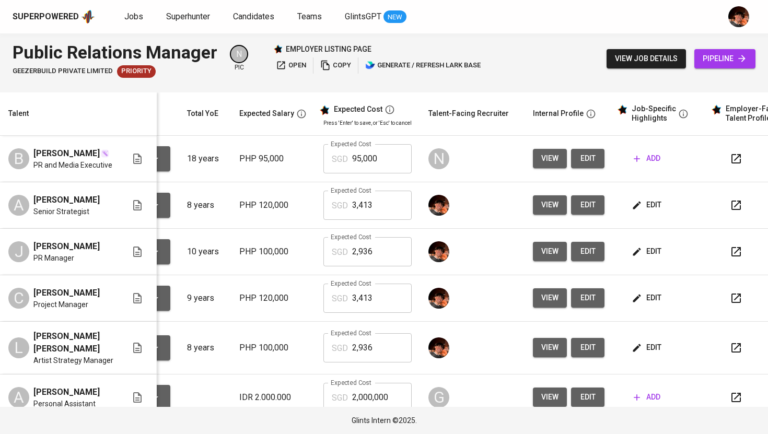
click at [556, 261] on button "view" at bounding box center [550, 251] width 34 height 19
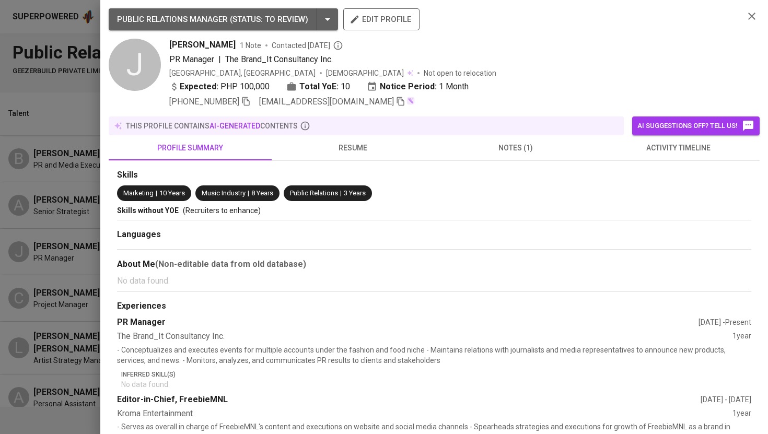
click at [396, 102] on icon "button" at bounding box center [400, 101] width 9 height 9
click at [750, 18] on icon "button" at bounding box center [751, 16] width 7 height 7
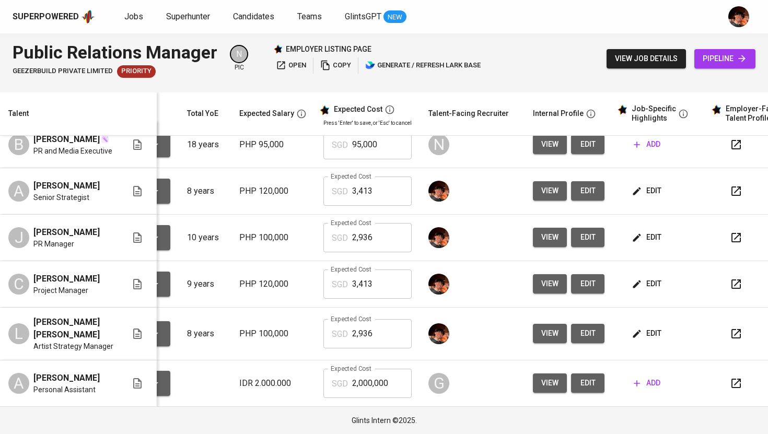
scroll to position [27, 94]
click at [547, 284] on span "view" at bounding box center [549, 283] width 17 height 13
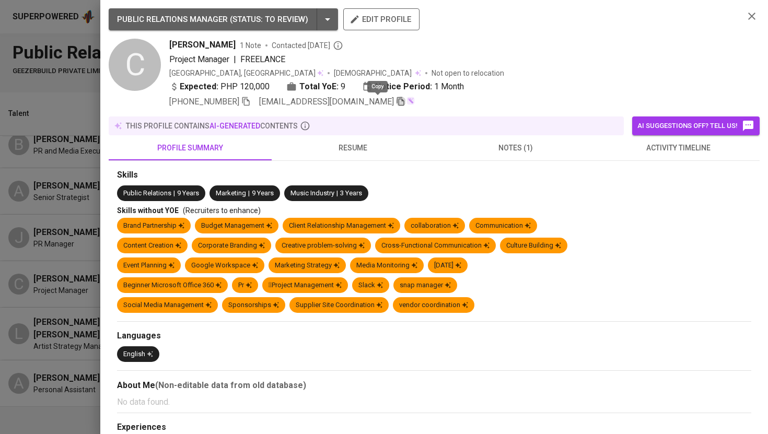
click at [397, 100] on icon "button" at bounding box center [400, 101] width 7 height 9
click at [96, 96] on div at bounding box center [384, 217] width 768 height 434
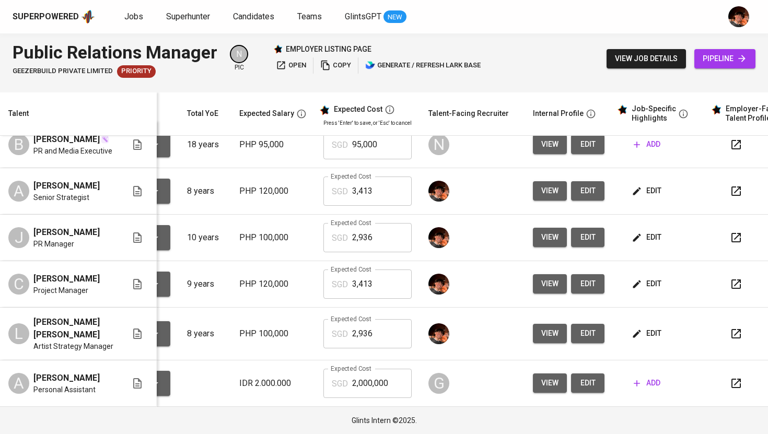
click at [546, 331] on span "view" at bounding box center [549, 333] width 17 height 13
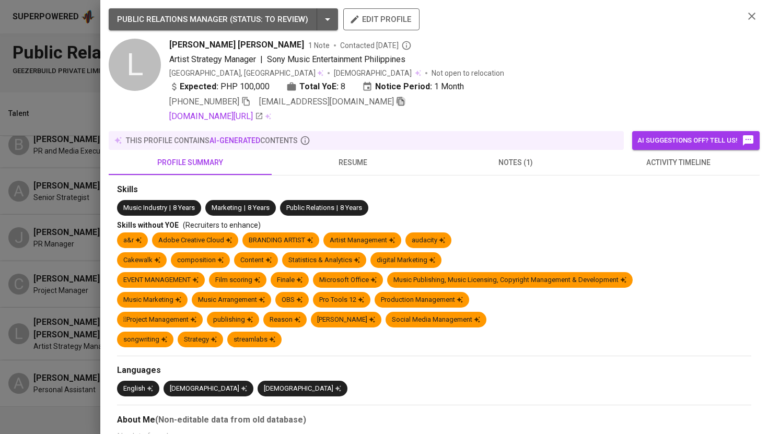
click at [397, 103] on icon "button" at bounding box center [400, 101] width 7 height 9
click at [749, 16] on icon "button" at bounding box center [751, 16] width 13 height 13
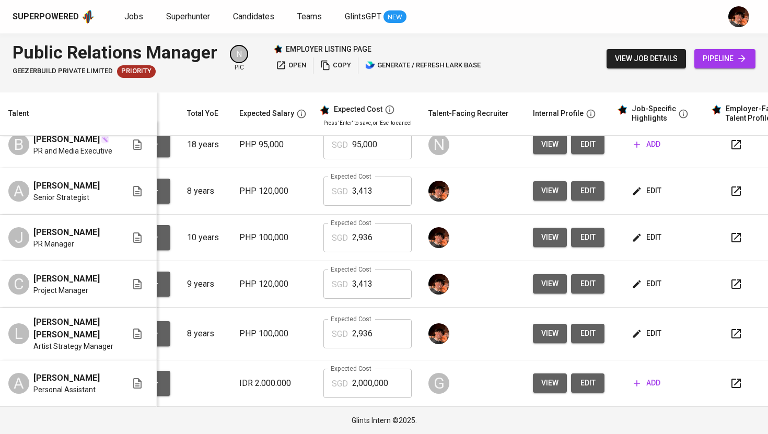
click at [544, 237] on span "view" at bounding box center [549, 237] width 17 height 13
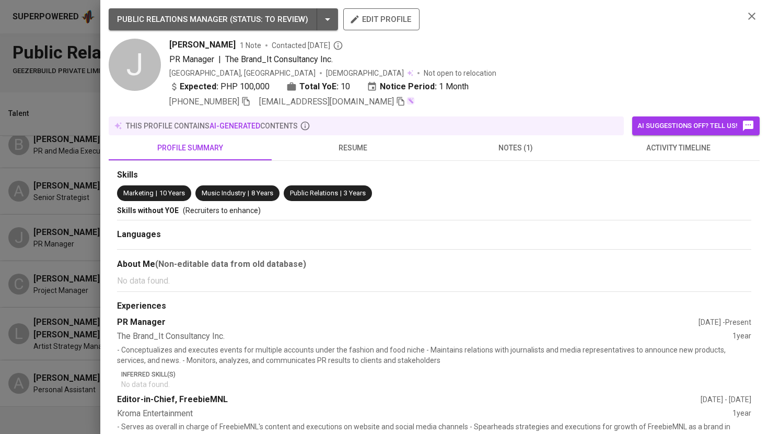
click at [752, 14] on icon "button" at bounding box center [751, 16] width 13 height 13
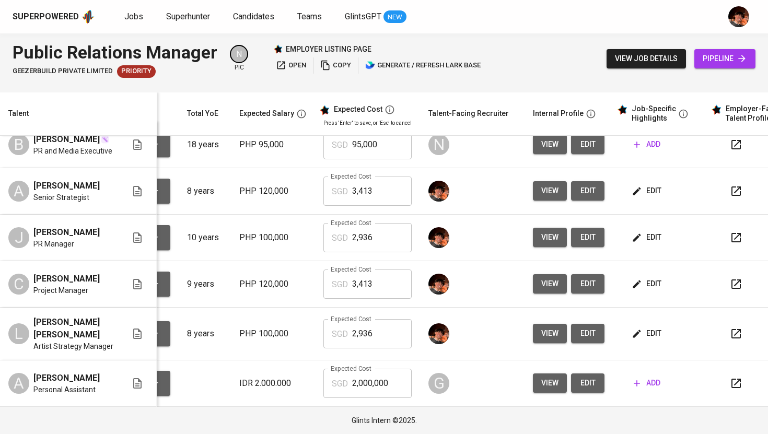
click at [550, 286] on span "view" at bounding box center [549, 283] width 17 height 13
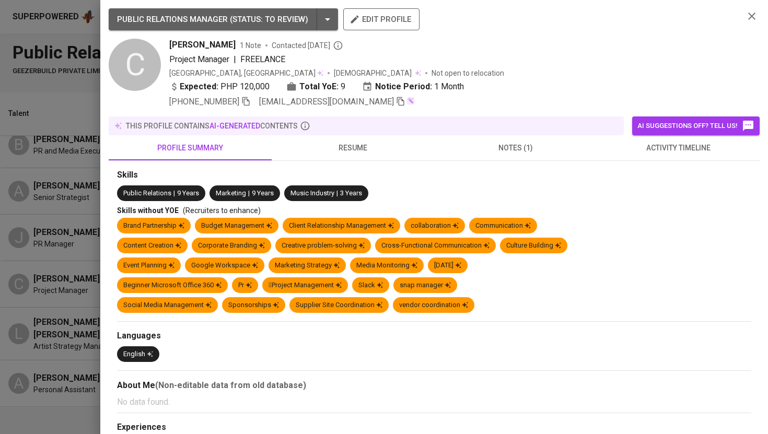
click at [317, 74] on icon at bounding box center [320, 73] width 6 height 6
click at [415, 73] on icon at bounding box center [418, 73] width 6 height 6
click at [747, 17] on icon "button" at bounding box center [751, 16] width 13 height 13
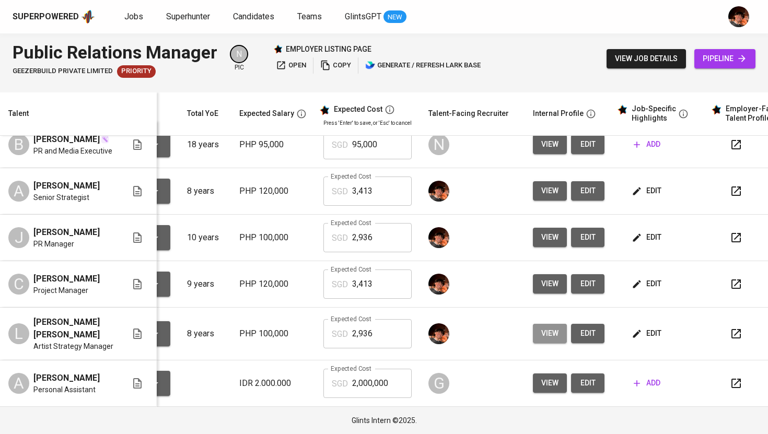
click at [550, 334] on span "view" at bounding box center [549, 333] width 17 height 13
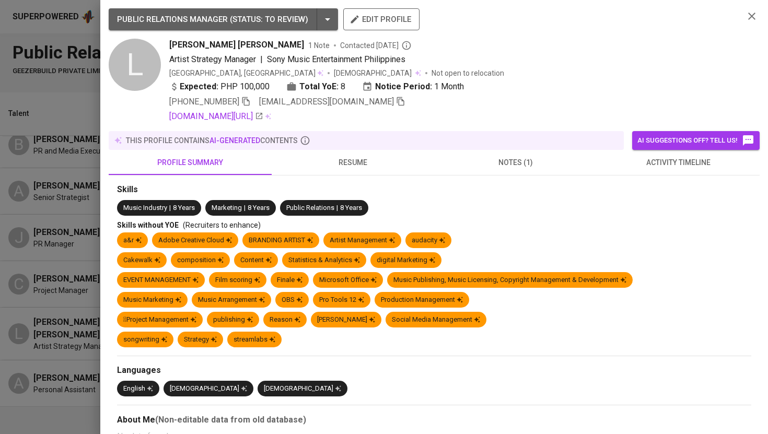
click at [752, 14] on icon "button" at bounding box center [751, 16] width 13 height 13
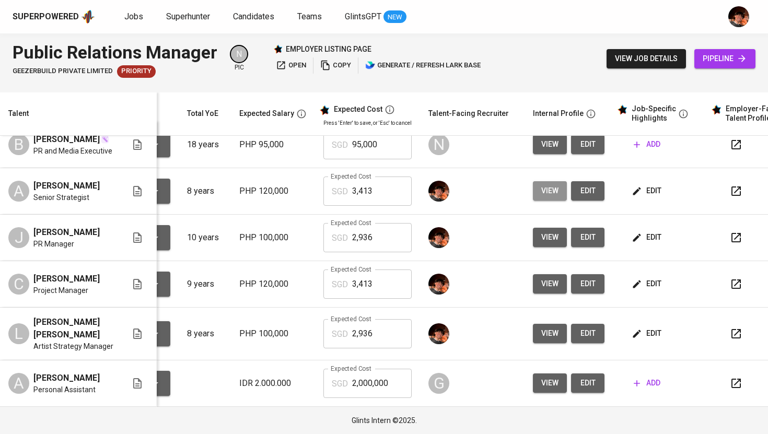
click at [544, 186] on span "view" at bounding box center [549, 190] width 17 height 13
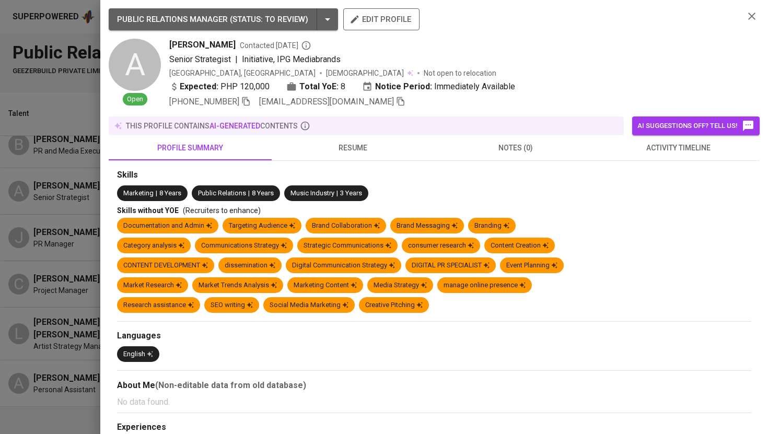
click at [752, 15] on icon "button" at bounding box center [751, 16] width 13 height 13
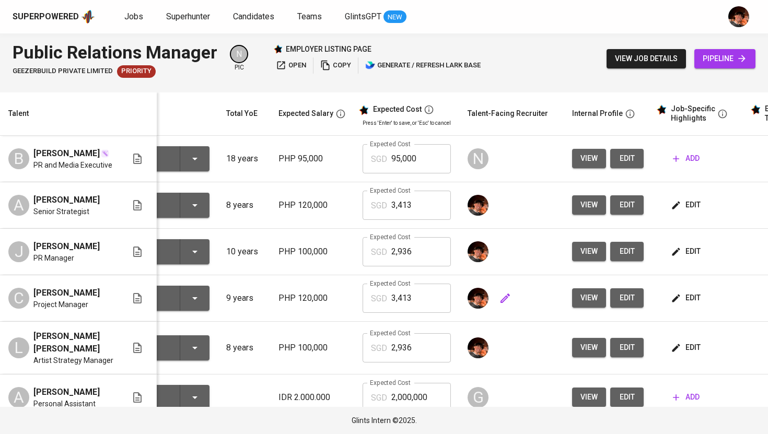
scroll to position [0, 0]
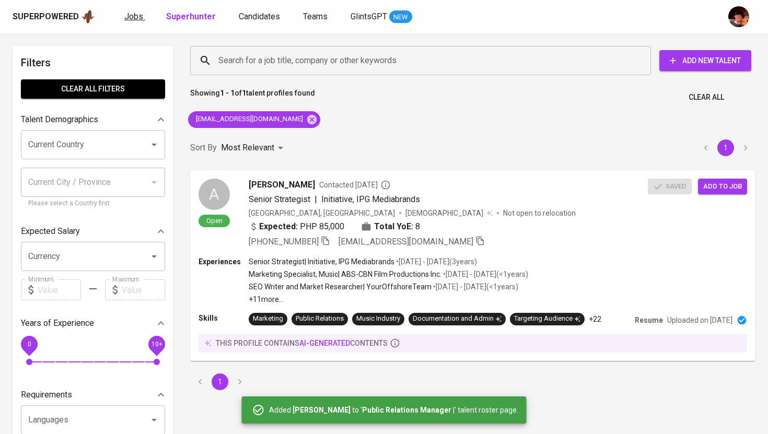
click at [133, 17] on span "Jobs" at bounding box center [133, 16] width 19 height 10
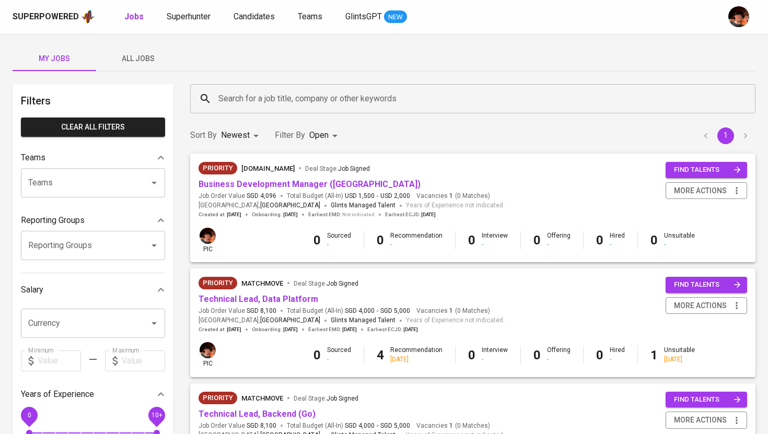
click at [135, 59] on span "All Jobs" at bounding box center [137, 58] width 71 height 13
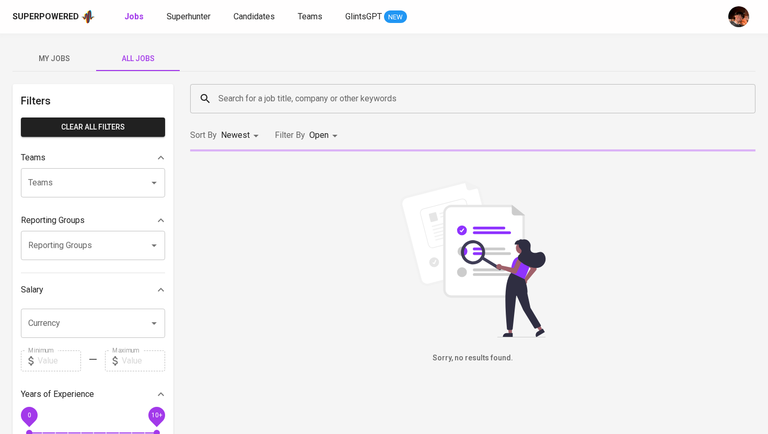
click at [258, 95] on input "Search for a job title, company or other keywords" at bounding box center [475, 99] width 519 height 20
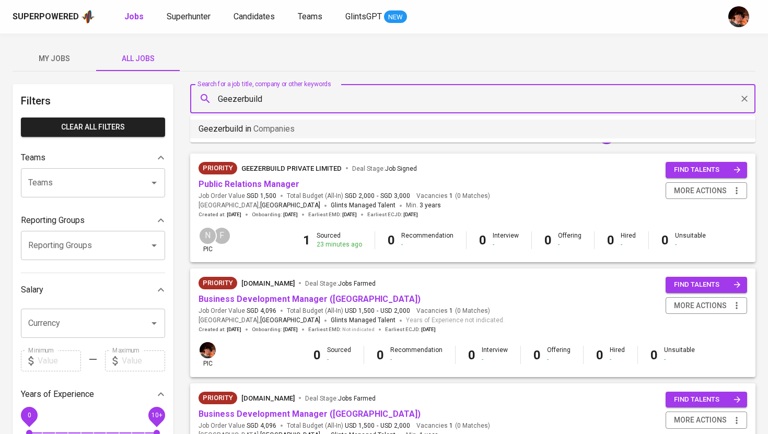
type input "Geezerbuild"
click at [267, 248] on div "1 Sourced 23 minutes ago 0 Recommendation - 0 Interview - 0 Offering - 0 Hired …" at bounding box center [504, 240] width 486 height 18
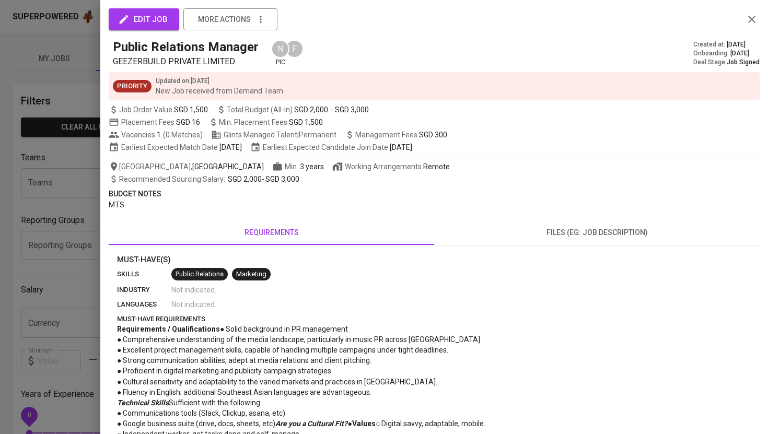
click at [260, 182] on span "Recommended Sourcing Salary : SGD 2,000 - SGD 3,000" at bounding box center [209, 179] width 180 height 10
click at [72, 73] on div at bounding box center [384, 217] width 768 height 434
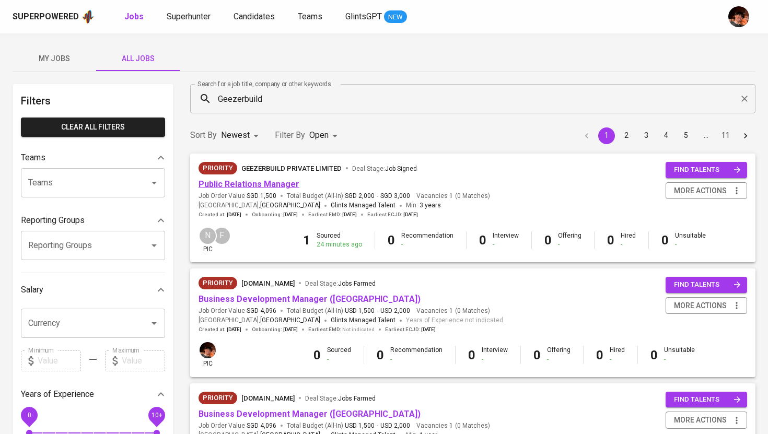
click at [230, 187] on link "Public Relations Manager" at bounding box center [248, 184] width 101 height 10
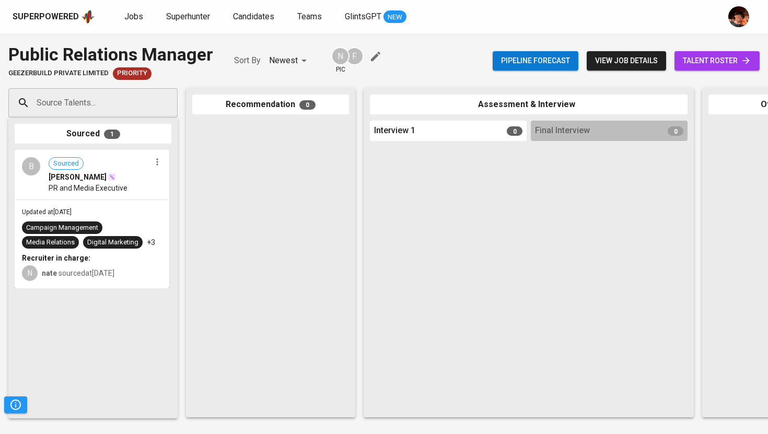
click at [126, 110] on input "Source Talents..." at bounding box center [89, 103] width 110 height 20
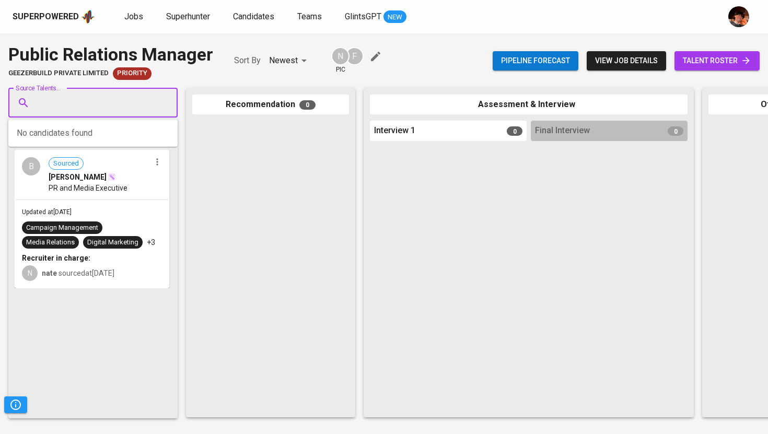
paste input "mercedangelita@gmail.com"
type input "mercedangelita@gmail.com"
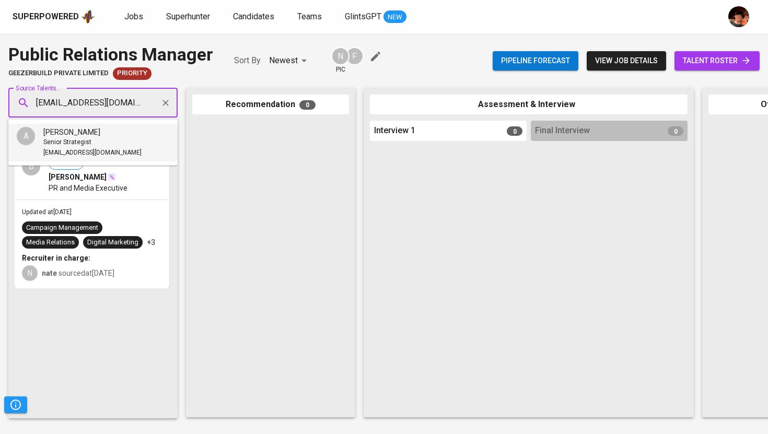
click at [118, 137] on div "Senior Strategist" at bounding box center [92, 142] width 98 height 10
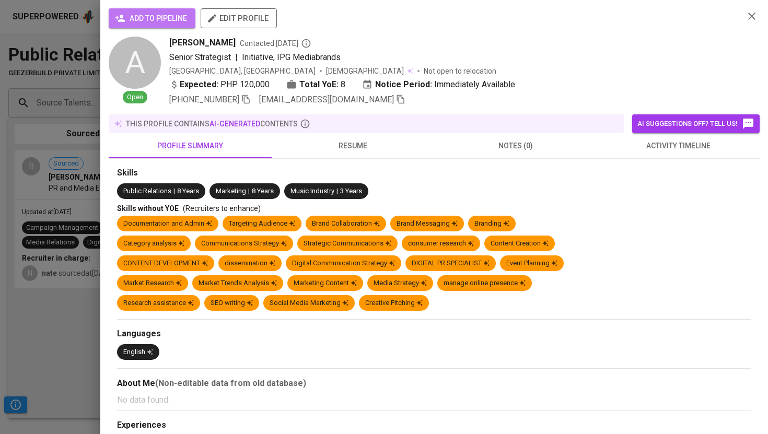
click at [158, 17] on span "add to pipeline" at bounding box center [152, 18] width 70 height 13
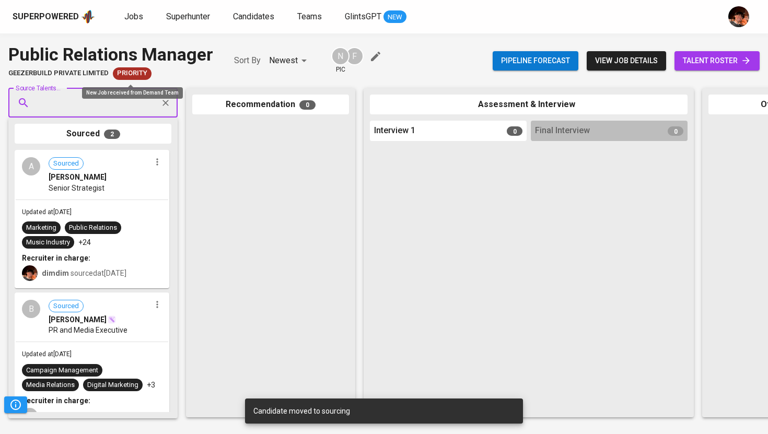
paste input "jimpylosophies@gmail.com"
type input "jimpylosophies@gmail.com"
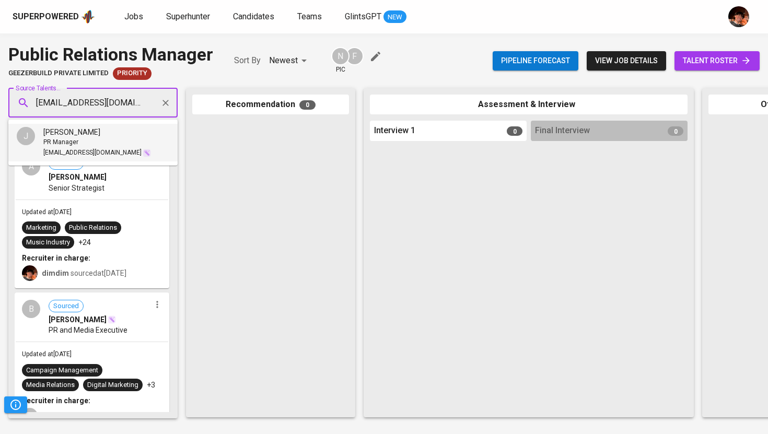
click at [106, 139] on div "PR Manager" at bounding box center [97, 142] width 108 height 10
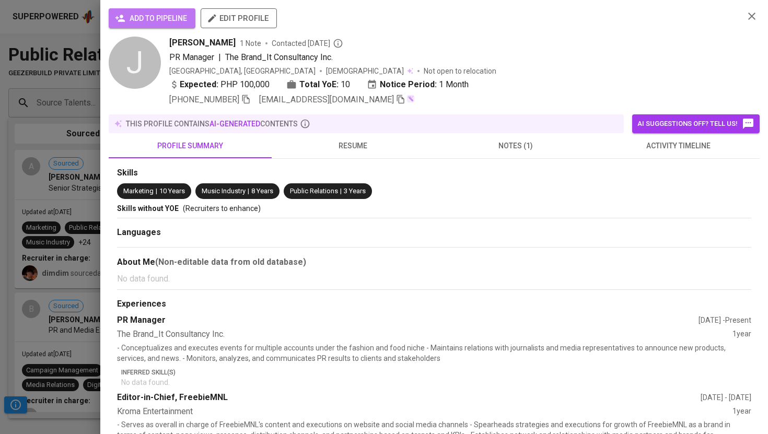
click at [185, 14] on span "add to pipeline" at bounding box center [152, 18] width 70 height 13
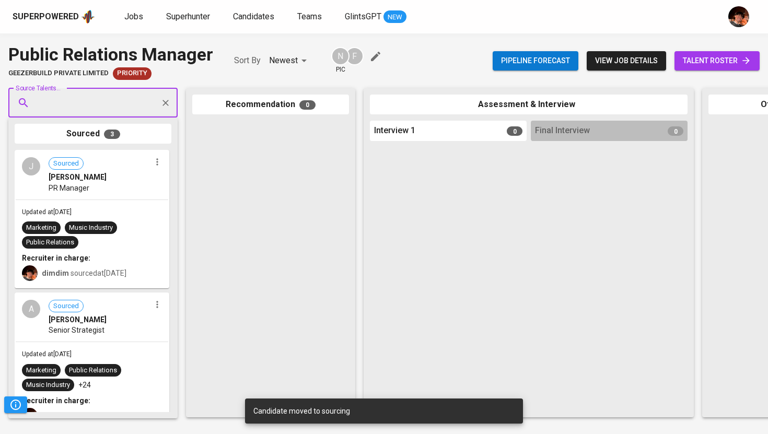
paste input "[EMAIL_ADDRESS][DOMAIN_NAME]"
type input "[EMAIL_ADDRESS][DOMAIN_NAME]"
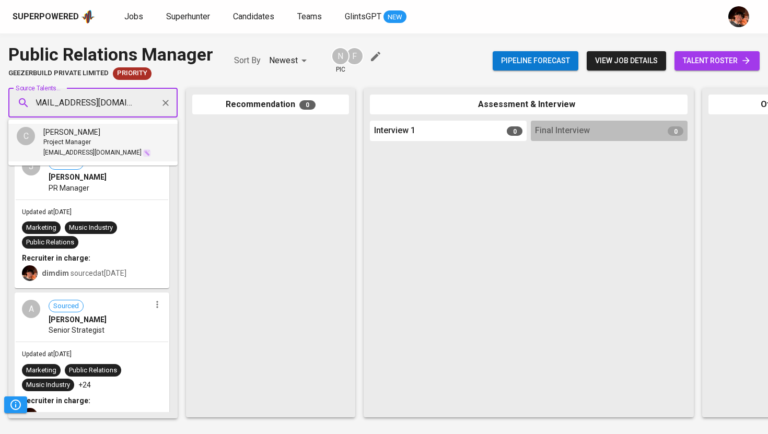
click at [123, 133] on div "[PERSON_NAME]" at bounding box center [97, 132] width 108 height 10
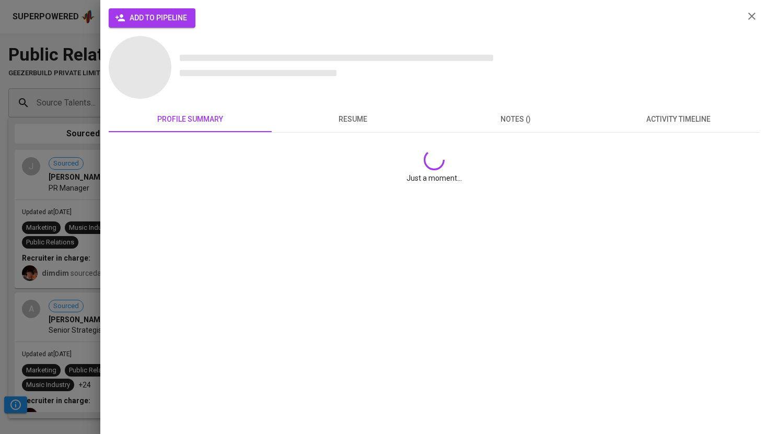
scroll to position [0, 0]
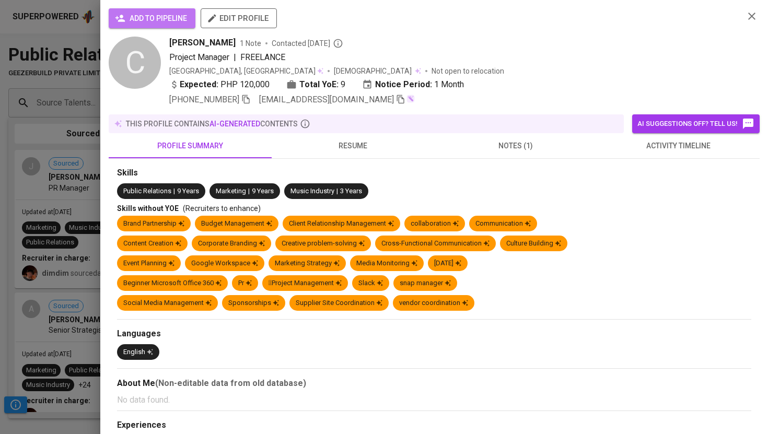
click at [174, 20] on span "add to pipeline" at bounding box center [152, 18] width 70 height 13
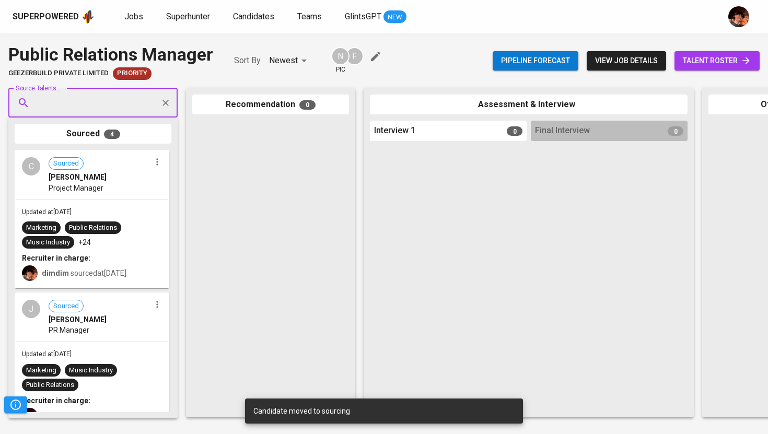
paste input "[EMAIL_ADDRESS][DOMAIN_NAME]"
type input "[EMAIL_ADDRESS][DOMAIN_NAME]"
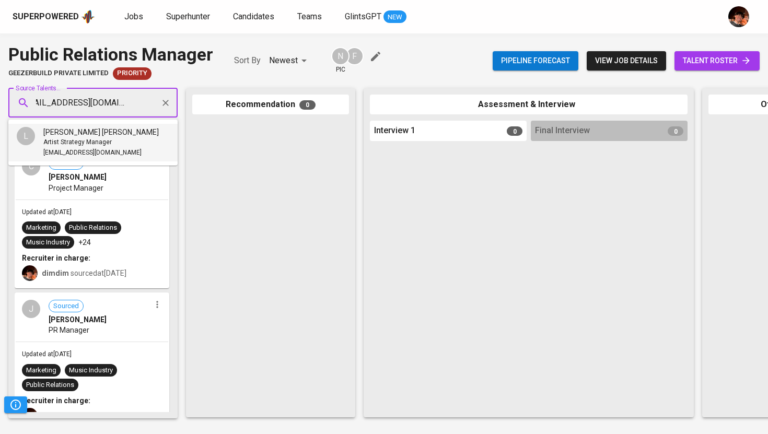
click at [109, 137] on div "Artist Strategy Manager" at bounding box center [100, 142] width 115 height 10
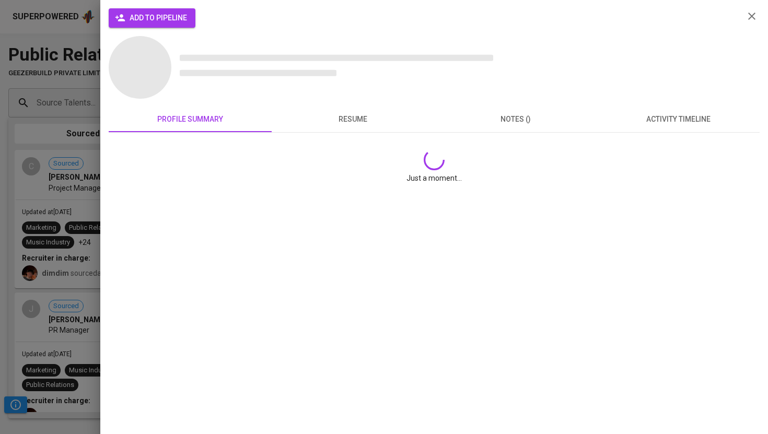
scroll to position [0, 0]
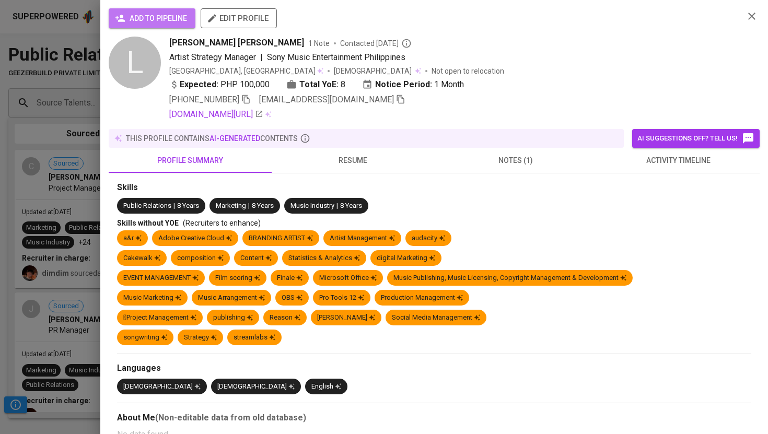
click at [159, 19] on span "add to pipeline" at bounding box center [152, 18] width 70 height 13
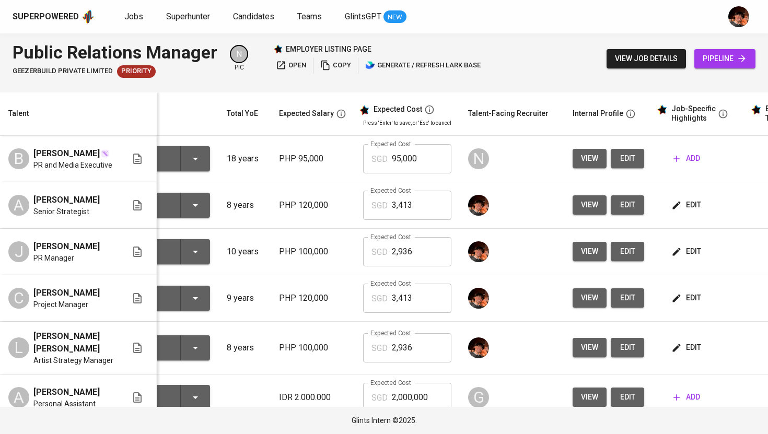
scroll to position [27, 54]
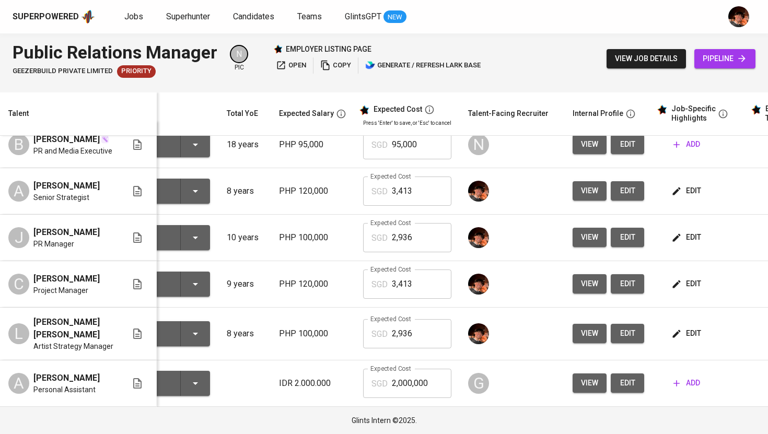
scroll to position [0, 53]
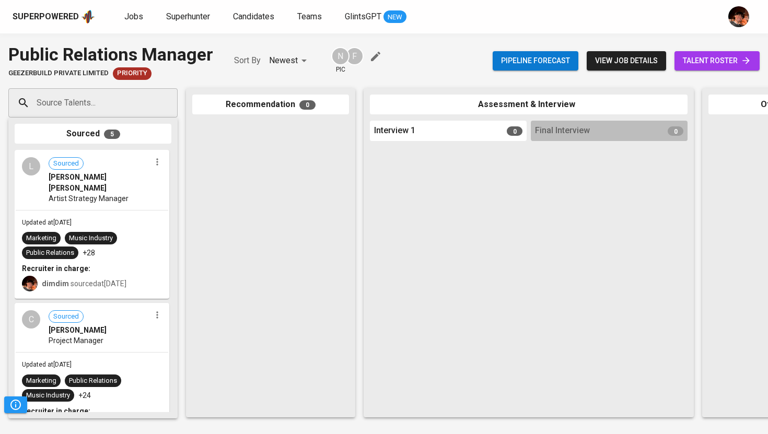
click at [728, 61] on span "talent roster" at bounding box center [717, 60] width 68 height 13
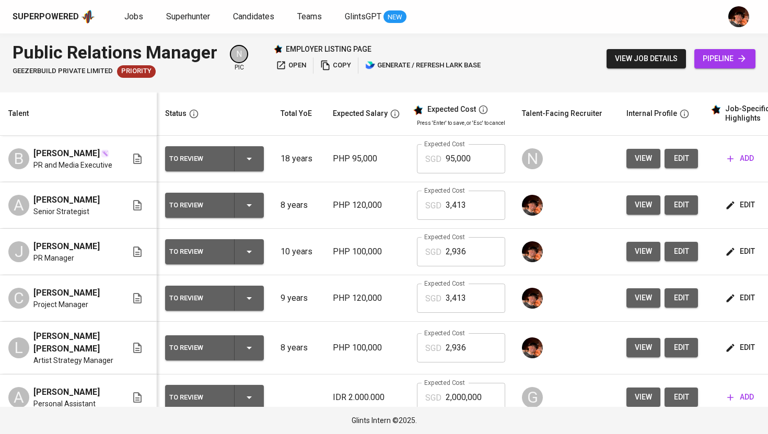
click at [247, 207] on icon "button" at bounding box center [249, 205] width 5 height 3
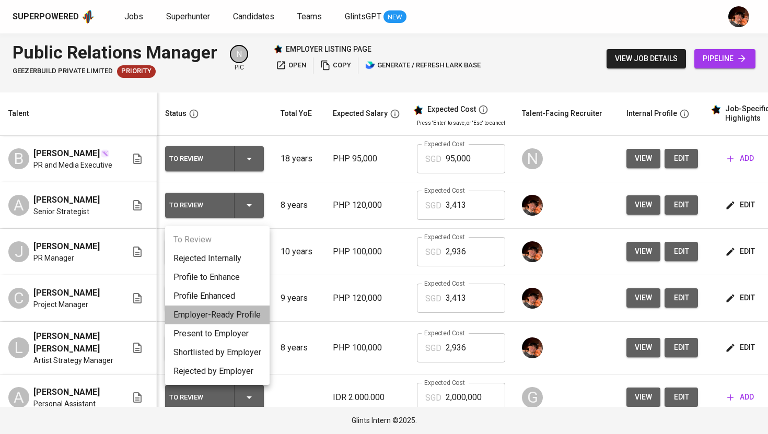
click at [233, 316] on li "Employer-Ready Profile" at bounding box center [217, 315] width 104 height 19
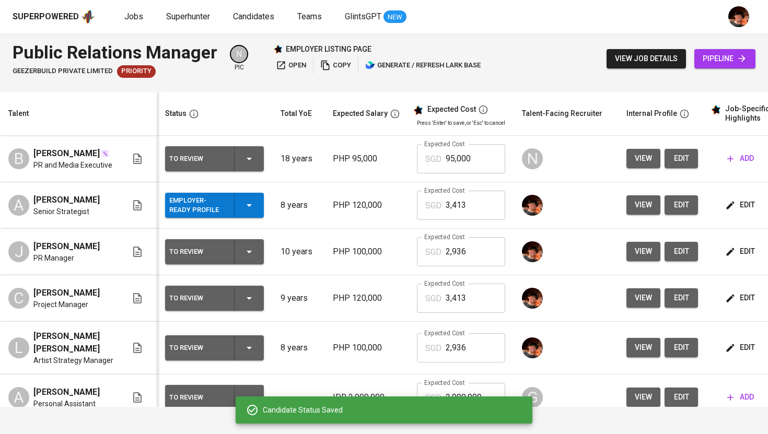
click at [250, 258] on icon "button" at bounding box center [249, 252] width 13 height 13
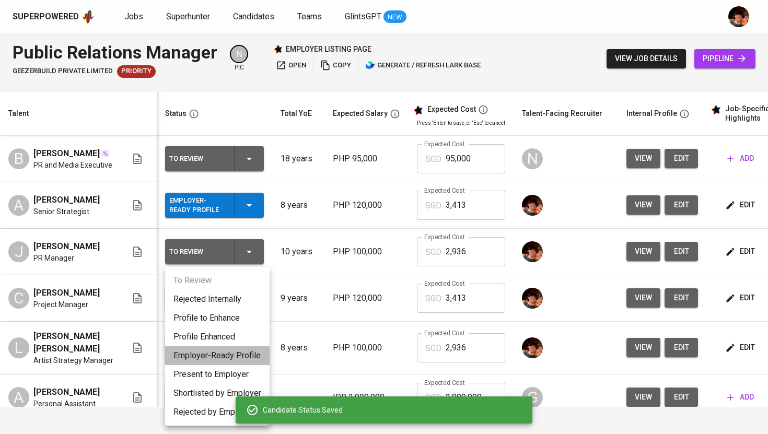
click at [227, 356] on li "Employer-Ready Profile" at bounding box center [217, 355] width 104 height 19
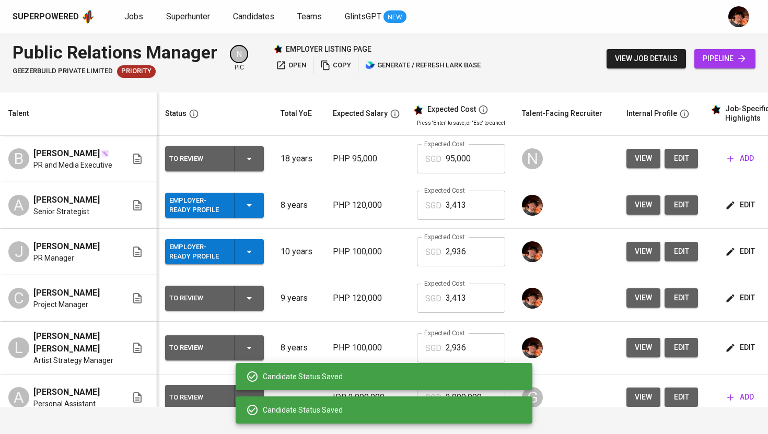
click at [244, 305] on icon "button" at bounding box center [249, 298] width 13 height 13
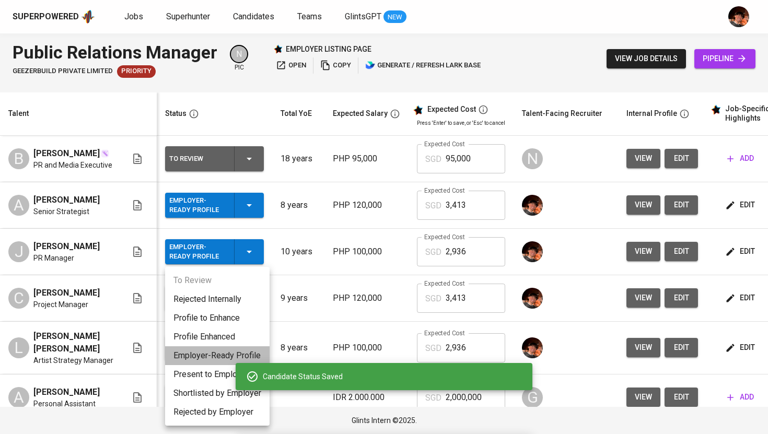
click at [217, 360] on li "Employer-Ready Profile" at bounding box center [217, 355] width 104 height 19
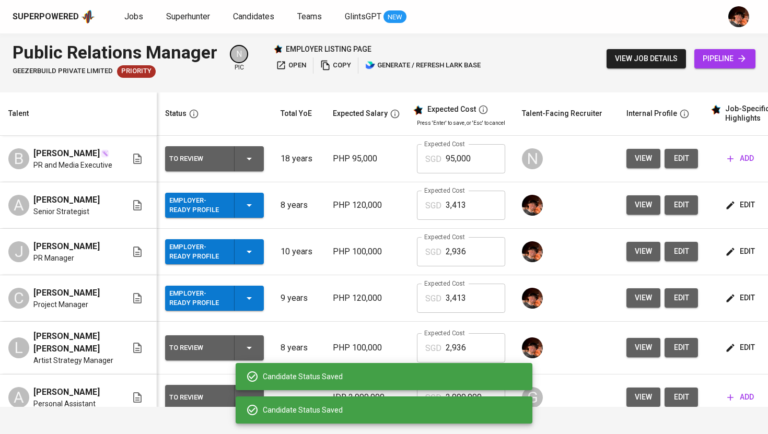
click at [247, 354] on icon "button" at bounding box center [249, 348] width 13 height 13
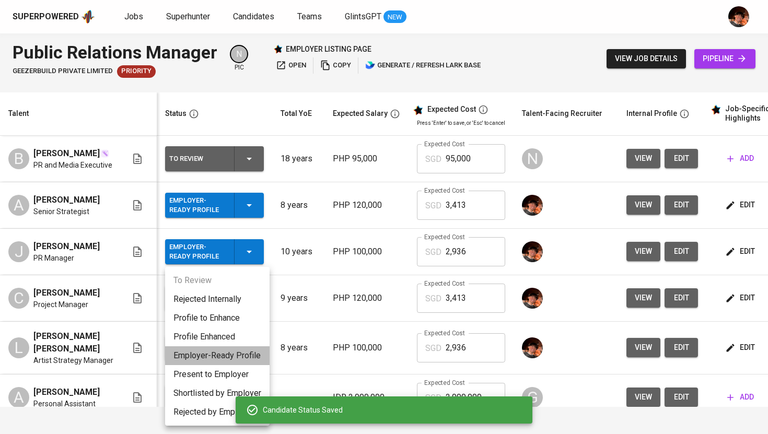
click at [214, 352] on li "Employer-Ready Profile" at bounding box center [217, 355] width 104 height 19
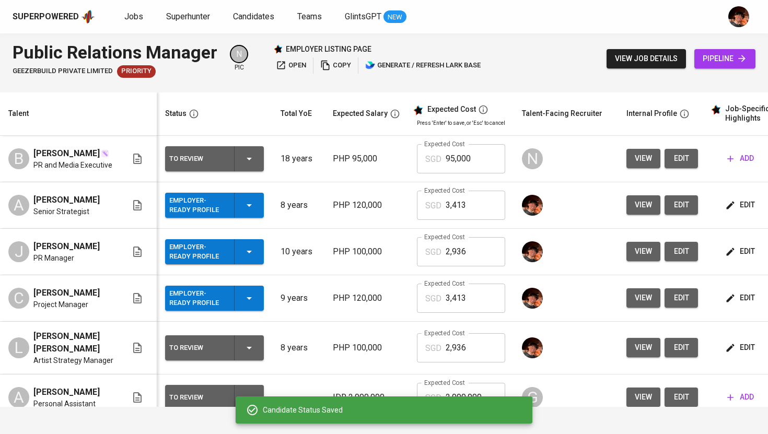
click at [350, 305] on p "PHP 120,000" at bounding box center [366, 298] width 67 height 13
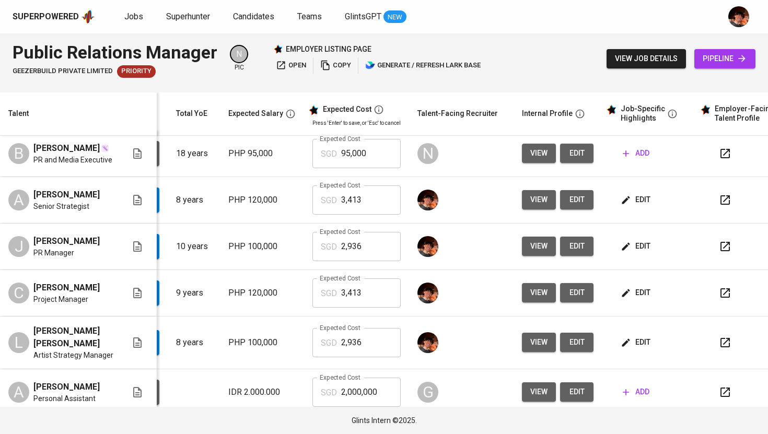
scroll to position [0, 134]
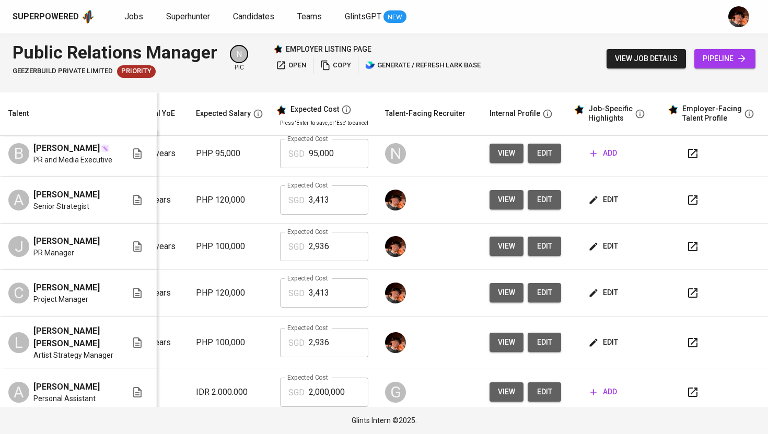
click at [598, 205] on span "edit" at bounding box center [604, 199] width 28 height 13
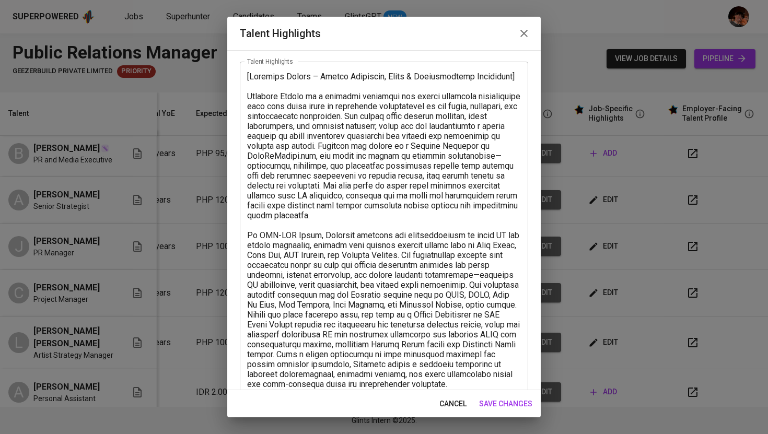
scroll to position [44, 0]
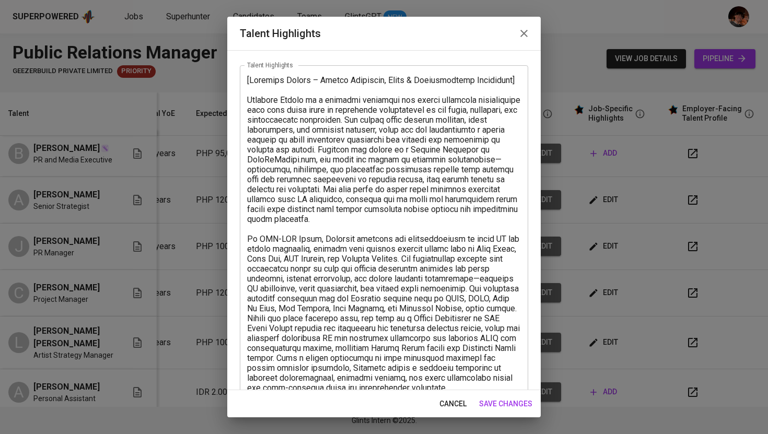
click at [527, 32] on icon "button" at bounding box center [524, 33] width 13 height 13
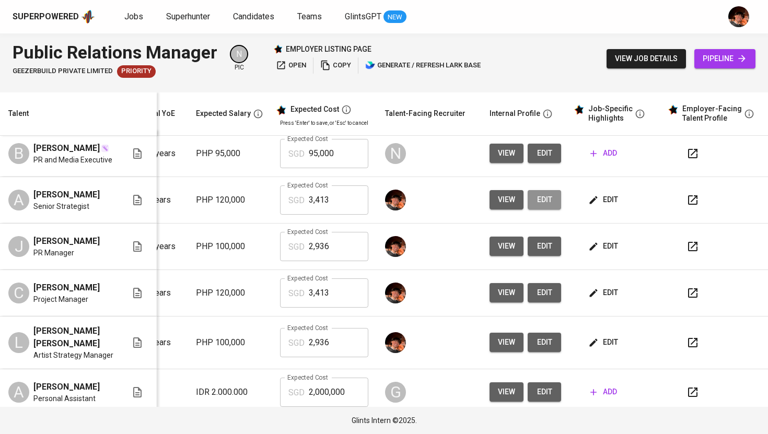
click at [532, 209] on button "edit" at bounding box center [544, 199] width 33 height 19
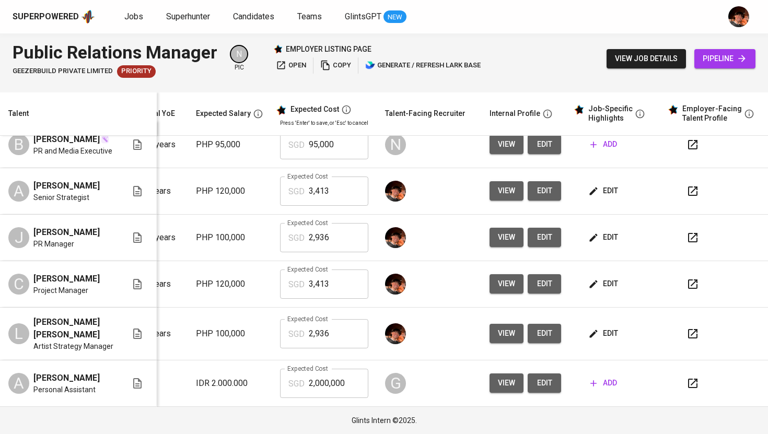
scroll to position [27, 142]
click at [545, 283] on button "edit" at bounding box center [544, 283] width 33 height 19
click at [538, 336] on span "edit" at bounding box center [544, 333] width 17 height 13
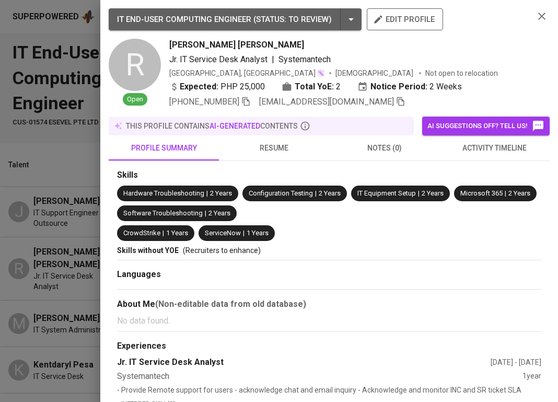
scroll to position [0, 142]
click at [41, 137] on div at bounding box center [279, 201] width 558 height 402
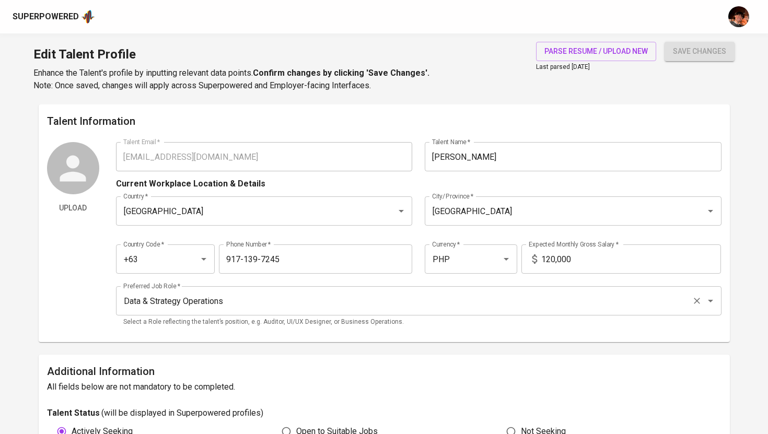
type input "[EMAIL_ADDRESS][DOMAIN_NAME]"
type input "[PERSON_NAME]"
type input "[GEOGRAPHIC_DATA]"
type input "+63"
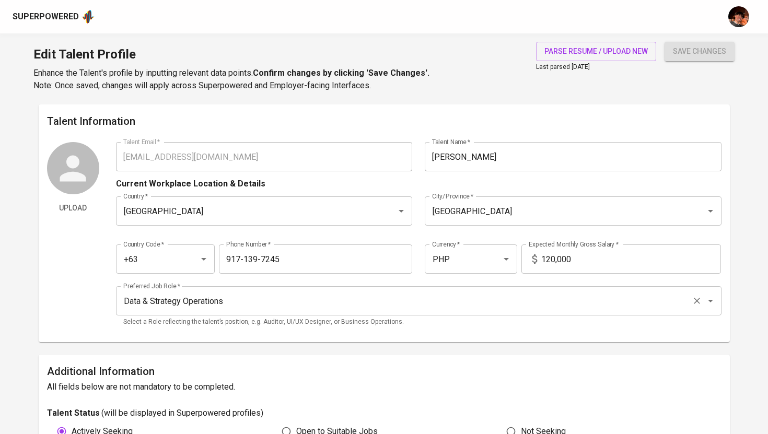
type input "917-139-7245"
type input "PHP"
type input "120,000"
type input "Data & Strategy Operations"
radio input "true"
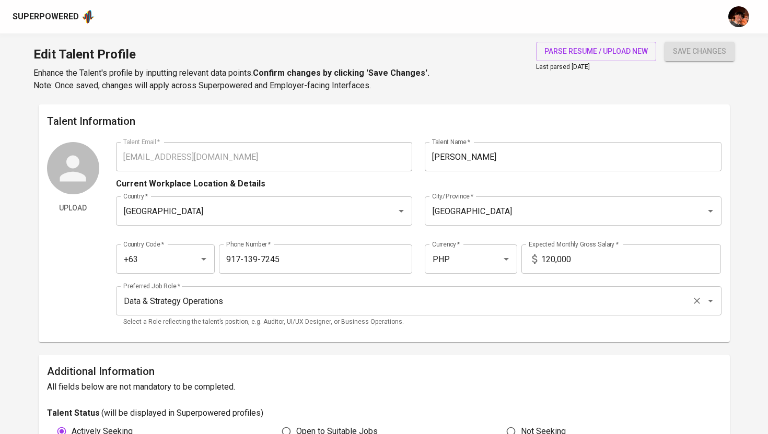
type input "8"
type input "Immediately Available"
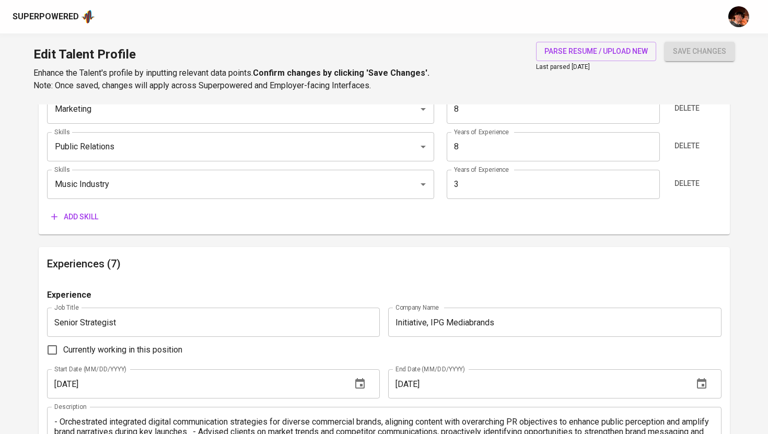
scroll to position [593, 0]
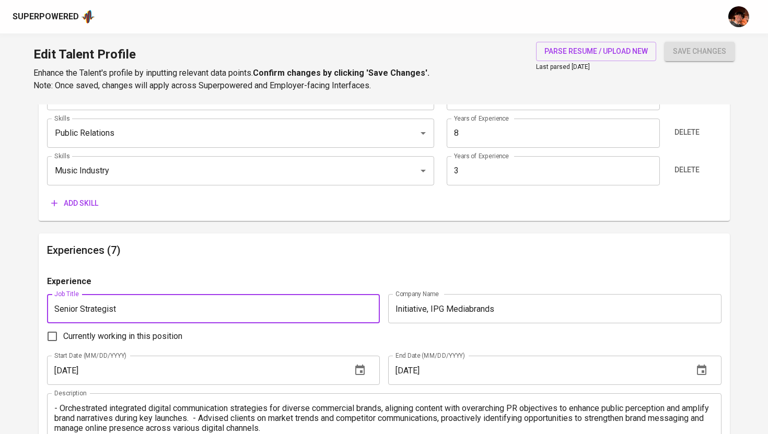
click at [214, 306] on input "Senior Strategist" at bounding box center [213, 308] width 333 height 29
type input "Senior Strategist (PR)"
click at [677, 48] on span "save changes" at bounding box center [699, 51] width 53 height 13
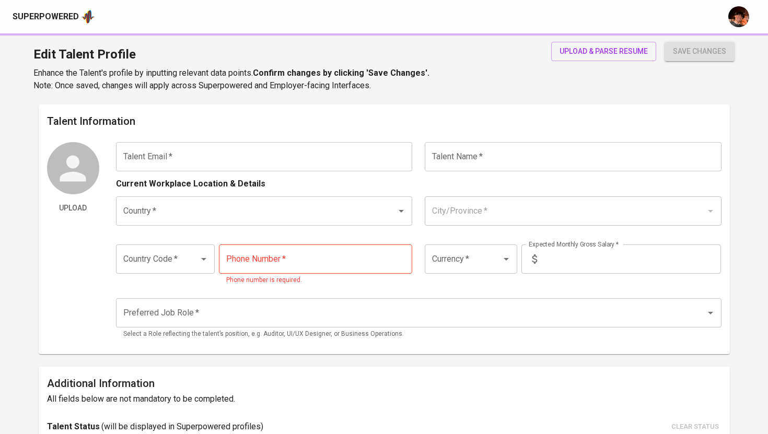
type input "[EMAIL_ADDRESS][DOMAIN_NAME]"
type input "[PERSON_NAME]"
type input "[GEOGRAPHIC_DATA]"
type input "+63"
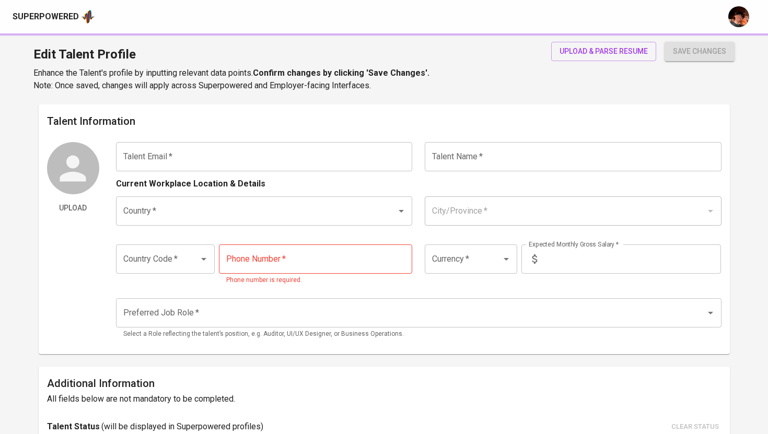
type input "[PHONE_NUMBER]"
type input "PHP"
type input "120,000"
type input "Public Relations Manager"
type input "9"
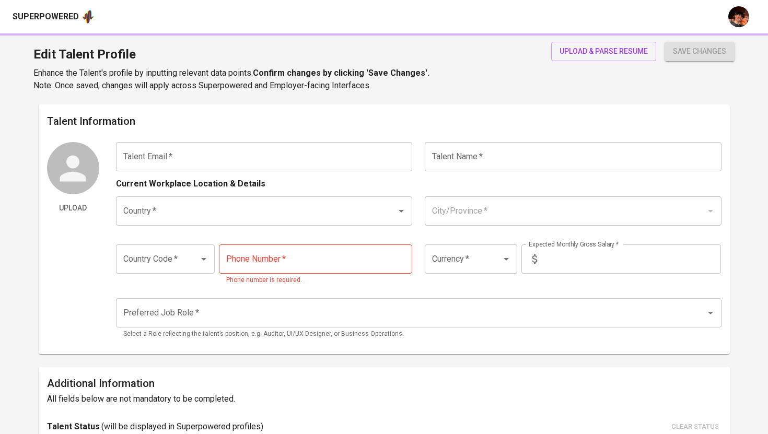
type input "1 Month"
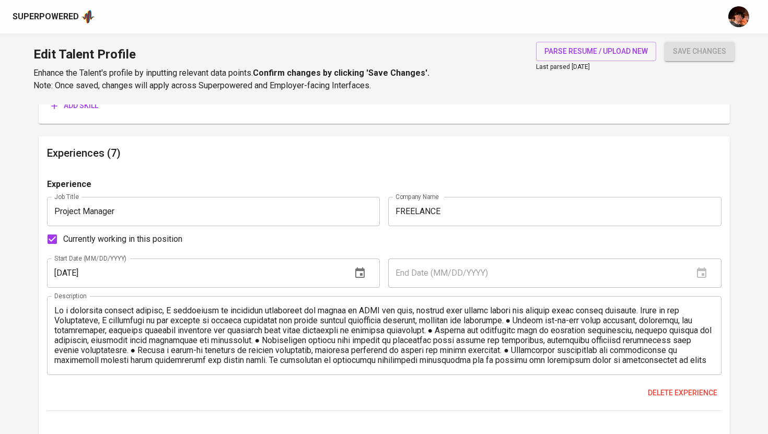
scroll to position [10, 0]
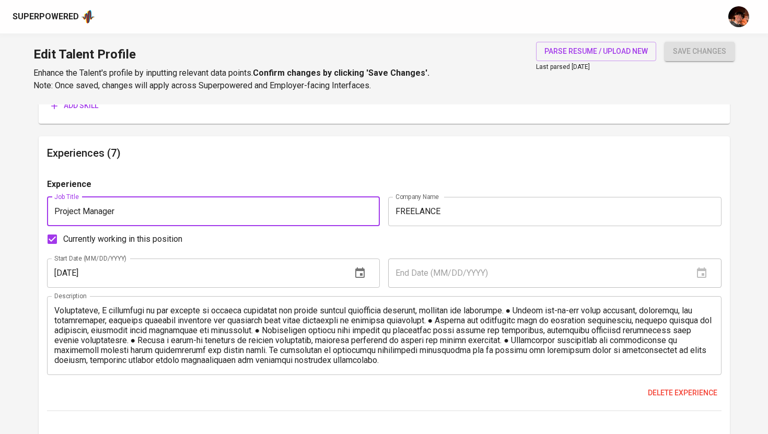
click at [164, 208] on input "Project Manager" at bounding box center [213, 211] width 333 height 29
type input "Project Manager - Public Relations"
click at [706, 54] on span "save changes" at bounding box center [699, 51] width 53 height 13
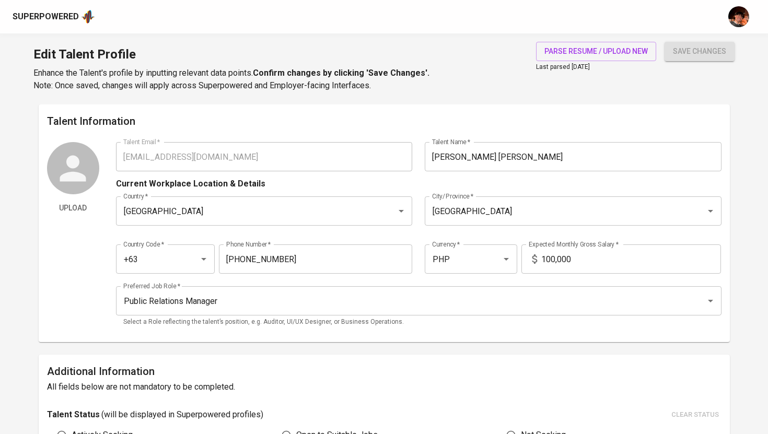
type input "lendlraizab.bunagan@gmail.com"
type input "Lendl Raiza B.Bunagan"
type input "[GEOGRAPHIC_DATA]"
type input "Manila"
type input "+63"
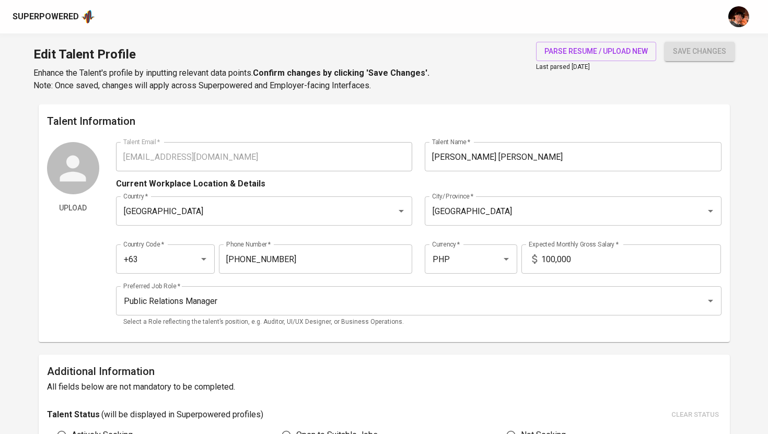
type input "917-631-7794"
type input "PHP"
type input "100,000"
type input "Public Relations Manager"
type input "8"
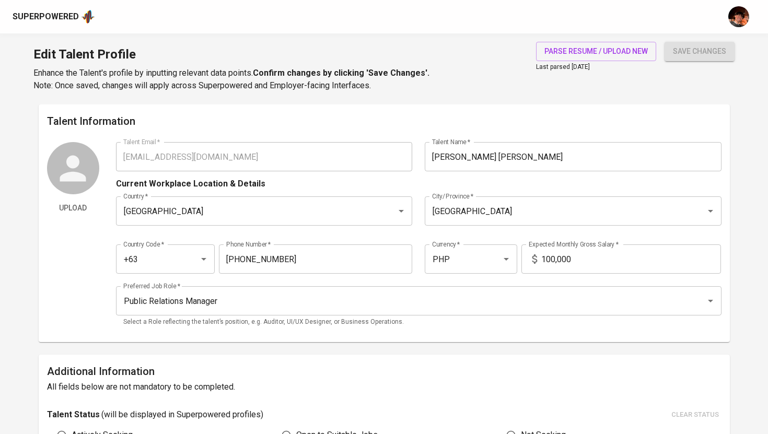
type input "1 Month"
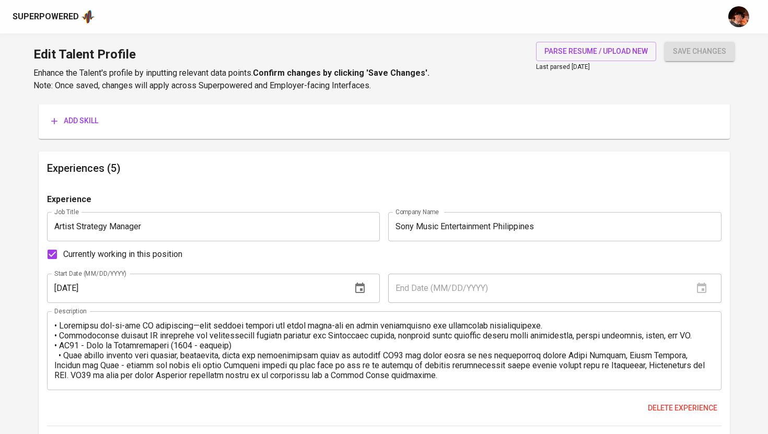
scroll to position [672, 0]
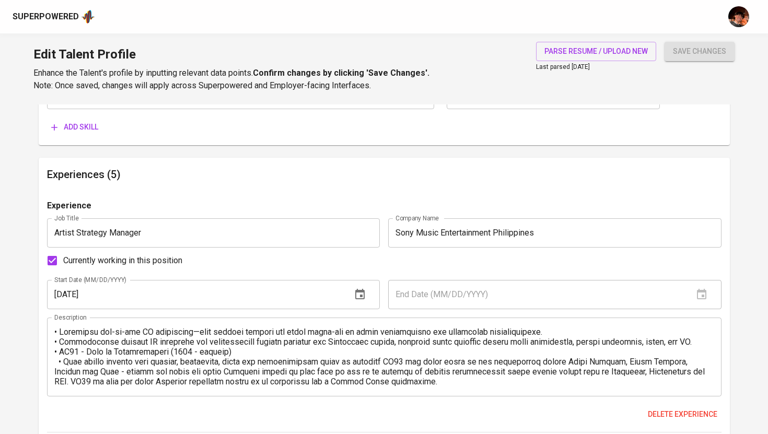
click at [232, 230] on input "Artist Strategy Manager" at bounding box center [213, 232] width 333 height 29
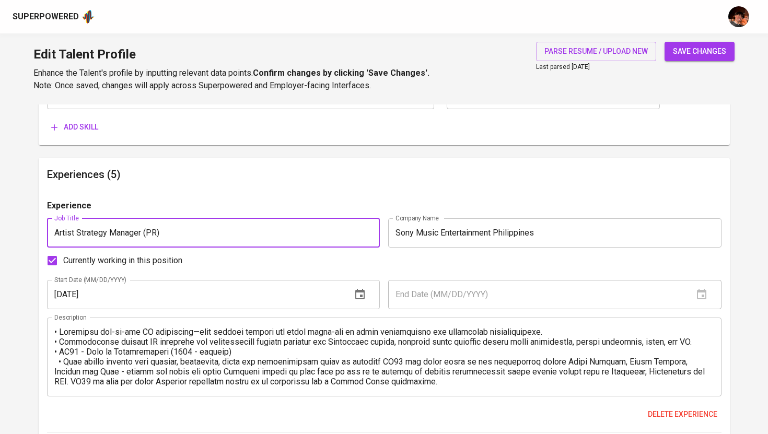
type input "Artist Strategy Manager (PR)"
click at [703, 48] on span "save changes" at bounding box center [699, 51] width 53 height 13
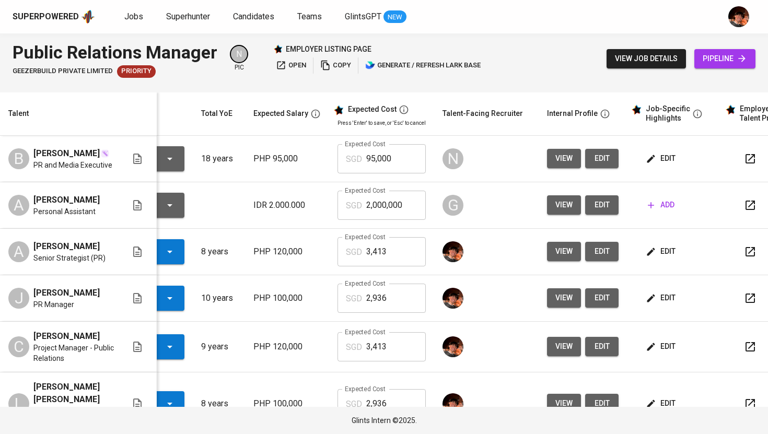
scroll to position [0, 101]
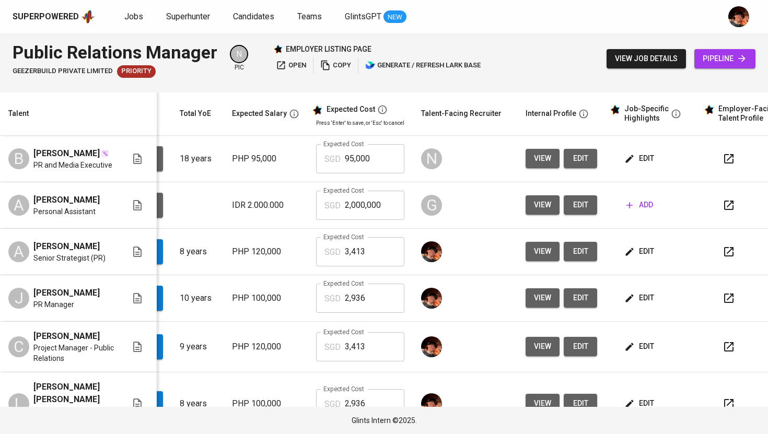
click at [724, 162] on icon "button" at bounding box center [728, 159] width 13 height 13
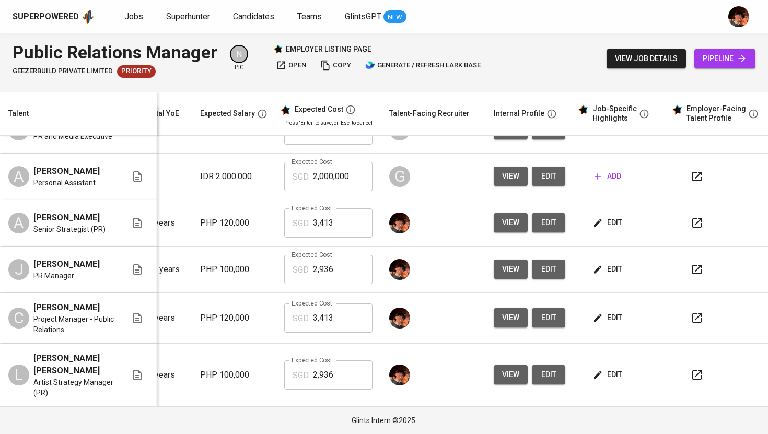
scroll to position [41, 142]
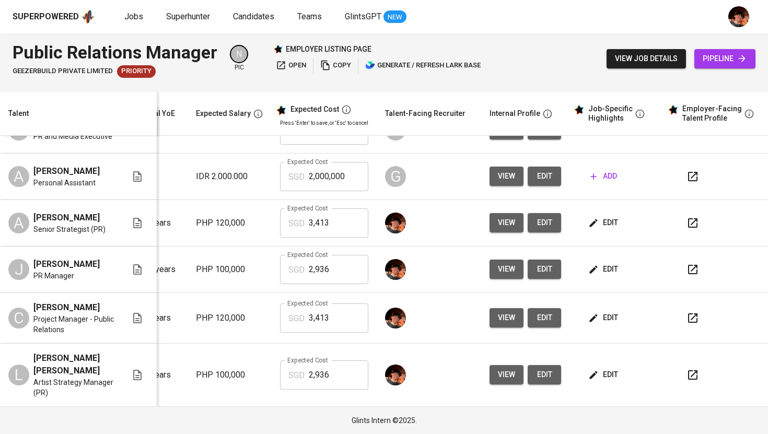
click at [686, 217] on icon "button" at bounding box center [692, 223] width 13 height 13
click at [691, 265] on button "button" at bounding box center [692, 269] width 25 height 25
click at [688, 319] on icon "button" at bounding box center [692, 317] width 9 height 9
click at [536, 216] on span "edit" at bounding box center [544, 222] width 17 height 13
click at [687, 218] on icon "button" at bounding box center [692, 223] width 13 height 13
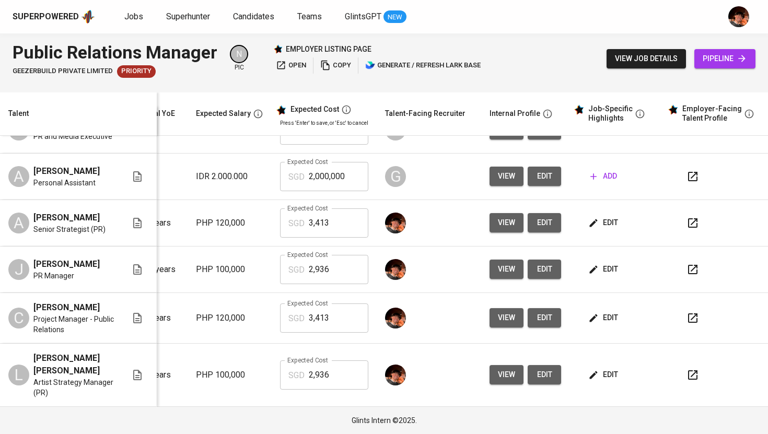
click at [536, 268] on span "edit" at bounding box center [544, 269] width 17 height 13
click at [546, 317] on button "edit" at bounding box center [544, 317] width 33 height 19
click at [543, 314] on span "edit" at bounding box center [544, 317] width 17 height 13
click at [536, 378] on span "edit" at bounding box center [544, 374] width 17 height 13
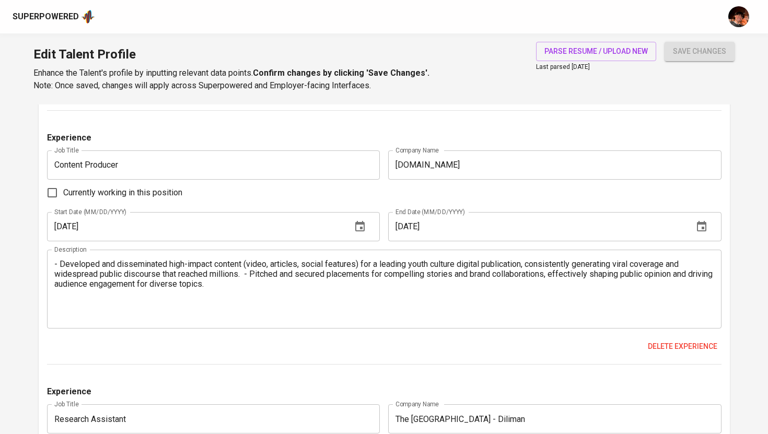
scroll to position [1501, 0]
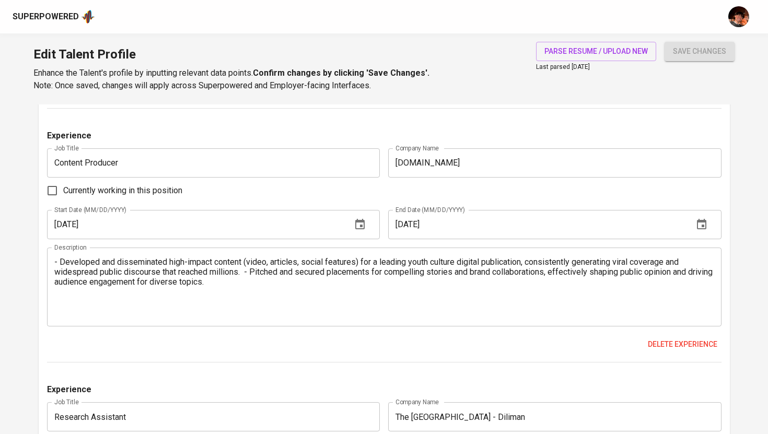
click at [247, 273] on textarea "- Developed and disseminated high-impact content (video, articles, social featu…" at bounding box center [384, 287] width 660 height 60
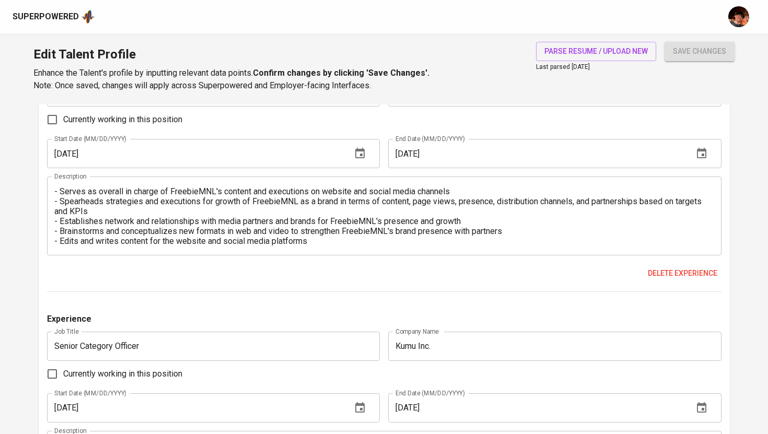
scroll to position [1092, 0]
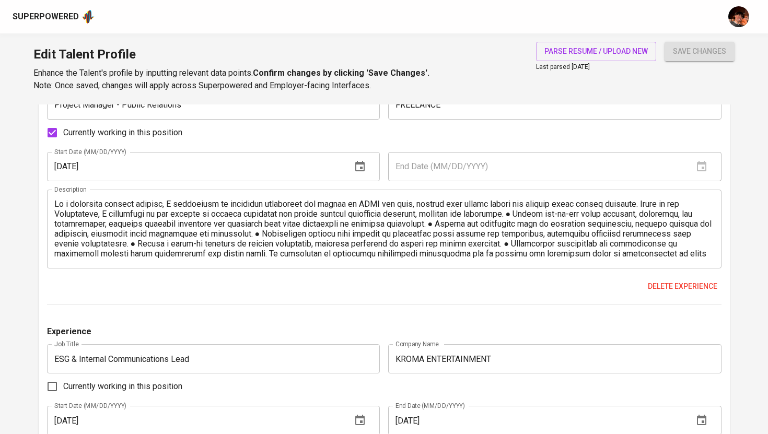
scroll to position [810, 0]
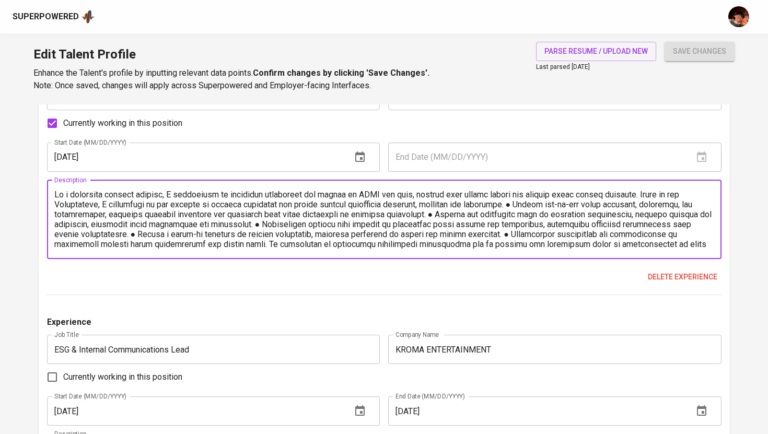
click at [519, 206] on textarea at bounding box center [384, 220] width 660 height 60
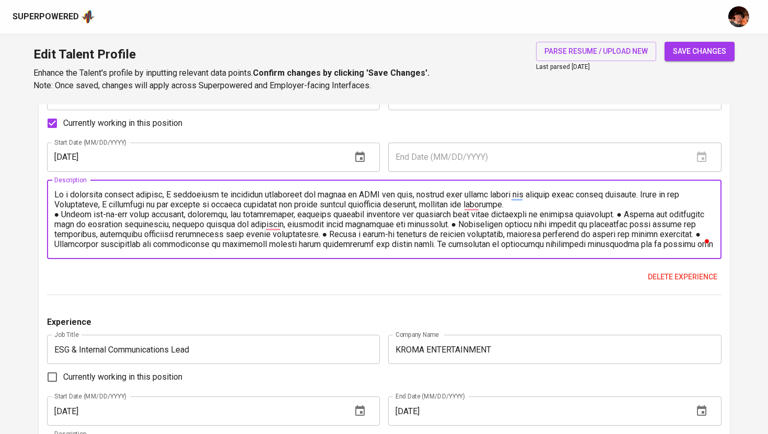
click at [631, 216] on textarea "To enrich screen reader interactions, please activate Accessibility in Grammarl…" at bounding box center [384, 220] width 660 height 60
click at [540, 225] on textarea "To enrich screen reader interactions, please activate Accessibility in Grammarl…" at bounding box center [384, 220] width 660 height 60
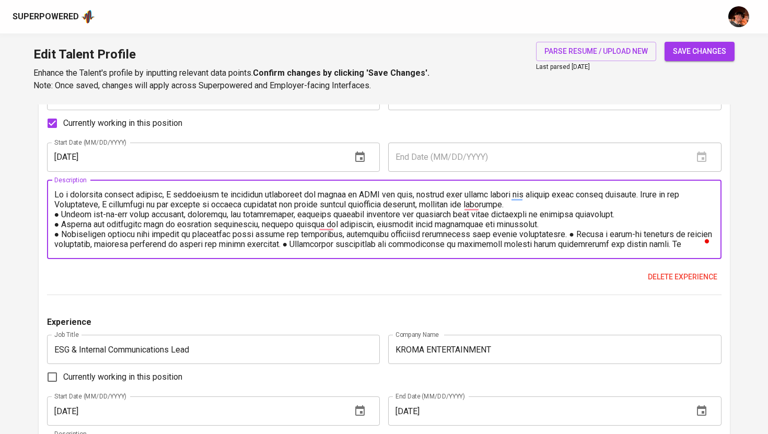
click at [558, 236] on textarea "To enrich screen reader interactions, please activate Accessibility in Grammarl…" at bounding box center [384, 220] width 660 height 60
click at [446, 246] on textarea "To enrich screen reader interactions, please activate Accessibility in Grammarl…" at bounding box center [384, 220] width 660 height 60
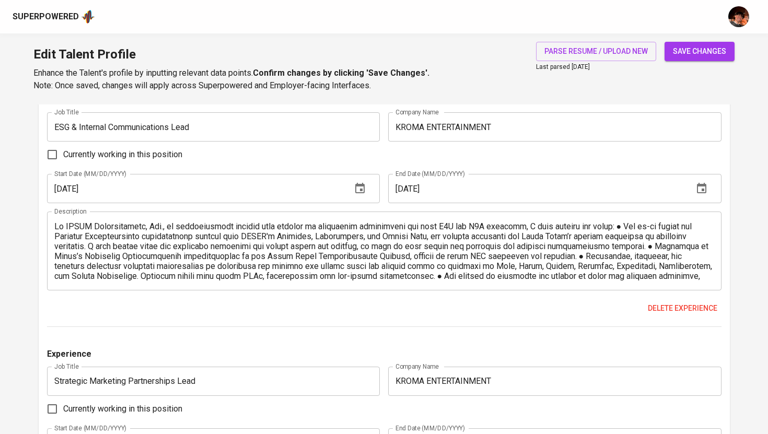
scroll to position [1055, 0]
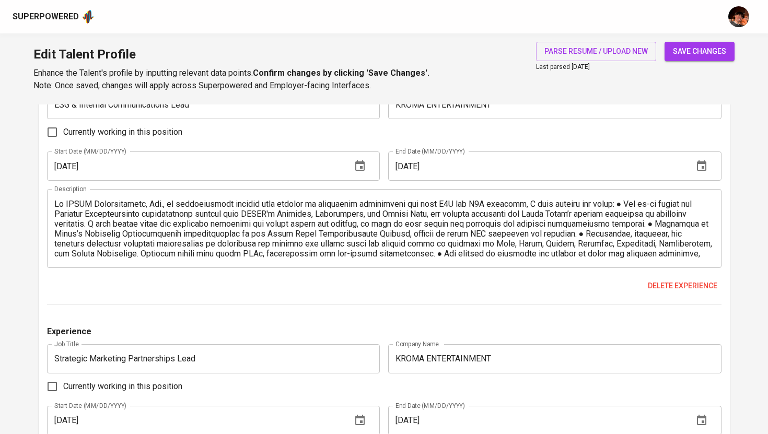
type textarea "As a freelance project manager, I specialize in marketing activities for brands…"
click at [600, 207] on textarea at bounding box center [384, 229] width 660 height 60
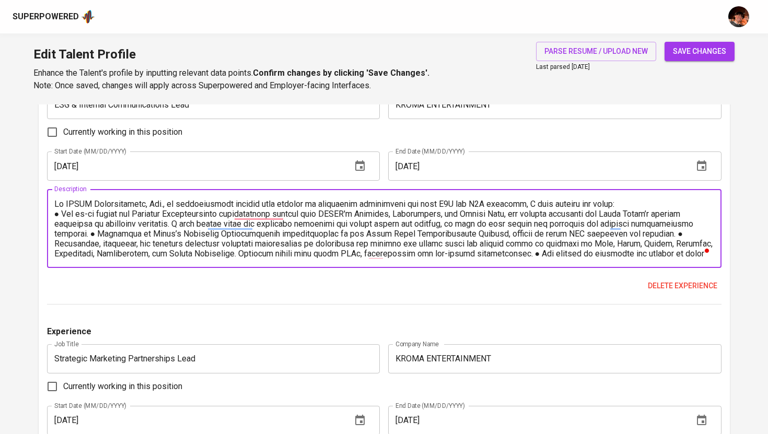
click at [93, 236] on textarea "To enrich screen reader interactions, please activate Accessibility in Grammarl…" at bounding box center [384, 229] width 660 height 60
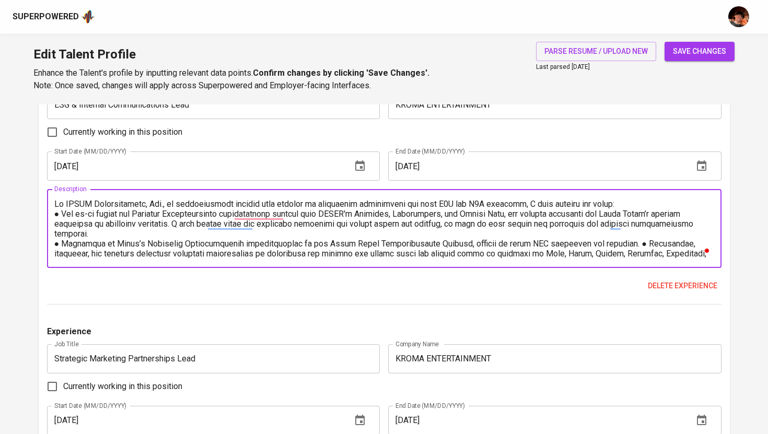
click at [632, 244] on textarea "To enrich screen reader interactions, please activate Accessibility in Grammarl…" at bounding box center [384, 229] width 660 height 60
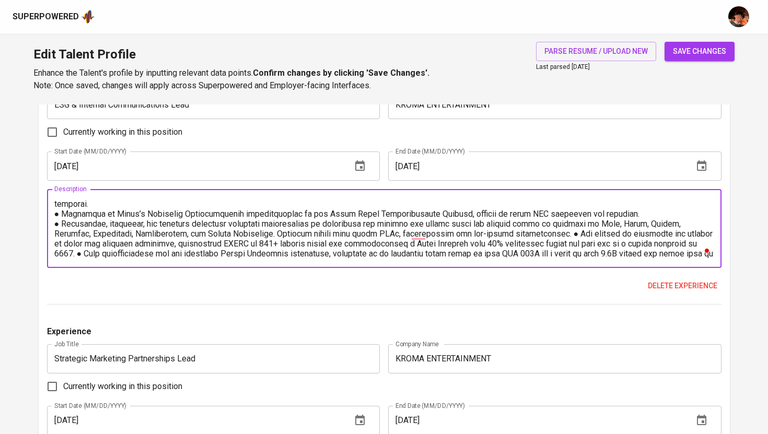
scroll to position [0, 0]
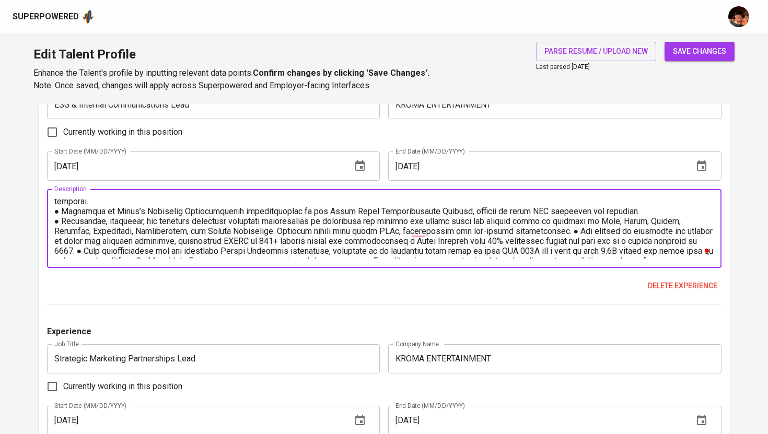
click at [520, 233] on textarea "To enrich screen reader interactions, please activate Accessibility in Grammarl…" at bounding box center [384, 229] width 660 height 60
click at [234, 252] on textarea "To enrich screen reader interactions, please activate Accessibility in Grammarl…" at bounding box center [384, 229] width 660 height 60
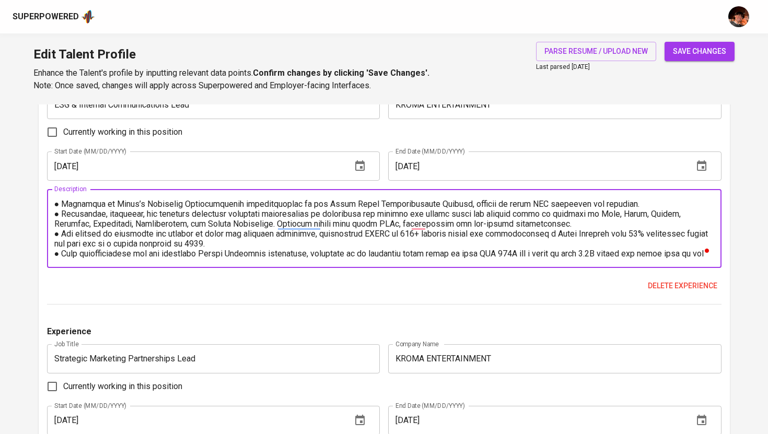
scroll to position [69, 0]
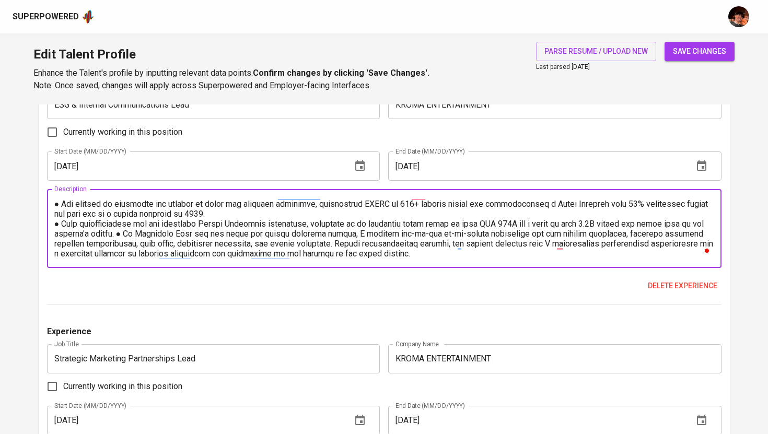
click at [126, 237] on textarea "To enrich screen reader interactions, please activate Accessibility in Grammarl…" at bounding box center [384, 229] width 660 height 60
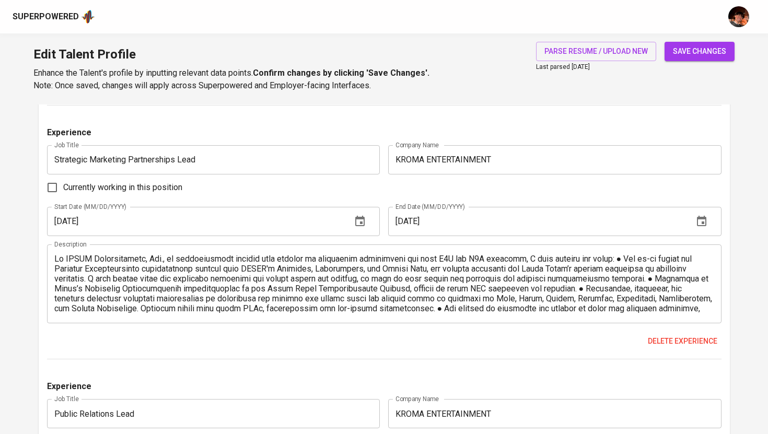
type textarea "At KROMA Entertainment, Inc., an entertainment startup that focused on tradigit…"
click at [601, 262] on textarea at bounding box center [384, 284] width 660 height 60
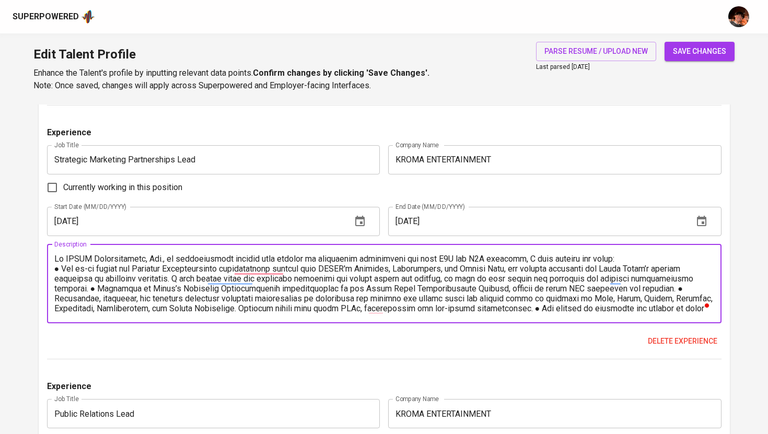
click at [91, 292] on textarea "To enrich screen reader interactions, please activate Accessibility in Grammarl…" at bounding box center [384, 284] width 660 height 60
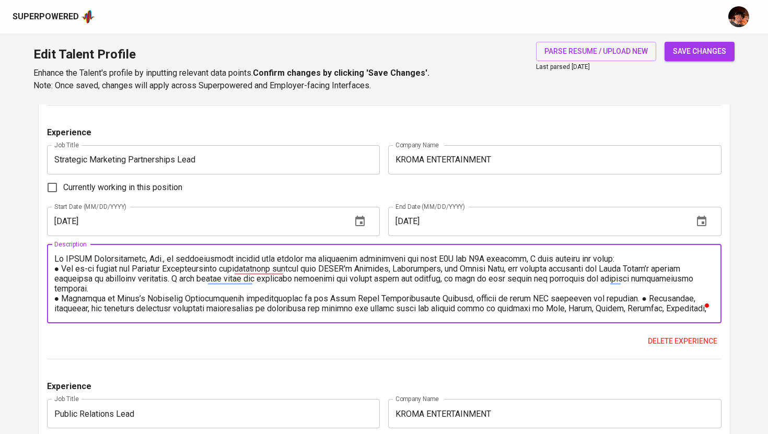
click at [630, 302] on textarea "To enrich screen reader interactions, please activate Accessibility in Grammarl…" at bounding box center [384, 284] width 660 height 60
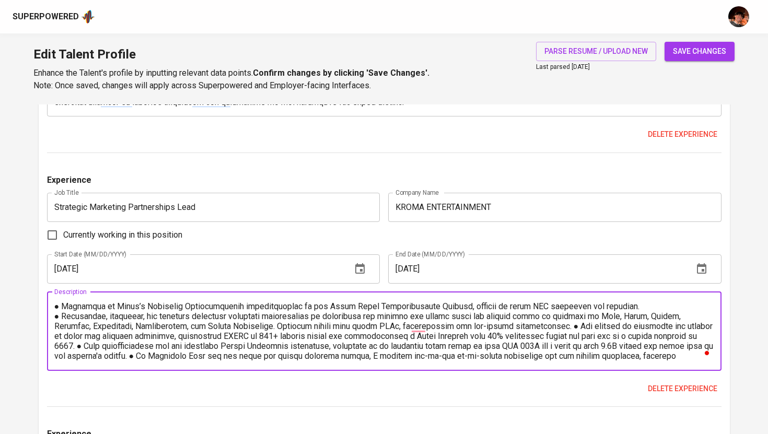
click at [521, 331] on textarea "To enrich screen reader interactions, please activate Accessibility in Grammarl…" at bounding box center [384, 331] width 660 height 60
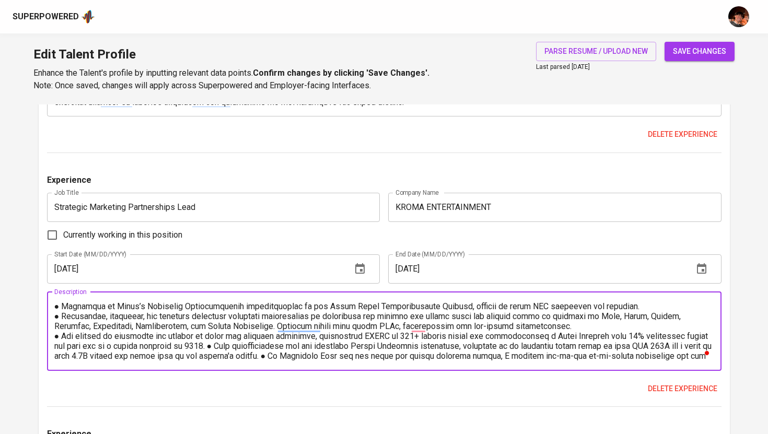
click at [234, 347] on textarea "To enrich screen reader interactions, please activate Accessibility in Grammarl…" at bounding box center [384, 331] width 660 height 60
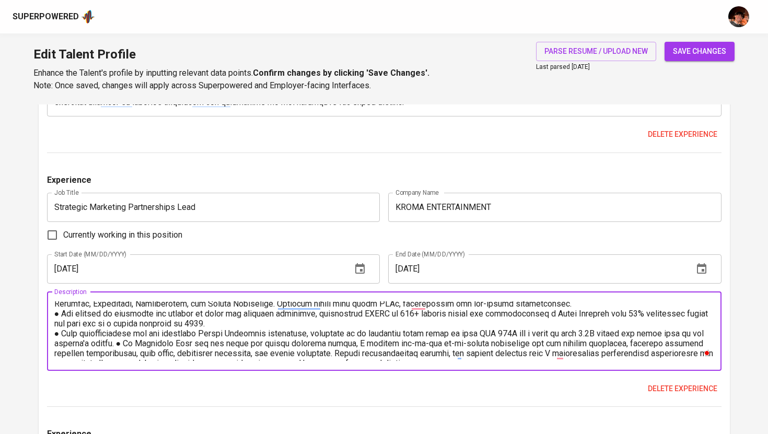
click at [125, 348] on textarea "To enrich screen reader interactions, please activate Accessibility in Grammarl…" at bounding box center [384, 331] width 660 height 60
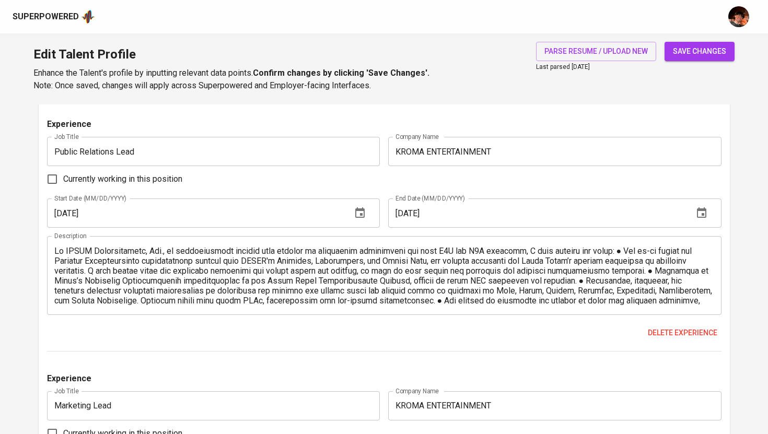
type textarea "At KROMA Entertainment, Inc., an entertainment startup that focused on tradigit…"
click at [602, 255] on textarea at bounding box center [384, 276] width 660 height 60
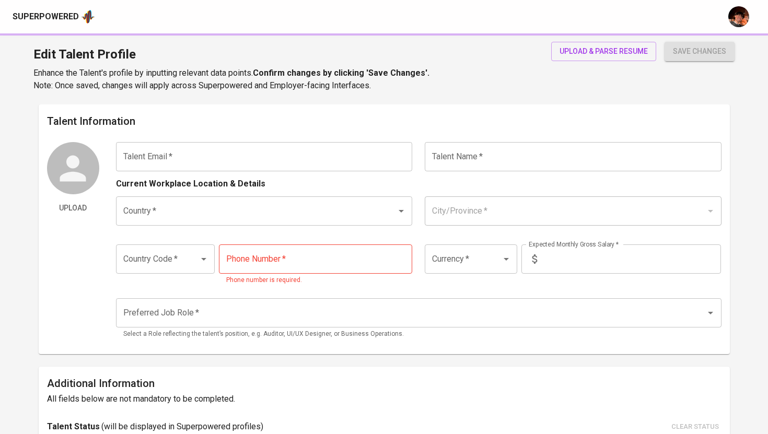
type input "[EMAIL_ADDRESS][DOMAIN_NAME]"
type input "[PERSON_NAME]"
type input "[GEOGRAPHIC_DATA]"
type input "+63"
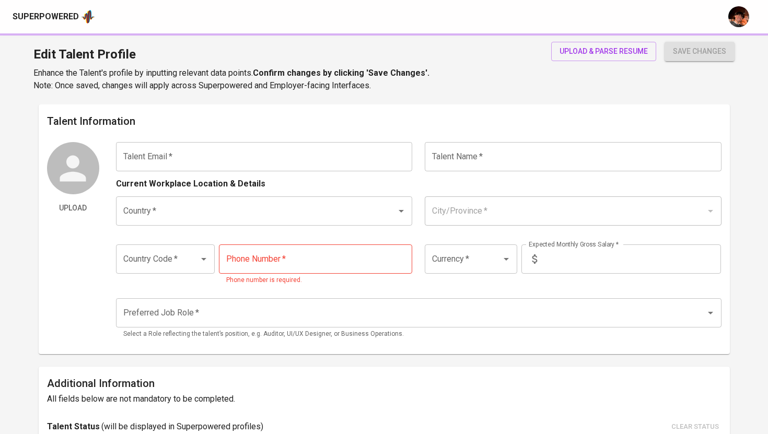
type input "[PHONE_NUMBER]"
type input "PHP"
type input "120,000"
type input "Public Relations Manager"
type input "9"
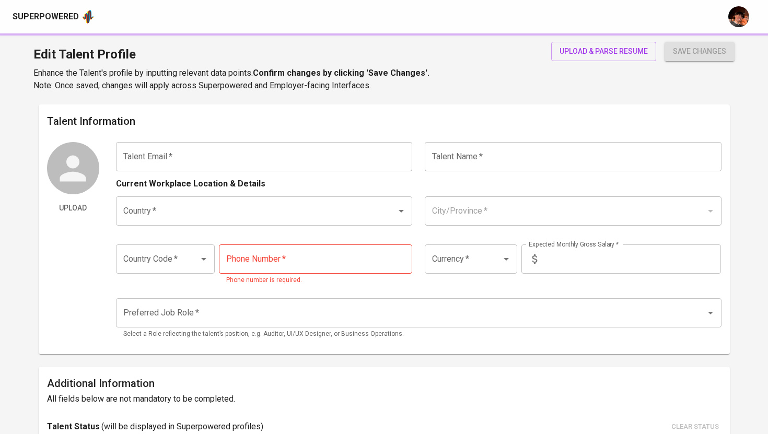
type input "1 Month"
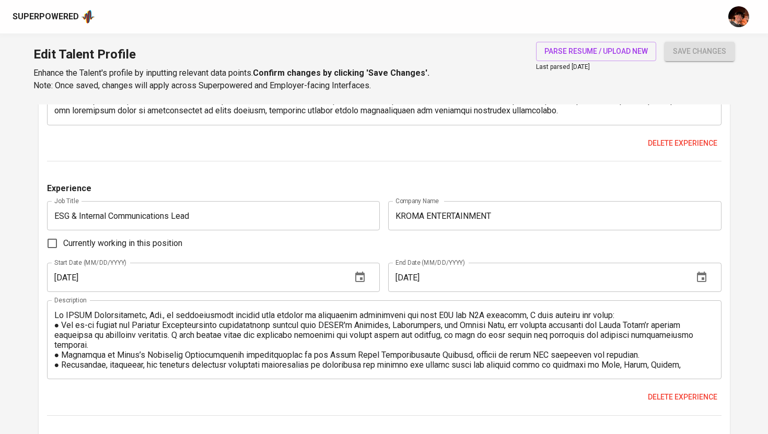
scroll to position [947, 0]
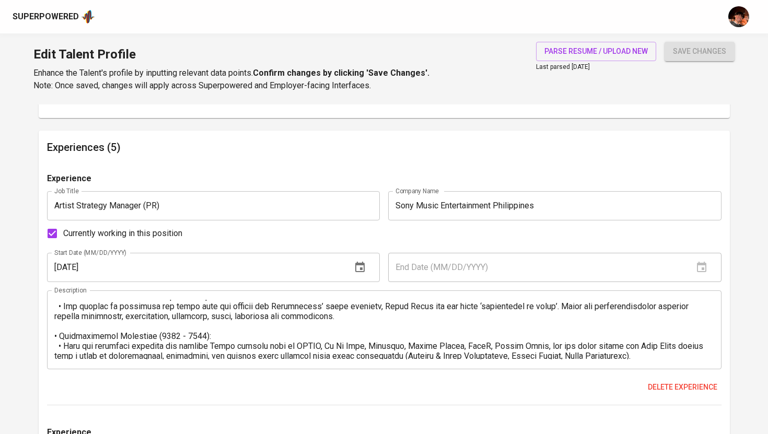
scroll to position [159, 0]
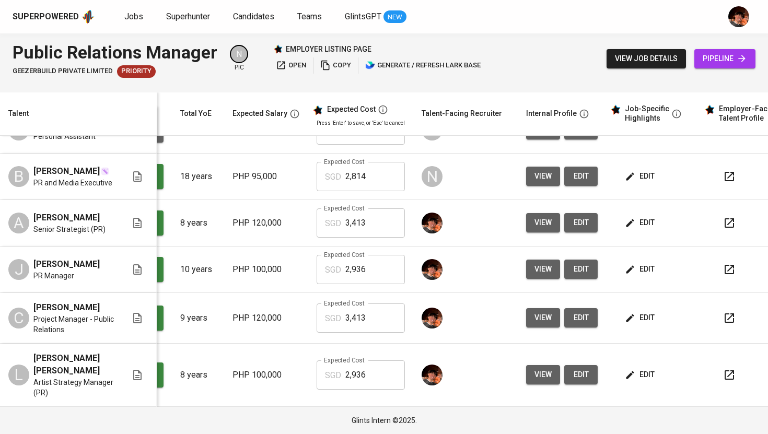
scroll to position [0, 105]
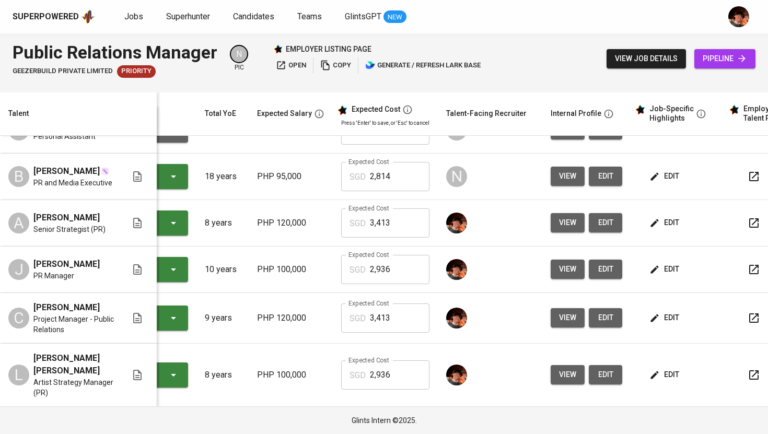
scroll to position [0, 86]
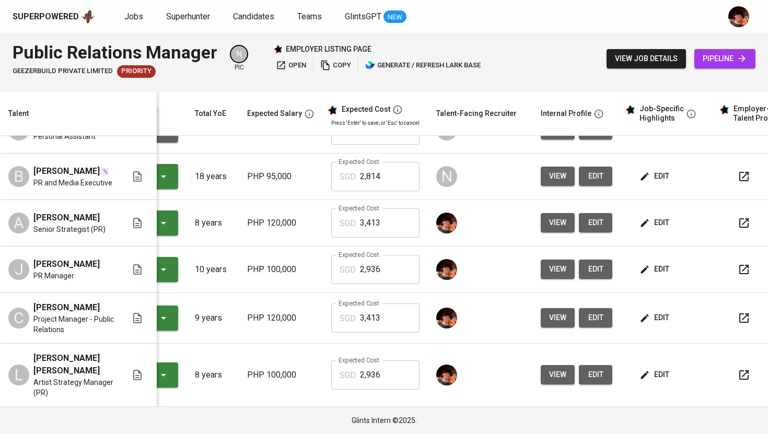
click at [652, 170] on span "edit" at bounding box center [655, 176] width 28 height 13
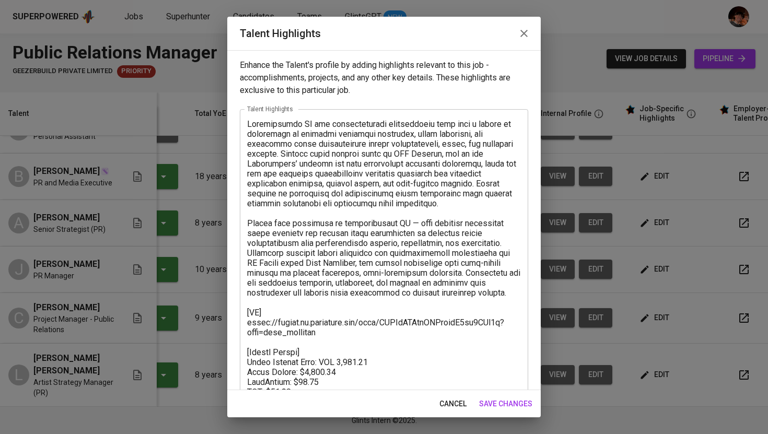
scroll to position [65, 0]
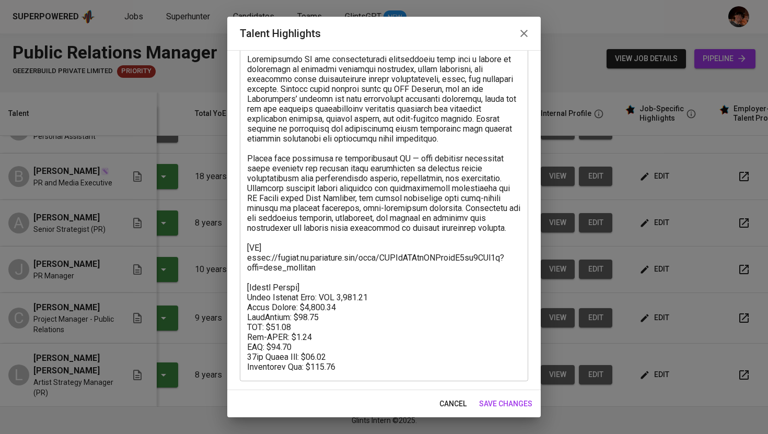
click at [525, 33] on icon "button" at bounding box center [524, 33] width 13 height 13
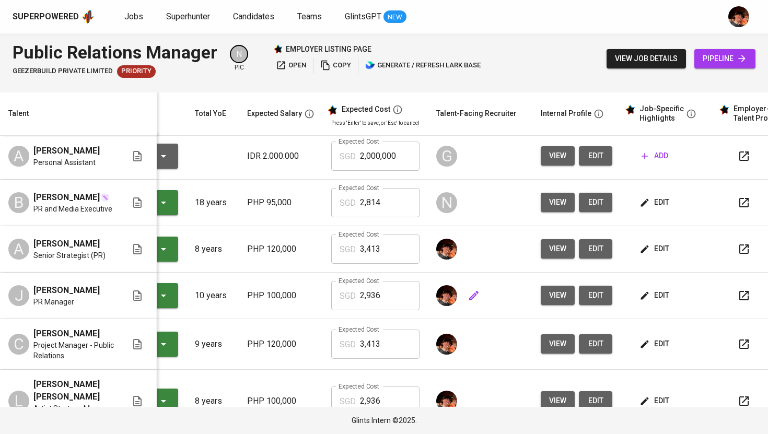
scroll to position [2, 86]
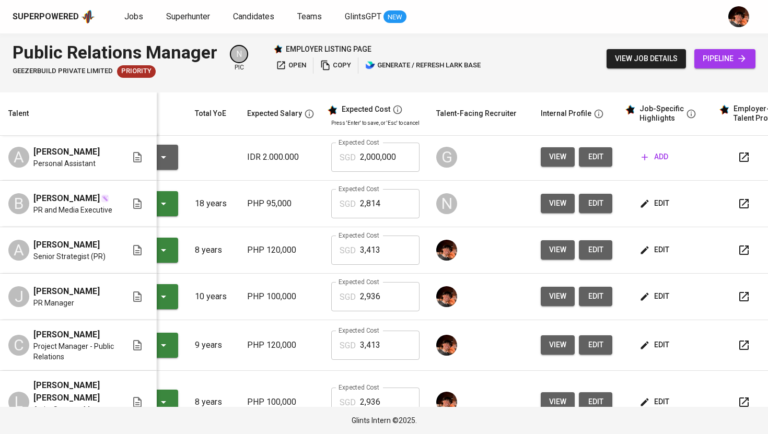
click at [285, 64] on icon "button" at bounding box center [281, 65] width 10 height 10
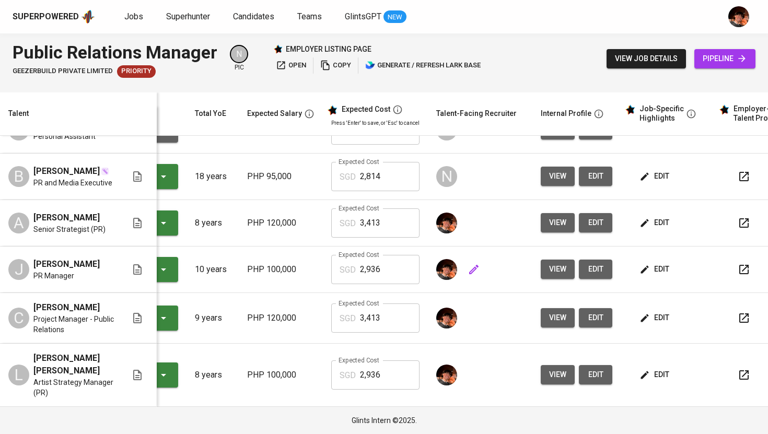
scroll to position [34, 86]
click at [602, 326] on button "edit" at bounding box center [595, 317] width 33 height 19
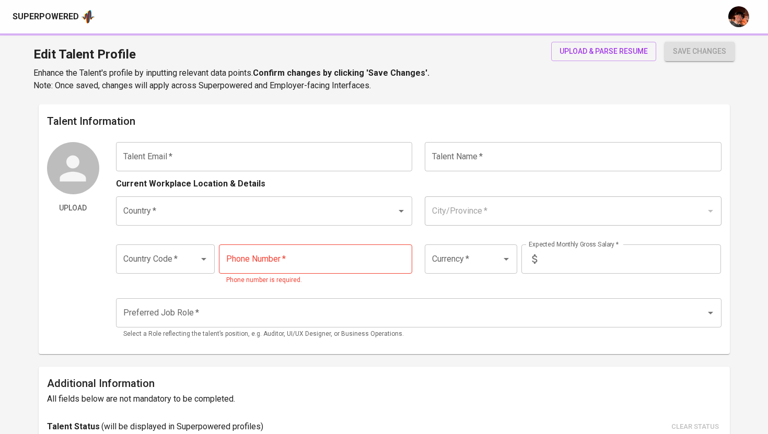
type input "[EMAIL_ADDRESS][DOMAIN_NAME]"
type input "[PERSON_NAME]"
type input "[GEOGRAPHIC_DATA]"
type input "+63"
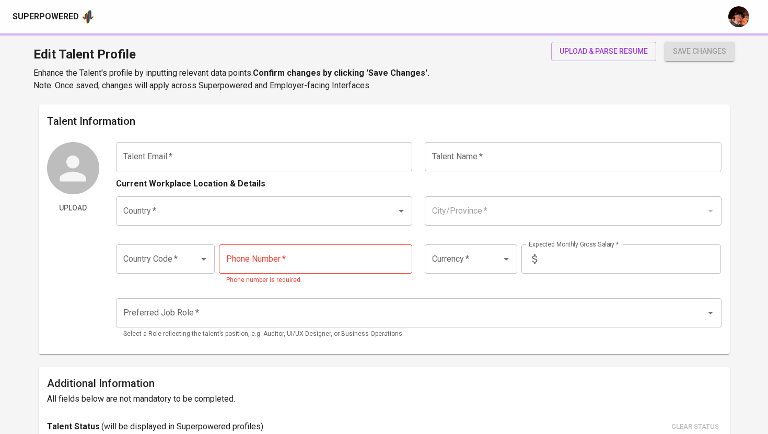
type input "[PHONE_NUMBER]"
type input "PHP"
type input "120,000"
type input "Public Relations Manager"
type input "9"
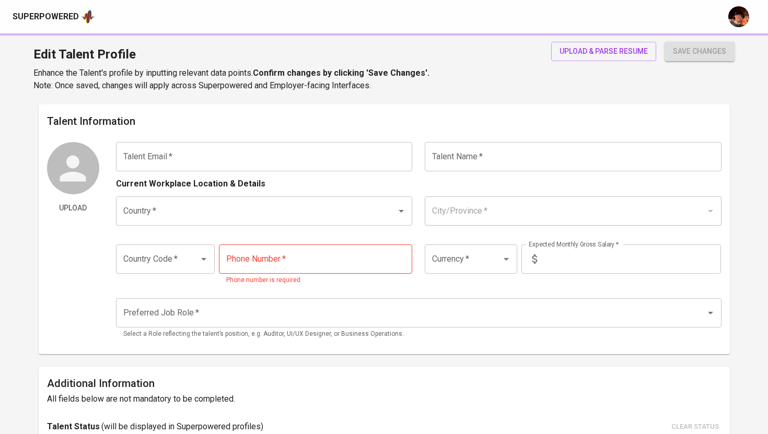
type input "1 Month"
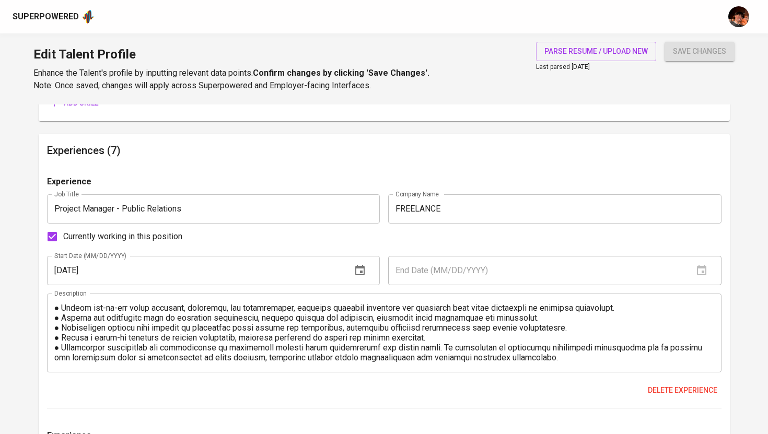
scroll to position [685, 0]
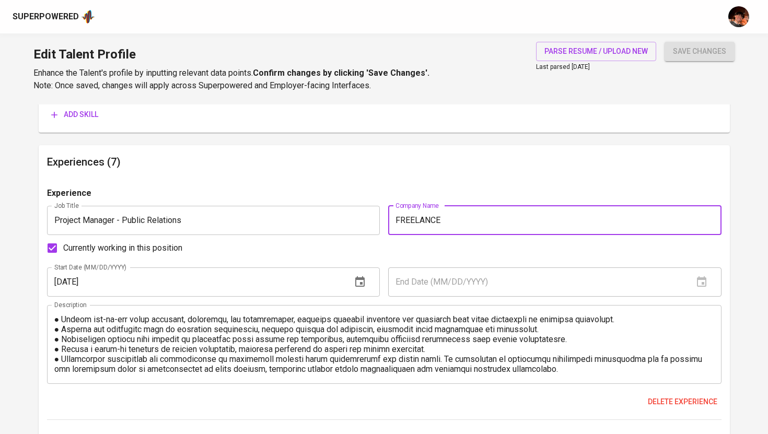
drag, startPoint x: 450, startPoint y: 218, endPoint x: 381, endPoint y: 217, distance: 69.0
click at [381, 217] on div "Experience Job Title Project Manager - Public Relations Job Title Company Name …" at bounding box center [384, 303] width 674 height 233
type input "Consulting"
click at [664, 42] on button "save changes" at bounding box center [699, 51] width 70 height 19
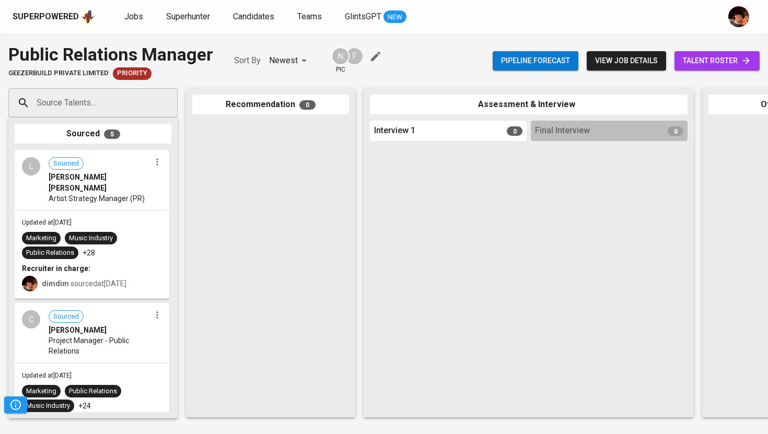
click at [89, 193] on span "Artist Strategy Manager (PR)" at bounding box center [97, 198] width 96 height 10
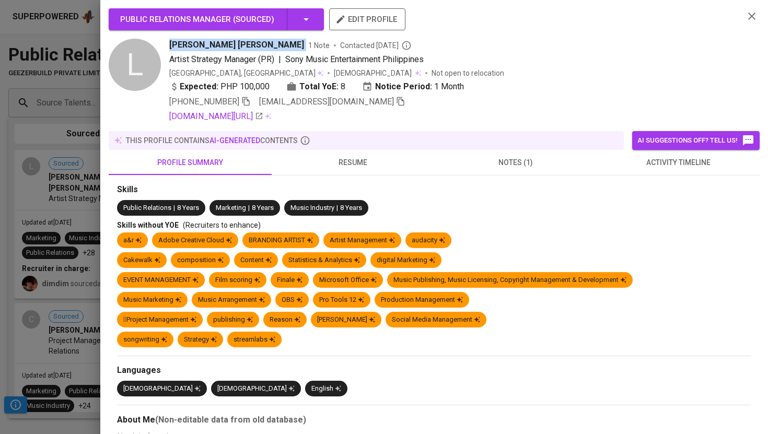
drag, startPoint x: 170, startPoint y: 44, endPoint x: 259, endPoint y: 44, distance: 88.3
click at [259, 44] on div "Lendl Raiza B.Bunagan 1 Note Contacted 5 days ago" at bounding box center [452, 45] width 566 height 13
copy span "[PERSON_NAME] [PERSON_NAME]"
click at [81, 183] on div at bounding box center [384, 217] width 768 height 434
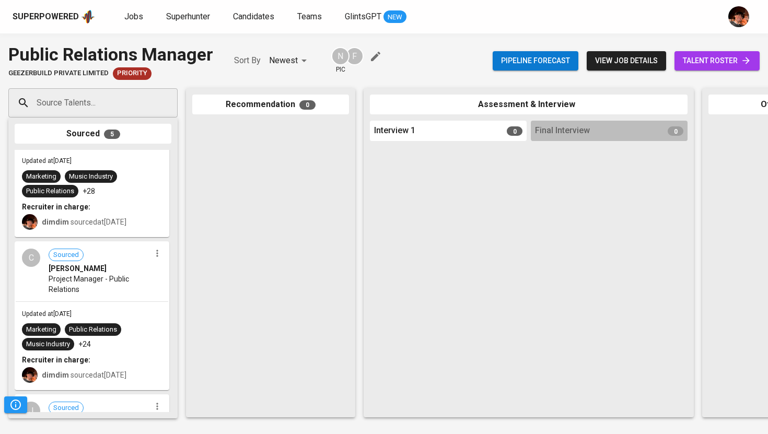
scroll to position [65, 0]
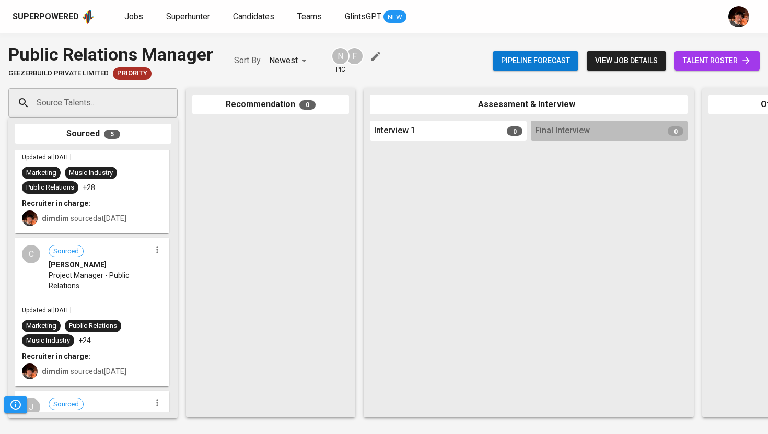
click at [85, 270] on span "Project Manager - Public Relations" at bounding box center [100, 280] width 102 height 21
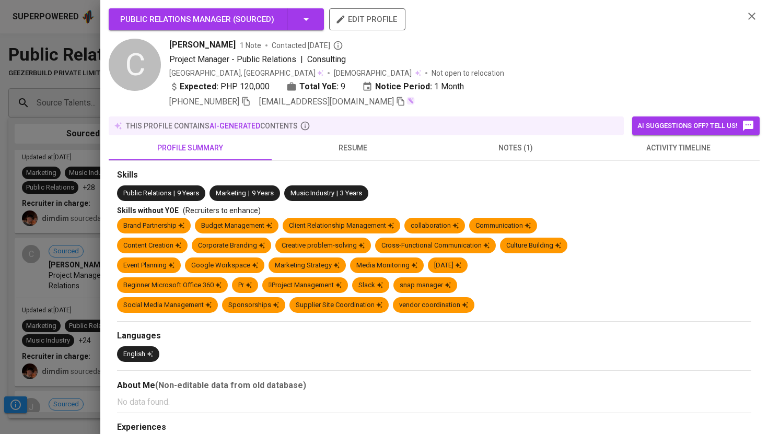
click at [54, 251] on div at bounding box center [384, 217] width 768 height 434
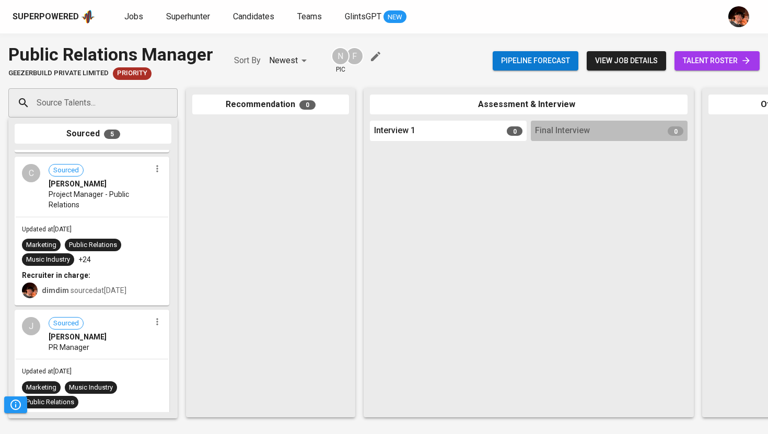
scroll to position [147, 0]
click at [84, 331] on span "[PERSON_NAME]" at bounding box center [78, 336] width 58 height 10
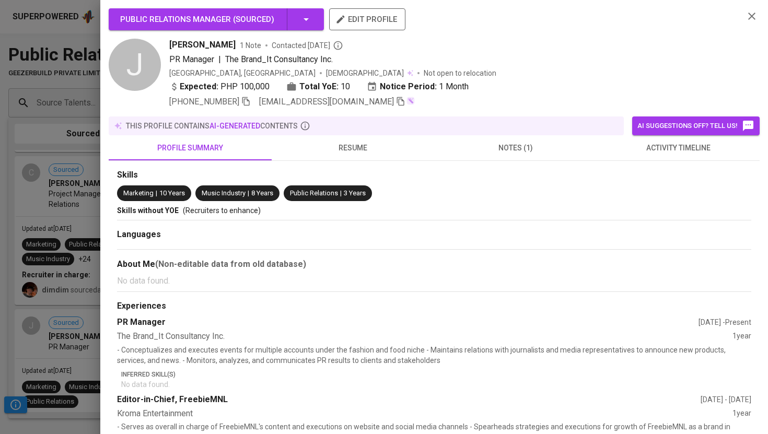
drag, startPoint x: 256, startPoint y: 44, endPoint x: 170, endPoint y: 45, distance: 86.2
click at [170, 45] on span "[PERSON_NAME]" at bounding box center [202, 45] width 66 height 13
copy span "[PERSON_NAME]"
click at [62, 256] on div at bounding box center [384, 217] width 768 height 434
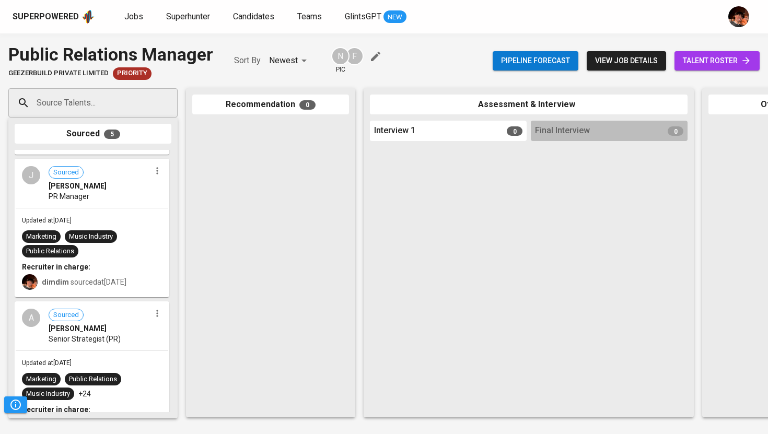
scroll to position [299, 0]
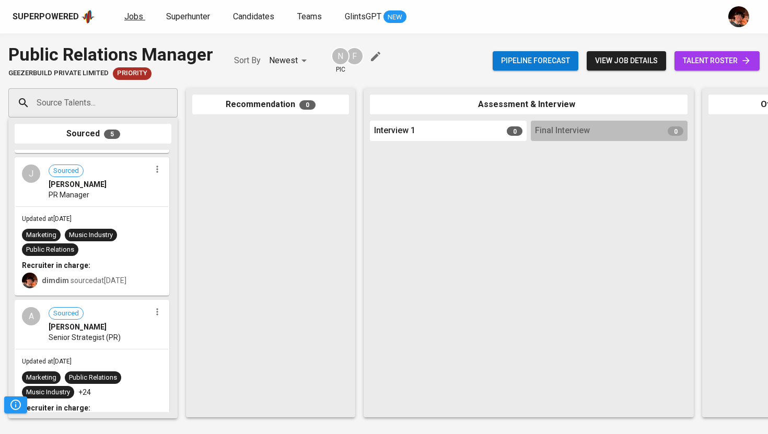
click at [136, 18] on span "Jobs" at bounding box center [133, 16] width 19 height 10
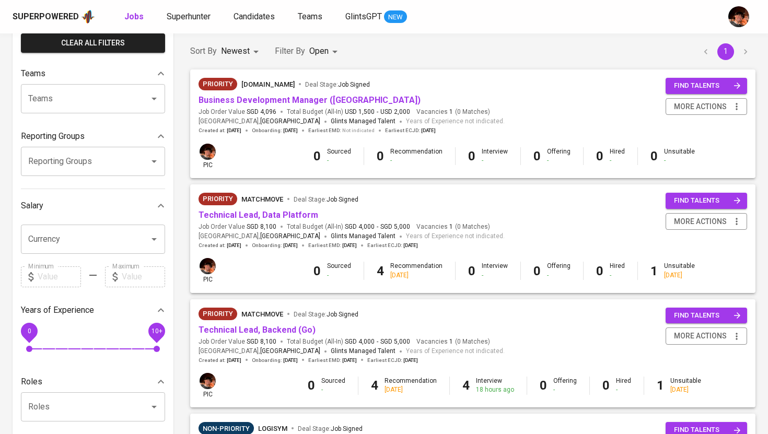
scroll to position [87, 0]
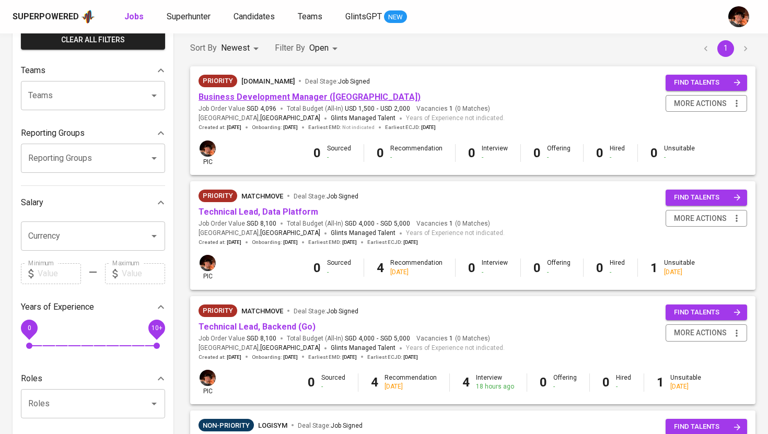
click at [288, 92] on link "Business Development Manager ([GEOGRAPHIC_DATA])" at bounding box center [309, 97] width 222 height 10
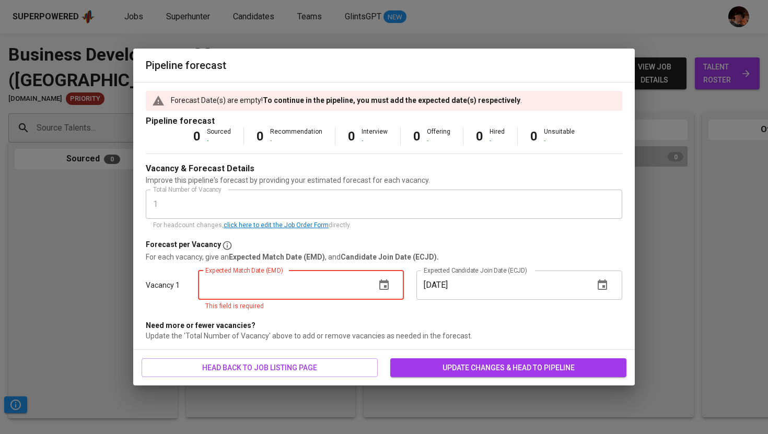
click at [276, 281] on input "text" at bounding box center [282, 285] width 169 height 29
click at [390, 286] on button "button" at bounding box center [383, 285] width 25 height 25
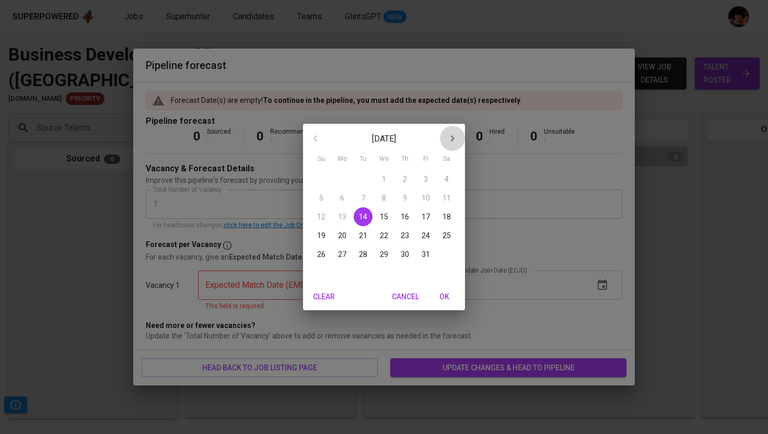
click at [450, 139] on icon "button" at bounding box center [452, 138] width 13 height 13
click at [342, 181] on p "1" at bounding box center [342, 179] width 4 height 10
type input "12/01/2025"
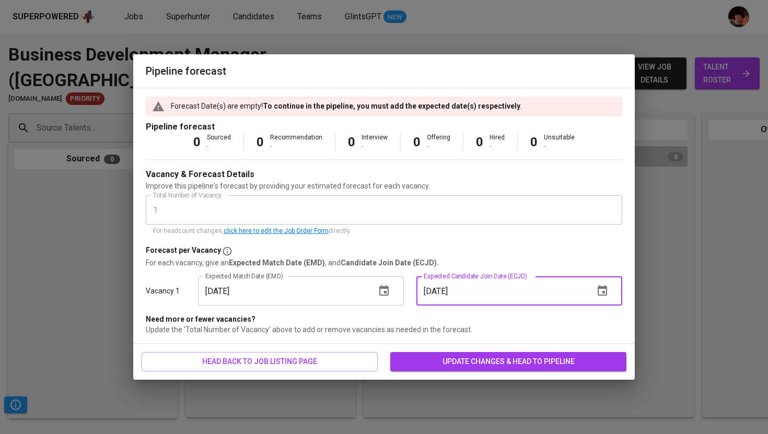
click at [465, 283] on input "12/01/2025" at bounding box center [500, 290] width 169 height 29
click at [518, 357] on span "update changes & head to pipeline" at bounding box center [508, 361] width 219 height 13
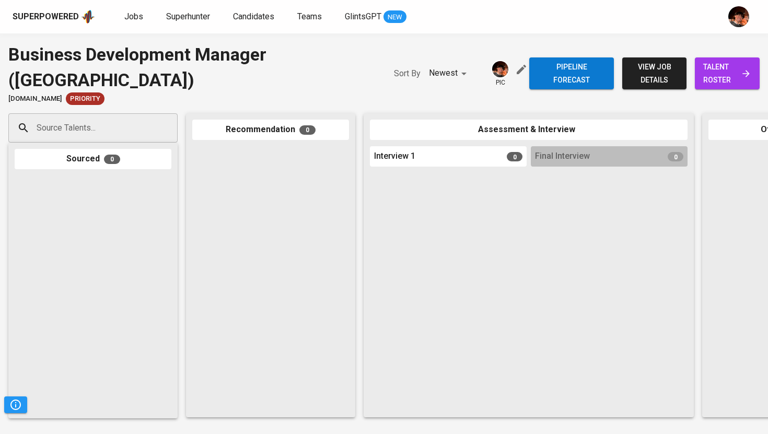
click at [657, 86] on span "view job details" at bounding box center [654, 74] width 48 height 26
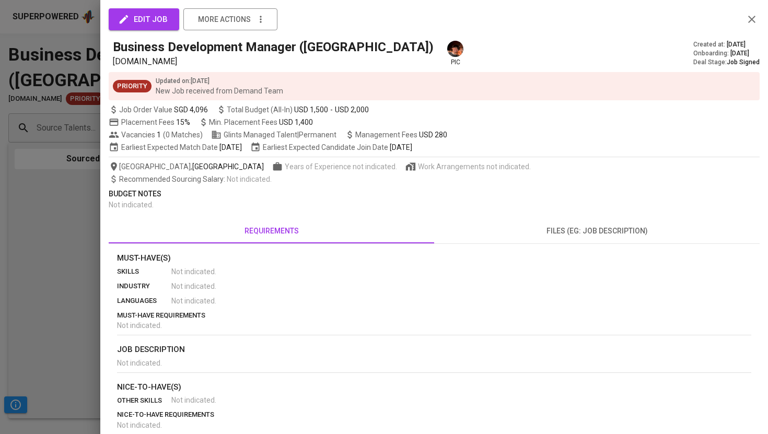
click at [59, 198] on div at bounding box center [384, 217] width 768 height 434
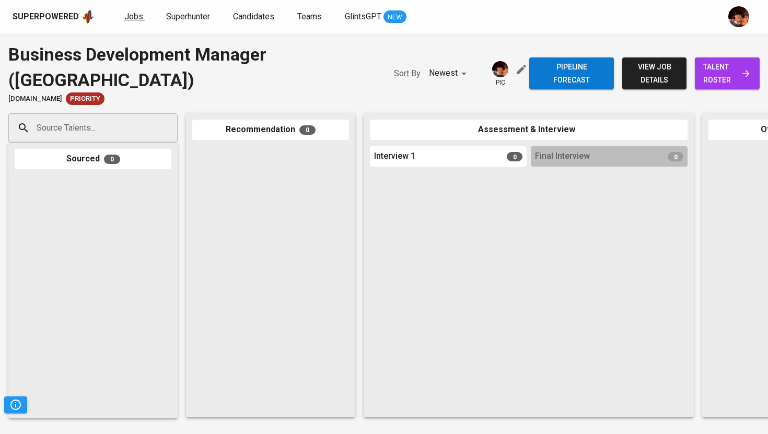
click at [134, 18] on span "Jobs" at bounding box center [133, 16] width 19 height 10
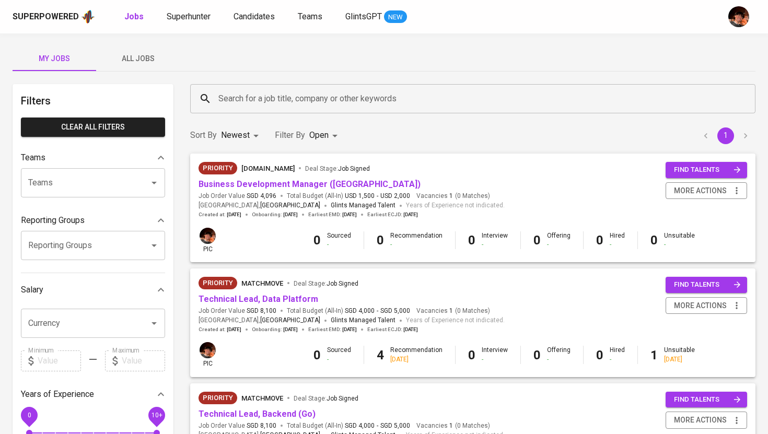
click at [252, 94] on input "Search for a job title, company or other keywords" at bounding box center [475, 99] width 519 height 20
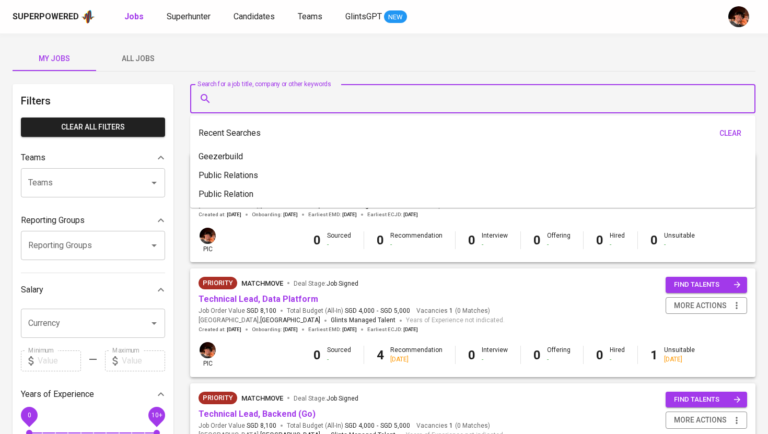
click at [161, 59] on span "All Jobs" at bounding box center [137, 58] width 71 height 13
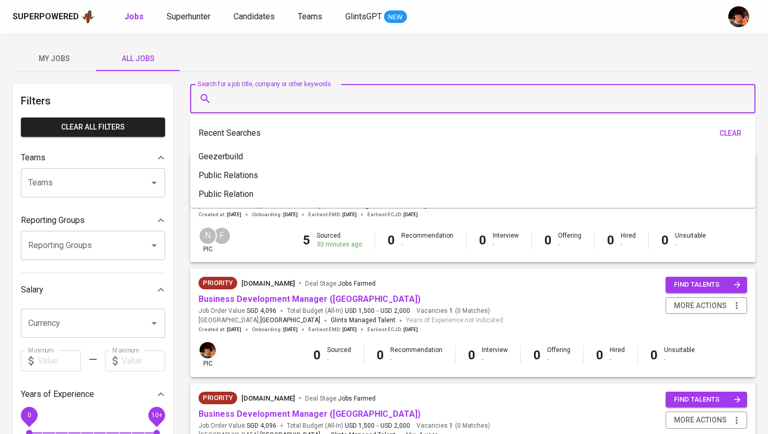
click at [224, 97] on input "Search for a job title, company or other keywords" at bounding box center [475, 99] width 519 height 20
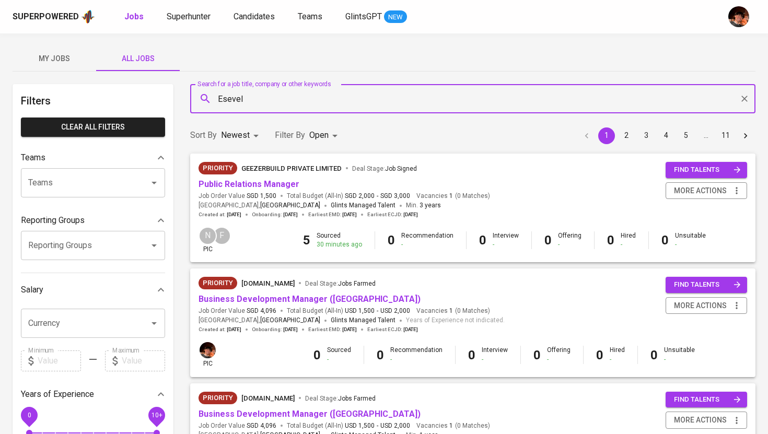
type input "Esevel"
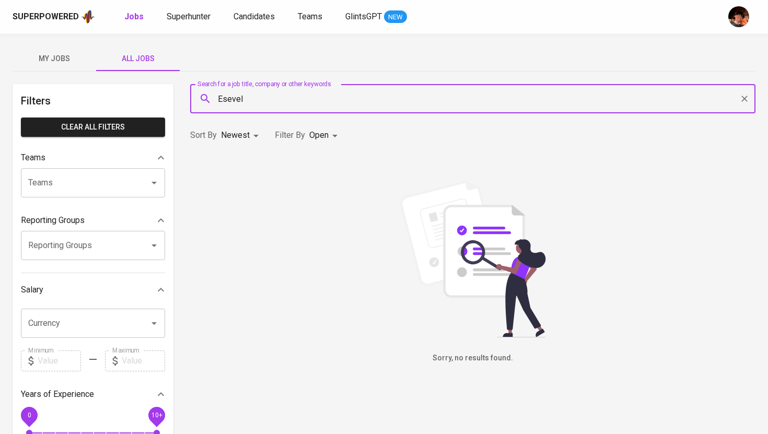
click at [326, 138] on body "Superpowered Jobs Superhunter Candidates Teams GlintsGPT NEW My Jobs All Jobs F…" at bounding box center [384, 356] width 768 height 713
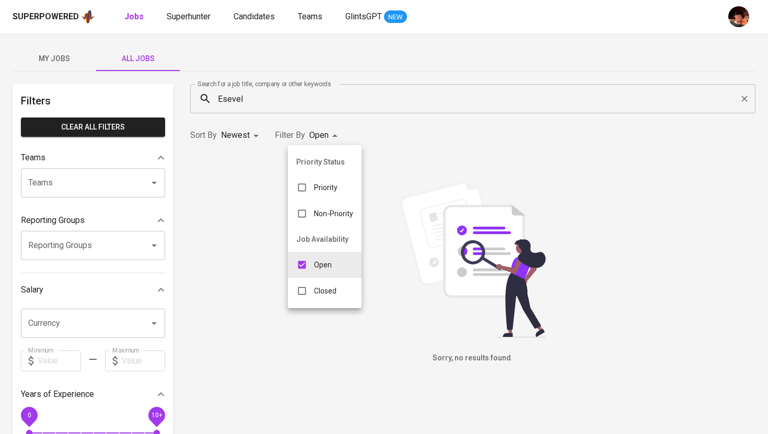
click at [323, 286] on p "Closed" at bounding box center [325, 291] width 22 height 10
type input "OPEN,CLOSE"
checkbox input "true"
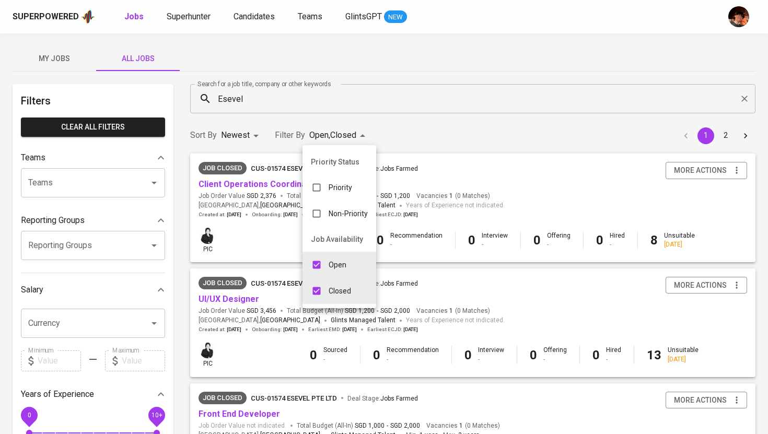
click at [269, 336] on div at bounding box center [384, 217] width 768 height 434
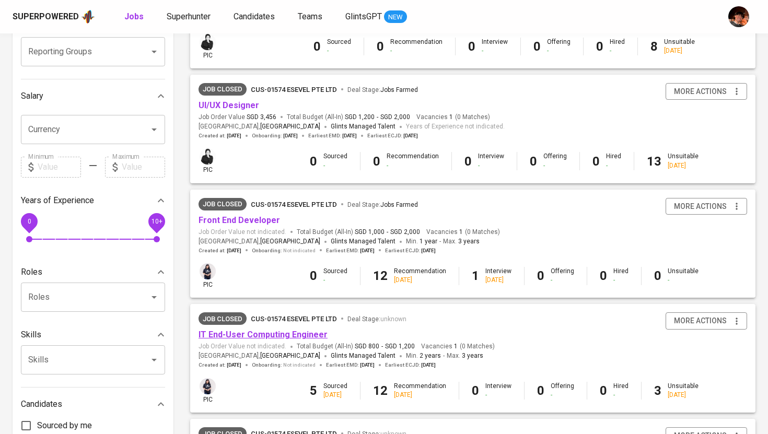
scroll to position [198, 0]
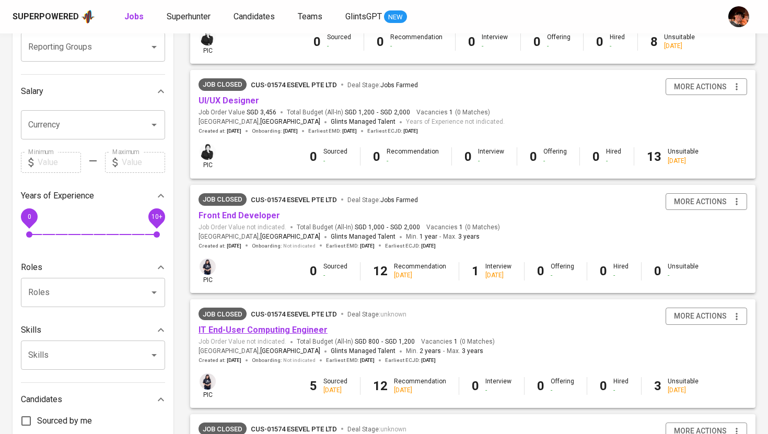
click at [269, 332] on link "IT End-User Computing Engineer" at bounding box center [262, 330] width 129 height 10
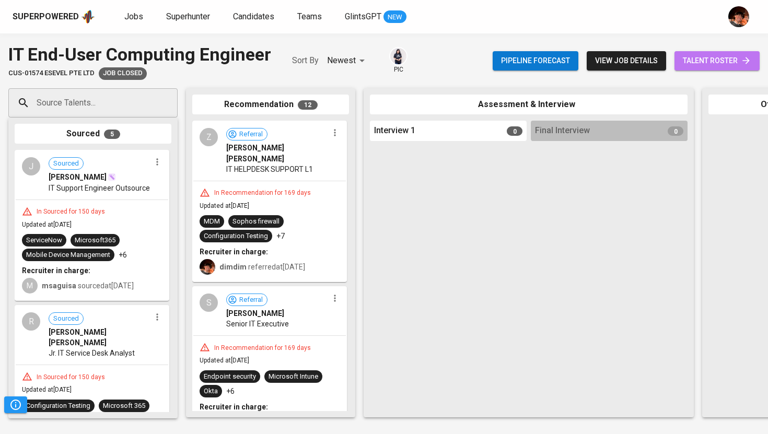
click at [736, 66] on span "talent roster" at bounding box center [717, 60] width 68 height 13
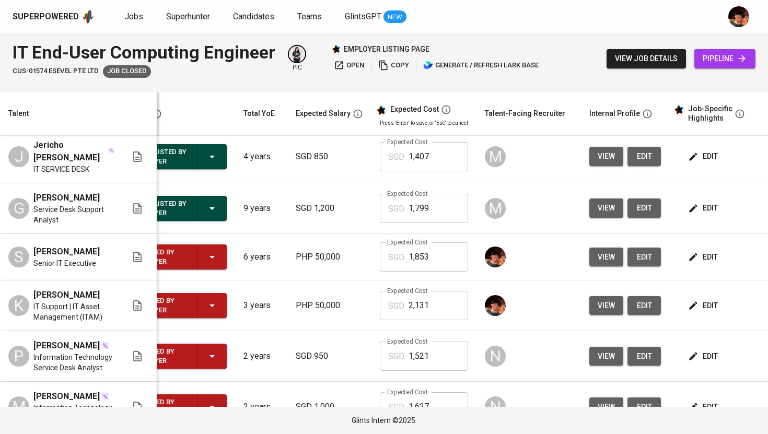
scroll to position [0, 50]
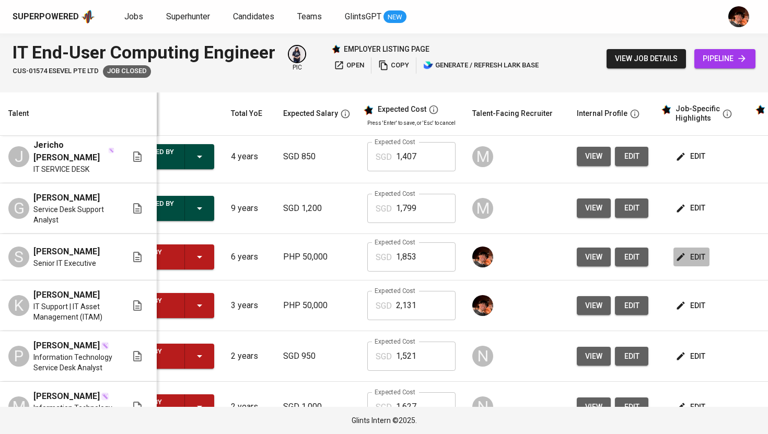
click at [702, 264] on span "edit" at bounding box center [691, 257] width 28 height 13
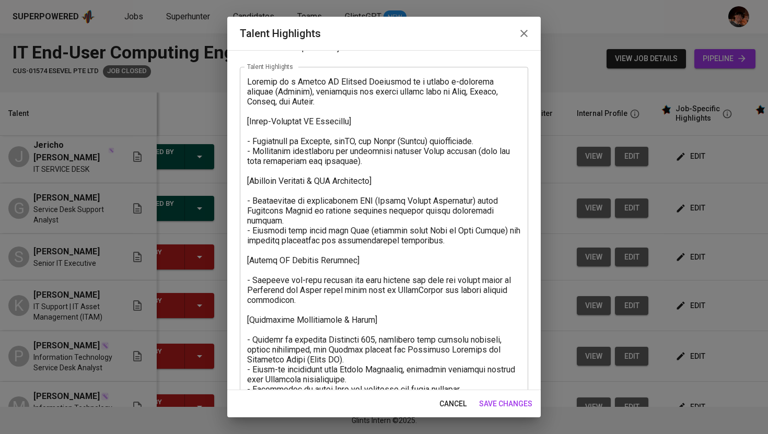
scroll to position [41, 0]
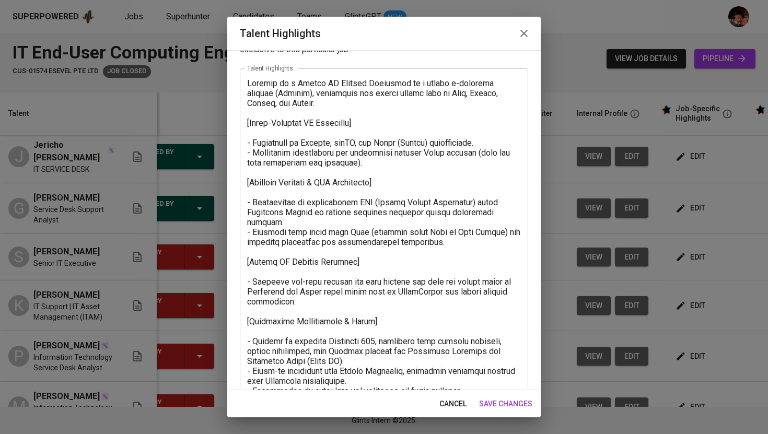
click at [526, 31] on icon "button" at bounding box center [523, 33] width 7 height 7
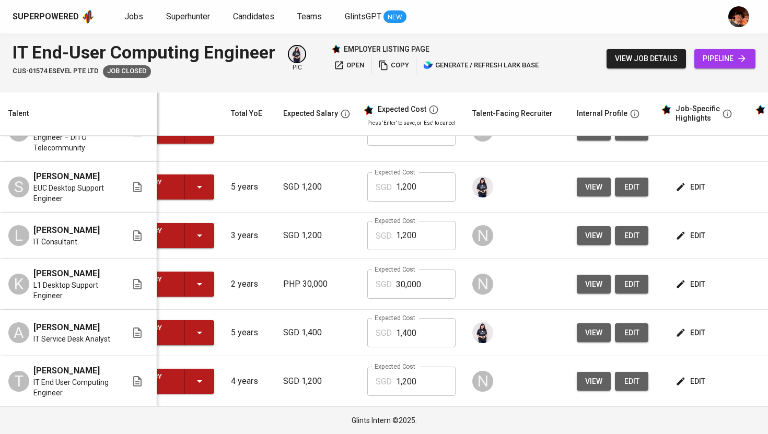
scroll to position [831, 50]
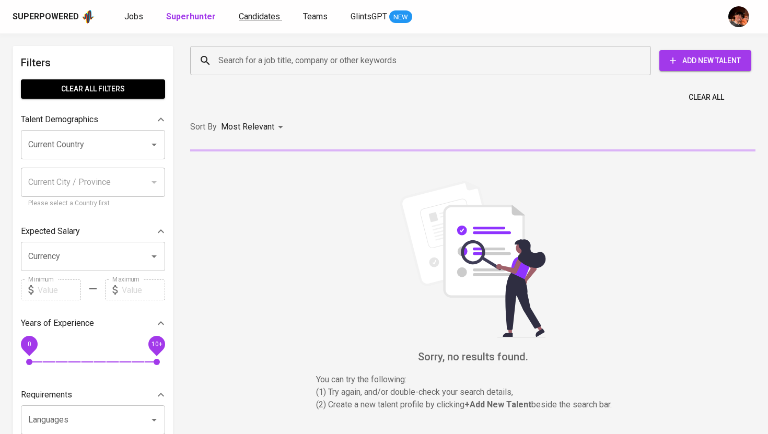
click at [257, 14] on span "Candidates" at bounding box center [259, 16] width 41 height 10
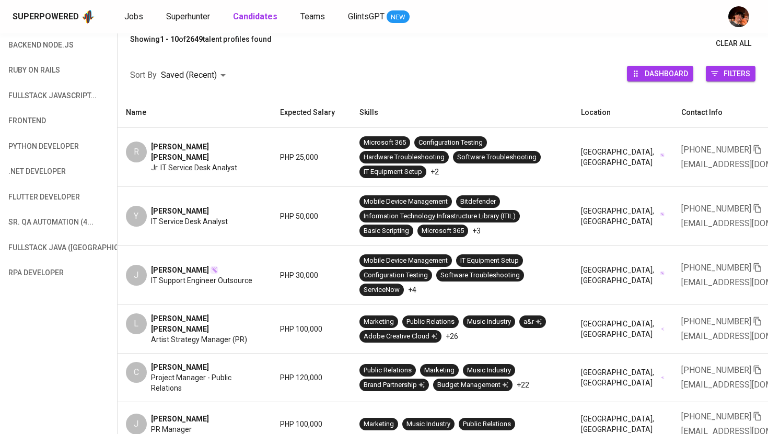
scroll to position [0, 344]
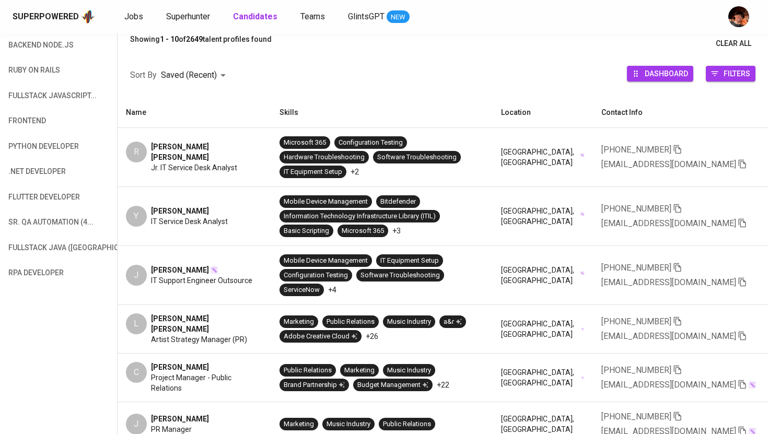
click at [679, 270] on icon "button" at bounding box center [676, 267] width 7 height 9
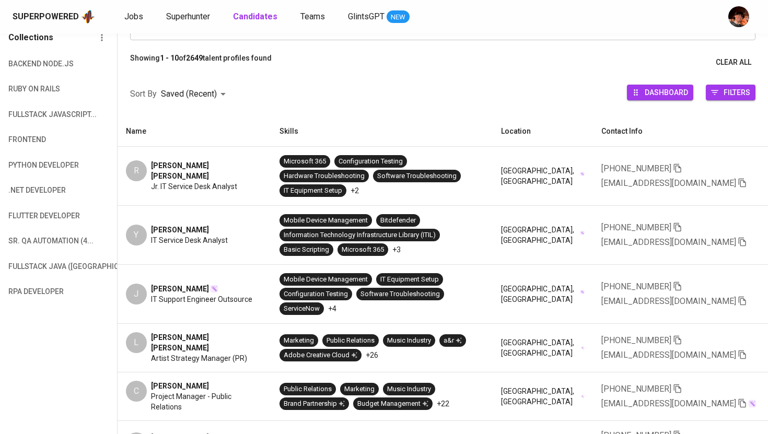
scroll to position [102, 0]
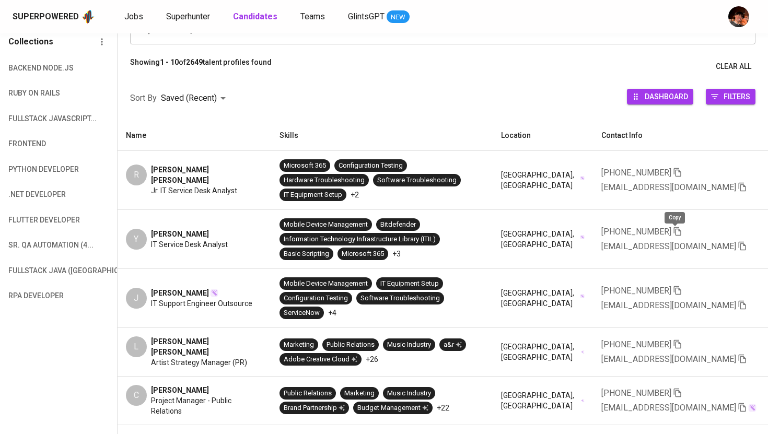
click at [674, 230] on icon "button" at bounding box center [677, 231] width 9 height 9
click at [673, 171] on icon "button" at bounding box center [677, 172] width 9 height 9
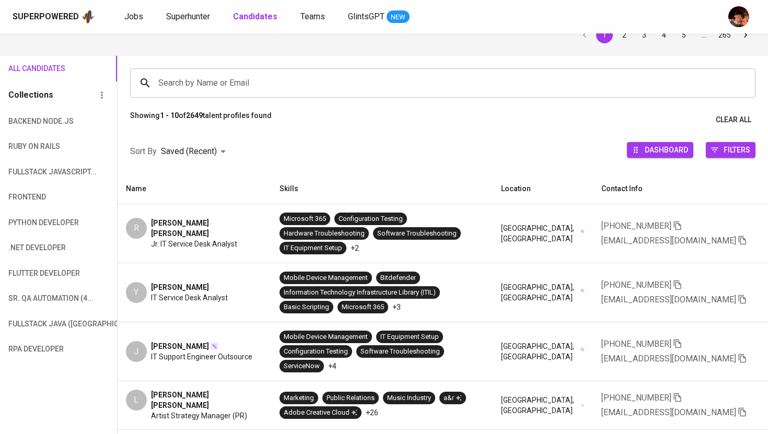
scroll to position [40, 0]
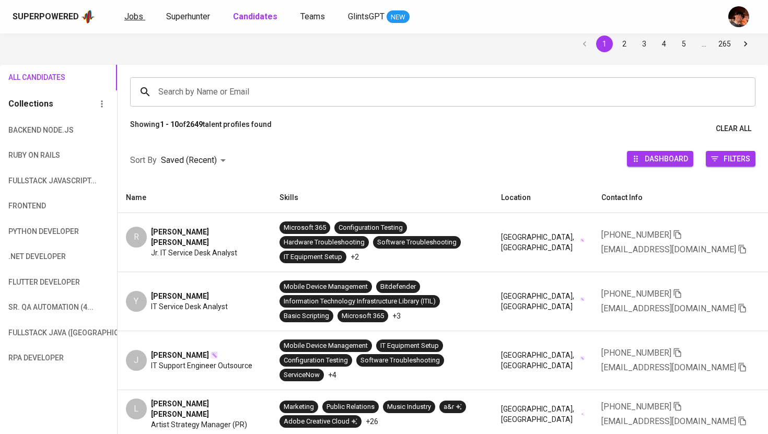
click at [124, 21] on link "Jobs" at bounding box center [134, 16] width 21 height 13
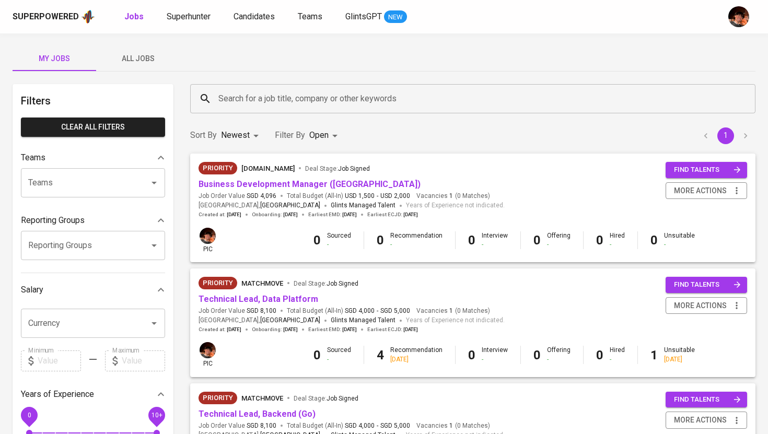
click at [144, 58] on span "All Jobs" at bounding box center [137, 58] width 71 height 13
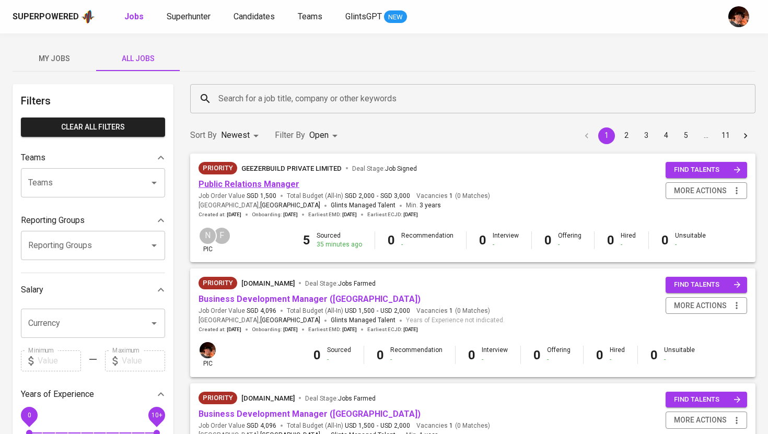
click at [261, 184] on link "Public Relations Manager" at bounding box center [248, 184] width 101 height 10
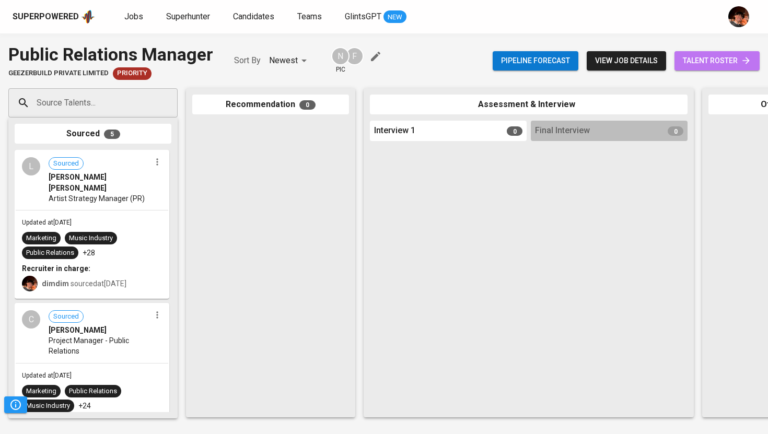
click at [719, 62] on span "talent roster" at bounding box center [717, 60] width 68 height 13
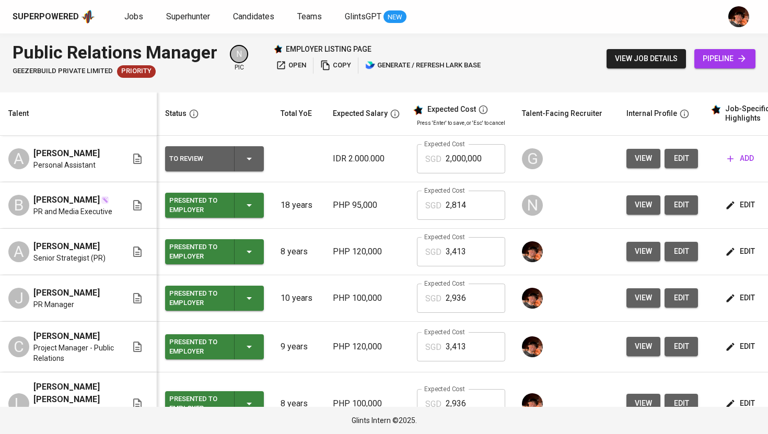
scroll to position [41, 0]
